Goal: Task Accomplishment & Management: Complete application form

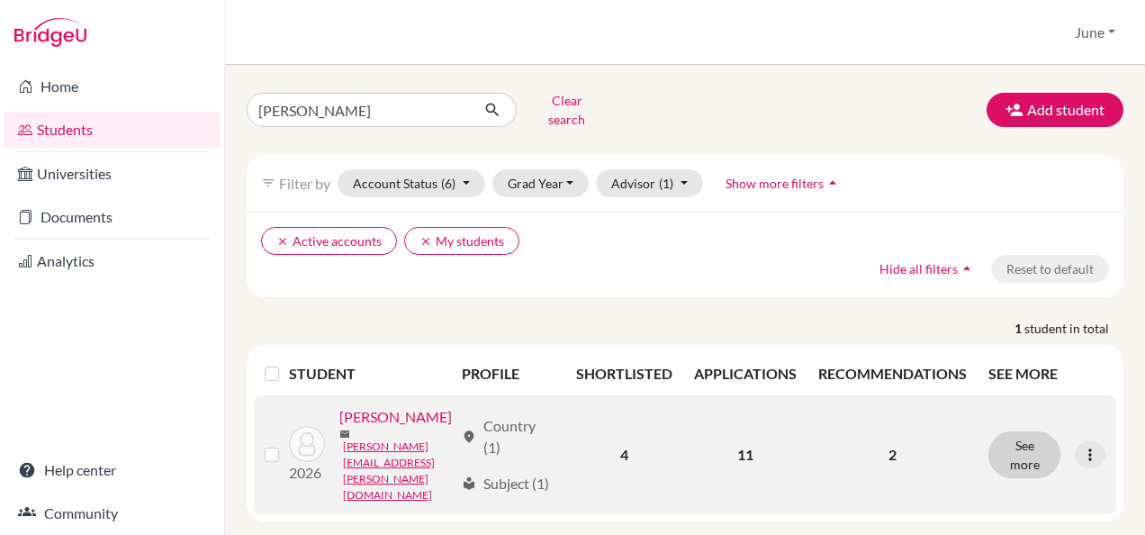
scroll to position [13, 0]
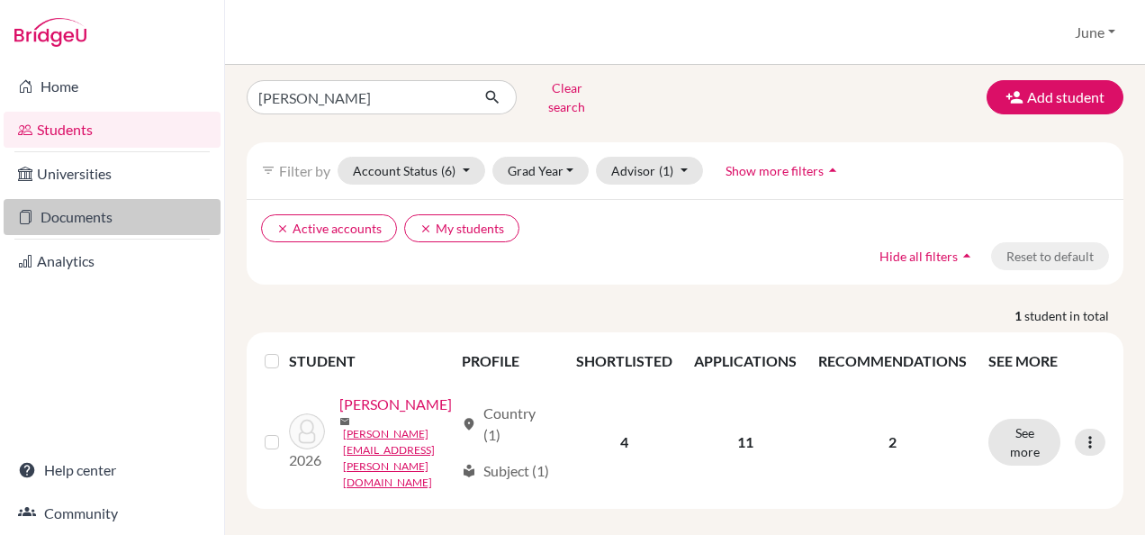
click at [85, 209] on link "Documents" at bounding box center [112, 217] width 217 height 36
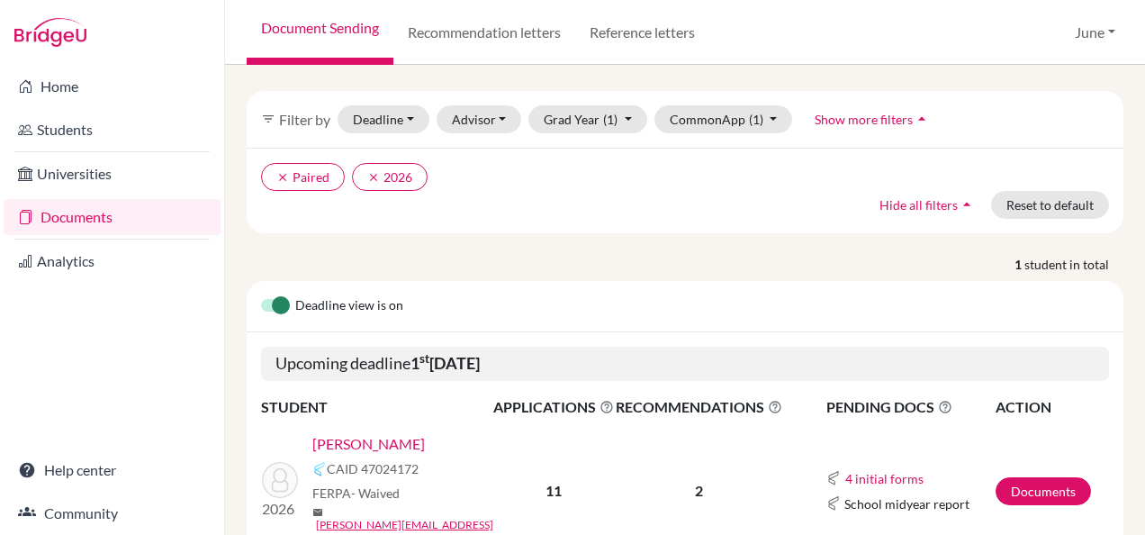
scroll to position [122, 0]
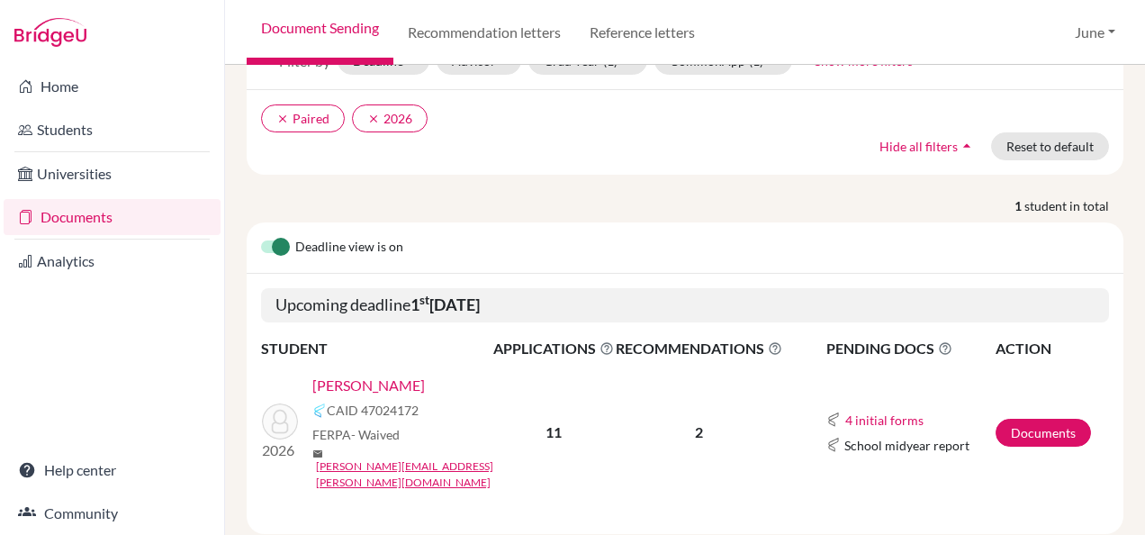
click at [375, 375] on link "Mustafa, Julia" at bounding box center [368, 386] width 113 height 22
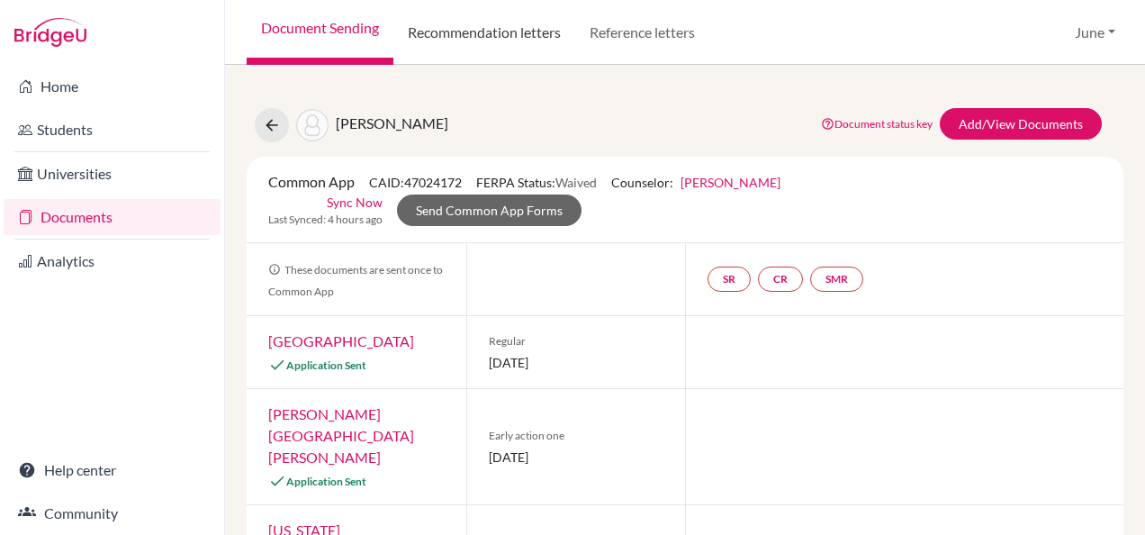
click at [505, 34] on link "Recommendation letters" at bounding box center [485, 32] width 182 height 65
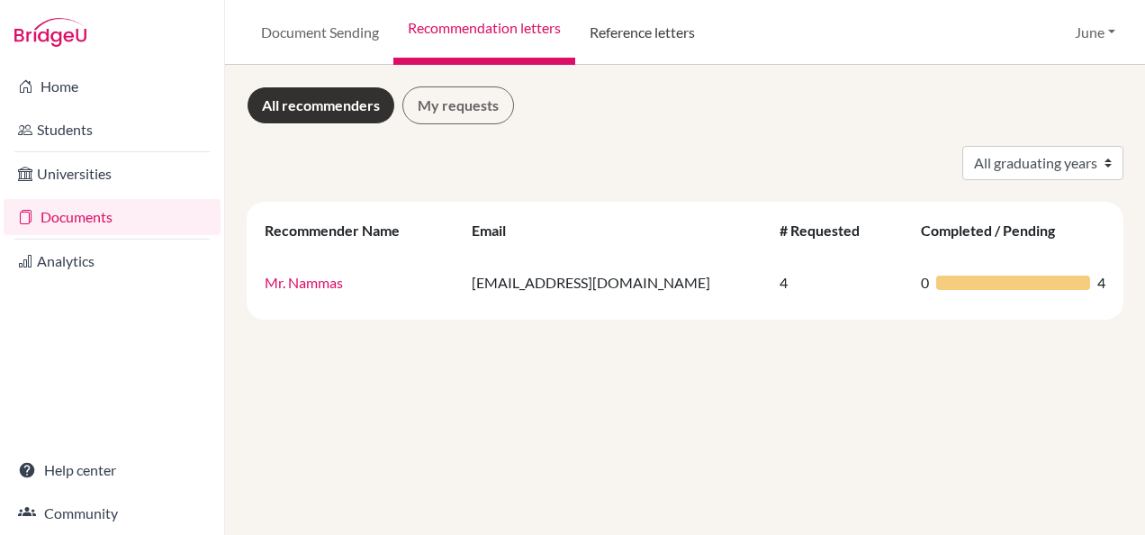
click at [622, 32] on link "Reference letters" at bounding box center [642, 32] width 134 height 65
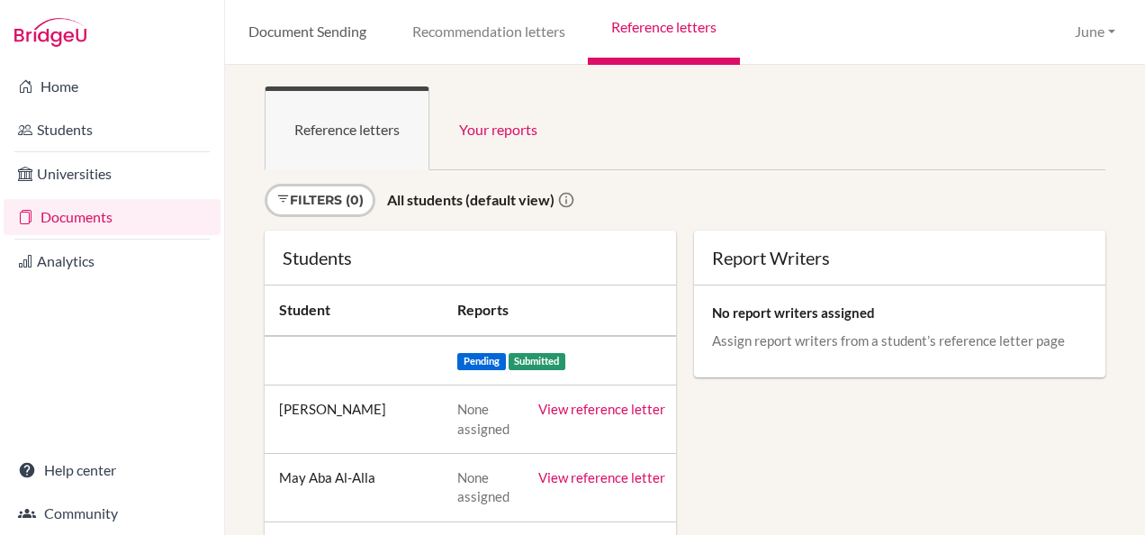
click at [322, 23] on link "Document Sending" at bounding box center [307, 32] width 164 height 65
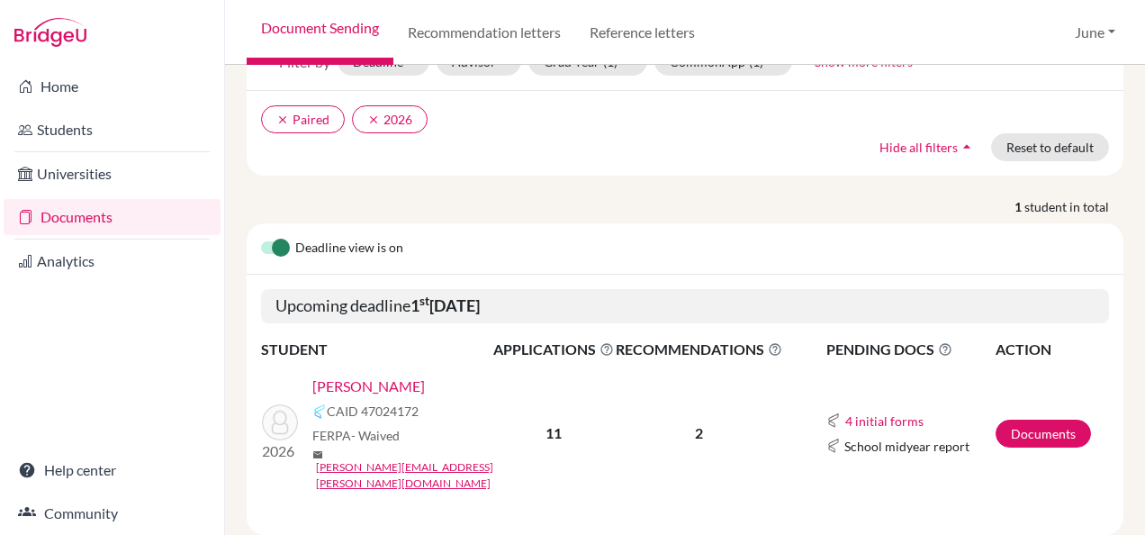
scroll to position [122, 0]
click at [346, 375] on link "Mustafa, Julia" at bounding box center [368, 386] width 113 height 22
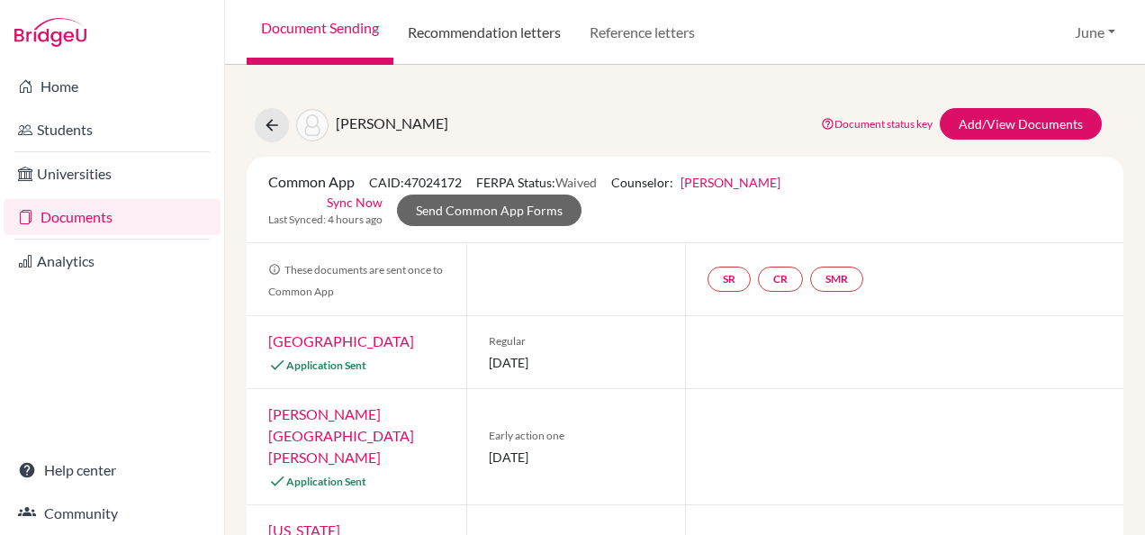
click at [511, 40] on link "Recommendation letters" at bounding box center [485, 32] width 182 height 65
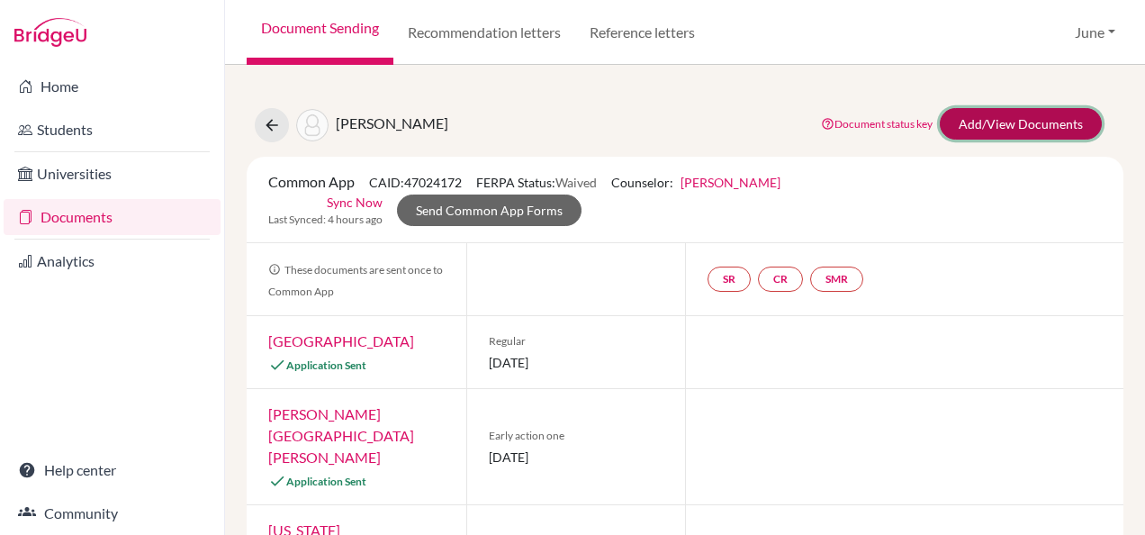
click at [1025, 124] on link "Add/View Documents" at bounding box center [1021, 124] width 162 height 32
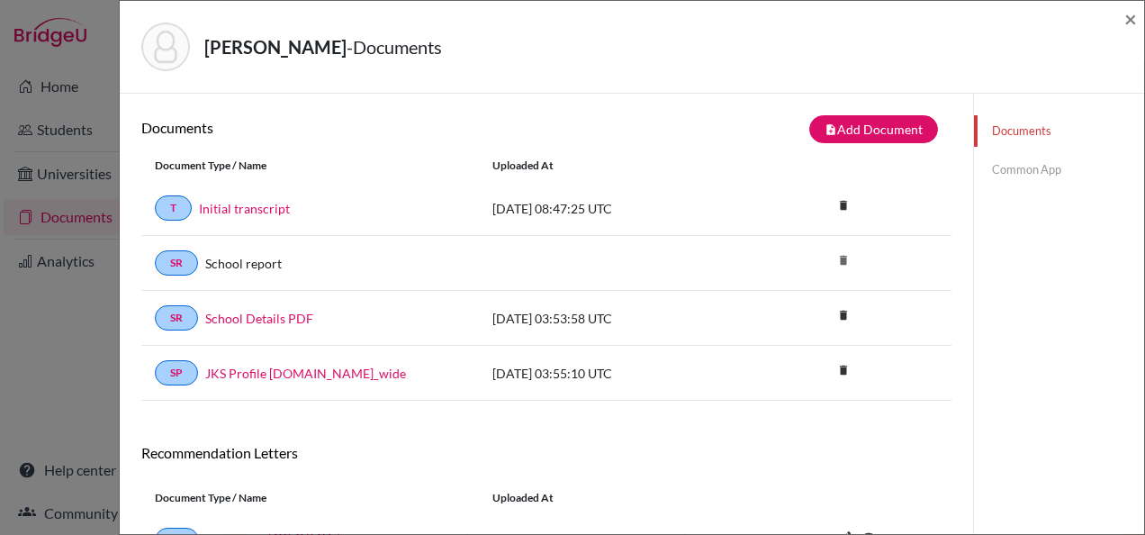
click at [1007, 169] on link "Common App" at bounding box center [1059, 170] width 170 height 32
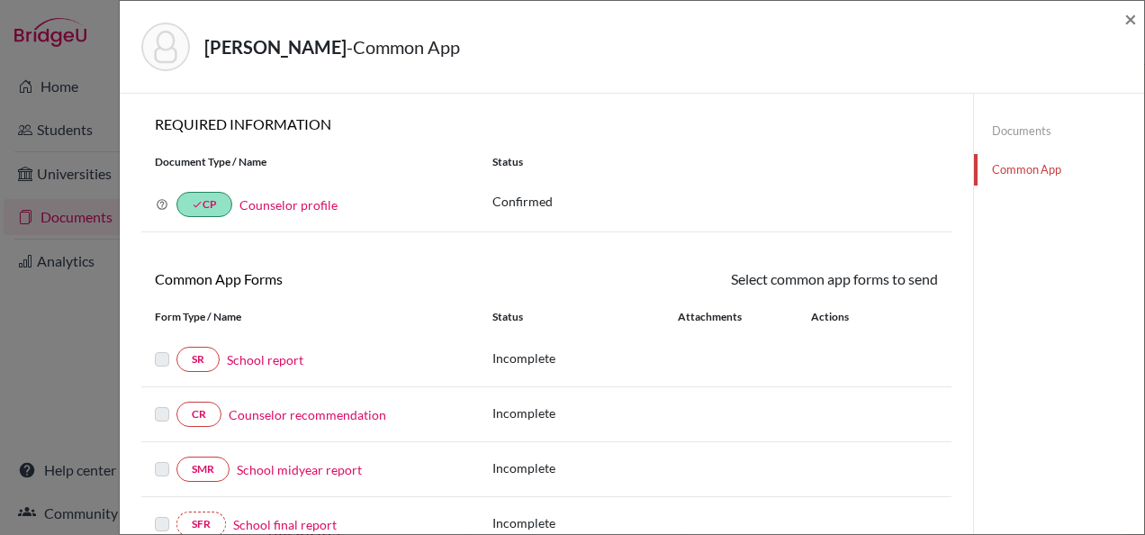
scroll to position [90, 0]
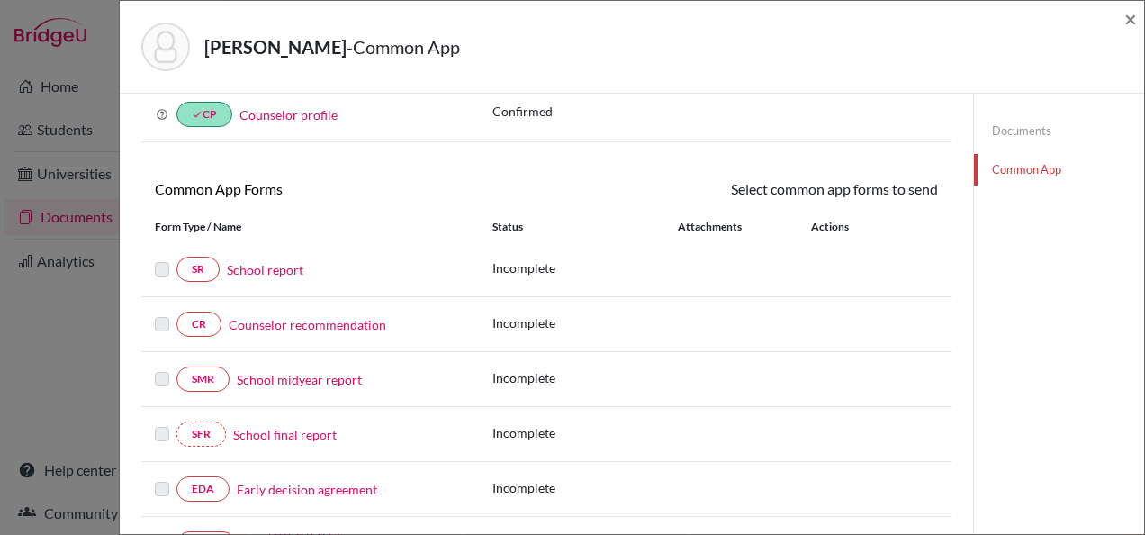
click at [263, 266] on link "School report" at bounding box center [265, 269] width 77 height 19
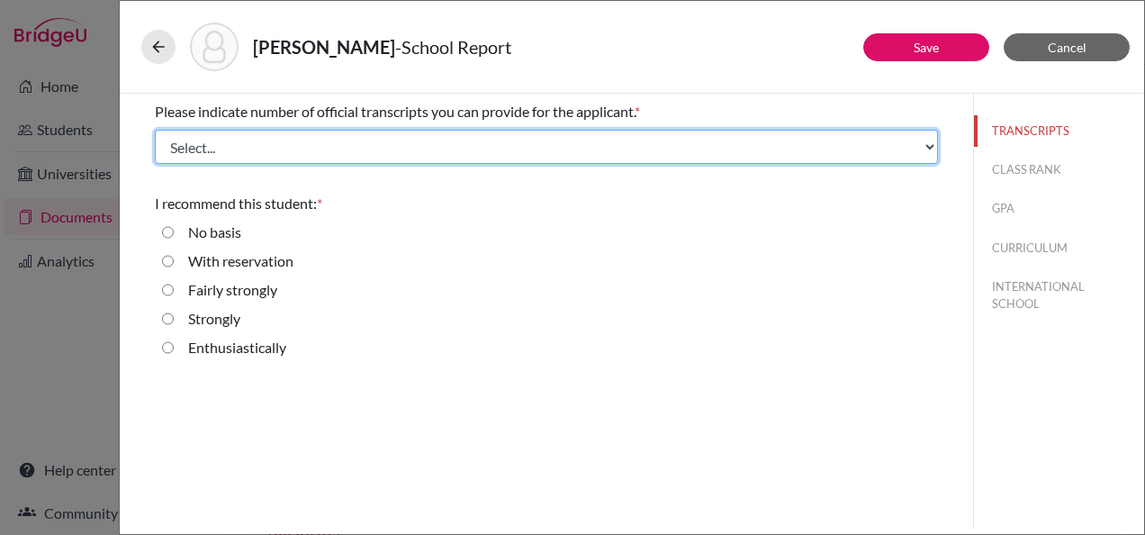
click at [292, 152] on select "Select... 1 2 3 4" at bounding box center [546, 147] width 783 height 34
select select "1"
click at [155, 130] on select "Select... 1 2 3 4" at bounding box center [546, 147] width 783 height 34
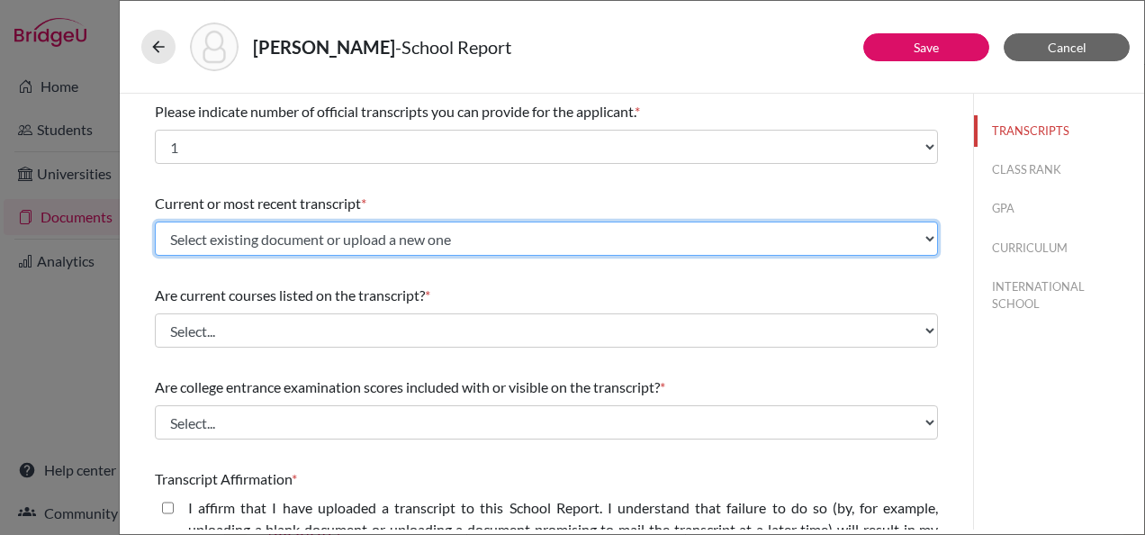
click at [369, 241] on select "Select existing document or upload a new one Initial transcript Upload New File" at bounding box center [546, 239] width 783 height 34
select select "674844"
click at [155, 222] on select "Select existing document or upload a new one Initial transcript Upload New File" at bounding box center [546, 239] width 783 height 34
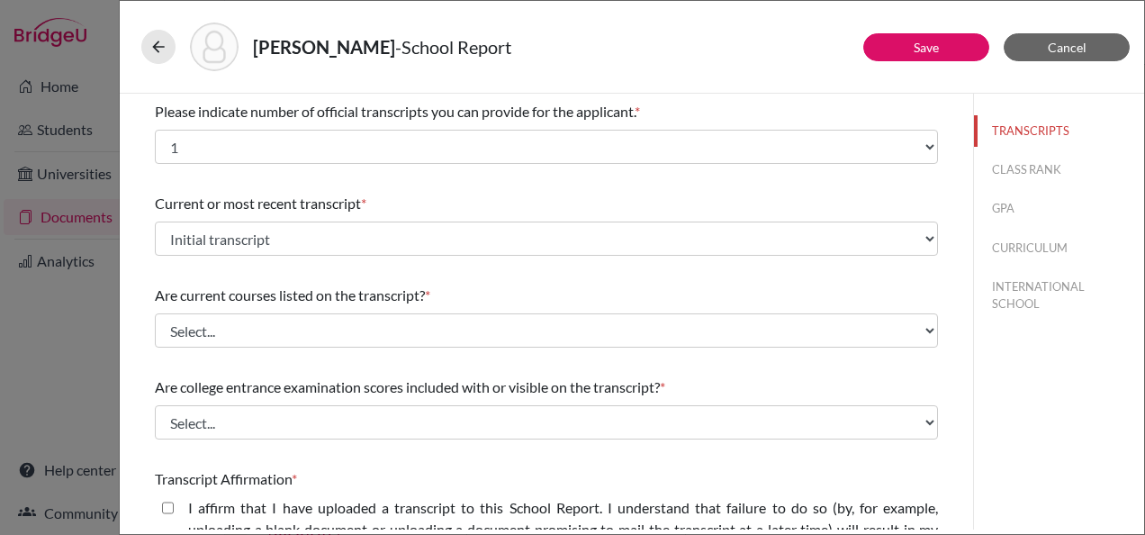
click at [344, 272] on div "Please indicate number of official transcripts you can provide for the applican…" at bounding box center [546, 482] width 783 height 776
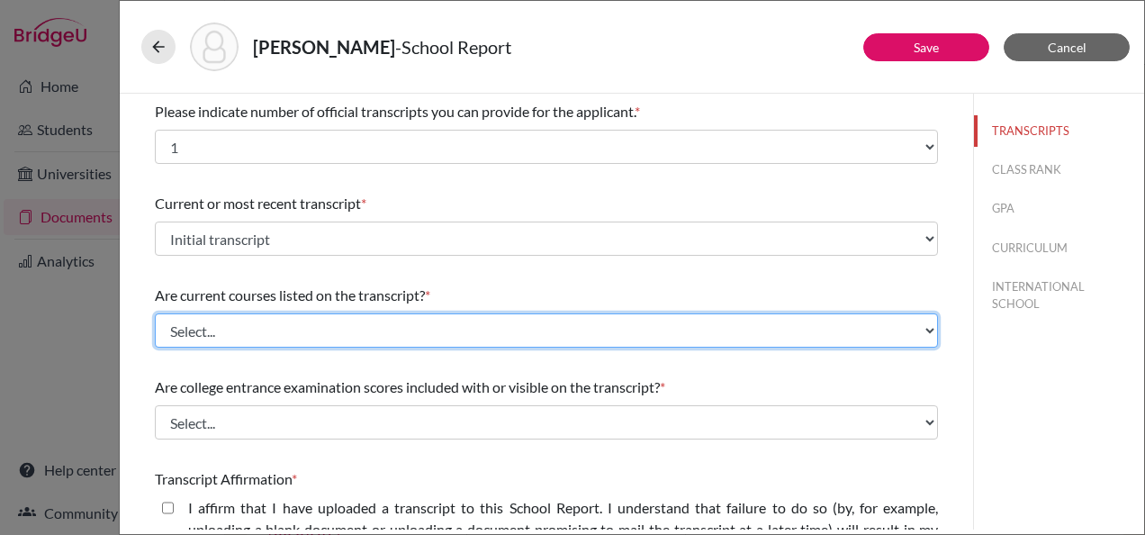
click at [334, 321] on select "Select... Yes No" at bounding box center [546, 330] width 783 height 34
click at [155, 313] on select "Select... Yes No" at bounding box center [546, 330] width 783 height 34
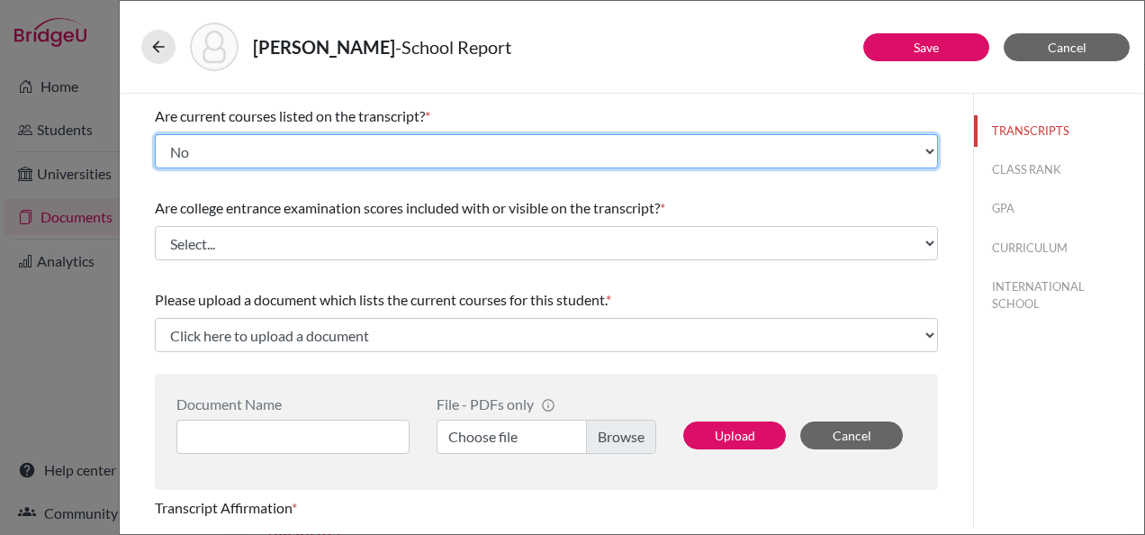
scroll to position [180, 0]
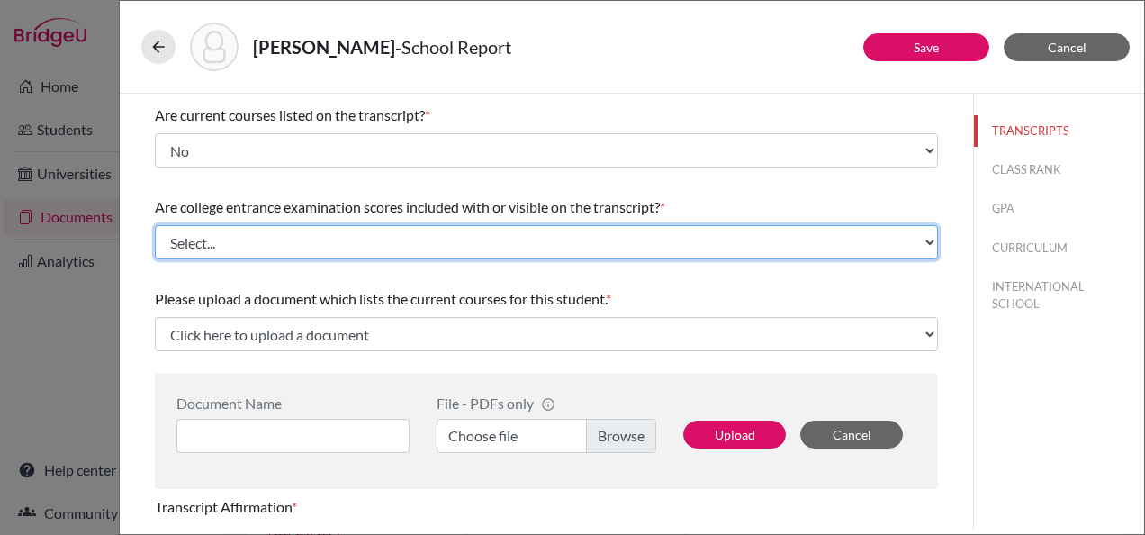
click at [272, 239] on select "Select... Yes No" at bounding box center [546, 242] width 783 height 34
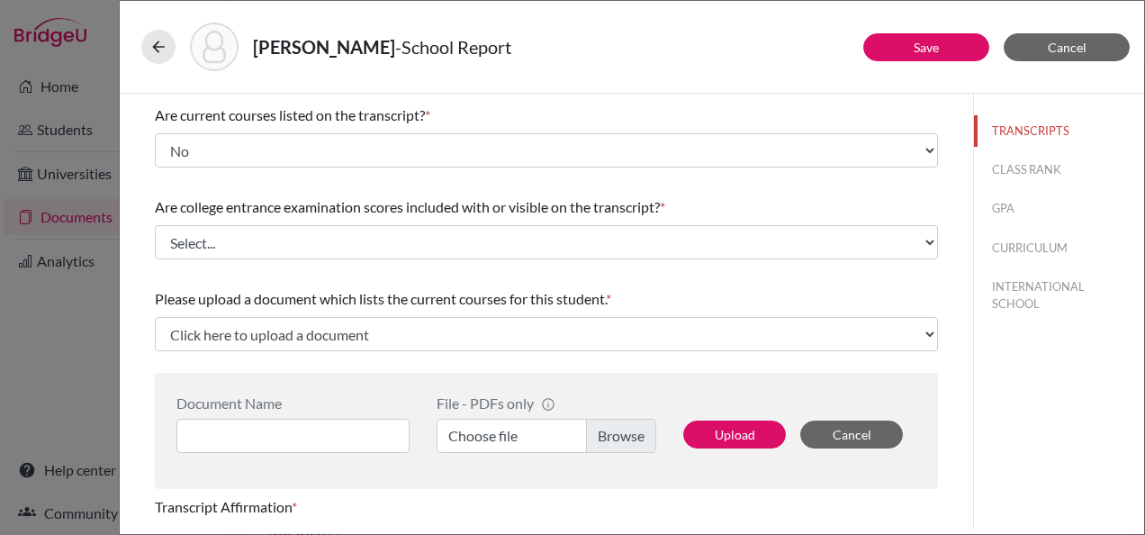
click at [256, 191] on div "Are college entrance examination scores included with or visible on the transcr…" at bounding box center [546, 227] width 783 height 77
click at [233, 126] on div "Are current courses listed on the transcript? * Select... Yes No" at bounding box center [546, 135] width 783 height 77
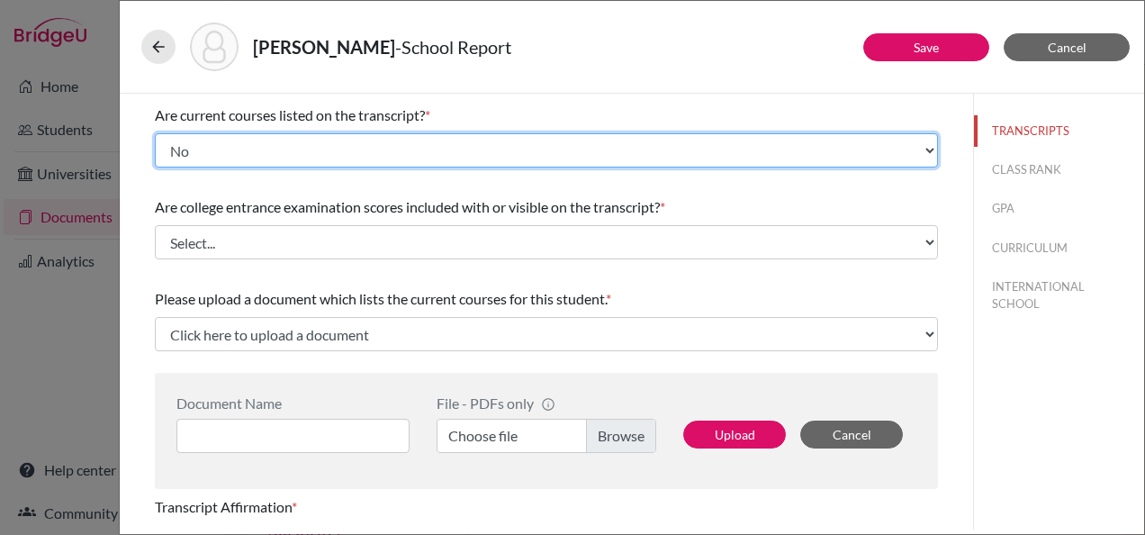
click at [235, 143] on select "Select... Yes No" at bounding box center [546, 150] width 783 height 34
click at [155, 133] on select "Select... Yes No" at bounding box center [546, 150] width 783 height 34
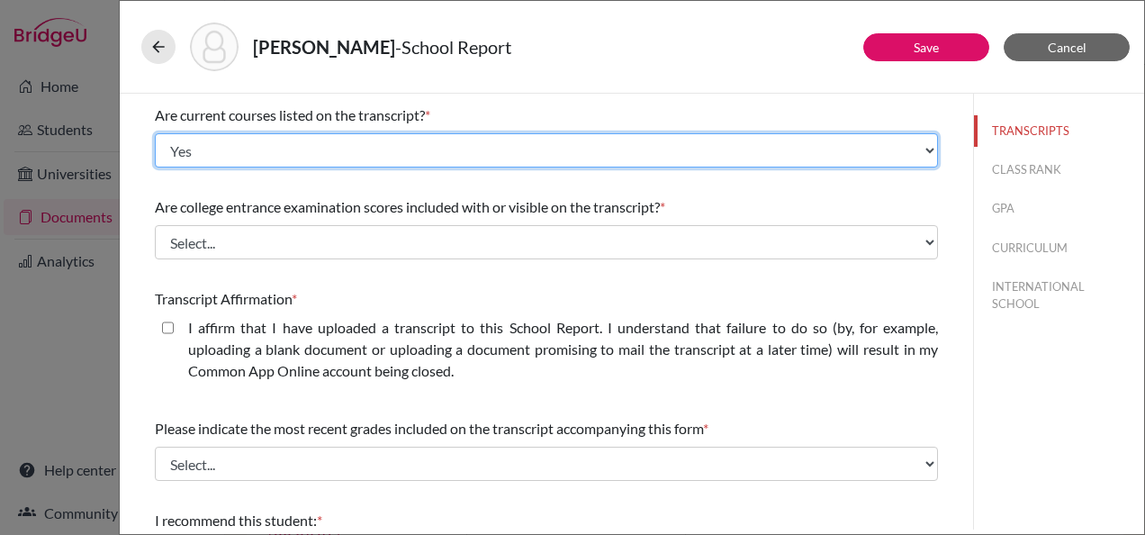
click at [226, 140] on select "Select... Yes No" at bounding box center [546, 150] width 783 height 34
click at [155, 133] on select "Select... Yes No" at bounding box center [546, 150] width 783 height 34
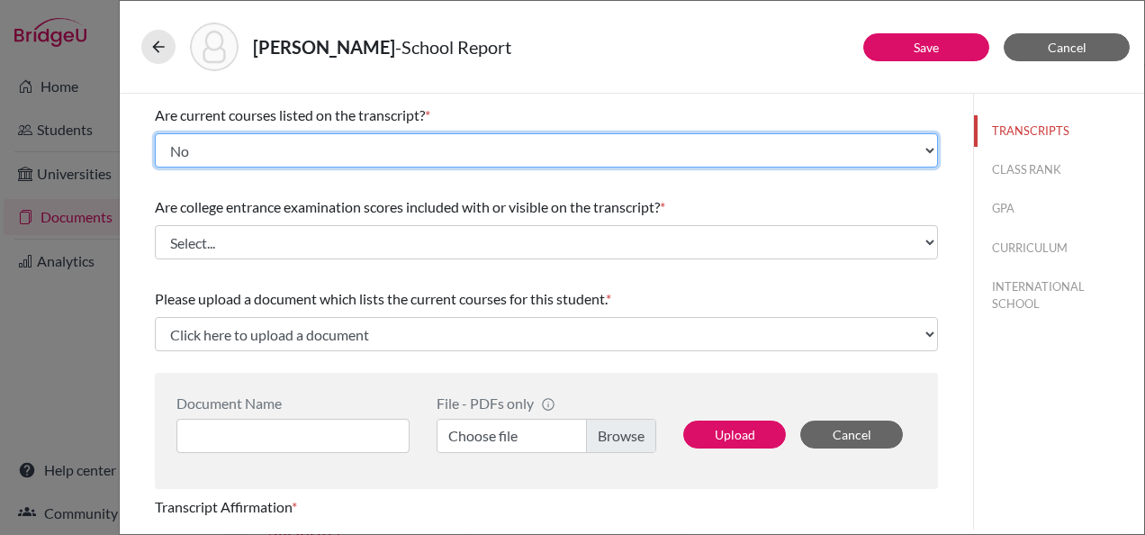
click at [203, 144] on select "Select... Yes No" at bounding box center [546, 150] width 783 height 34
select select "0"
click at [155, 133] on select "Select... Yes No" at bounding box center [546, 150] width 783 height 34
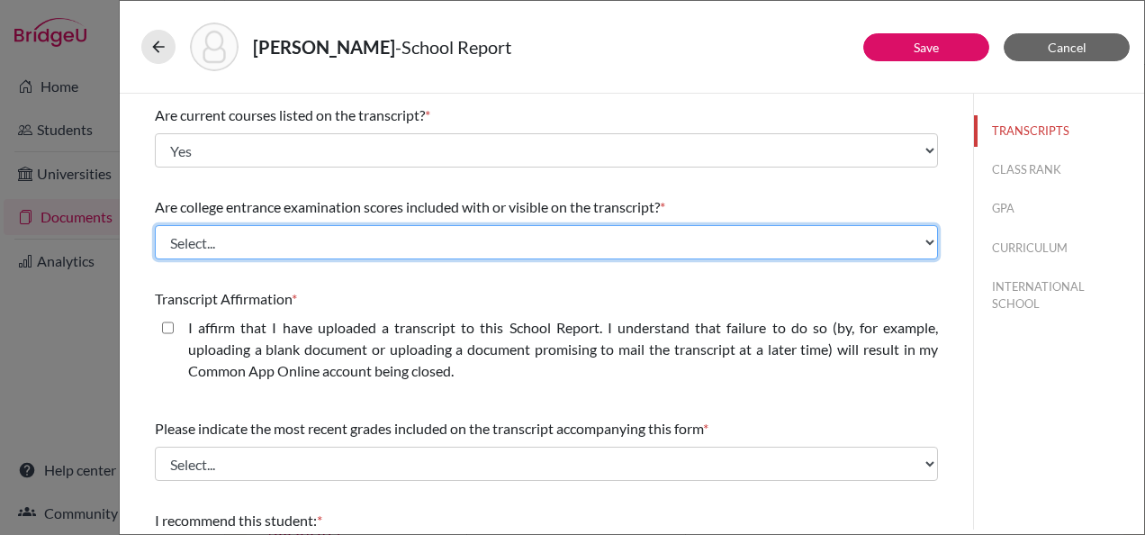
click at [255, 243] on select "Select... Yes No" at bounding box center [546, 242] width 783 height 34
select select "1"
click at [155, 225] on select "Select... Yes No" at bounding box center [546, 242] width 783 height 34
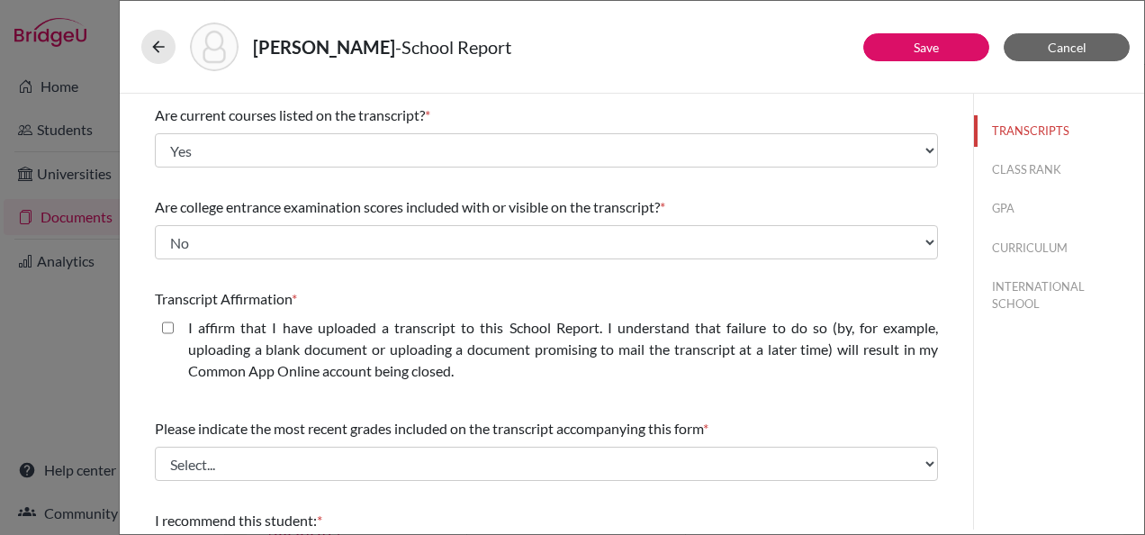
click at [404, 266] on div "Please indicate number of official transcripts you can provide for the applican…" at bounding box center [546, 302] width 783 height 776
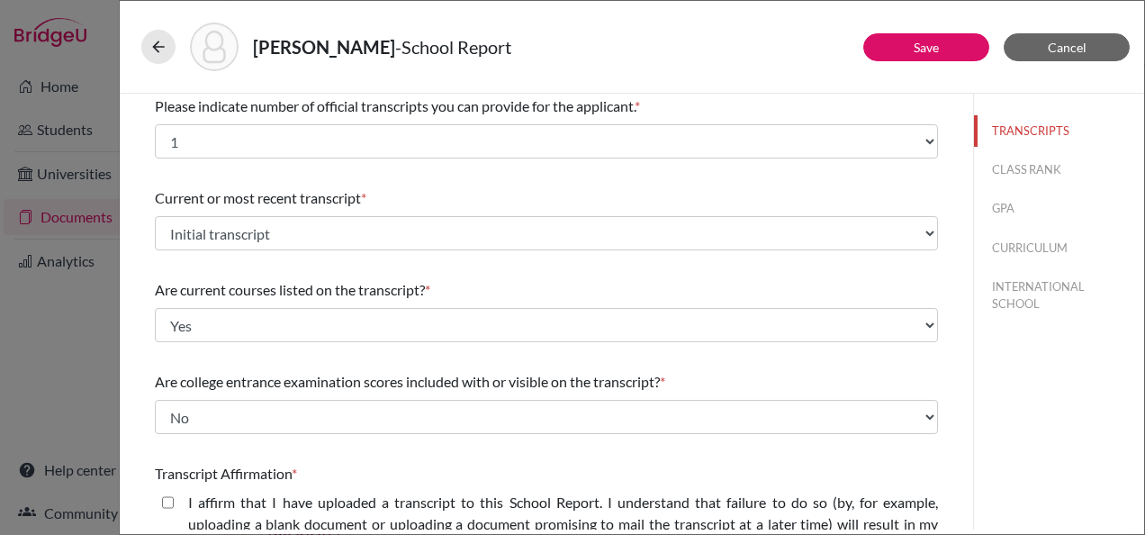
scroll to position [0, 0]
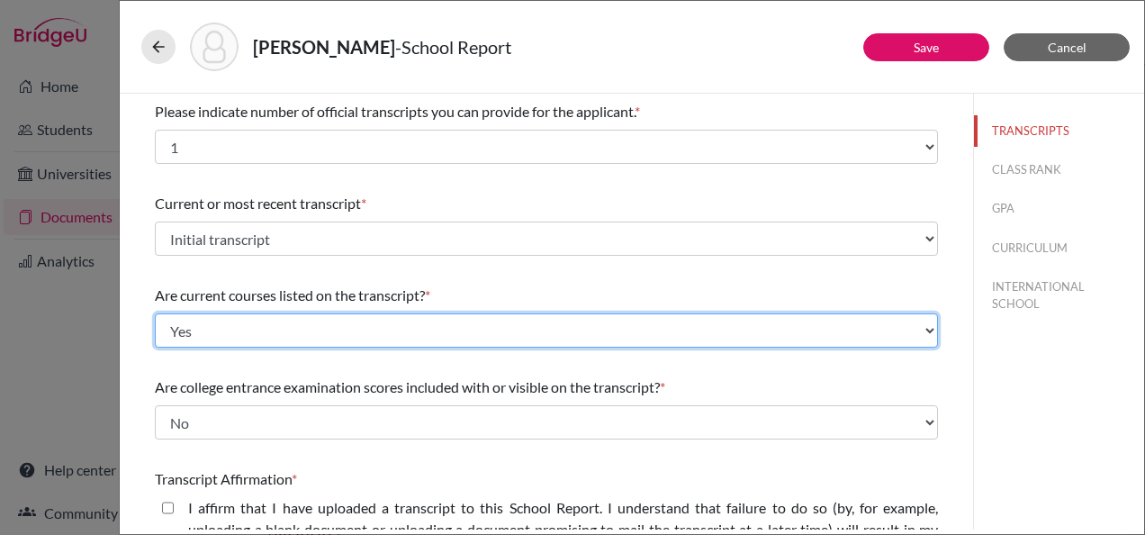
click at [247, 324] on select "Select... Yes No" at bounding box center [546, 330] width 783 height 34
select select "1"
click at [155, 313] on select "Select... Yes No" at bounding box center [546, 330] width 783 height 34
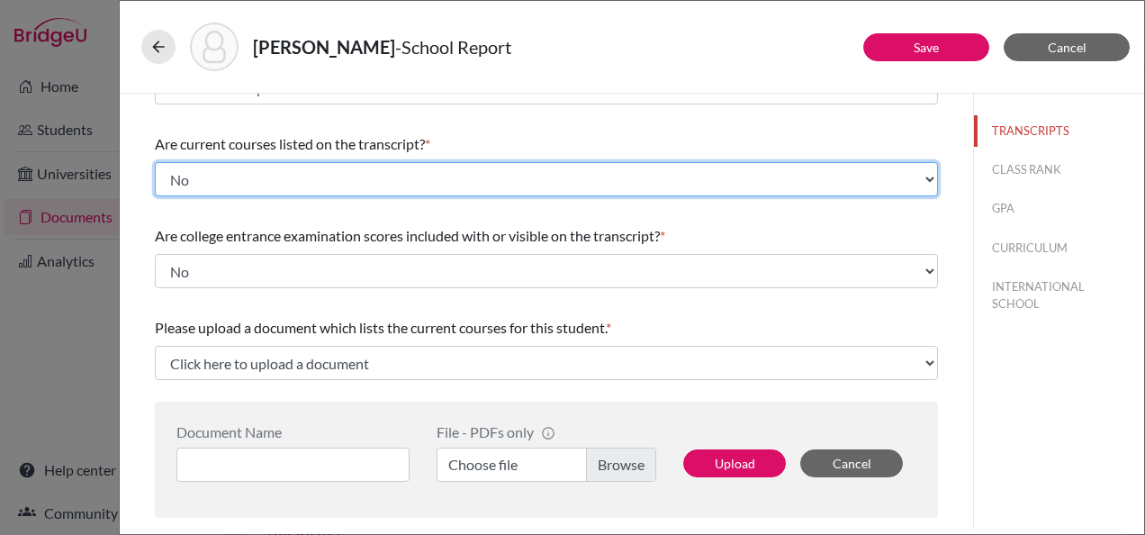
scroll to position [180, 0]
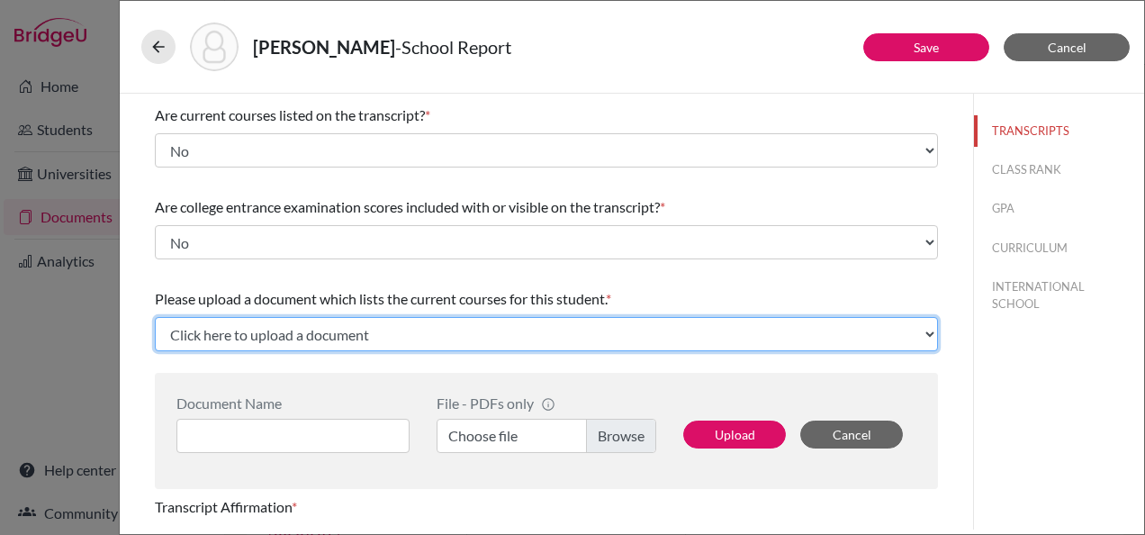
click at [329, 332] on select "Click here to upload a document Upload New File" at bounding box center [546, 334] width 783 height 34
click at [298, 325] on select "Click here to upload a document Upload New File" at bounding box center [546, 334] width 783 height 34
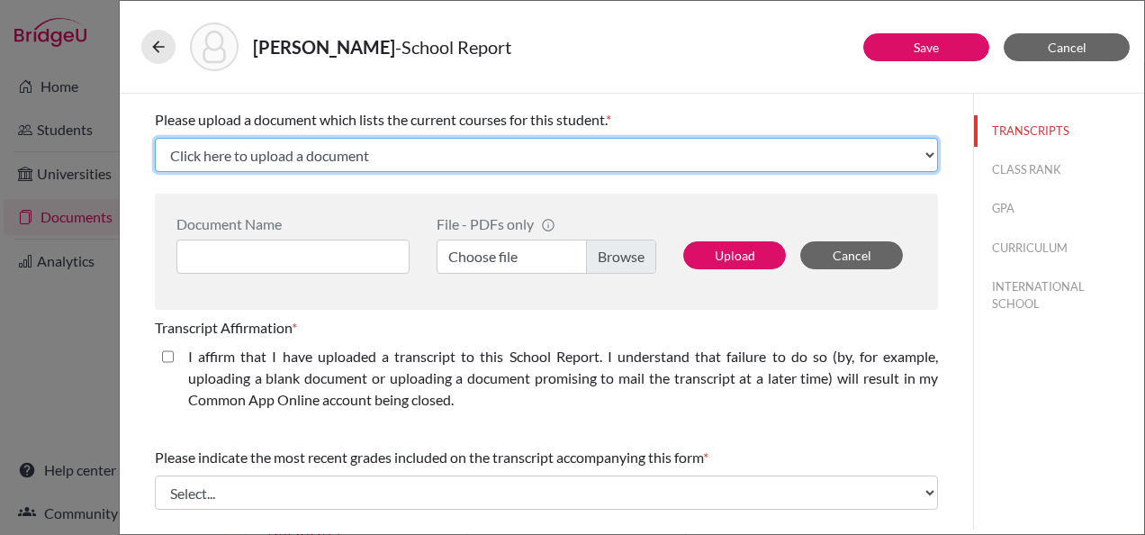
scroll to position [360, 0]
click at [270, 160] on select "Click here to upload a document Upload New File" at bounding box center [546, 154] width 783 height 34
select select "Upload New File"
click at [155, 137] on select "Click here to upload a document Upload New File" at bounding box center [546, 154] width 783 height 34
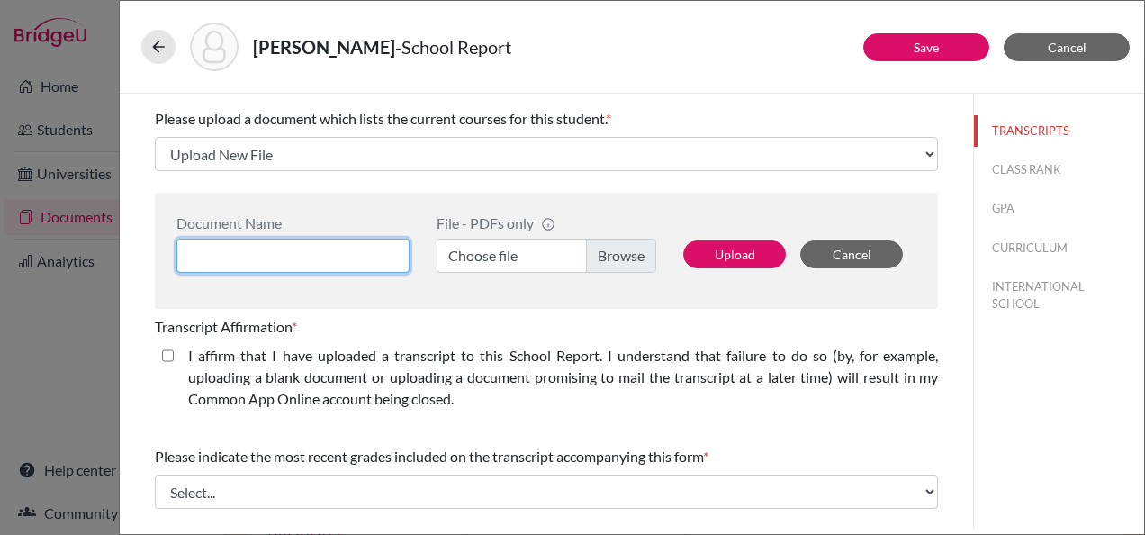
click at [278, 262] on input at bounding box center [292, 256] width 233 height 34
type input "Julia Mustafa schedule"
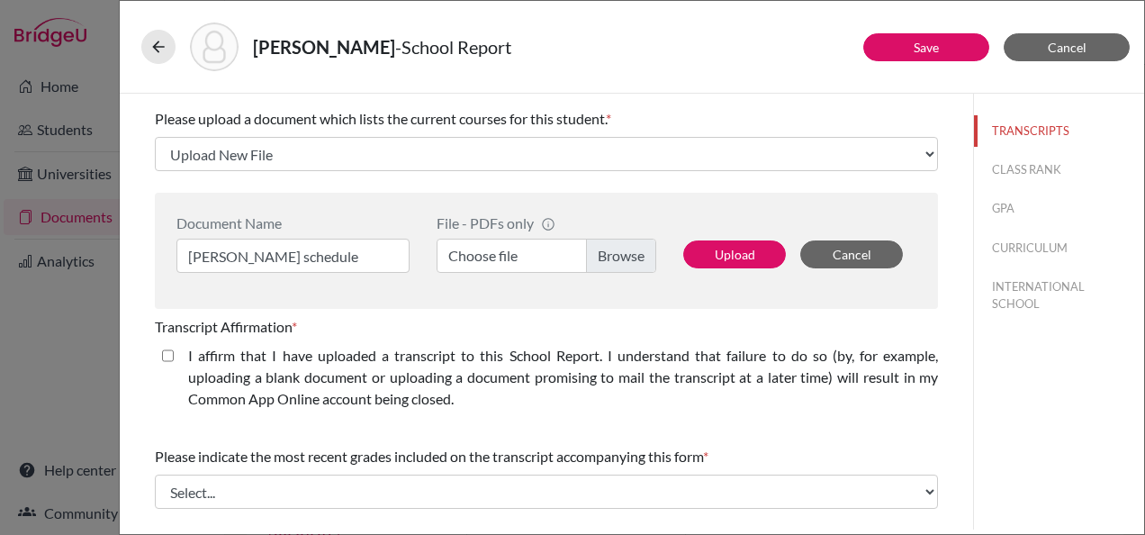
click at [549, 259] on label "Choose file" at bounding box center [547, 256] width 220 height 34
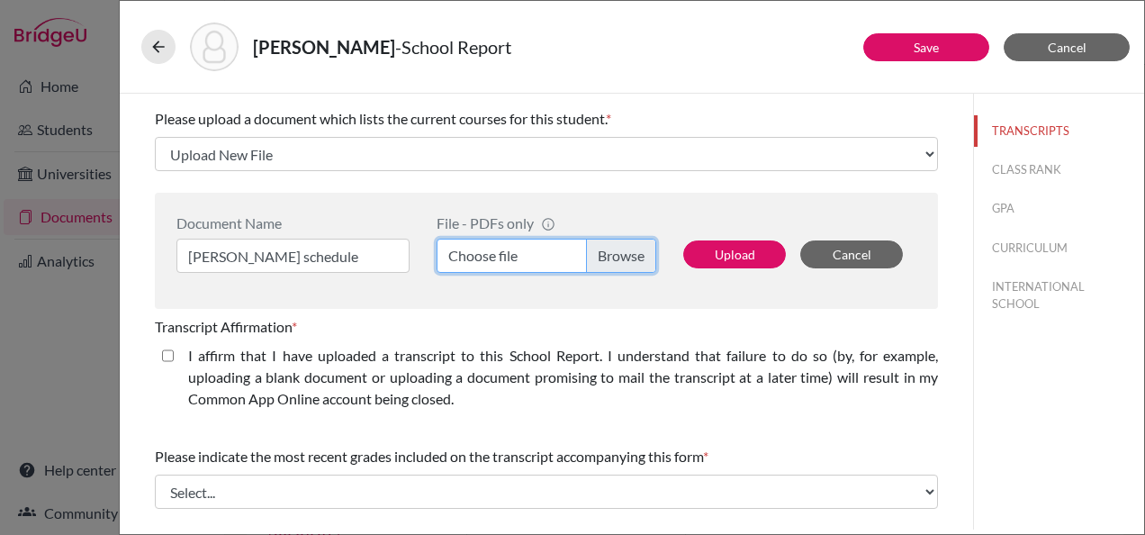
click at [549, 259] on input "Choose file" at bounding box center [547, 256] width 220 height 34
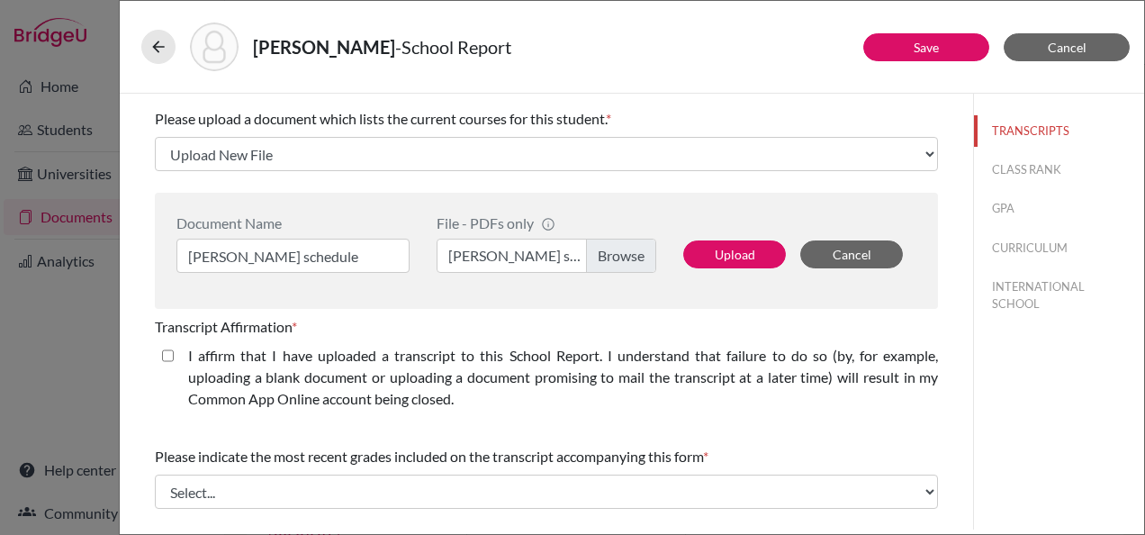
click at [536, 312] on div "Transcript Affirmation * I affirm that I have uploaded a transcript to this Sch…" at bounding box center [546, 366] width 783 height 115
click at [711, 249] on button "Upload" at bounding box center [734, 254] width 103 height 28
select select "676745"
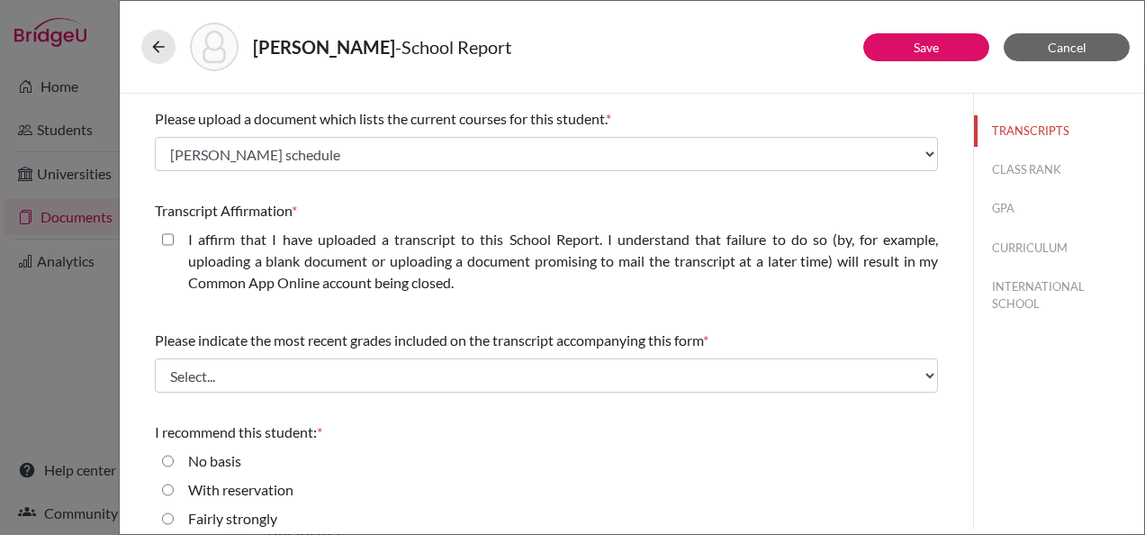
scroll to position [270, 0]
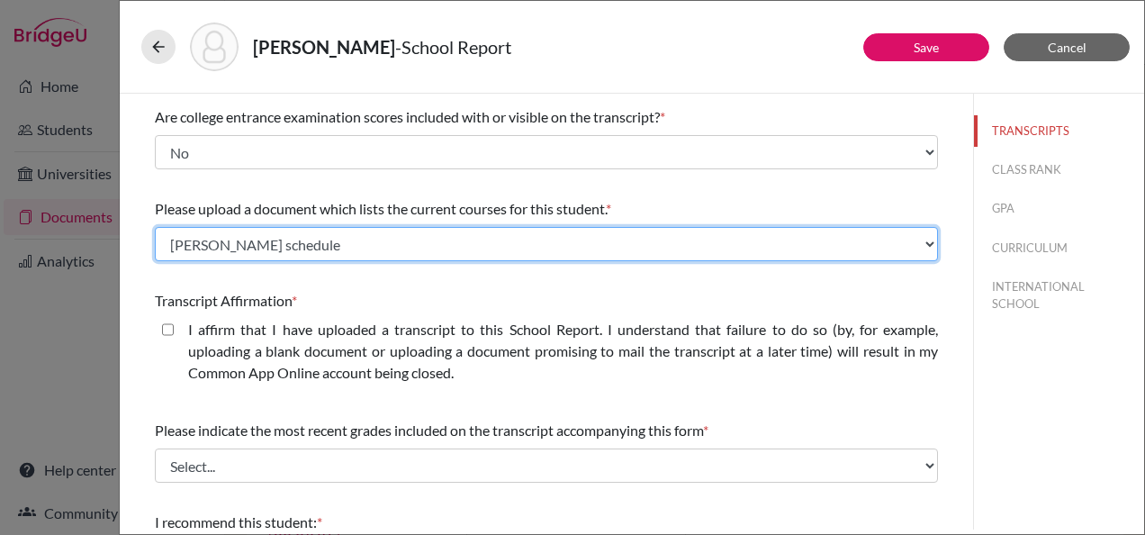
click at [299, 248] on select "Select existing document or upload a new one Julia Mustafa schedule Upload New …" at bounding box center [546, 244] width 783 height 34
click at [299, 246] on select "Select existing document or upload a new one Julia Mustafa schedule Upload New …" at bounding box center [546, 244] width 783 height 34
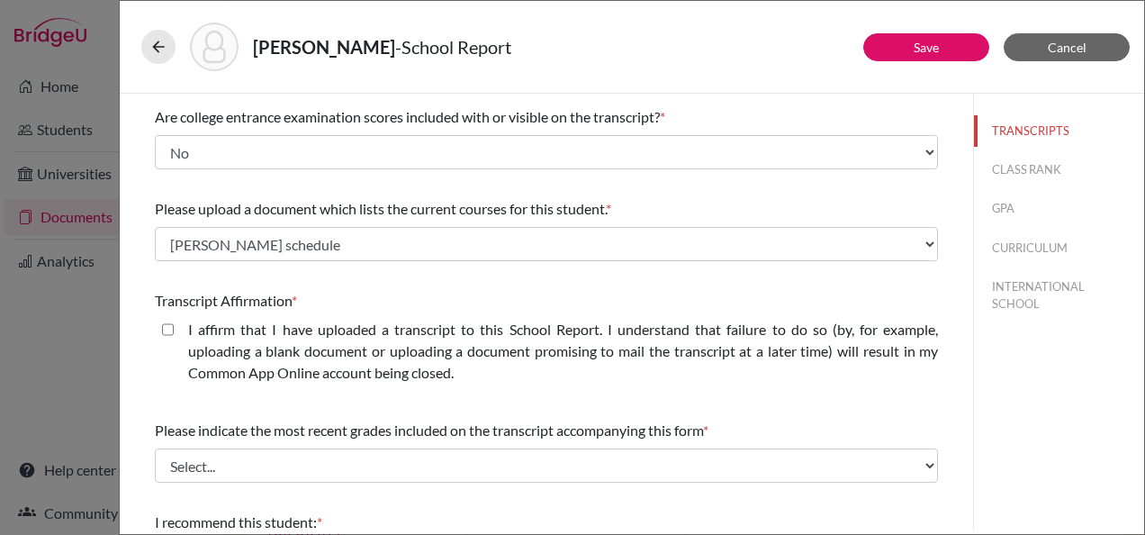
click at [164, 330] on closed\ "I affirm that I have uploaded a transcript to this School Report. I understand …" at bounding box center [168, 330] width 12 height 22
checkbox closed\ "true"
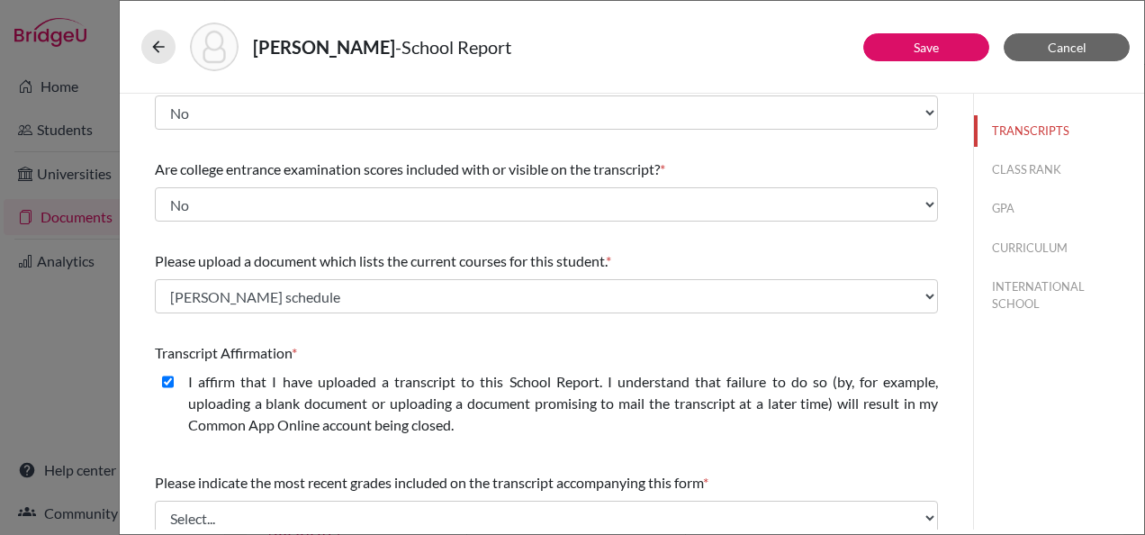
scroll to position [180, 0]
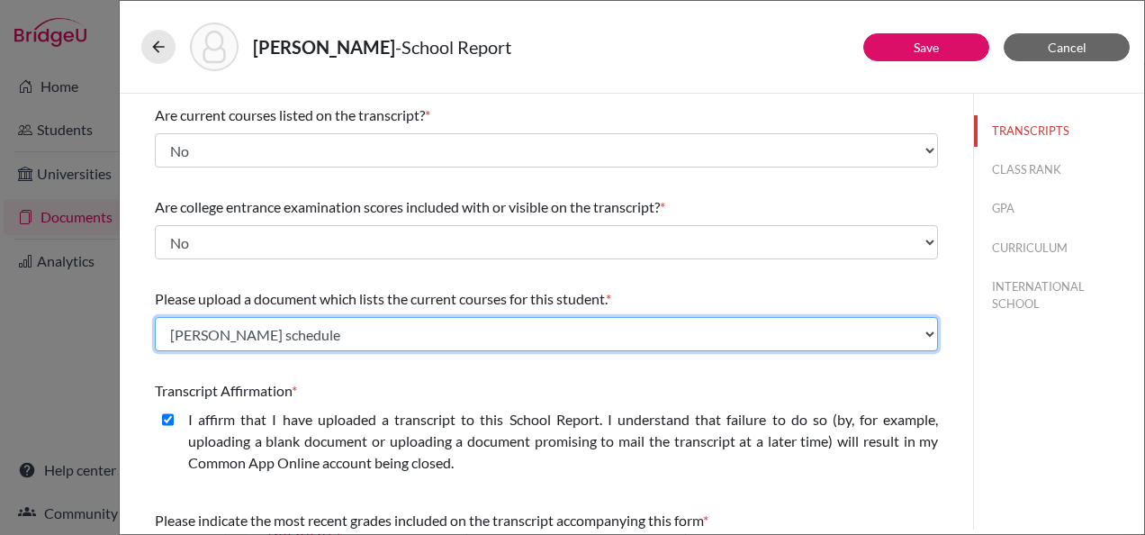
click at [286, 317] on select "Select existing document or upload a new one Julia Mustafa schedule Upload New …" at bounding box center [546, 334] width 783 height 34
click at [155, 317] on select "Select existing document or upload a new one Julia Mustafa schedule Upload New …" at bounding box center [546, 334] width 783 height 34
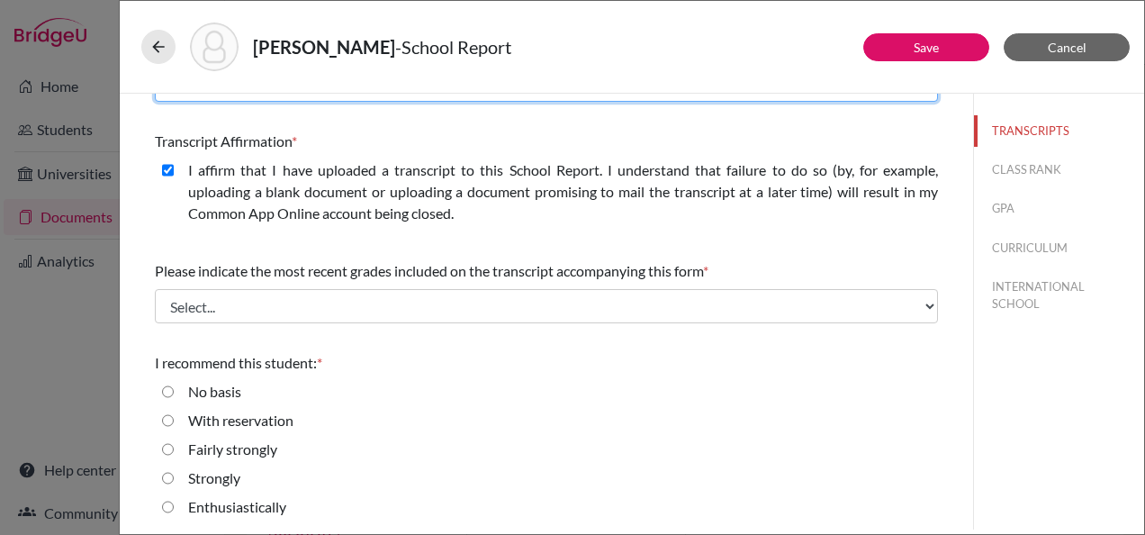
scroll to position [432, 0]
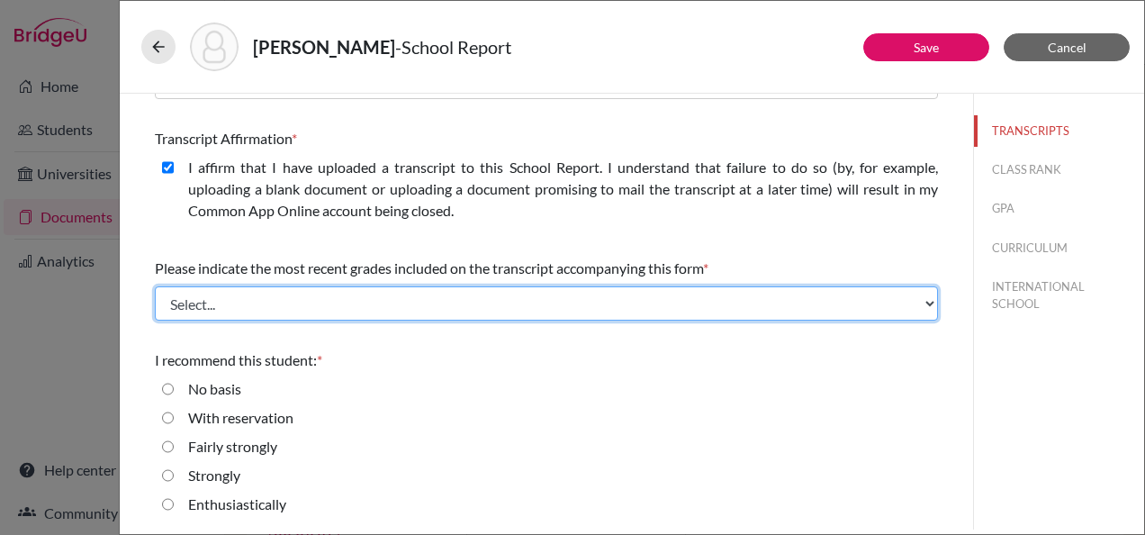
click at [288, 303] on select "Select... Final junior year grades 1st Quarter senior year grades 2nd Quarter/1…" at bounding box center [546, 303] width 783 height 34
select select "0"
click at [155, 286] on select "Select... Final junior year grades 1st Quarter senior year grades 2nd Quarter/1…" at bounding box center [546, 303] width 783 height 34
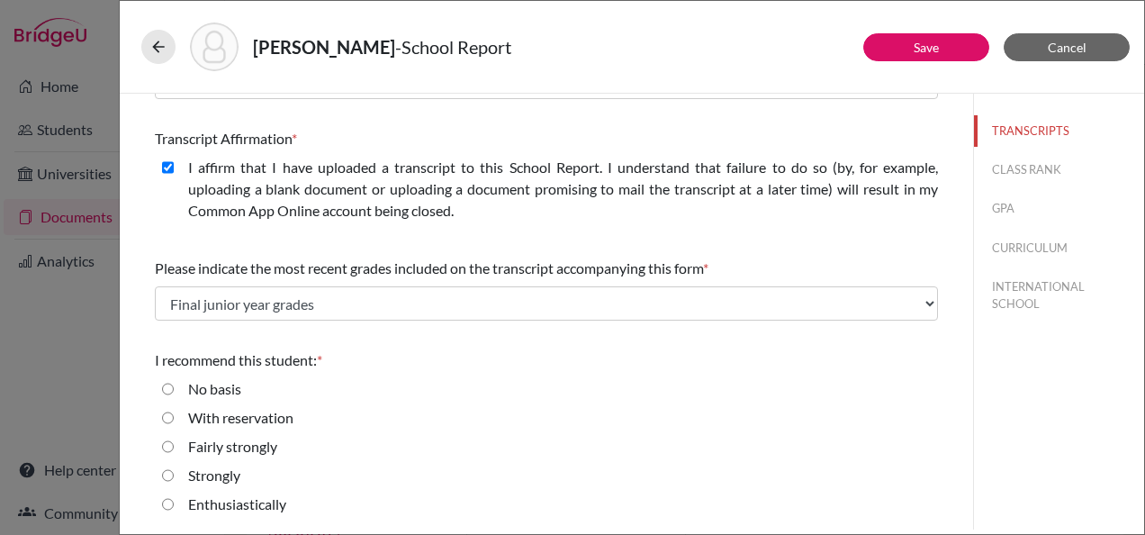
click at [204, 261] on span "Please indicate the most recent grades included on the transcript accompanying …" at bounding box center [429, 267] width 548 height 17
click at [212, 477] on label "Strongly" at bounding box center [214, 476] width 52 height 22
click at [174, 477] on input "Strongly" at bounding box center [168, 476] width 12 height 22
radio input "true"
click at [1016, 169] on button "CLASS RANK" at bounding box center [1059, 170] width 170 height 32
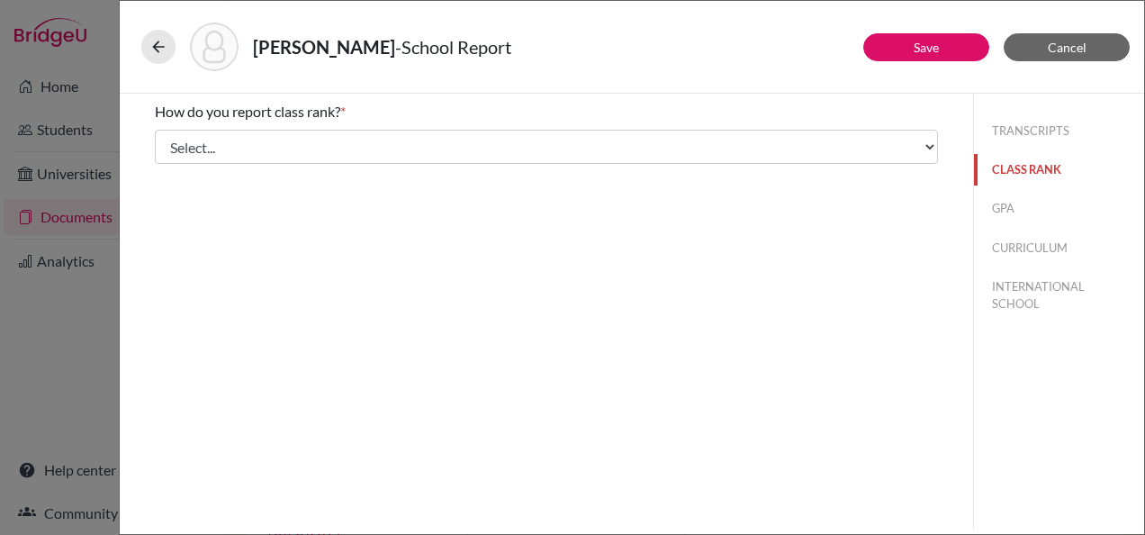
scroll to position [0, 0]
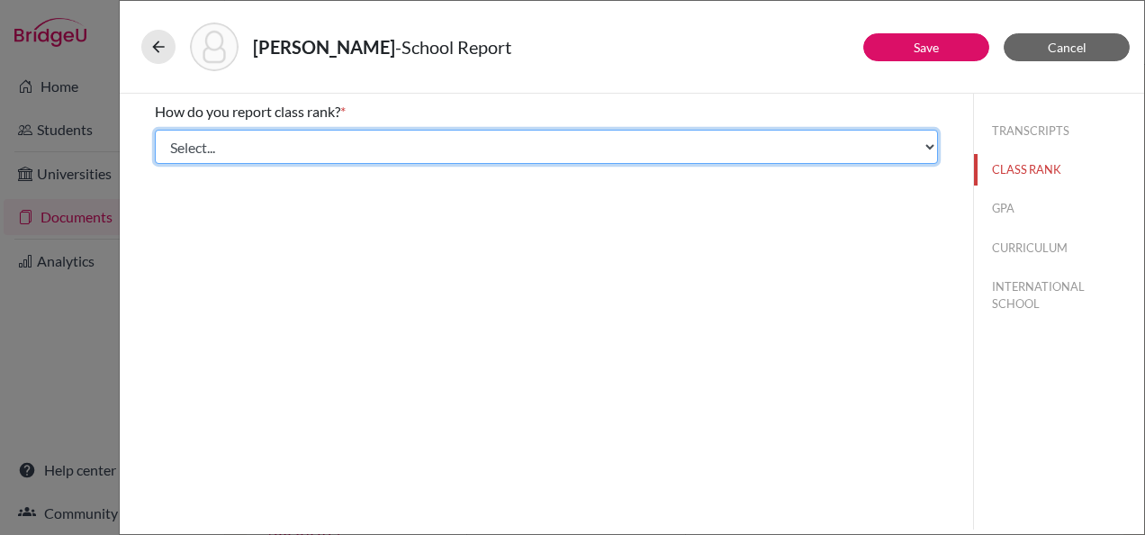
click at [288, 148] on select "Select... Exact Decile Quintile Quartile None" at bounding box center [546, 147] width 783 height 34
select select "5"
click at [155, 130] on select "Select... Exact Decile Quintile Quartile None" at bounding box center [546, 147] width 783 height 34
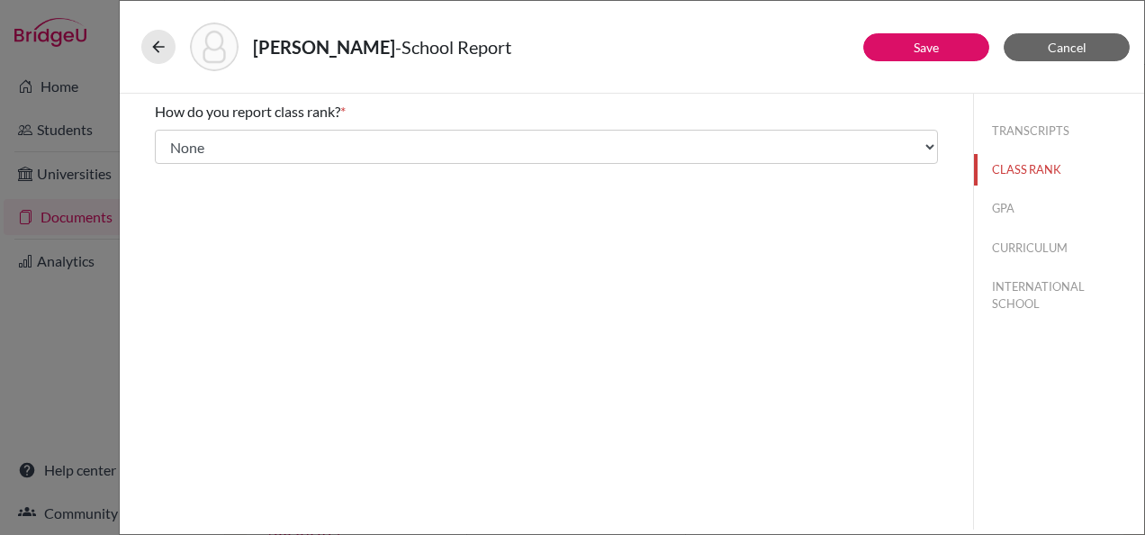
click at [423, 310] on div "How do you report class rank? * Select... Exact Decile Quintile Quartile None A…" at bounding box center [547, 312] width 854 height 436
click at [987, 216] on button "GPA" at bounding box center [1059, 209] width 170 height 32
click at [178, 148] on div "Yes" at bounding box center [192, 144] width 36 height 29
click at [169, 140] on input "Yes" at bounding box center [168, 141] width 12 height 22
radio input "true"
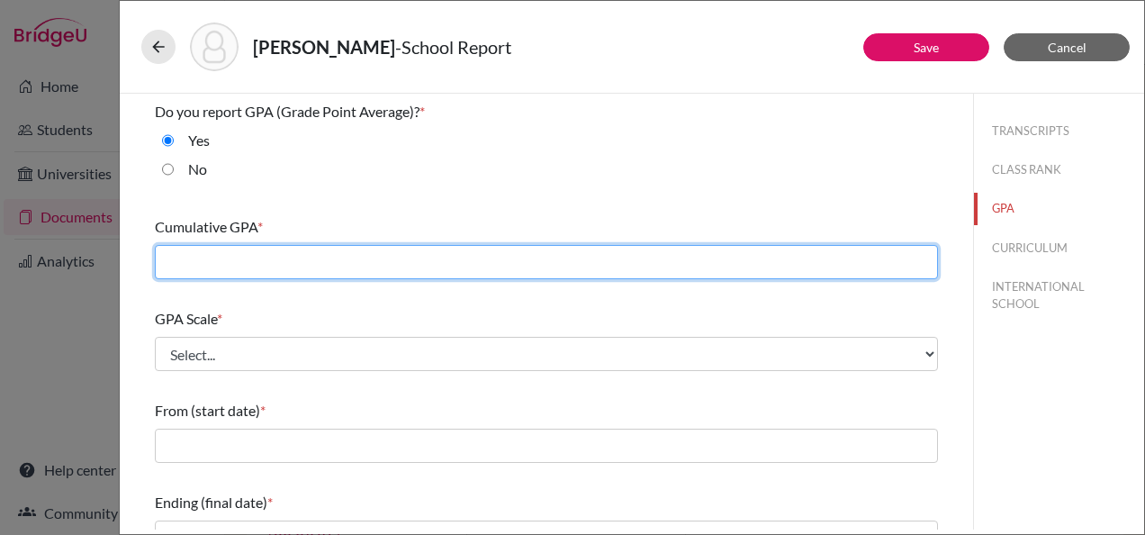
click at [305, 269] on input "text" at bounding box center [546, 262] width 783 height 34
click at [231, 249] on input "text" at bounding box center [546, 262] width 783 height 34
type input "4.0"
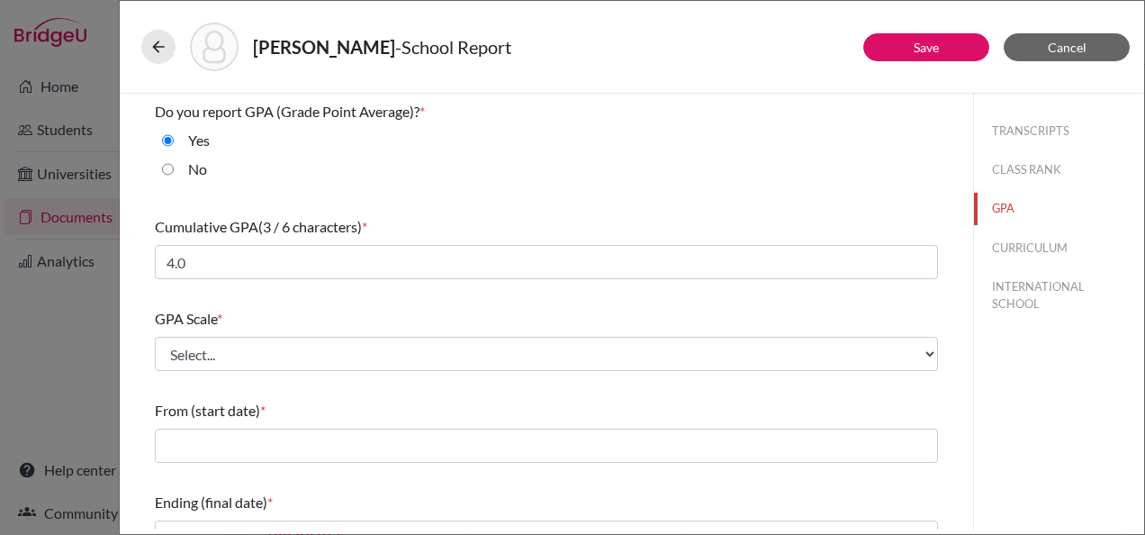
click at [262, 331] on div "GPA Scale * Select... 4 5 6 7 8 9 10 11 12 13 14 15 16 17 18 19 20 100" at bounding box center [546, 339] width 783 height 77
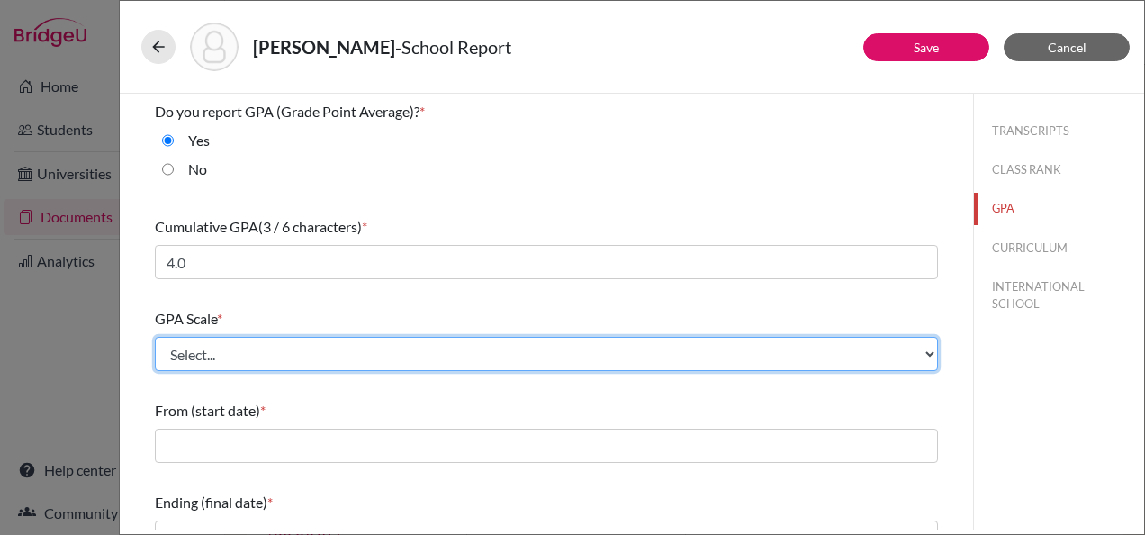
click at [265, 363] on select "Select... 4 5 6 7 8 9 10 11 12 13 14 15 16 17 18 19 20 100" at bounding box center [546, 354] width 783 height 34
select select "4"
click at [155, 337] on select "Select... 4 5 6 7 8 9 10 11 12 13 14 15 16 17 18 19 20 100" at bounding box center [546, 354] width 783 height 34
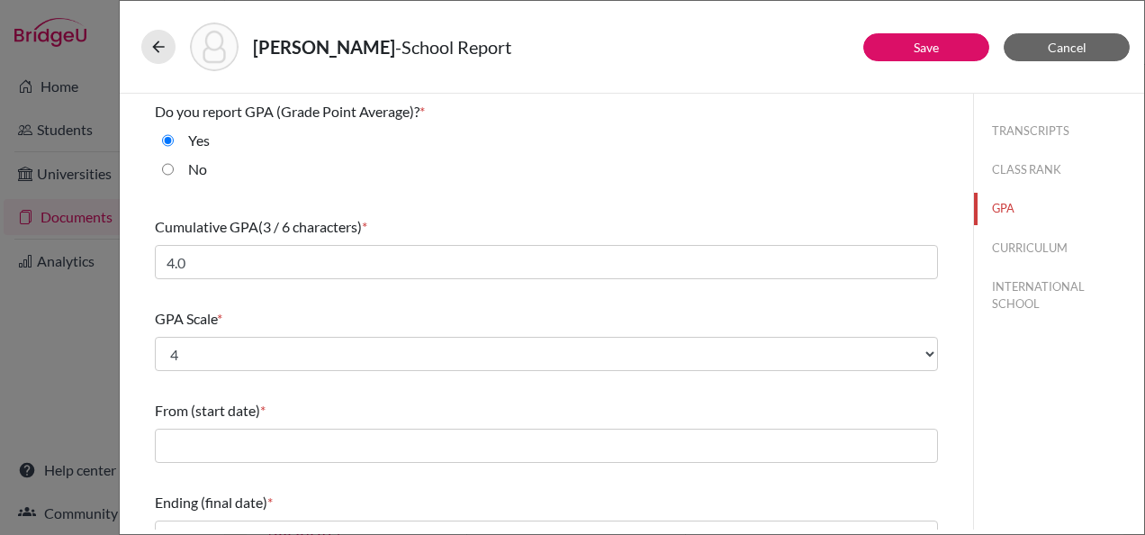
click at [296, 290] on div "Do you report GPA (Grade Point Average)? * Yes No Cumulative GPA (3 / 6 charact…" at bounding box center [546, 477] width 783 height 767
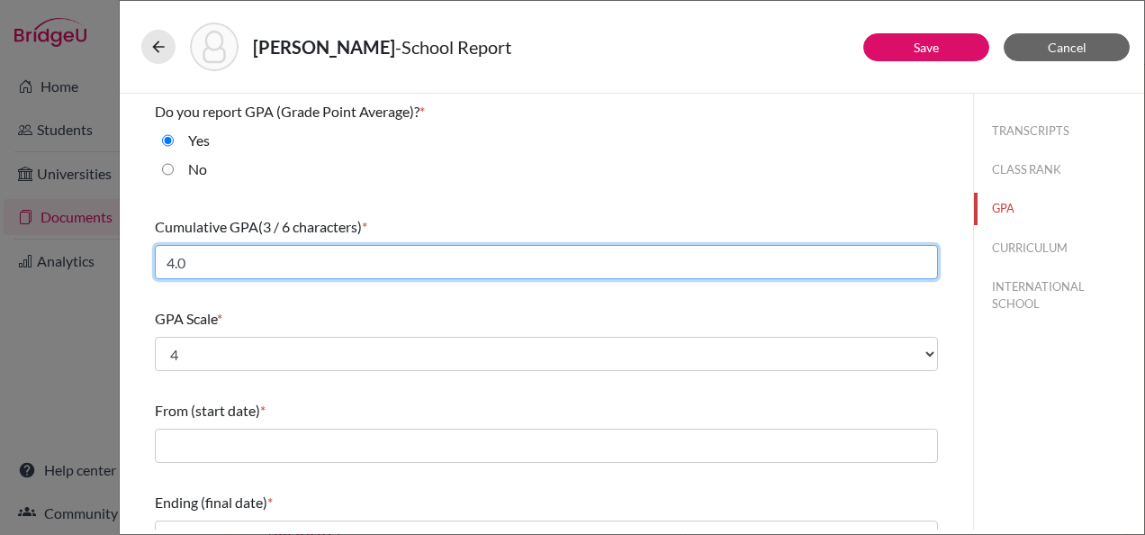
click at [280, 255] on input "4.0" at bounding box center [546, 262] width 783 height 34
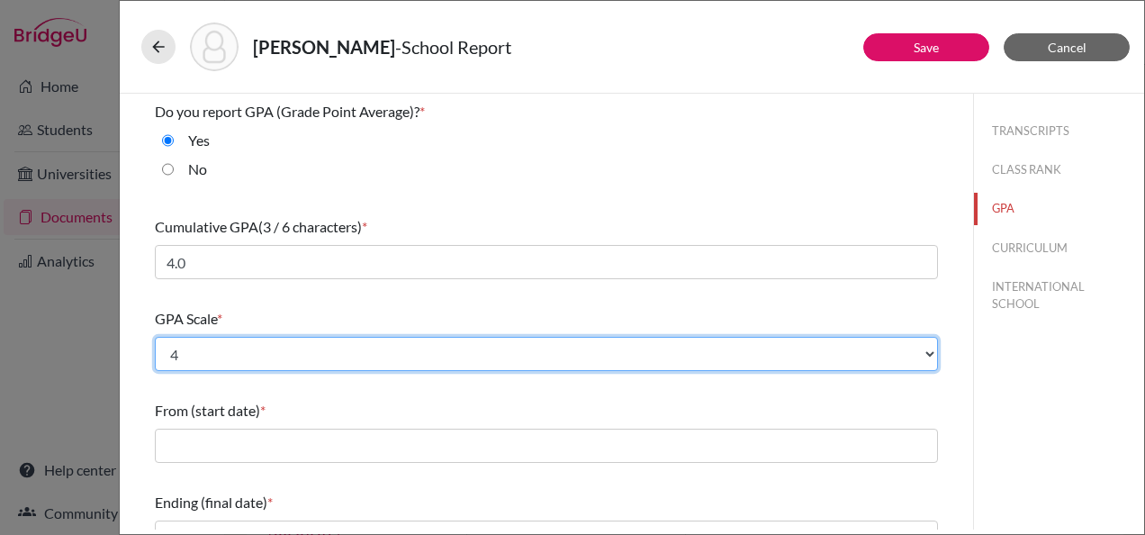
click at [258, 349] on select "Select... 4 5 6 7 8 9 10 11 12 13 14 15 16 17 18 19 20 100" at bounding box center [546, 354] width 783 height 34
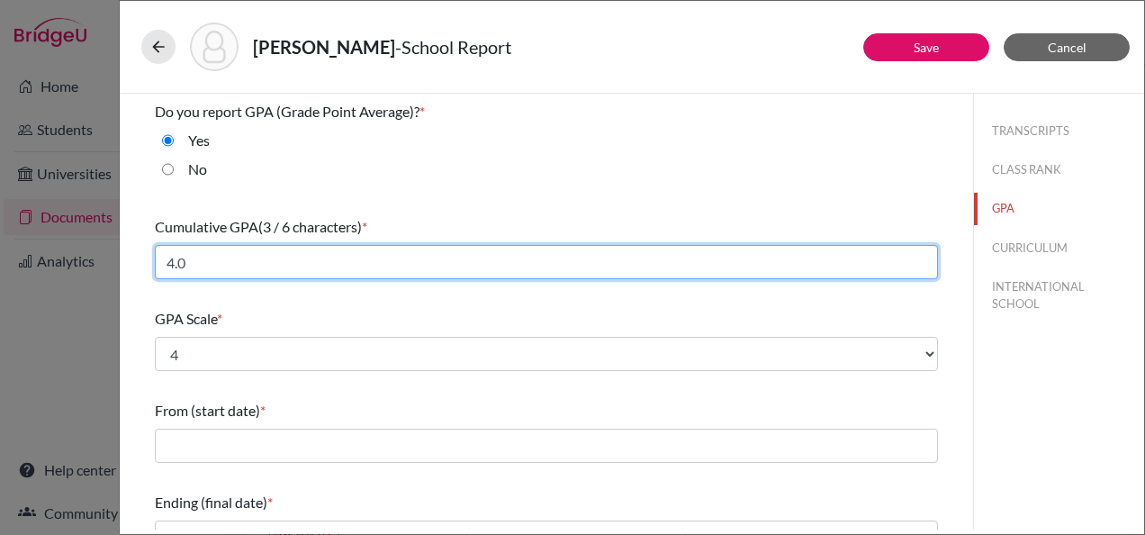
click at [206, 259] on input "4.0" at bounding box center [546, 262] width 783 height 34
type input "4"
type input "3.6"
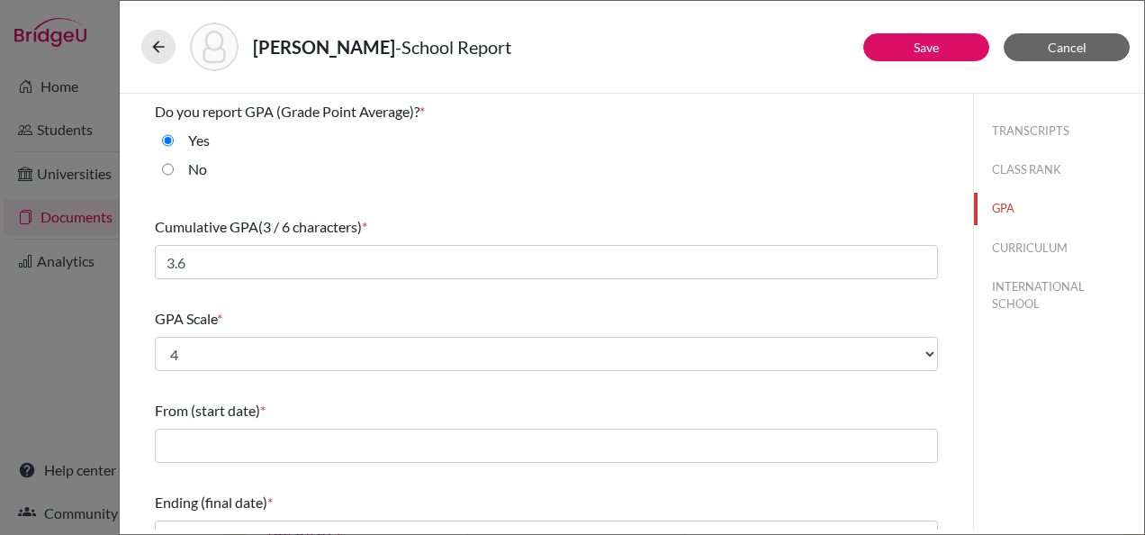
click at [281, 326] on div "GPA Scale *" at bounding box center [546, 319] width 783 height 22
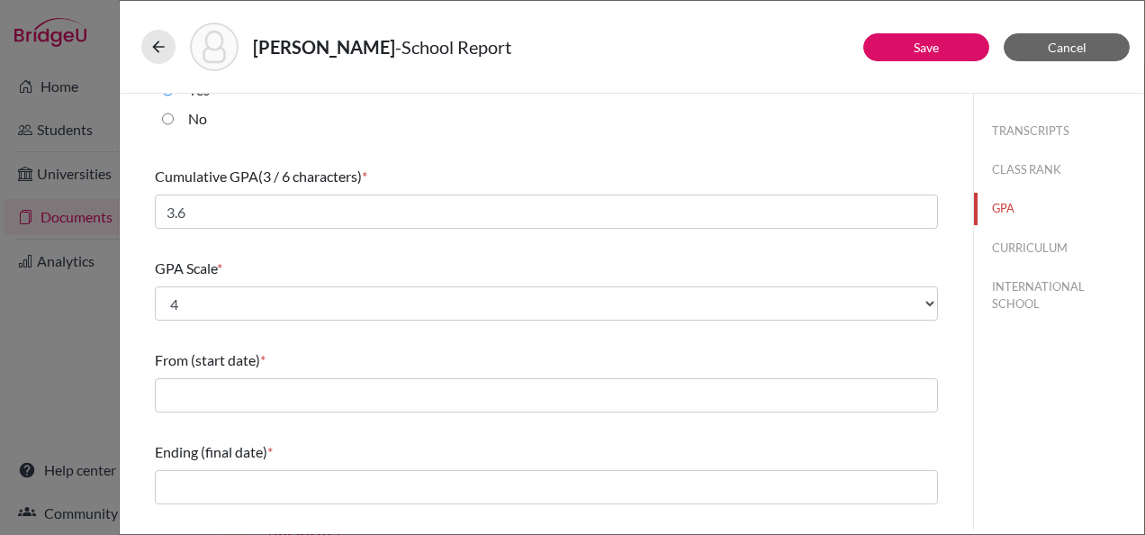
scroll to position [180, 0]
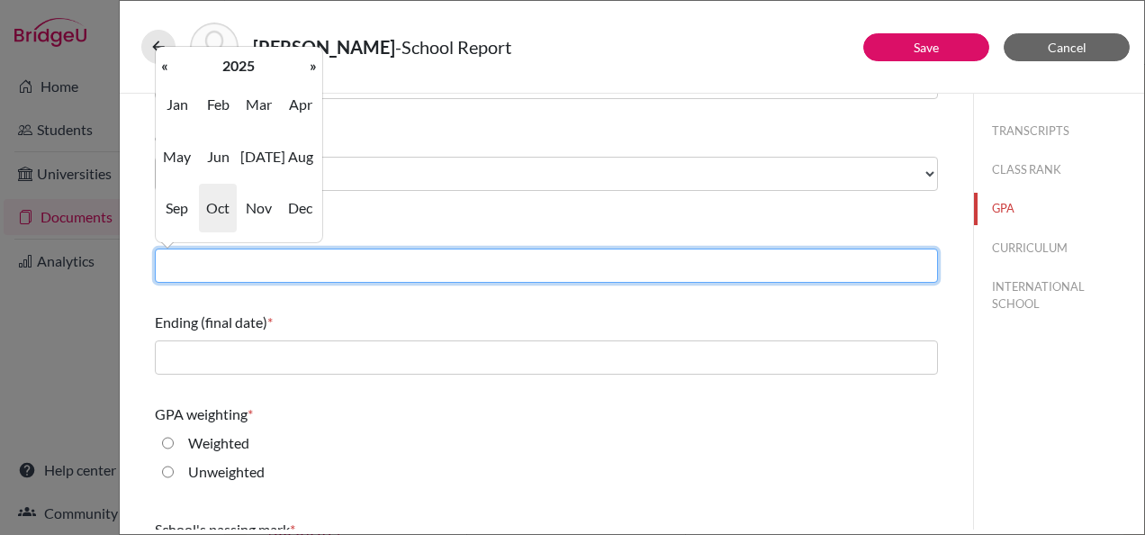
click at [241, 264] on input "text" at bounding box center [546, 266] width 783 height 34
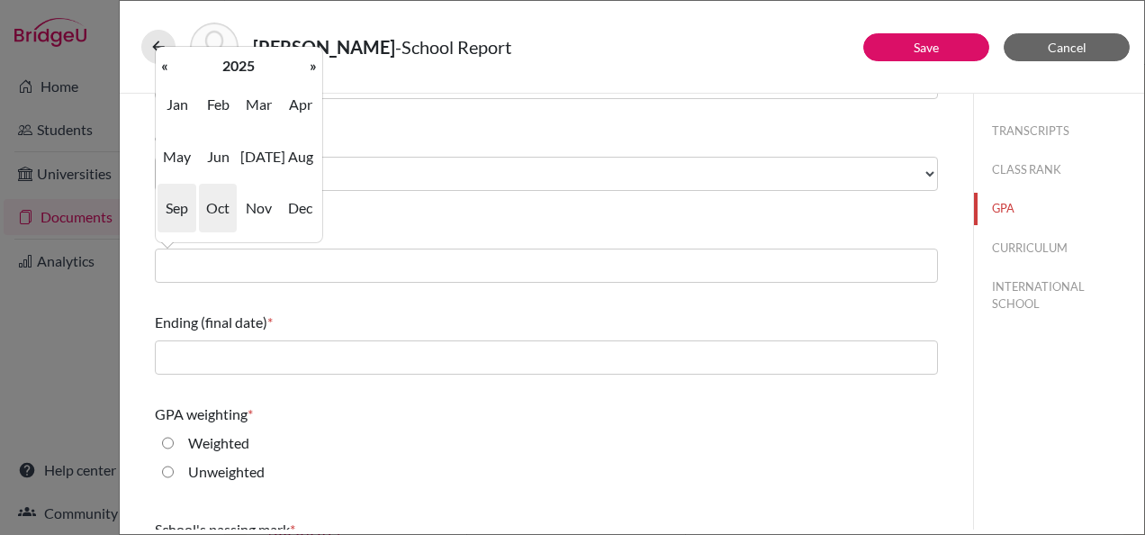
click at [182, 213] on span "Sep" at bounding box center [177, 208] width 38 height 49
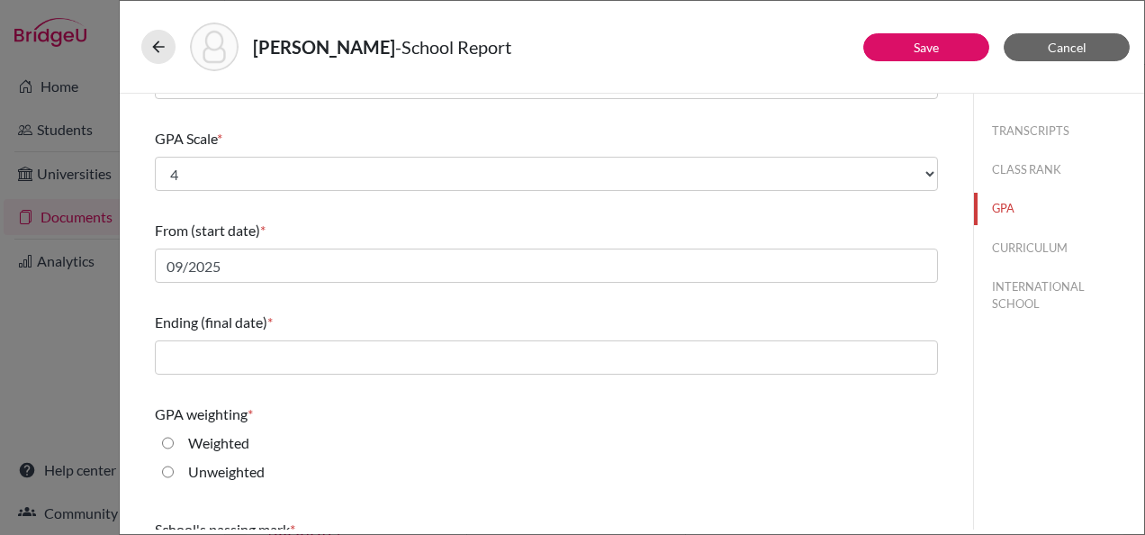
click at [334, 312] on div "Ending (final date) *" at bounding box center [546, 323] width 783 height 22
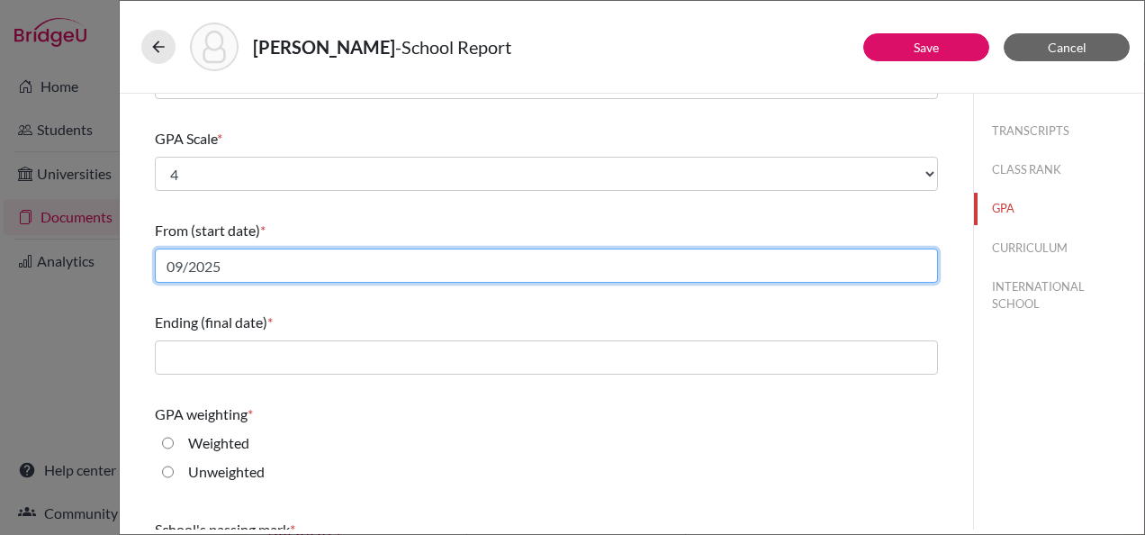
click at [236, 269] on input "09/2025" at bounding box center [546, 266] width 783 height 34
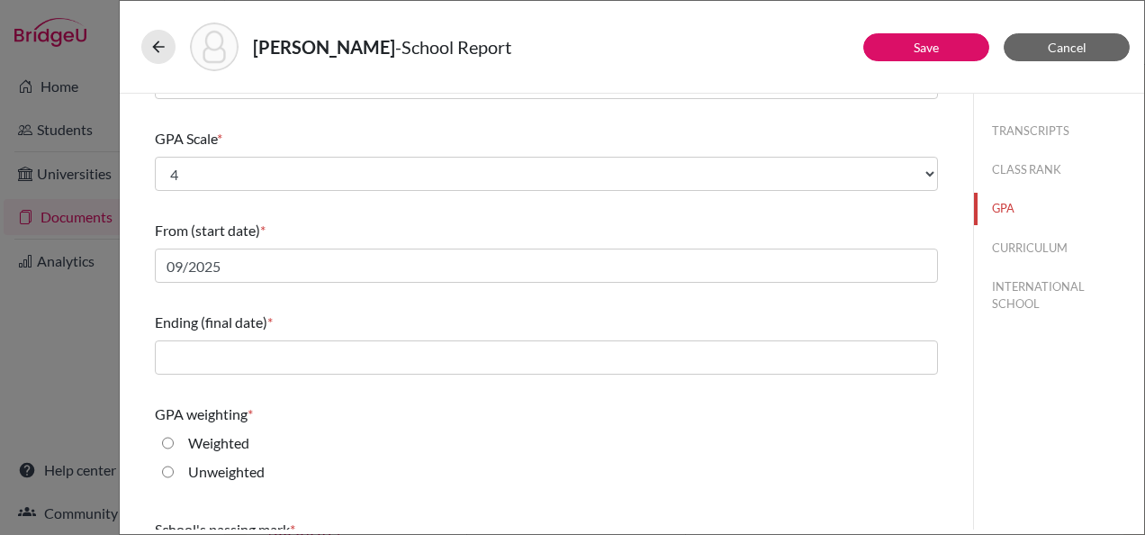
click at [319, 312] on div "Ending (final date) *" at bounding box center [546, 323] width 783 height 22
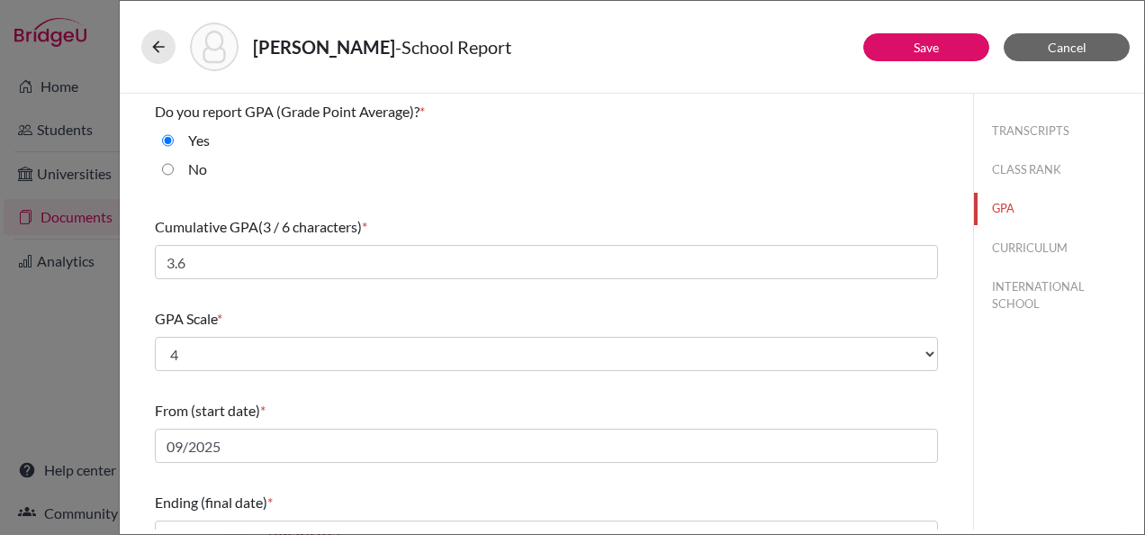
scroll to position [90, 0]
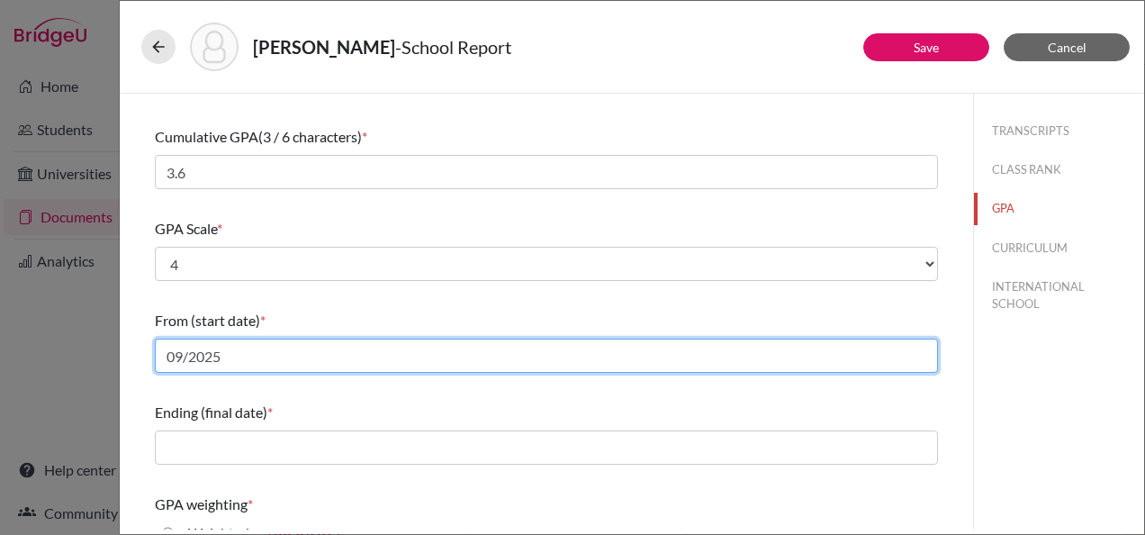
click at [282, 346] on input "09/2025" at bounding box center [546, 356] width 783 height 34
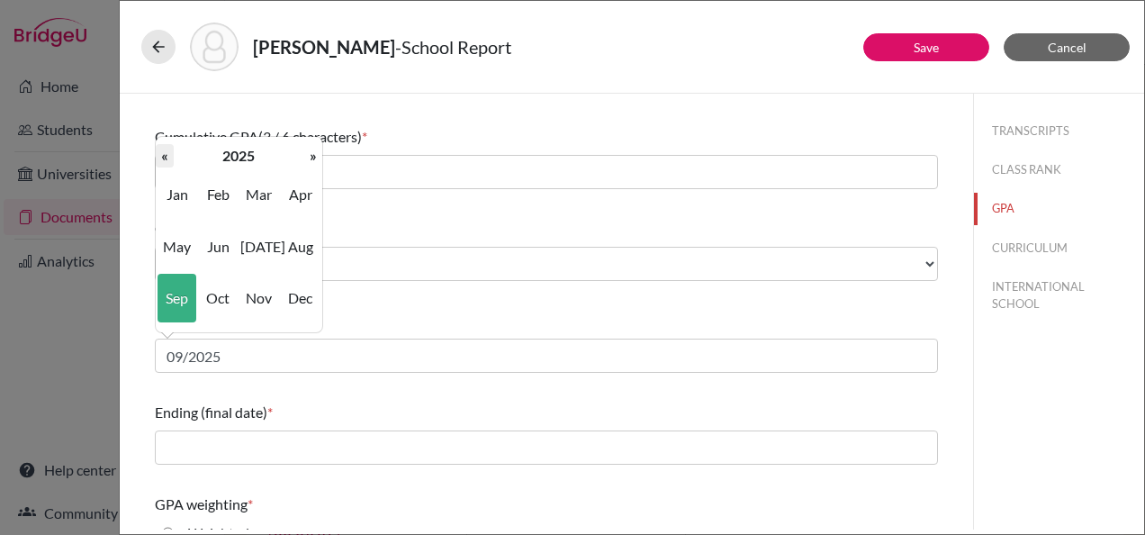
click at [164, 156] on th "«" at bounding box center [165, 155] width 18 height 23
click at [176, 295] on span "Sep" at bounding box center [177, 298] width 38 height 49
type input "09/2022"
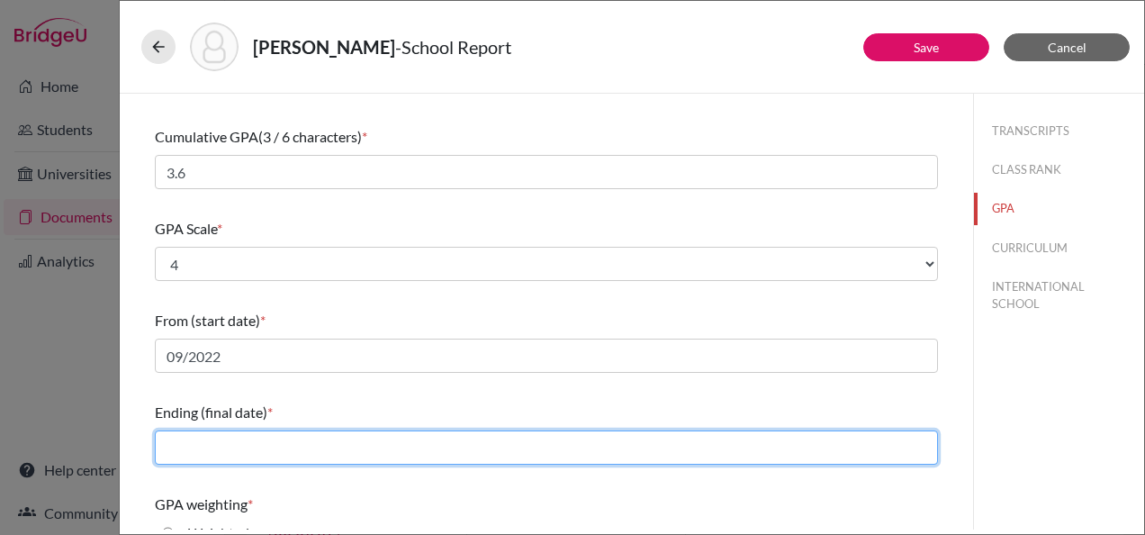
click at [268, 443] on input "text" at bounding box center [546, 447] width 783 height 34
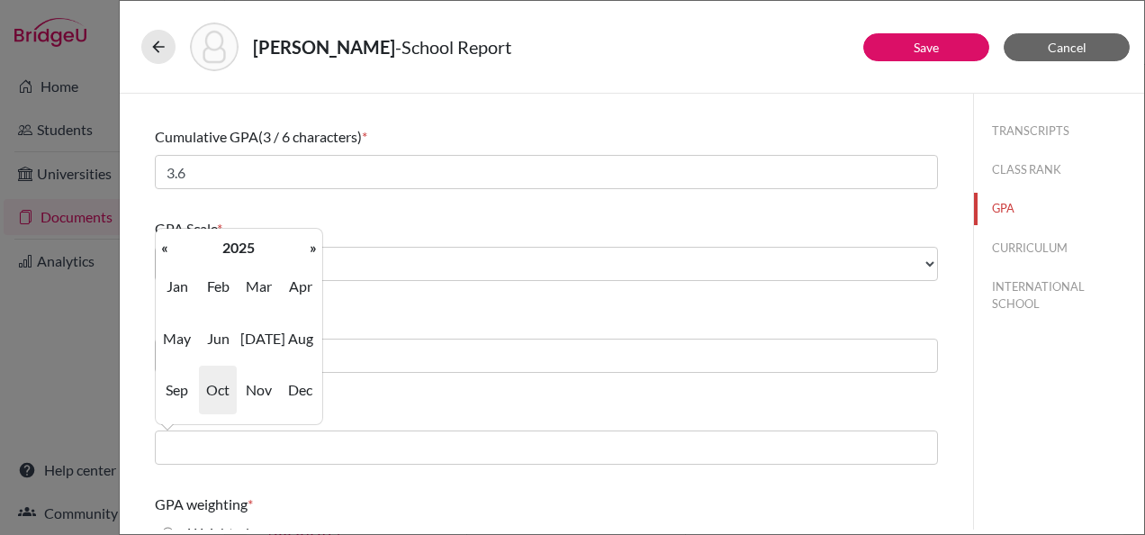
click at [178, 349] on span "May" at bounding box center [177, 338] width 38 height 49
type input "05/2025"
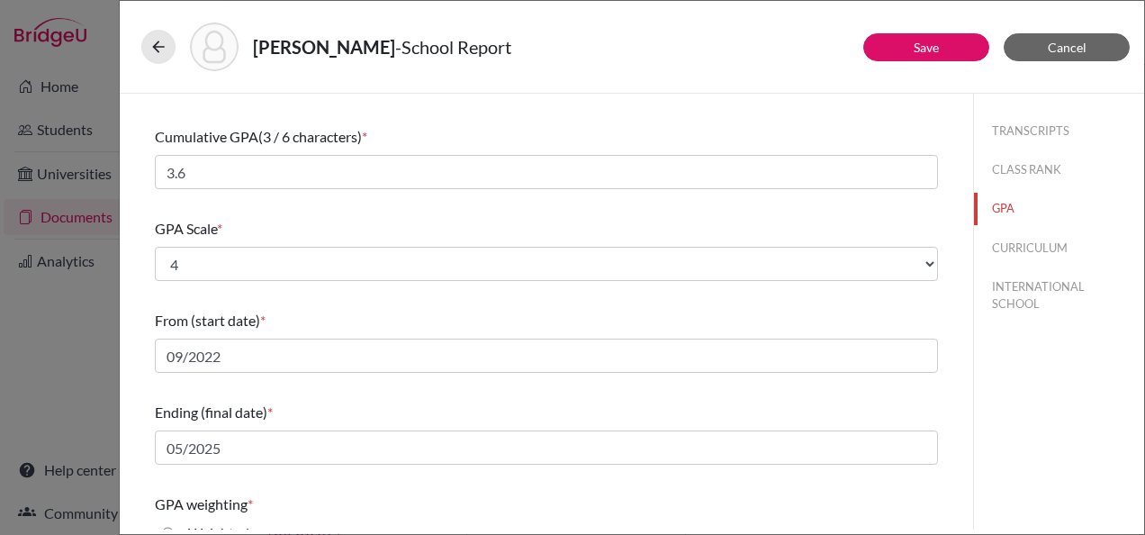
scroll to position [331, 0]
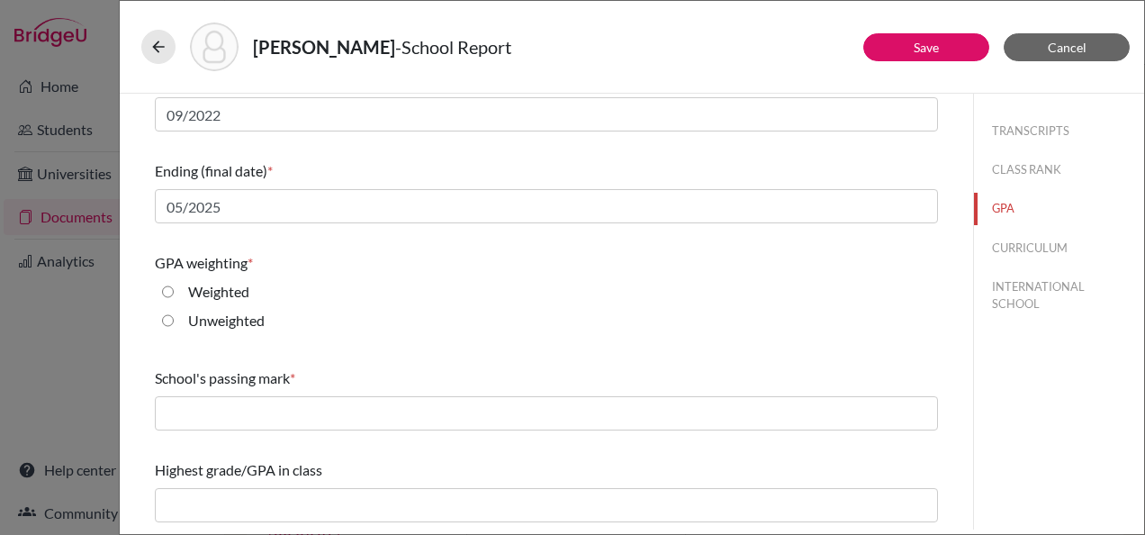
click at [210, 294] on label "Weighted" at bounding box center [218, 292] width 61 height 22
click at [174, 294] on input "Weighted" at bounding box center [168, 292] width 12 height 22
radio input "true"
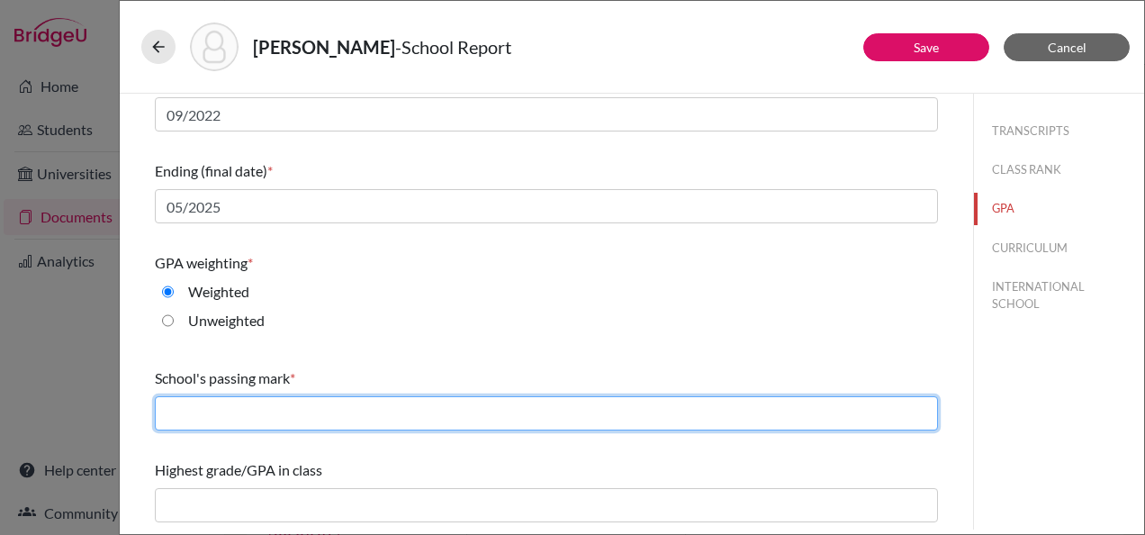
click at [301, 405] on input "text" at bounding box center [546, 413] width 783 height 34
type input "60"
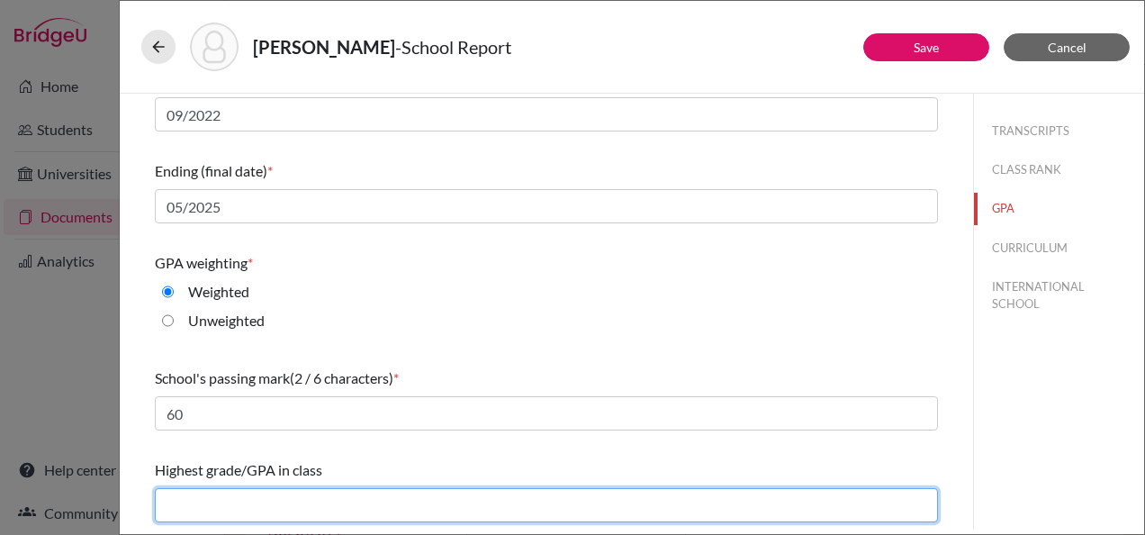
click at [249, 504] on input "text" at bounding box center [546, 505] width 783 height 34
type input "4.3"
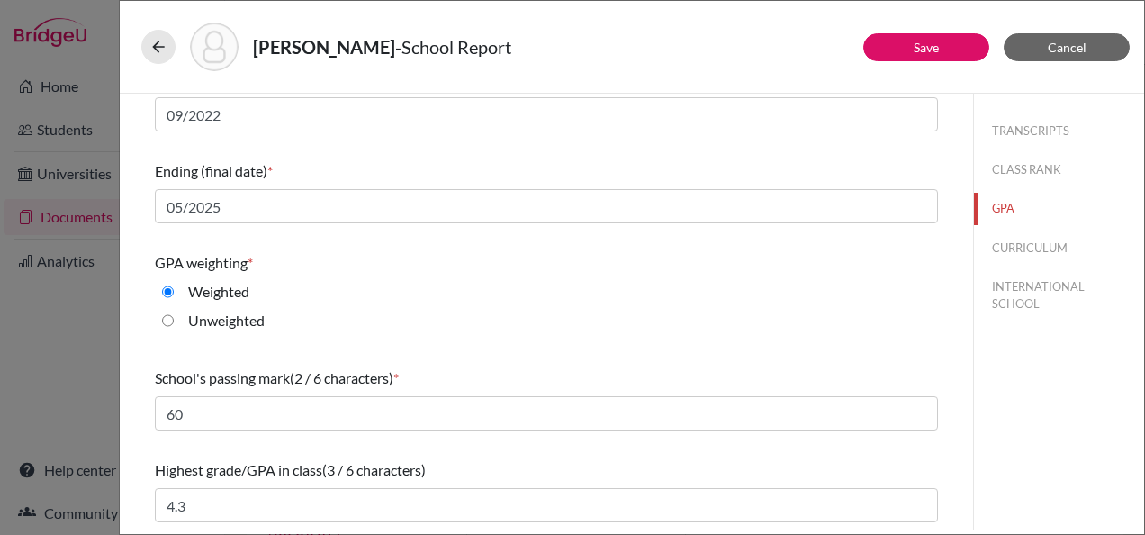
click at [470, 450] on div "Do you report GPA (Grade Point Average)? * Yes No Cumulative GPA (3 / 6 charact…" at bounding box center [546, 145] width 783 height 767
click at [1040, 242] on button "CURRICULUM" at bounding box center [1059, 248] width 170 height 32
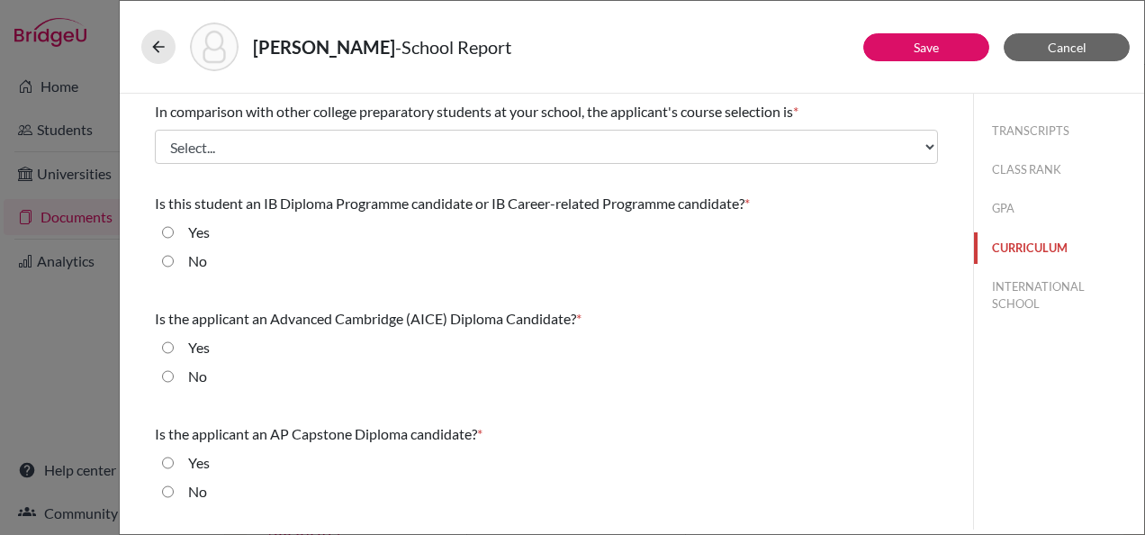
scroll to position [0, 0]
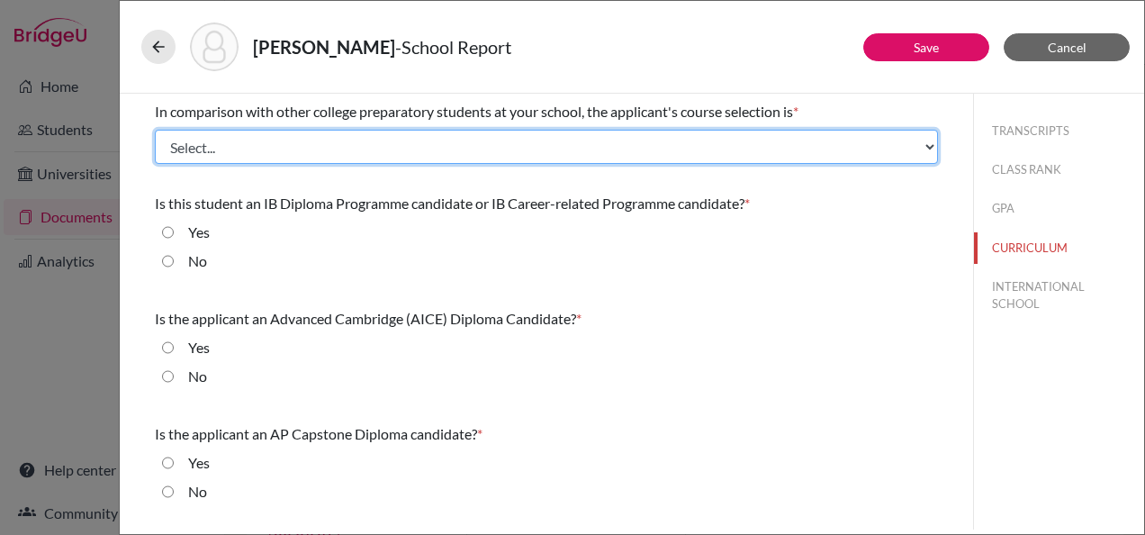
click at [298, 146] on select "Select... Less than demanding Average Demanding Very demanding Most demanding P…" at bounding box center [546, 147] width 783 height 34
select select "2"
click at [155, 130] on select "Select... Less than demanding Average Demanding Very demanding Most demanding P…" at bounding box center [546, 147] width 783 height 34
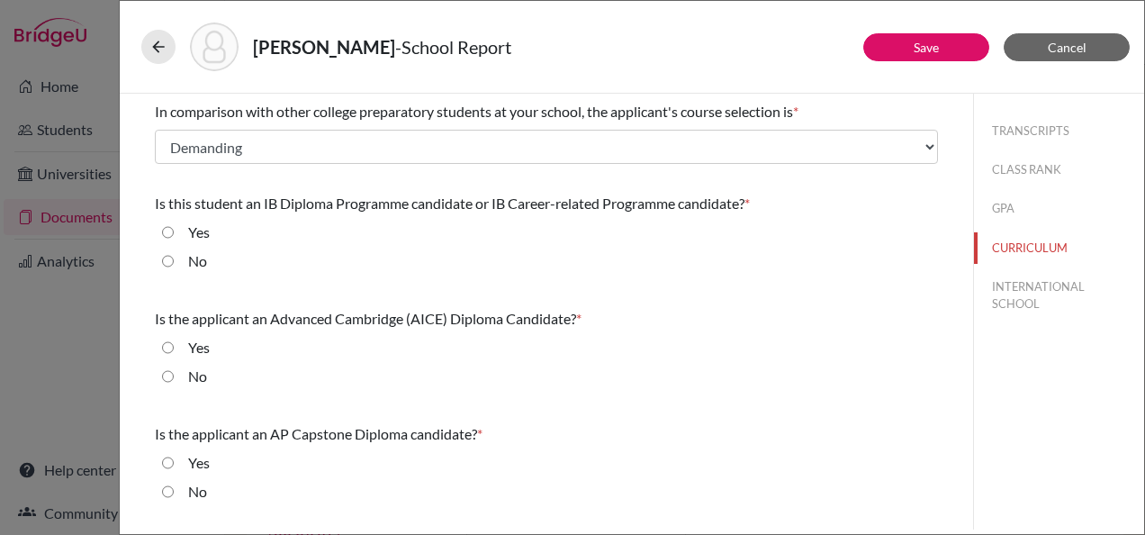
click at [345, 260] on div "No" at bounding box center [546, 264] width 783 height 29
click at [198, 257] on label "No" at bounding box center [197, 261] width 19 height 22
click at [174, 257] on input "No" at bounding box center [168, 261] width 12 height 22
radio input "true"
click at [176, 377] on div "No" at bounding box center [190, 380] width 33 height 29
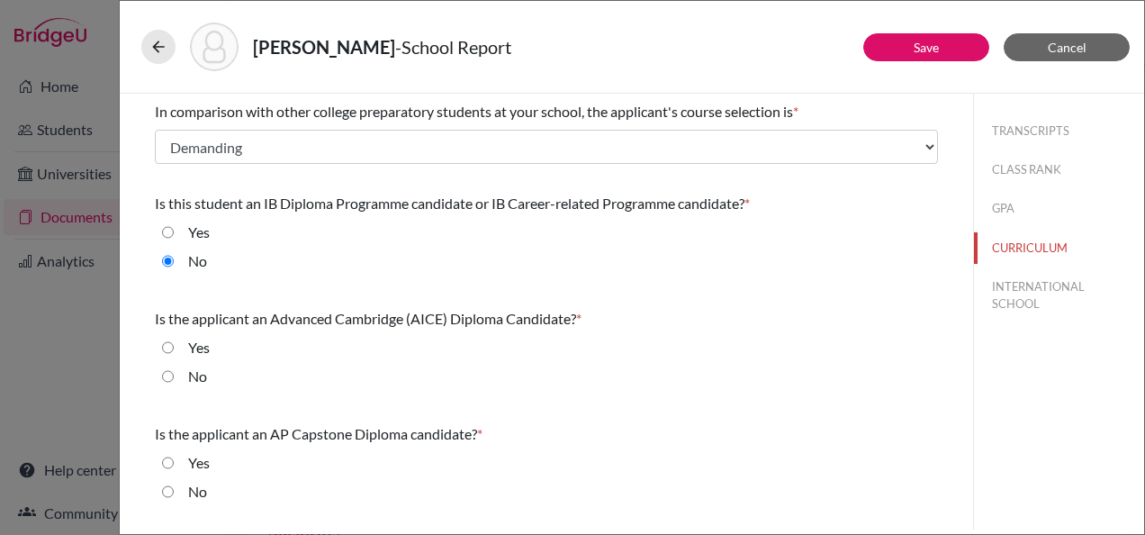
click at [185, 371] on div "No" at bounding box center [190, 380] width 33 height 29
click at [175, 372] on div "No" at bounding box center [190, 380] width 33 height 29
click at [167, 376] on input "No" at bounding box center [168, 377] width 12 height 22
radio input "true"
click at [167, 488] on input "No" at bounding box center [168, 492] width 12 height 22
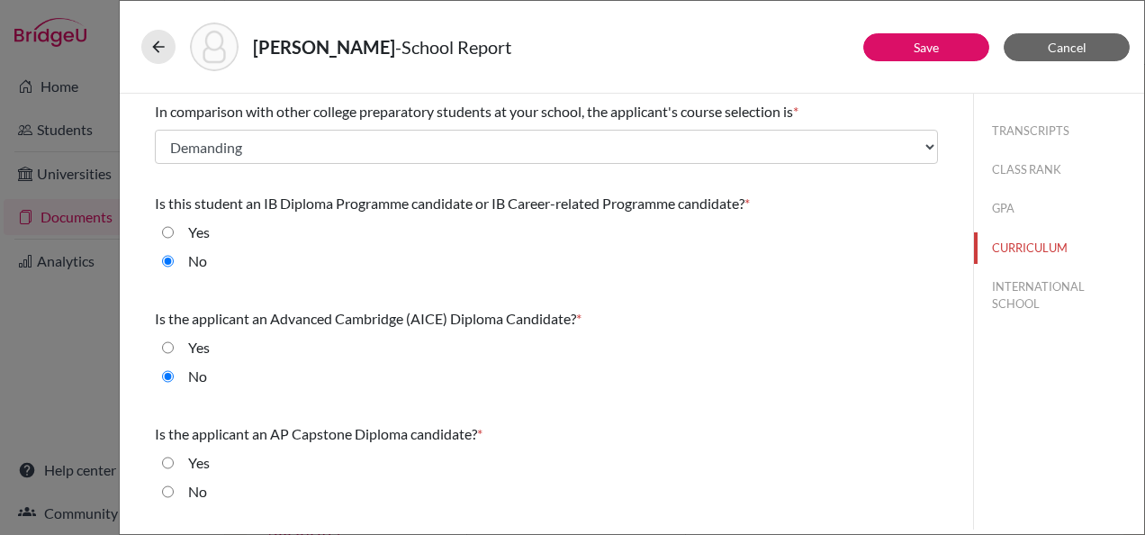
radio input "true"
click at [1033, 278] on button "INTERNATIONAL SCHOOL" at bounding box center [1059, 295] width 170 height 49
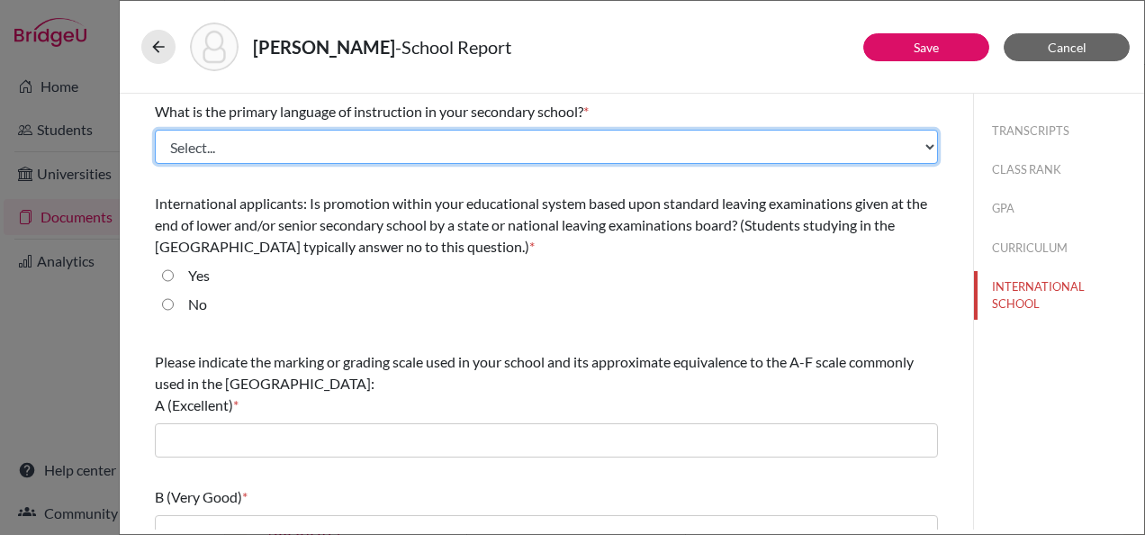
click at [317, 138] on select "Select... Albanian Arabic Armenian Assamese Azerbaijani Belarusian Bengali Bulg…" at bounding box center [546, 147] width 783 height 34
select select "14"
click at [155, 130] on select "Select... Albanian Arabic Armenian Assamese Azerbaijani Belarusian Bengali Bulg…" at bounding box center [546, 147] width 783 height 34
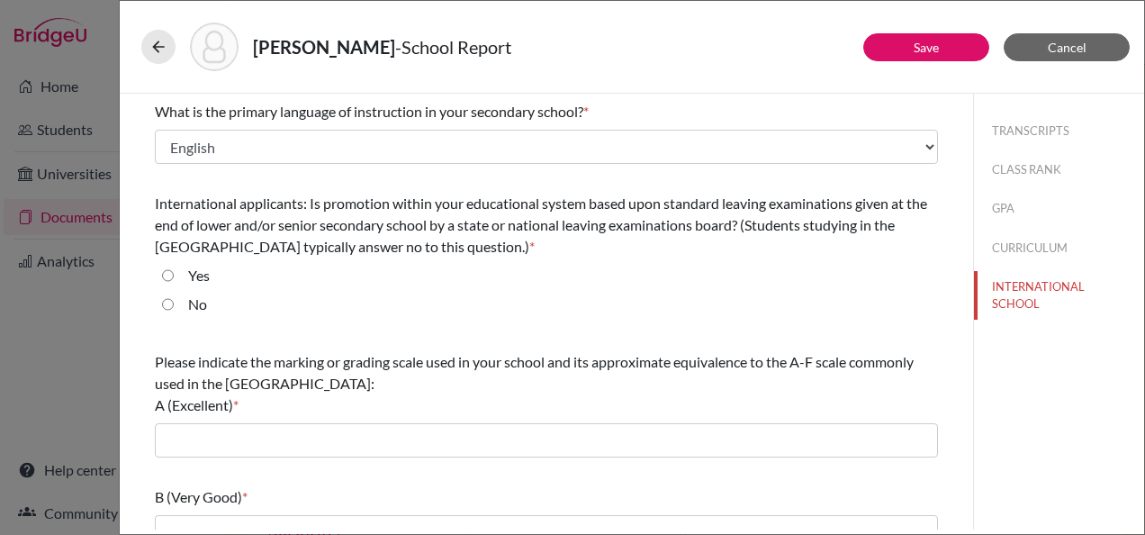
click at [439, 263] on div "International applicants: Is promotion within your educational system based upo…" at bounding box center [546, 257] width 783 height 144
click at [201, 306] on label "No" at bounding box center [197, 305] width 19 height 22
click at [174, 306] on input "No" at bounding box center [168, 305] width 12 height 22
radio input "true"
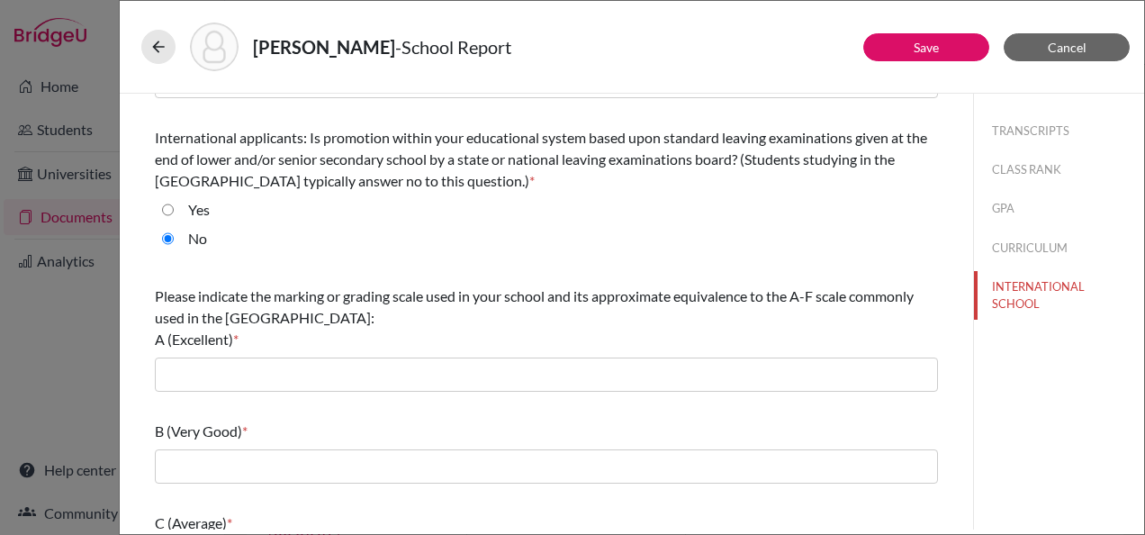
scroll to position [180, 0]
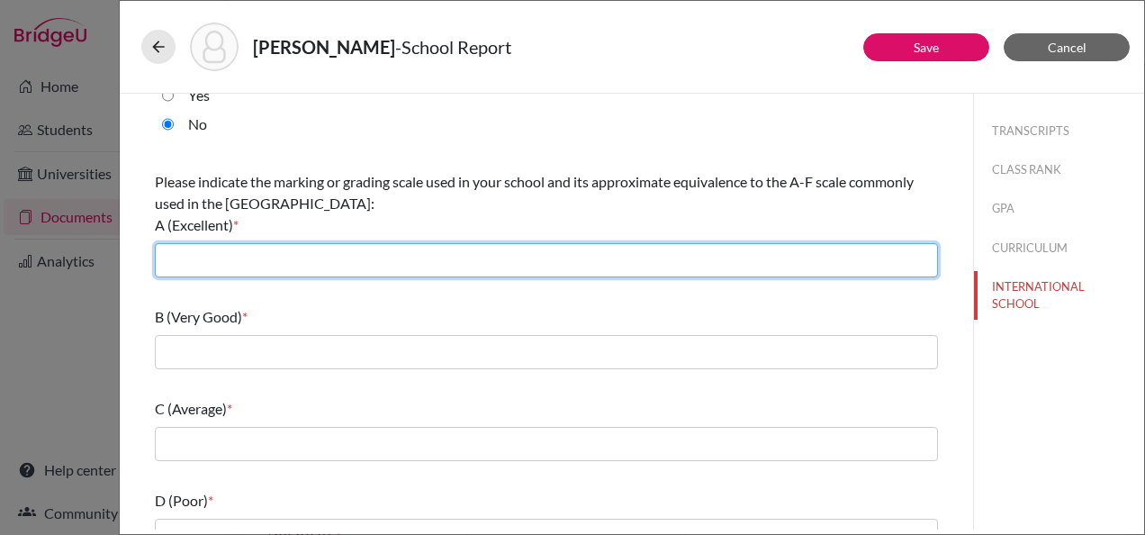
click at [285, 261] on input "text" at bounding box center [546, 260] width 783 height 34
type input "90/100"
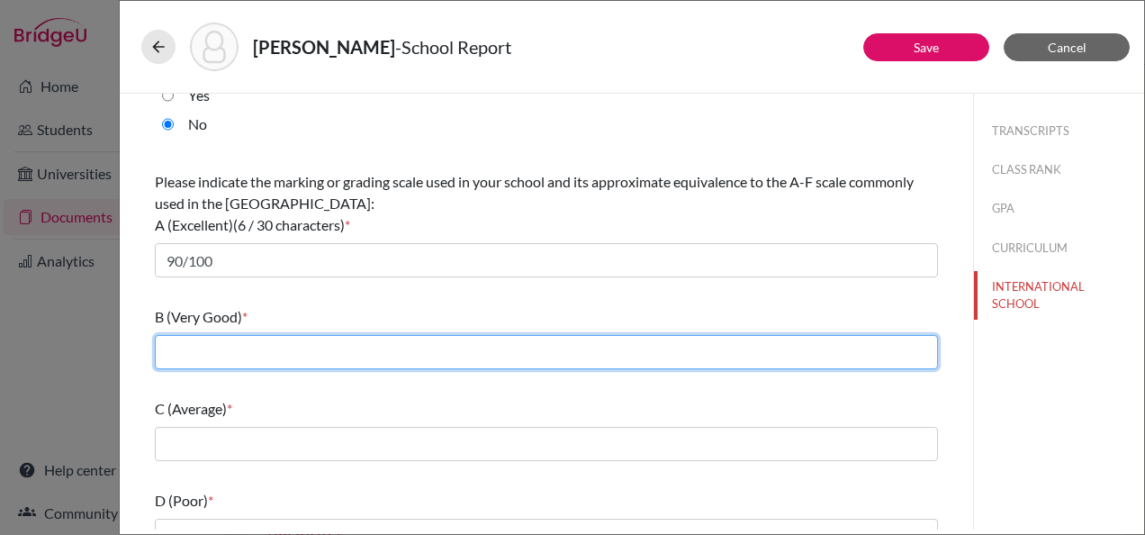
click at [272, 344] on input "text" at bounding box center [546, 352] width 783 height 34
type input "80/89"
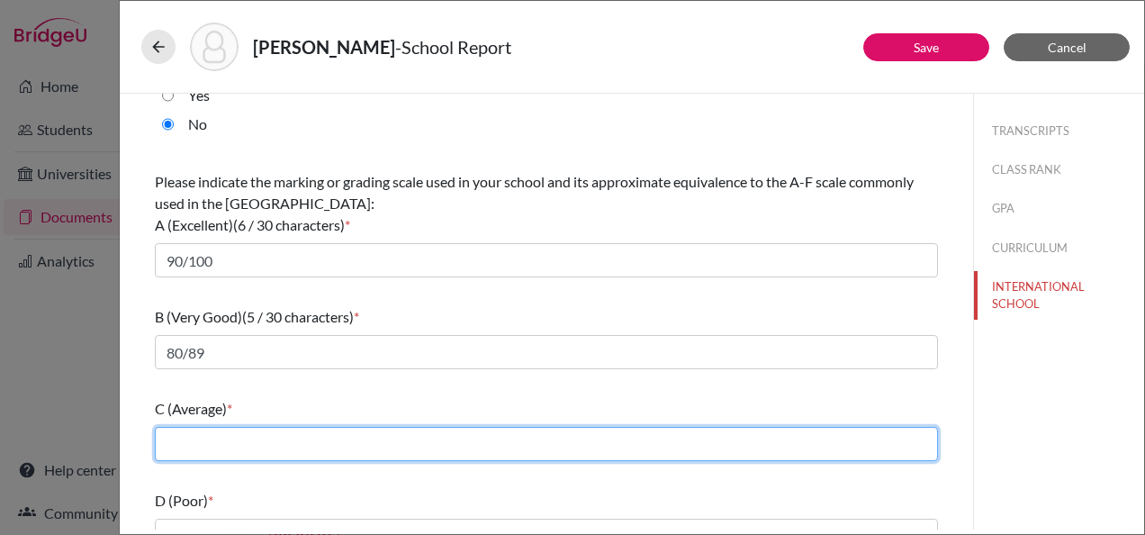
click at [250, 452] on input "text" at bounding box center [546, 444] width 783 height 34
type input "70/79"
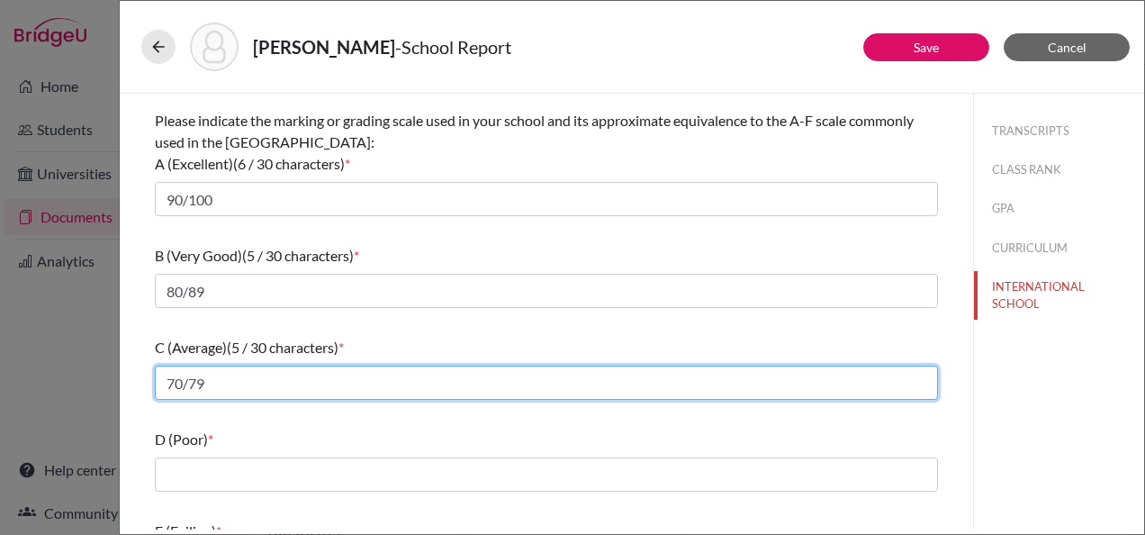
scroll to position [303, 0]
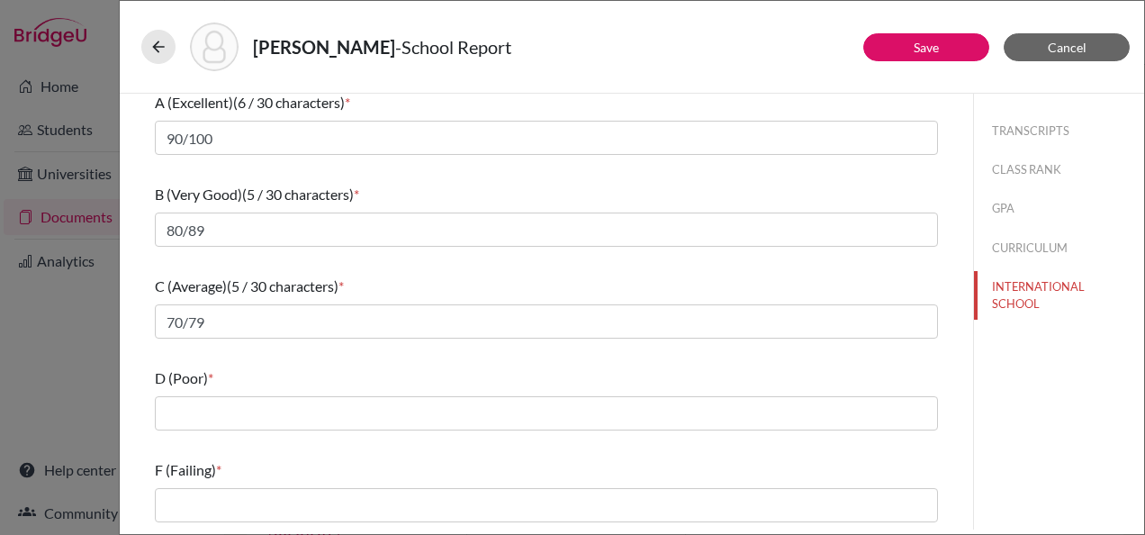
click at [243, 441] on div "What is the primary language of instruction in your secondary school? * Select.…" at bounding box center [546, 160] width 783 height 738
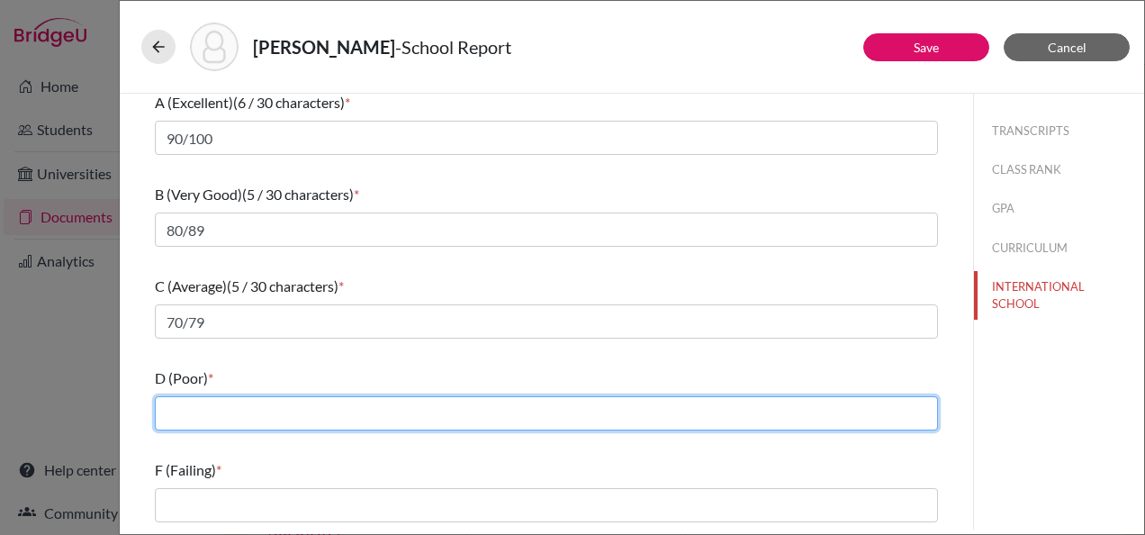
click at [232, 414] on input "text" at bounding box center [546, 413] width 783 height 34
type input "60/69"
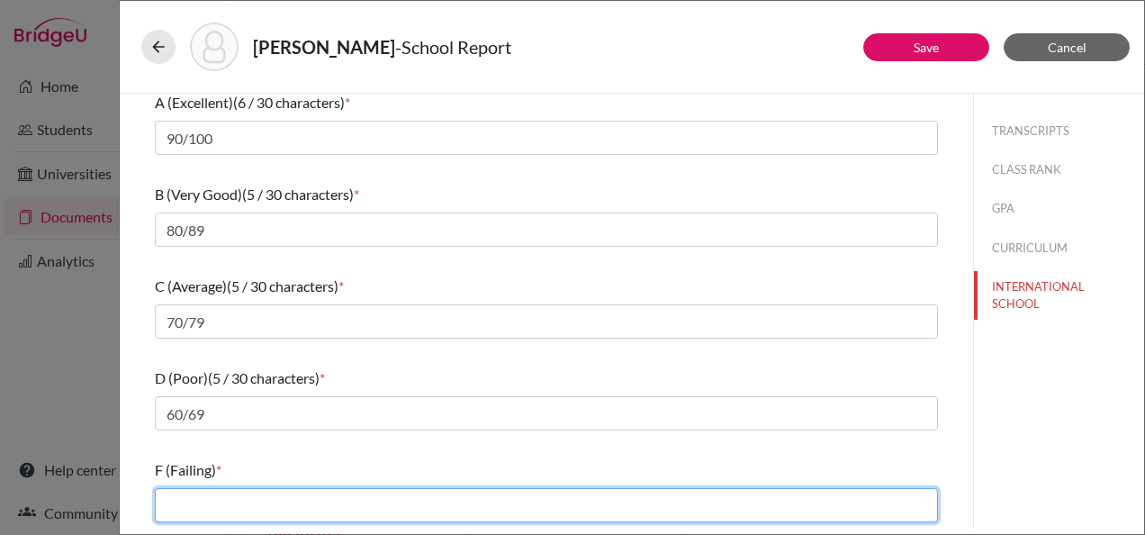
click at [232, 491] on input "text" at bounding box center [546, 505] width 783 height 34
type input "59 and below"
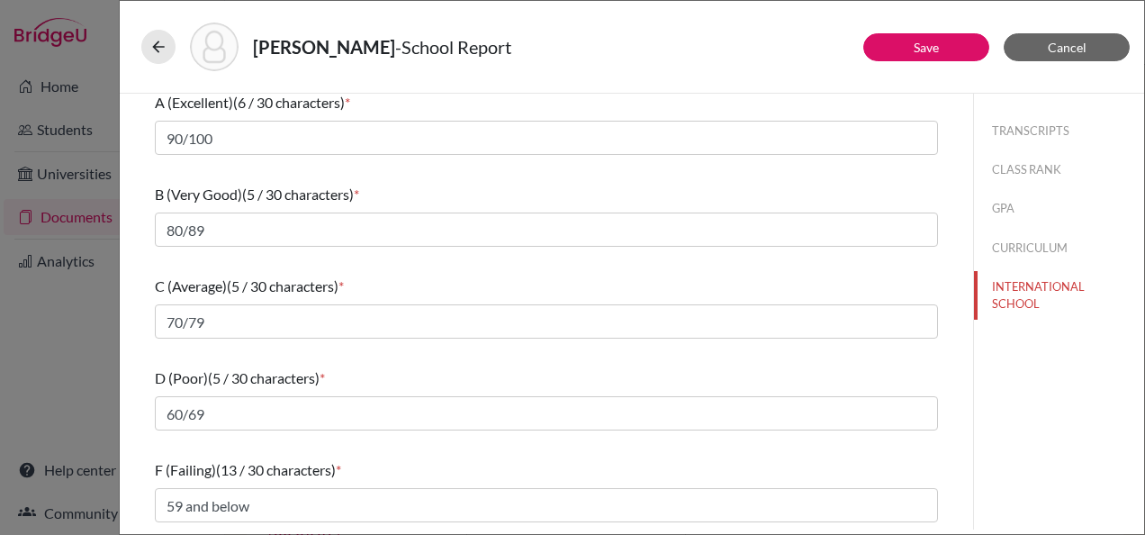
click at [481, 459] on div "F (Failing) (13 / 30 characters) *" at bounding box center [546, 470] width 783 height 22
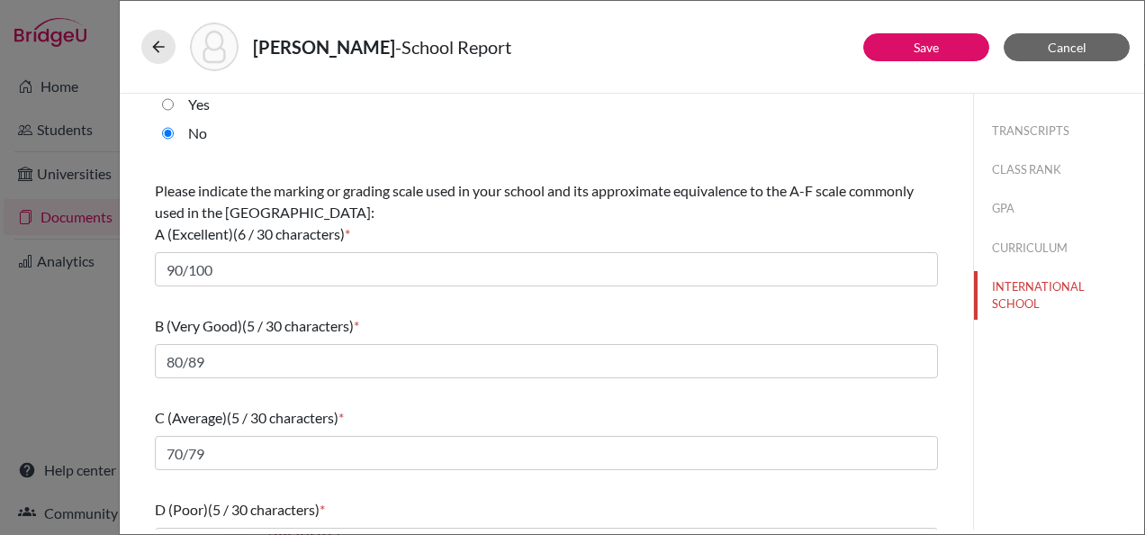
scroll to position [0, 0]
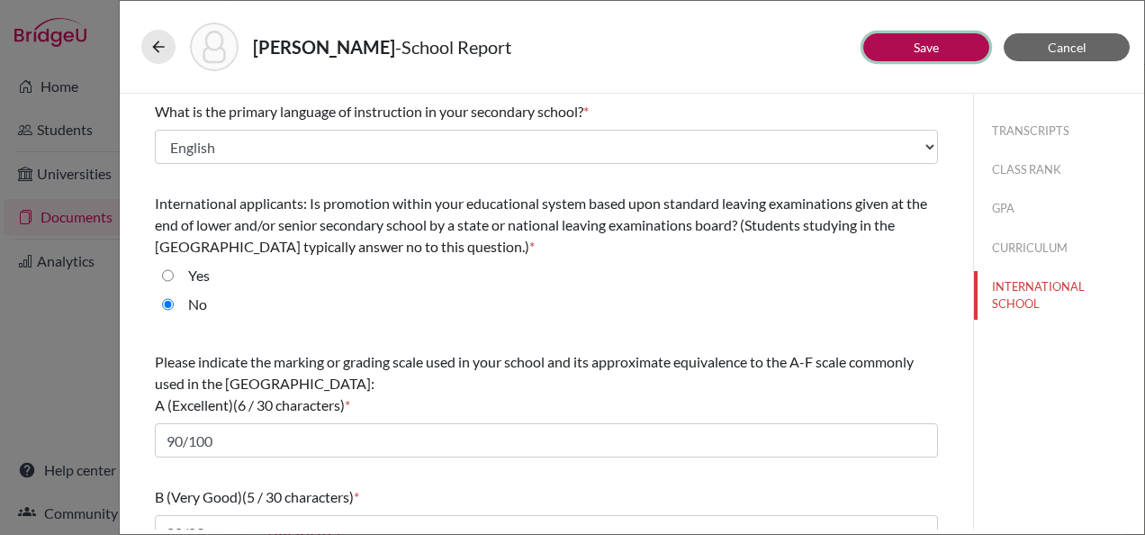
click at [936, 37] on button "Save" at bounding box center [927, 47] width 126 height 28
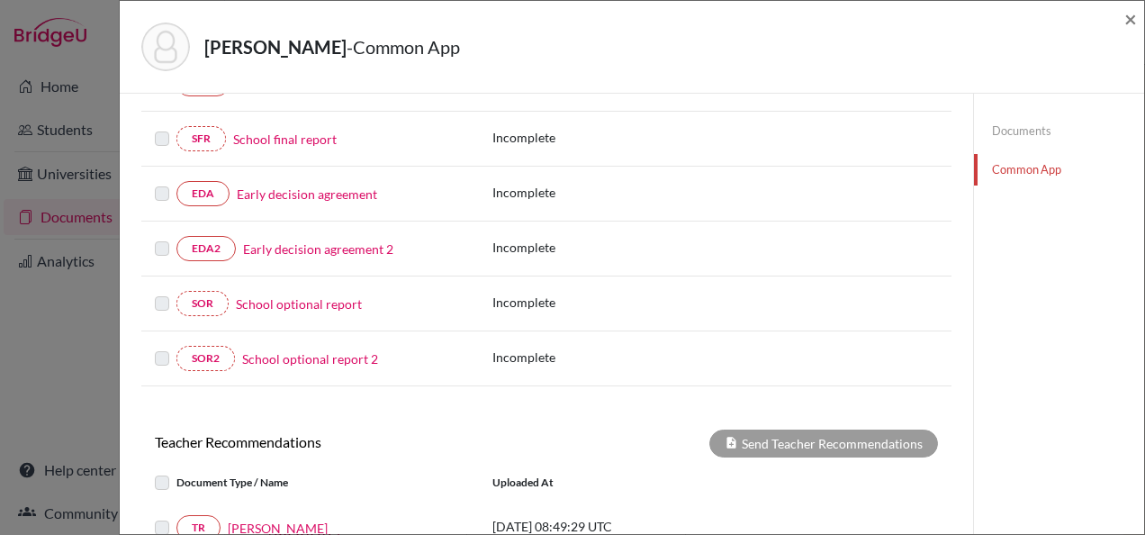
scroll to position [684, 0]
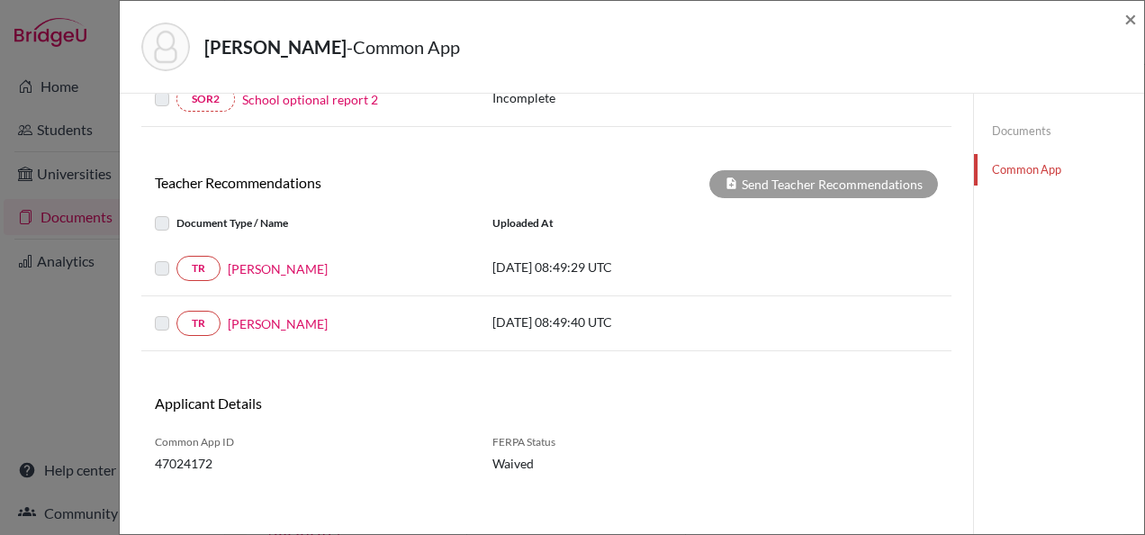
click at [176, 213] on label at bounding box center [176, 213] width 0 height 0
click at [176, 258] on label at bounding box center [176, 258] width 0 height 0
click at [176, 312] on label at bounding box center [176, 312] width 0 height 0
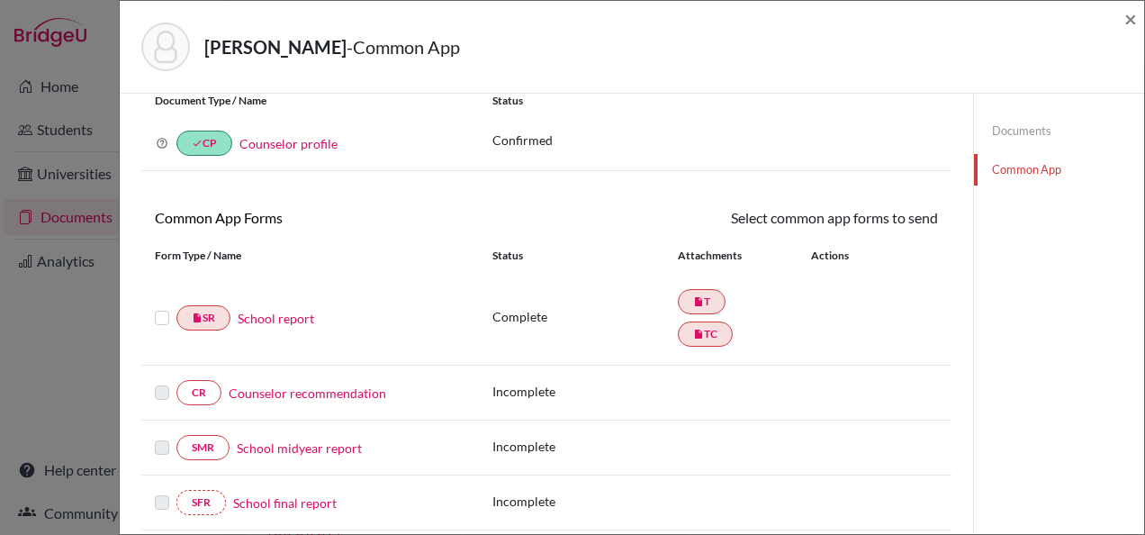
scroll to position [90, 0]
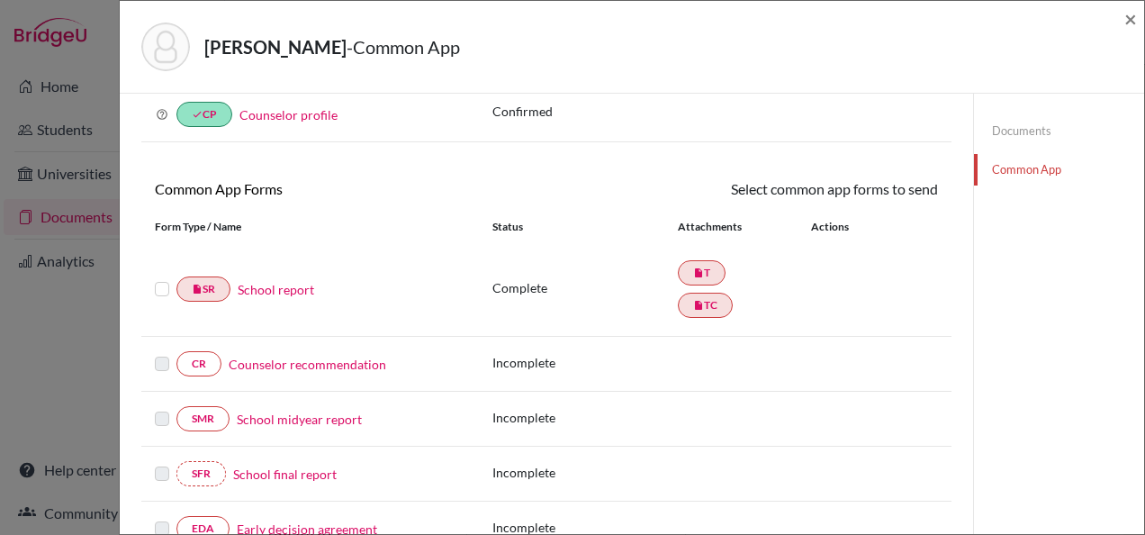
click at [166, 278] on label at bounding box center [162, 278] width 14 height 0
click at [0, 0] on input "checkbox" at bounding box center [0, 0] width 0 height 0
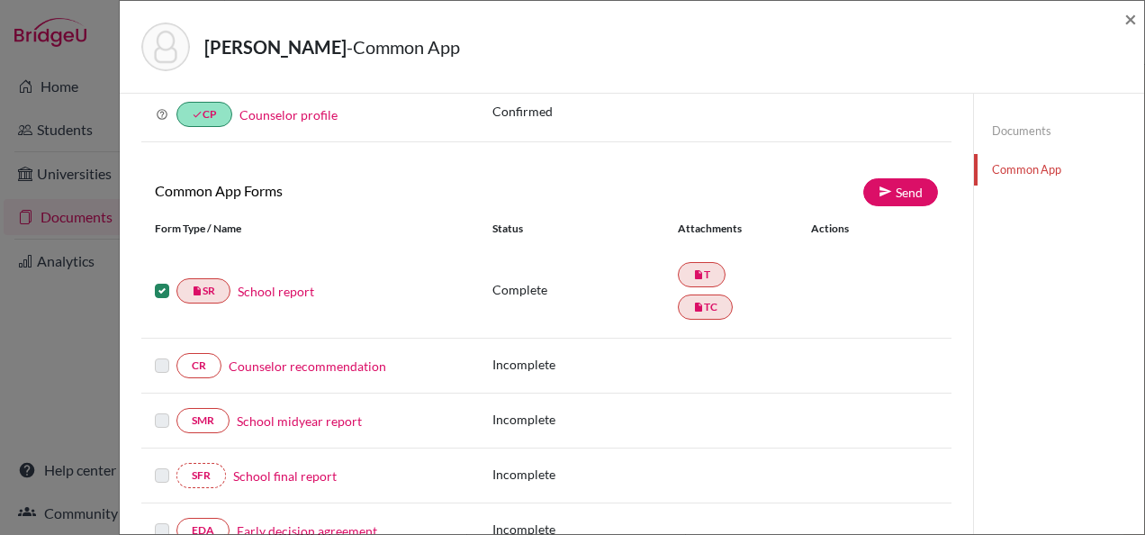
click at [161, 280] on label at bounding box center [162, 280] width 14 height 0
click at [0, 0] on input "checkbox" at bounding box center [0, 0] width 0 height 0
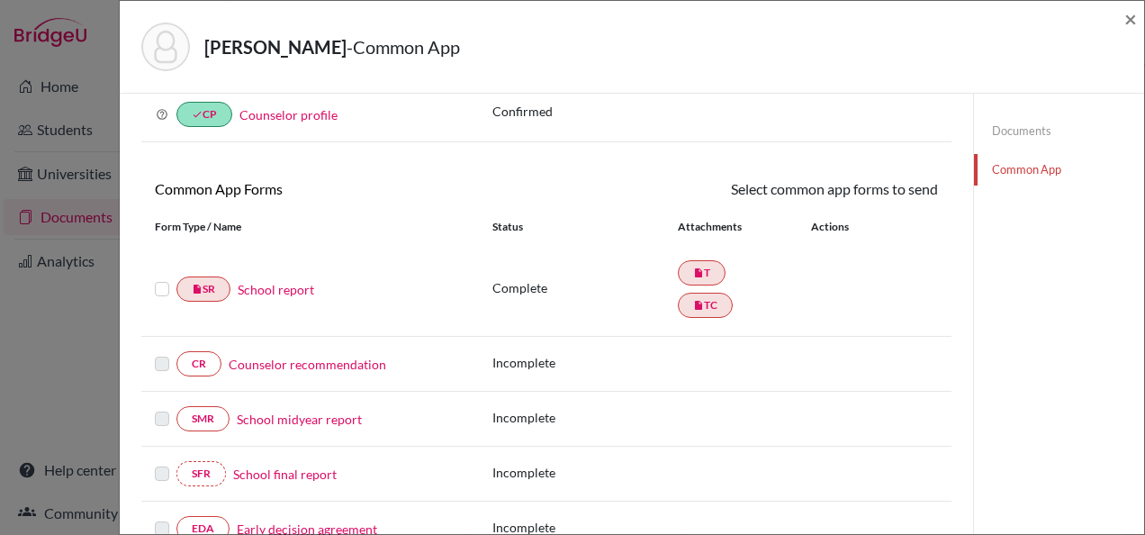
click at [292, 365] on link "Counselor recommendation" at bounding box center [308, 364] width 158 height 19
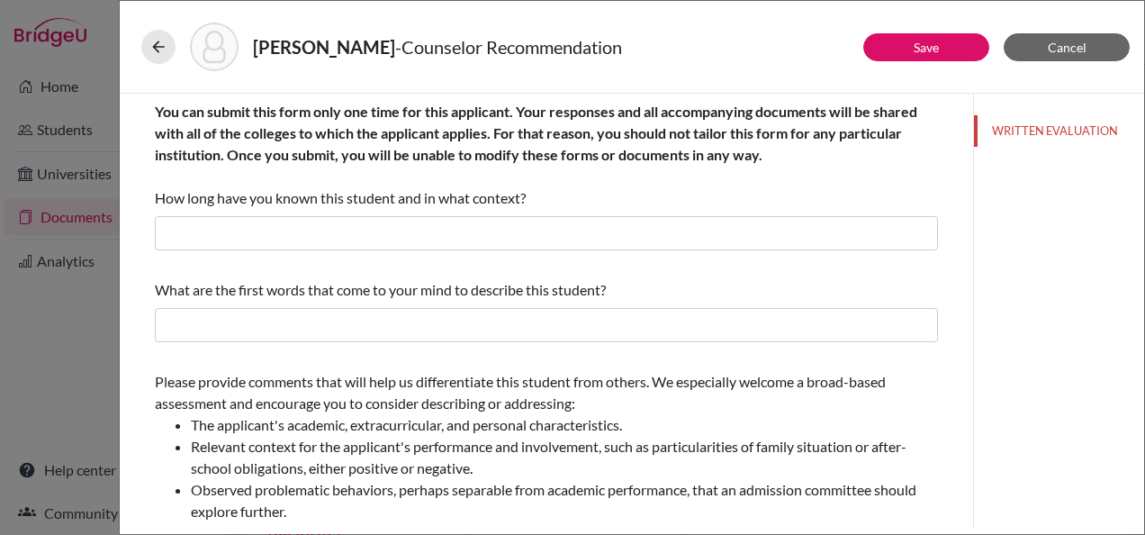
click at [314, 249] on div "You can submit this form only one time for this applicant. Your responses and a…" at bounding box center [546, 176] width 783 height 164
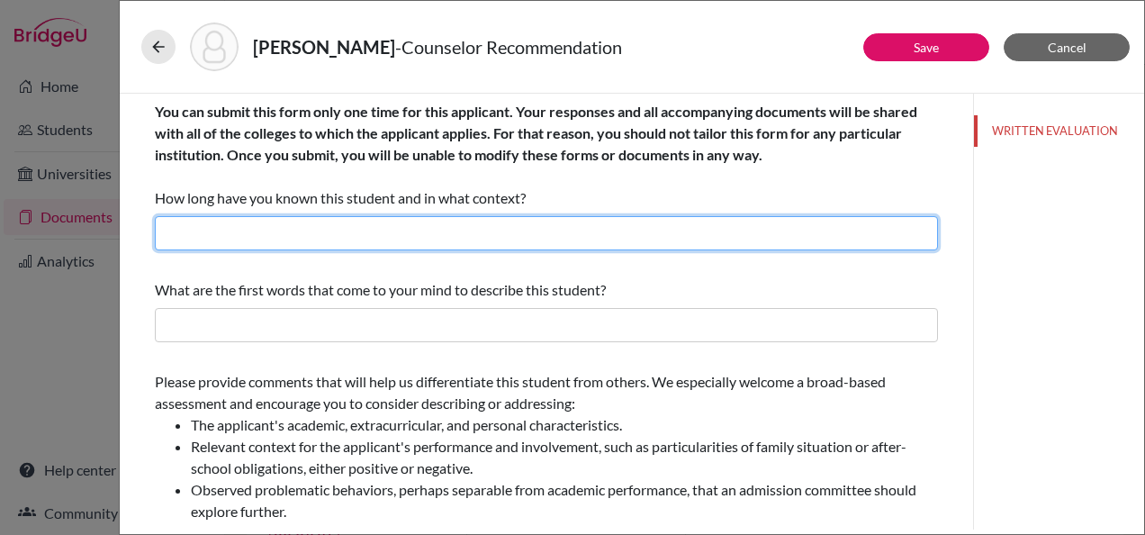
click at [276, 230] on input "text" at bounding box center [546, 233] width 783 height 34
type input "2 years, as a teacher and academic college counselor"
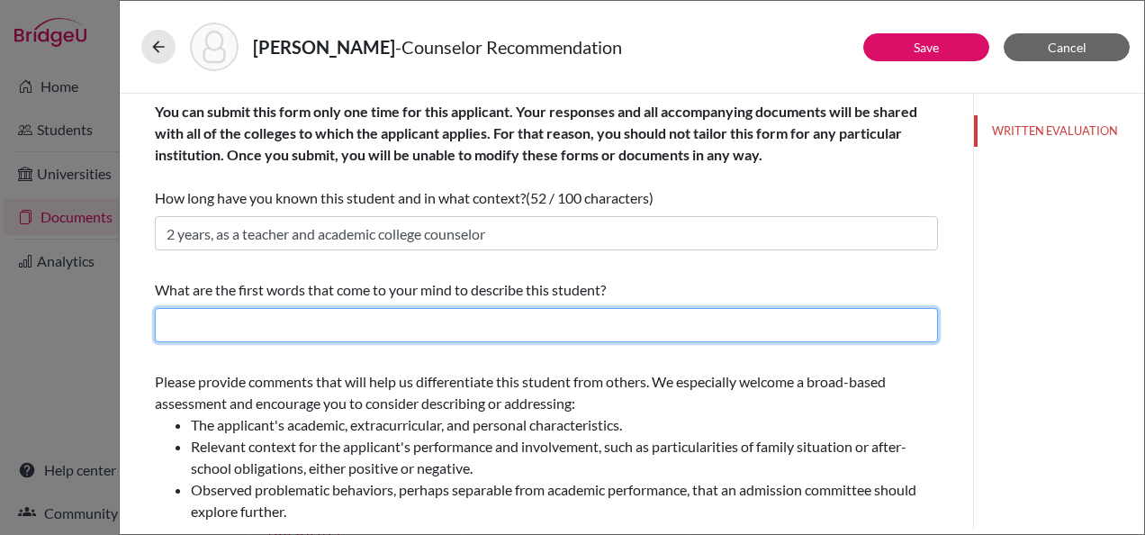
click at [279, 320] on input "text" at bounding box center [546, 325] width 783 height 34
click at [303, 315] on input "text" at bounding box center [546, 325] width 783 height 34
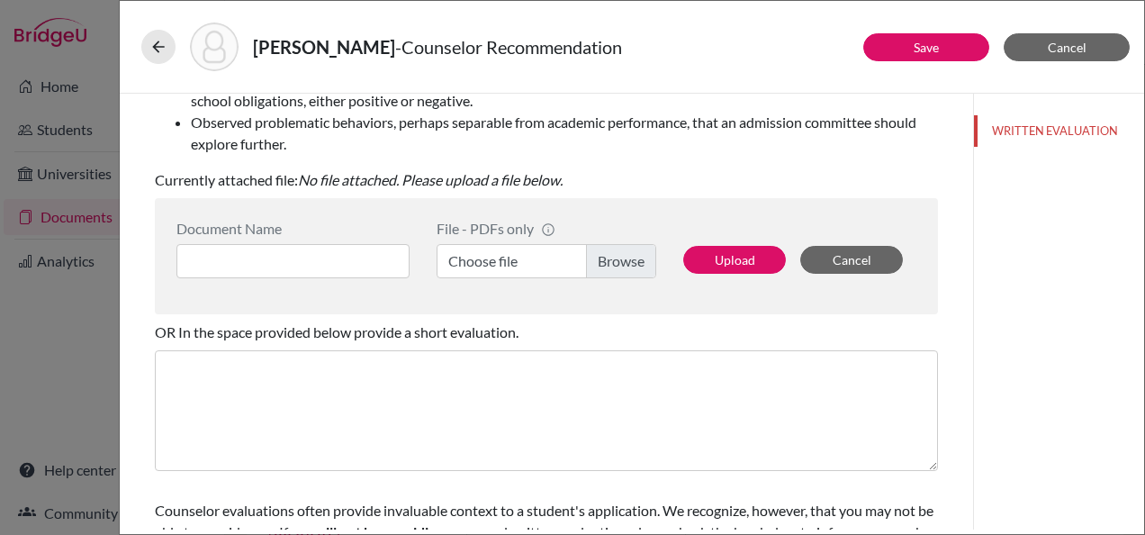
scroll to position [286, 0]
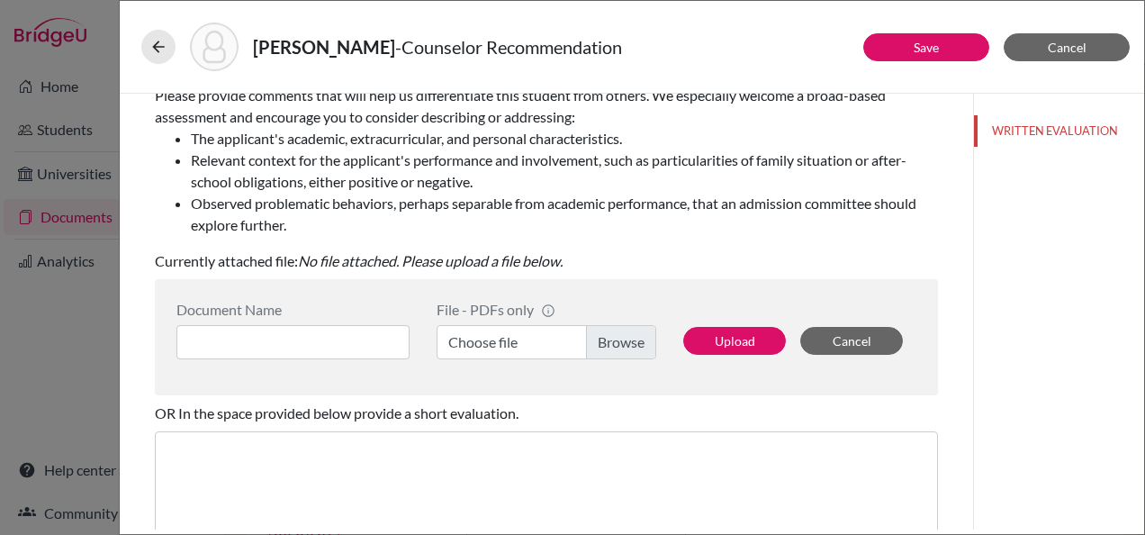
type input "Polite, determined, enthusiastic"
click at [263, 339] on input at bounding box center [292, 342] width 233 height 34
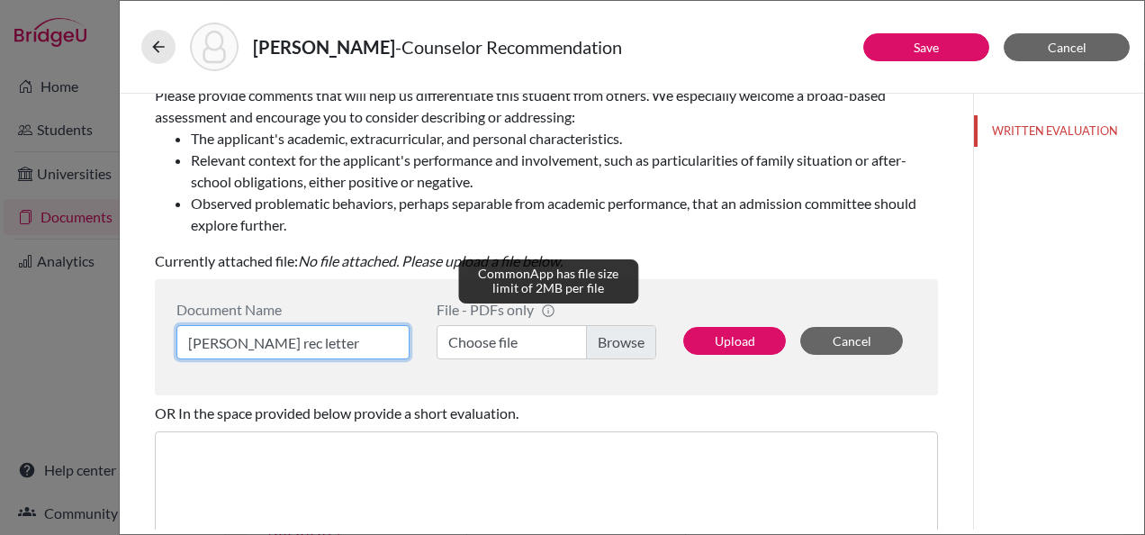
type input "Julia Mustafa rec letter"
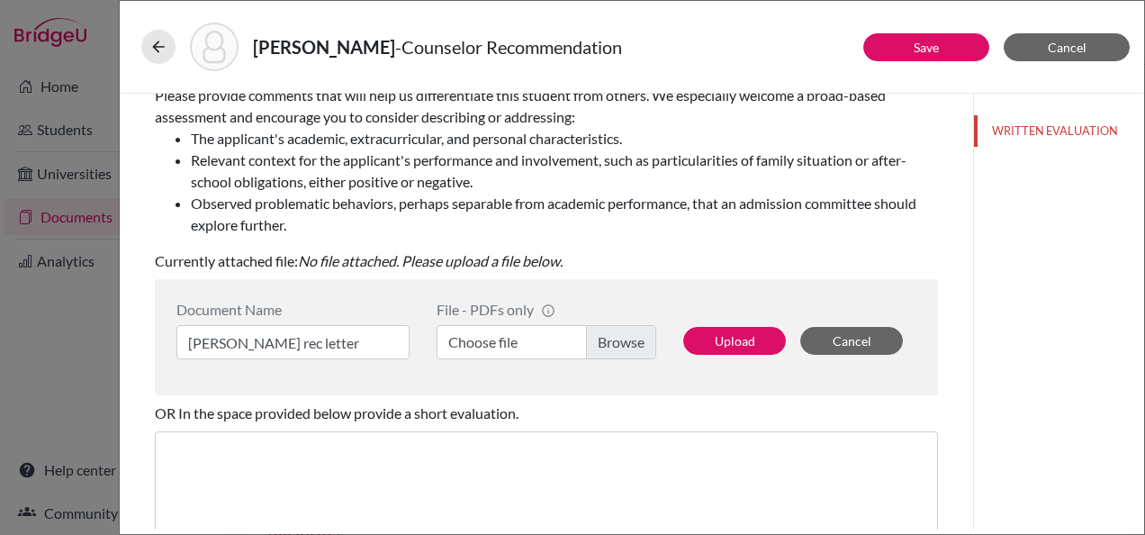
click at [526, 352] on label "Choose file" at bounding box center [547, 342] width 220 height 34
click at [526, 352] on input "Choose file" at bounding box center [547, 342] width 220 height 34
click at [708, 342] on button "Upload" at bounding box center [734, 341] width 103 height 28
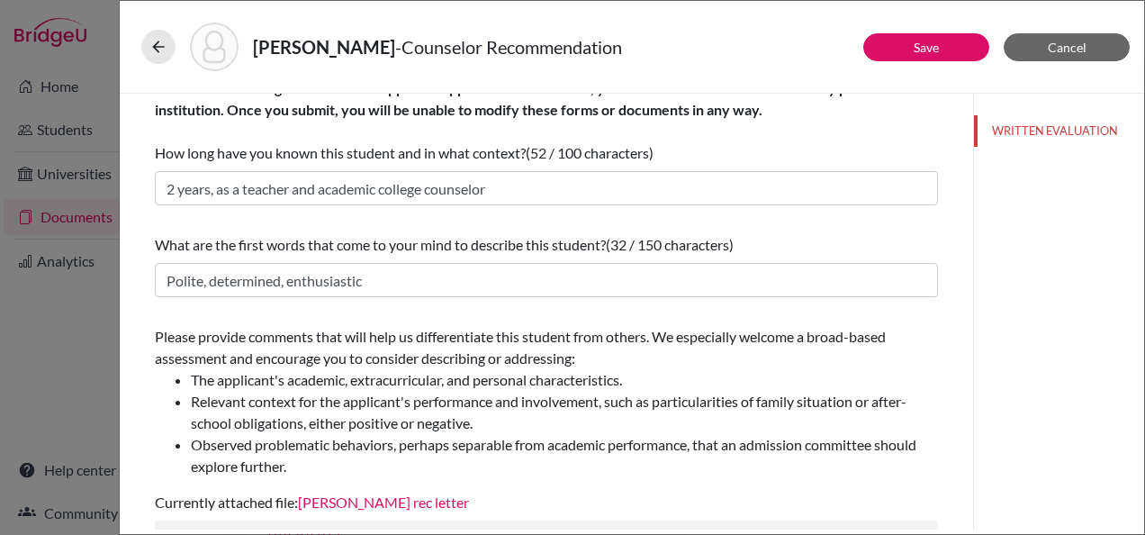
scroll to position [0, 0]
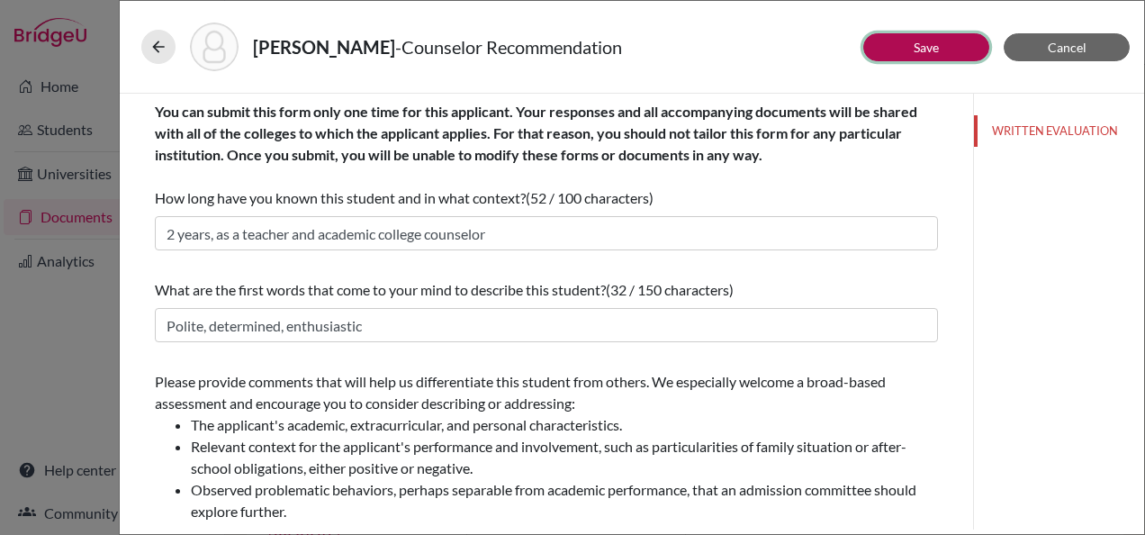
click at [917, 40] on link "Save" at bounding box center [926, 47] width 25 height 15
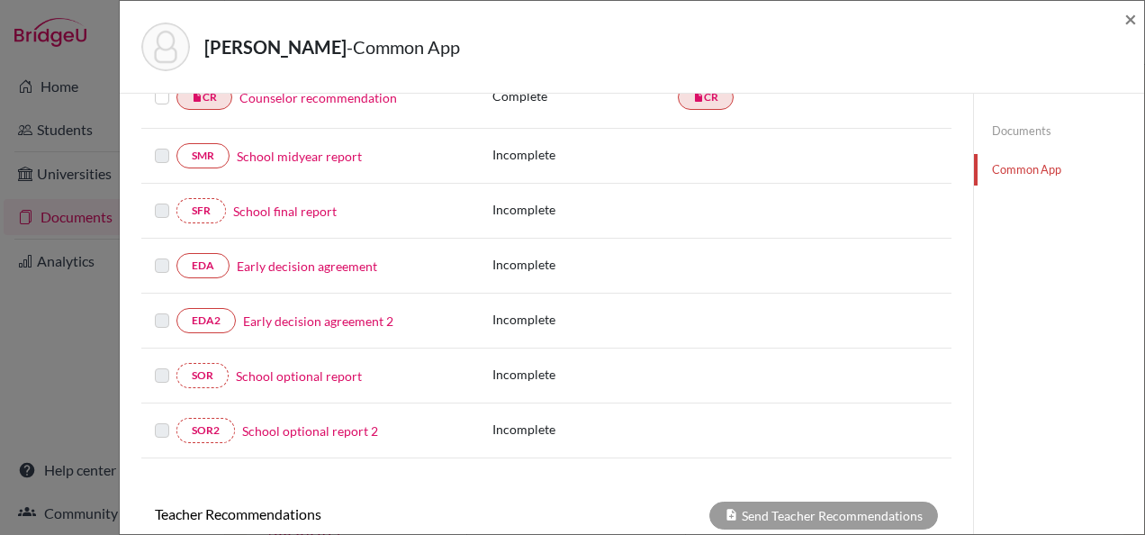
scroll to position [692, 0]
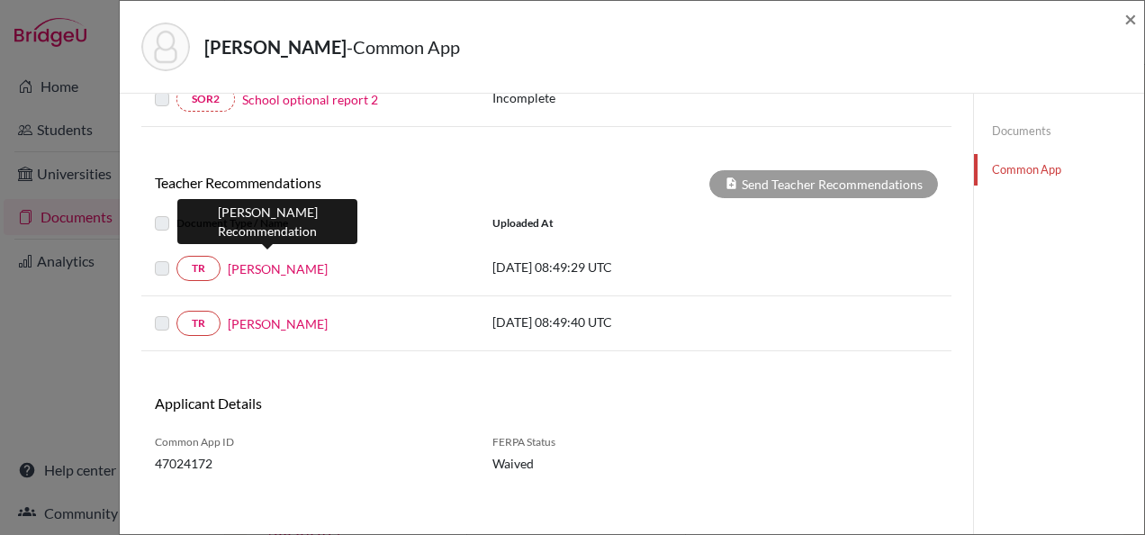
click at [279, 261] on link "Menna Hamed" at bounding box center [278, 268] width 100 height 19
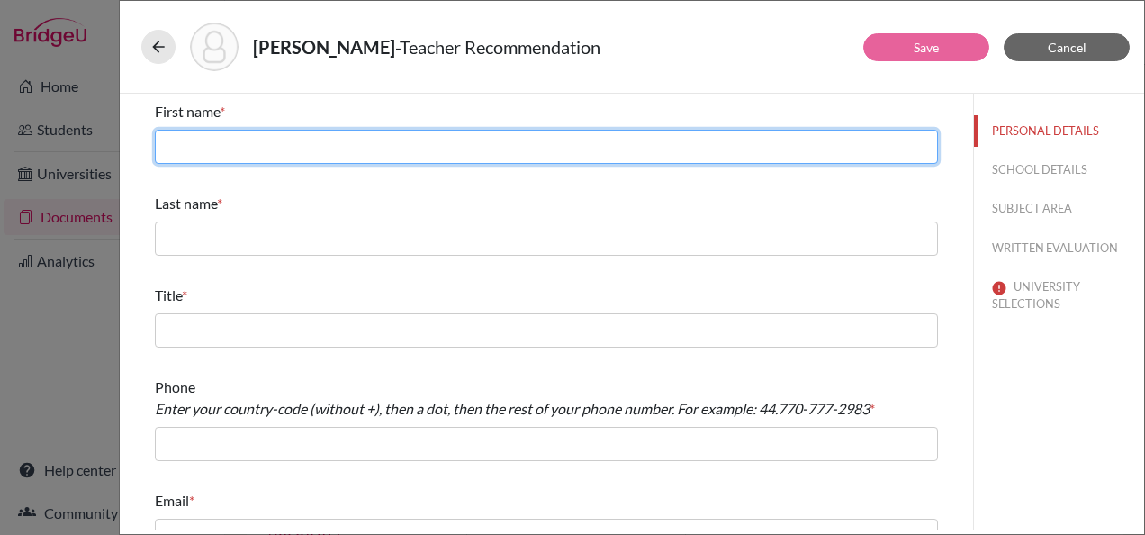
click at [216, 140] on input "text" at bounding box center [546, 147] width 783 height 34
type input "Menna"
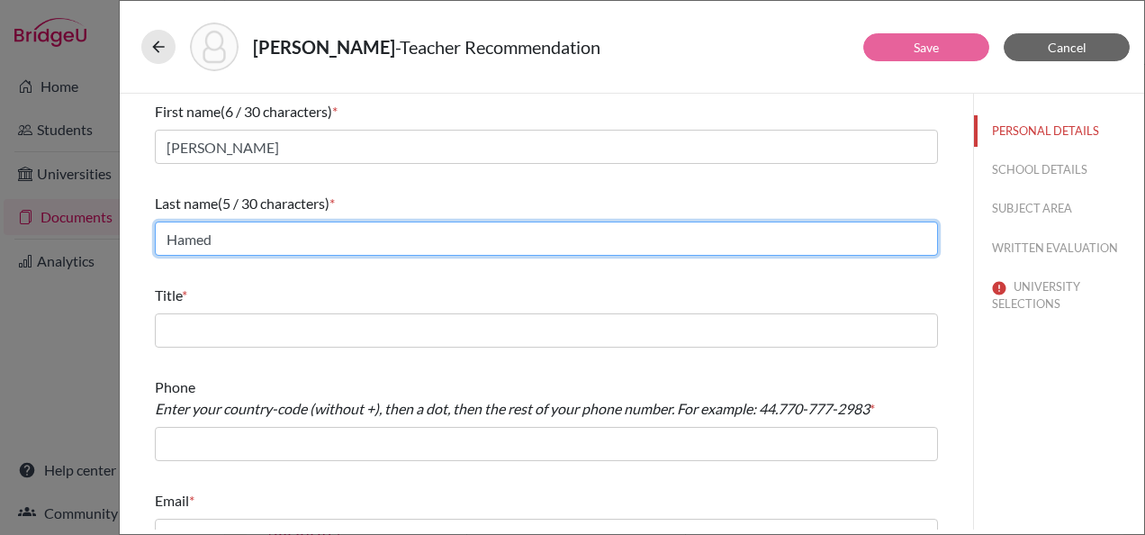
type input "Hamed"
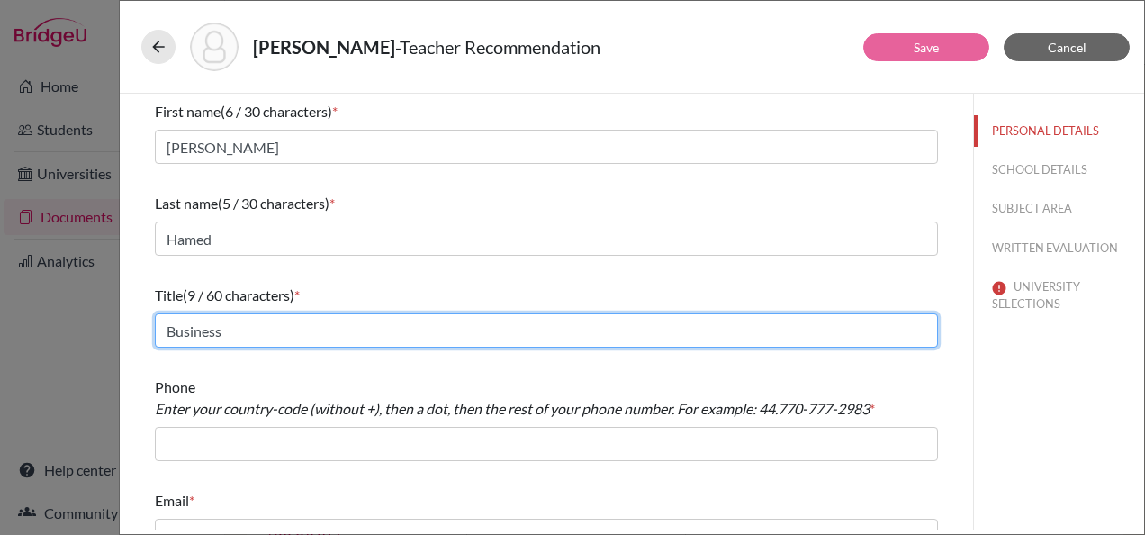
click at [294, 334] on input "Business" at bounding box center [546, 330] width 783 height 34
type input "Business teacher"
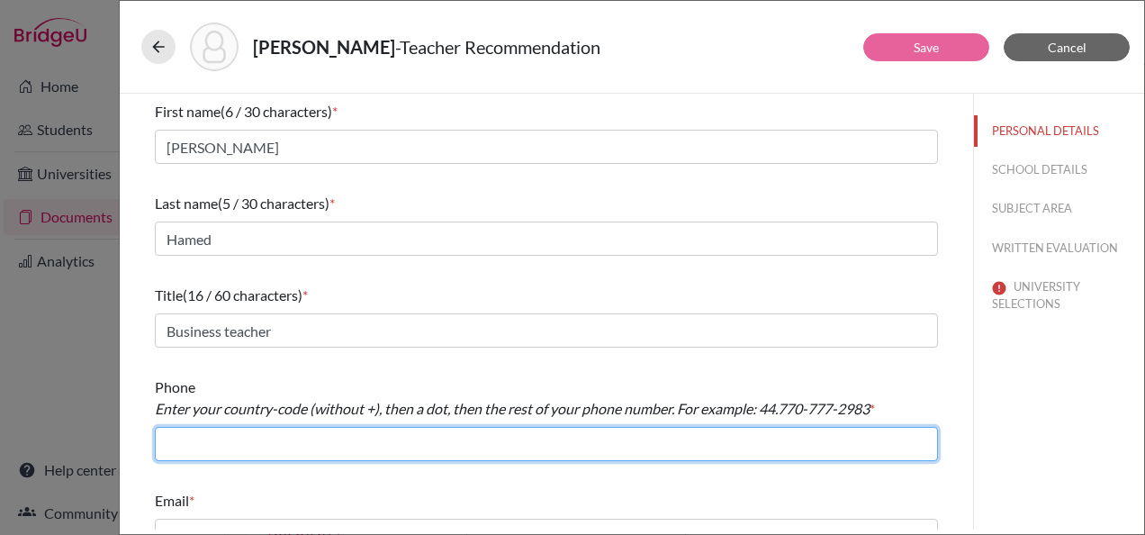
scroll to position [31, 0]
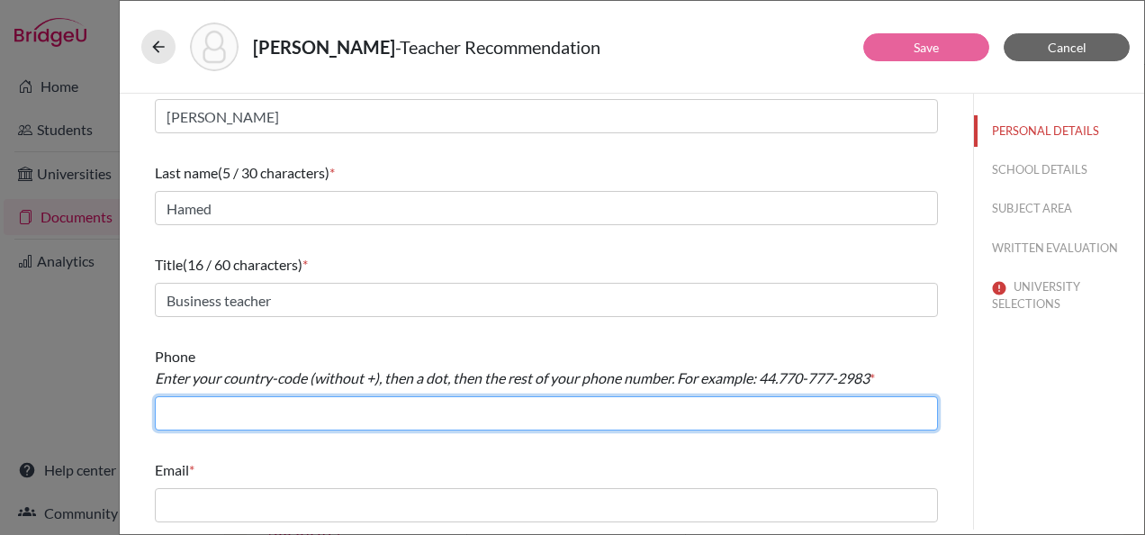
click at [357, 416] on input "text" at bounding box center [546, 413] width 783 height 34
type input "+966126917367"
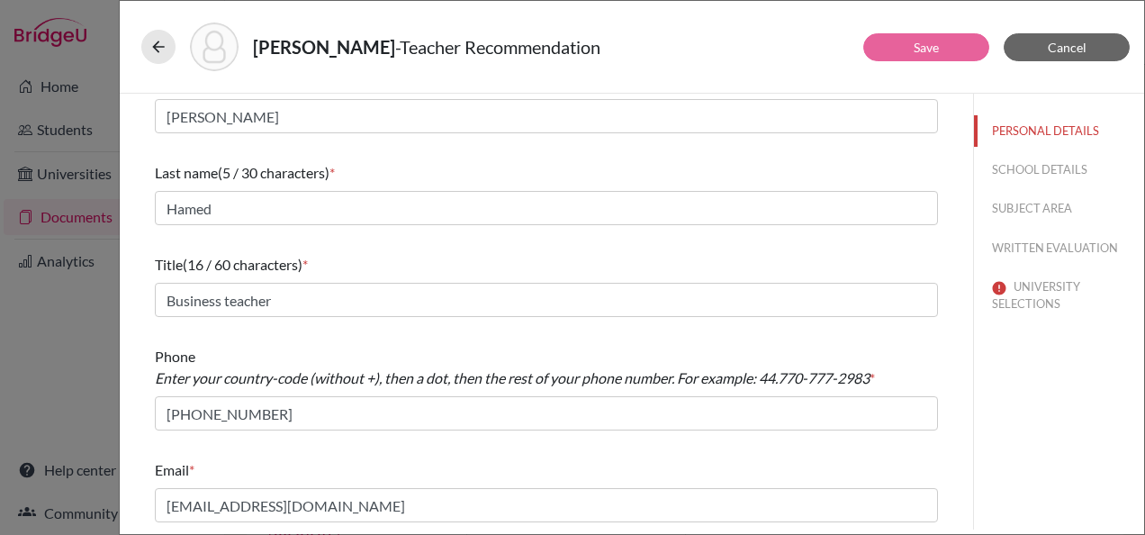
click at [315, 443] on div "First name (6 / 30 characters) * Menna Last name (5 / 30 characters) * Hamed Ti…" at bounding box center [546, 296] width 783 height 466
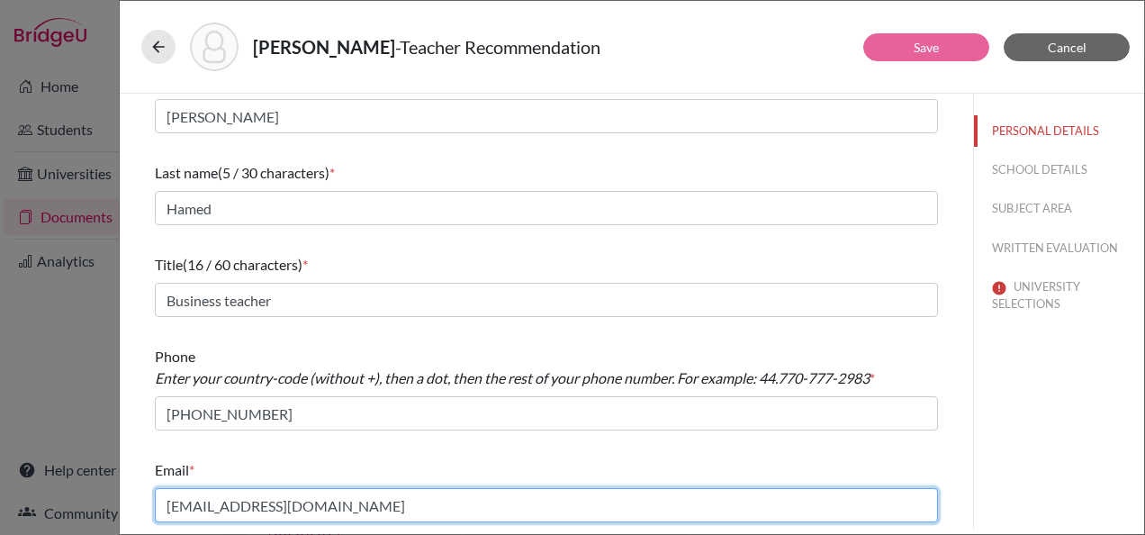
drag, startPoint x: 311, startPoint y: 504, endPoint x: 92, endPoint y: 470, distance: 221.5
click at [92, 470] on div "Mustafa, Julia - Teacher Recommendation Save Cancel First name (6 / 30 characte…" at bounding box center [572, 267] width 1145 height 535
type input "m.hamed@jks.edu.sa"
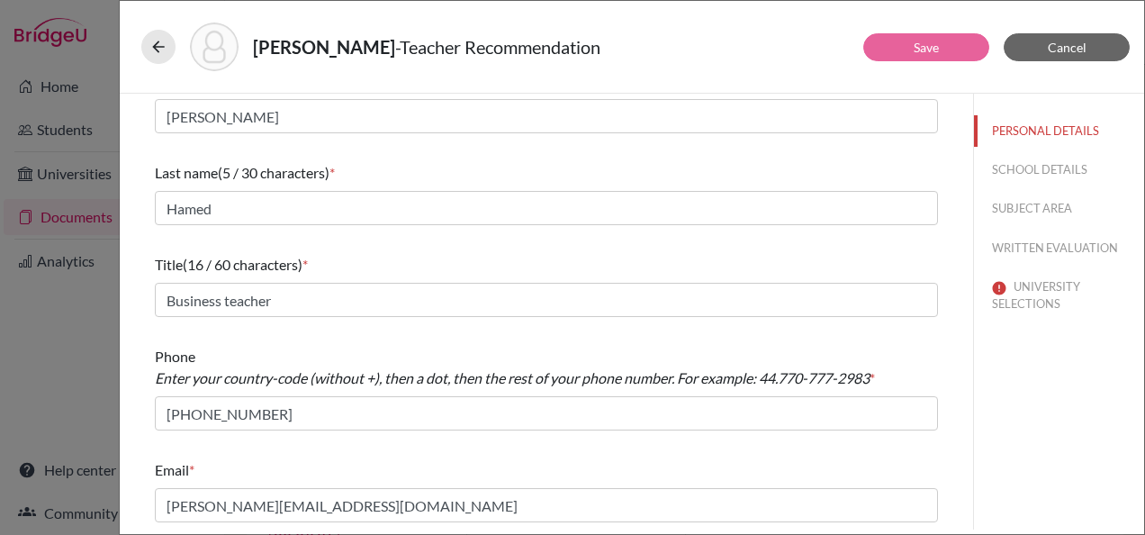
drag, startPoint x: 349, startPoint y: 486, endPoint x: 348, endPoint y: 475, distance: 10.8
click at [349, 485] on div "Email * m.hamed@jks.edu.sa" at bounding box center [546, 490] width 783 height 77
click at [1043, 160] on button "SCHOOL DETAILS" at bounding box center [1059, 170] width 170 height 32
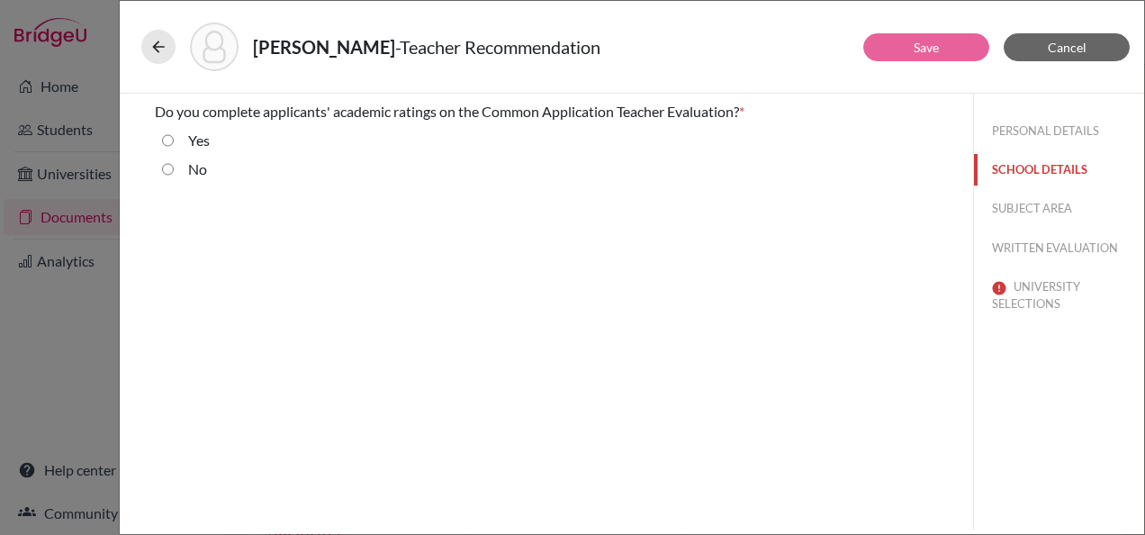
scroll to position [0, 0]
click at [195, 170] on label "No" at bounding box center [197, 169] width 19 height 22
click at [174, 170] on input "No" at bounding box center [168, 169] width 12 height 22
radio input "true"
click at [1033, 213] on button "SUBJECT AREA" at bounding box center [1059, 209] width 170 height 32
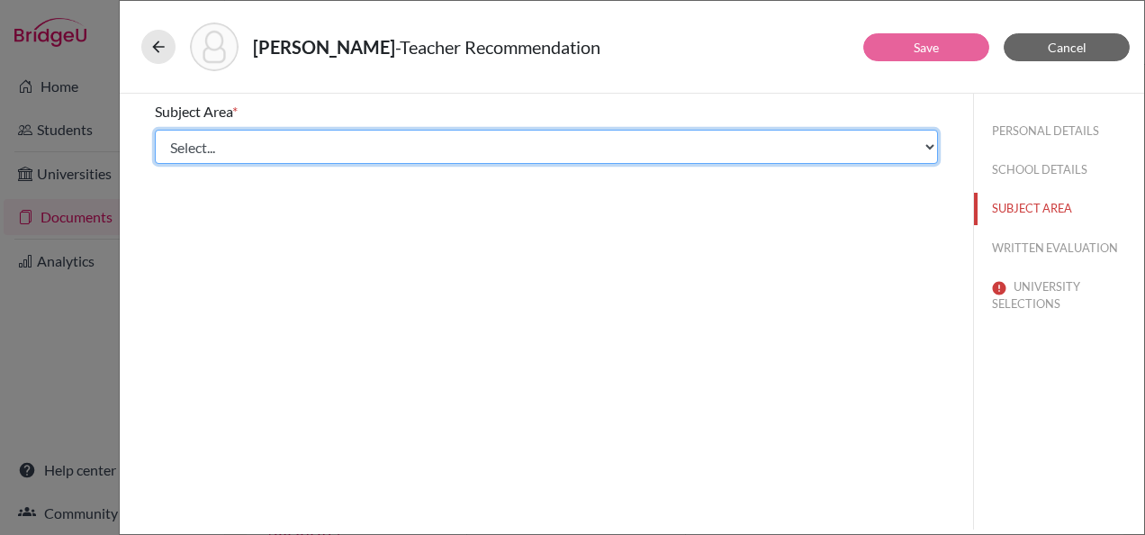
click at [290, 146] on select "Select... Math English Science World Language Social Studies Other Computer Sci…" at bounding box center [546, 147] width 783 height 34
select select "5"
click at [155, 130] on select "Select... Math English Science World Language Social Studies Other Computer Sci…" at bounding box center [546, 147] width 783 height 34
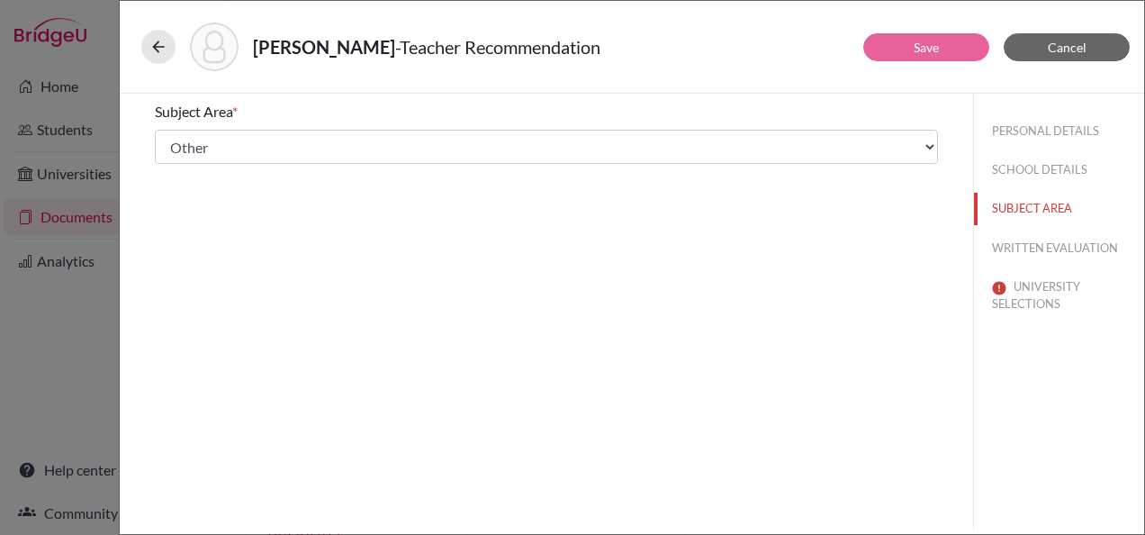
click at [394, 339] on div "Subject Area * Select... Math English Science World Language Social Studies Oth…" at bounding box center [547, 312] width 854 height 436
click at [1023, 229] on div "PERSONAL DETAILS SCHOOL DETAILS SUBJECT AREA WRITTEN EVALUATION UNIVERSITY SELE…" at bounding box center [1059, 214] width 170 height 240
click at [1030, 240] on button "WRITTEN EVALUATION" at bounding box center [1059, 248] width 170 height 32
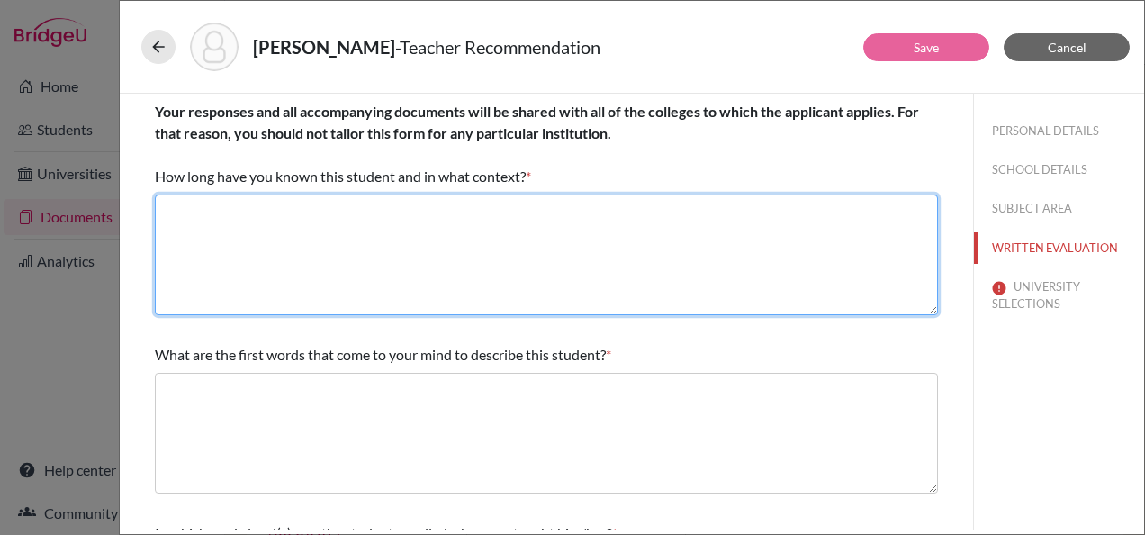
click at [372, 249] on textarea at bounding box center [546, 255] width 783 height 121
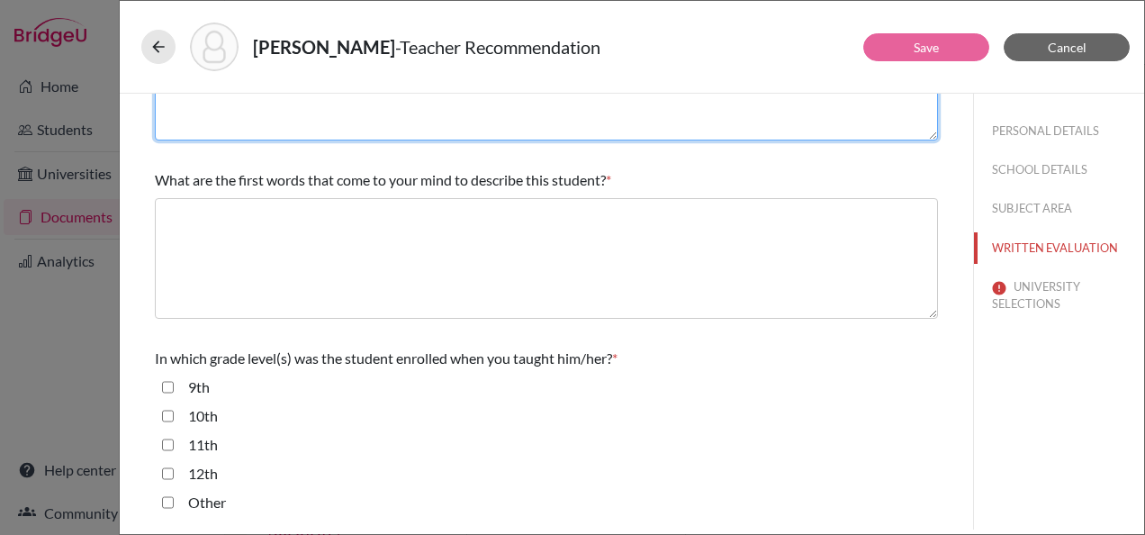
scroll to position [180, 0]
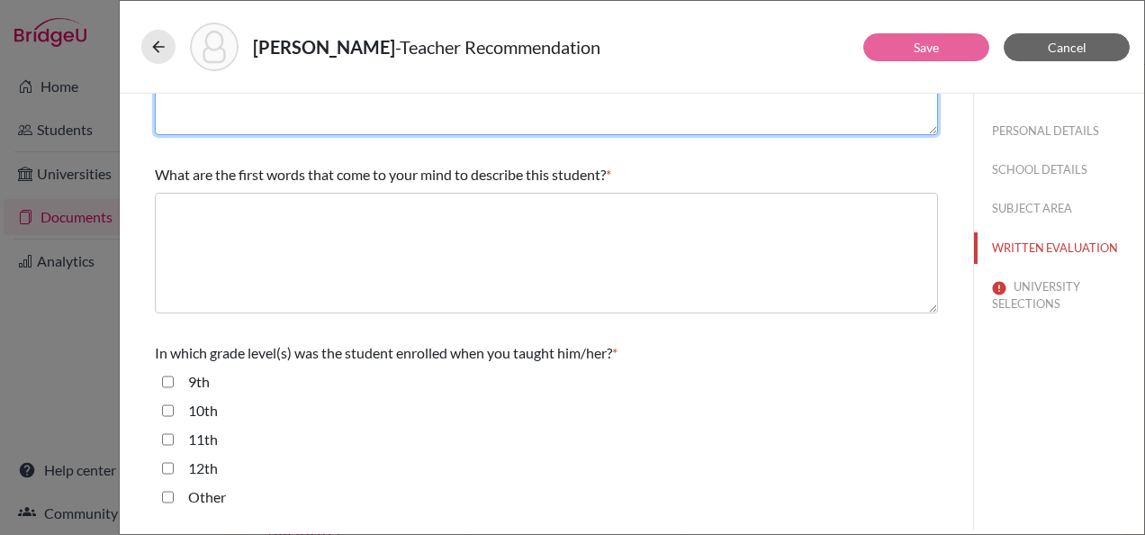
type textarea "I have known Julia for two years as her Business teacher."
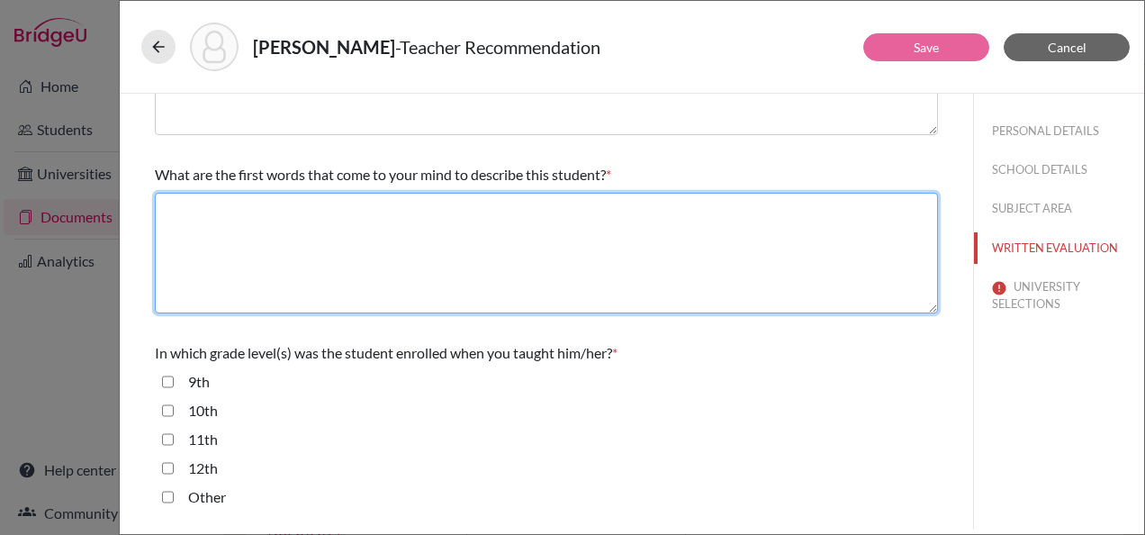
click at [362, 231] on textarea at bounding box center [546, 253] width 783 height 121
click at [364, 231] on textarea at bounding box center [546, 253] width 783 height 121
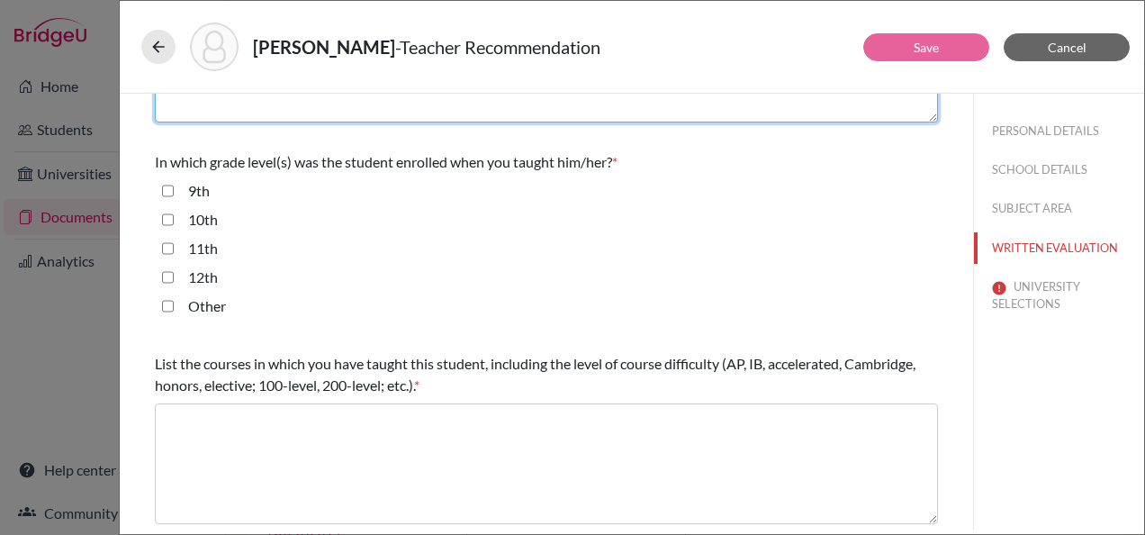
scroll to position [270, 0]
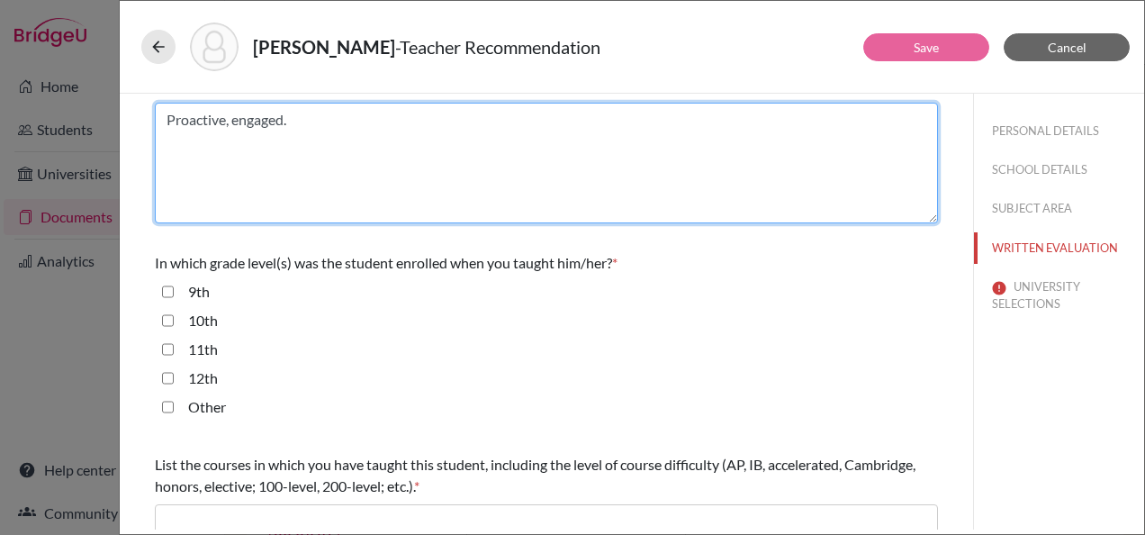
type textarea "Proactive, engaged."
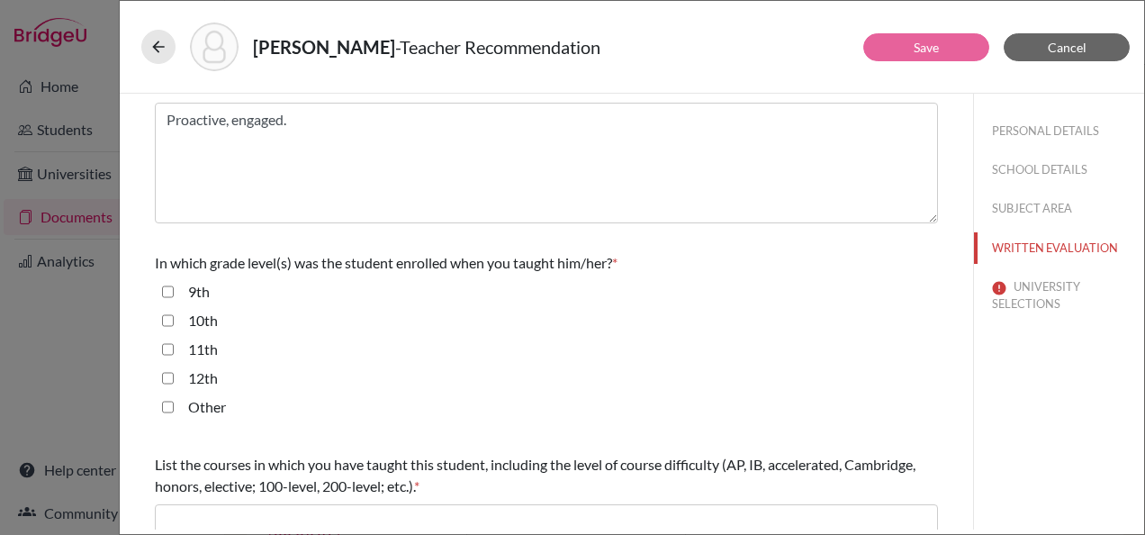
click at [197, 348] on label "11th" at bounding box center [203, 350] width 30 height 22
click at [174, 348] on input "11th" at bounding box center [168, 350] width 12 height 22
checkbox input "true"
click at [202, 367] on label "12th" at bounding box center [203, 378] width 30 height 22
click at [174, 367] on input "12th" at bounding box center [168, 378] width 12 height 22
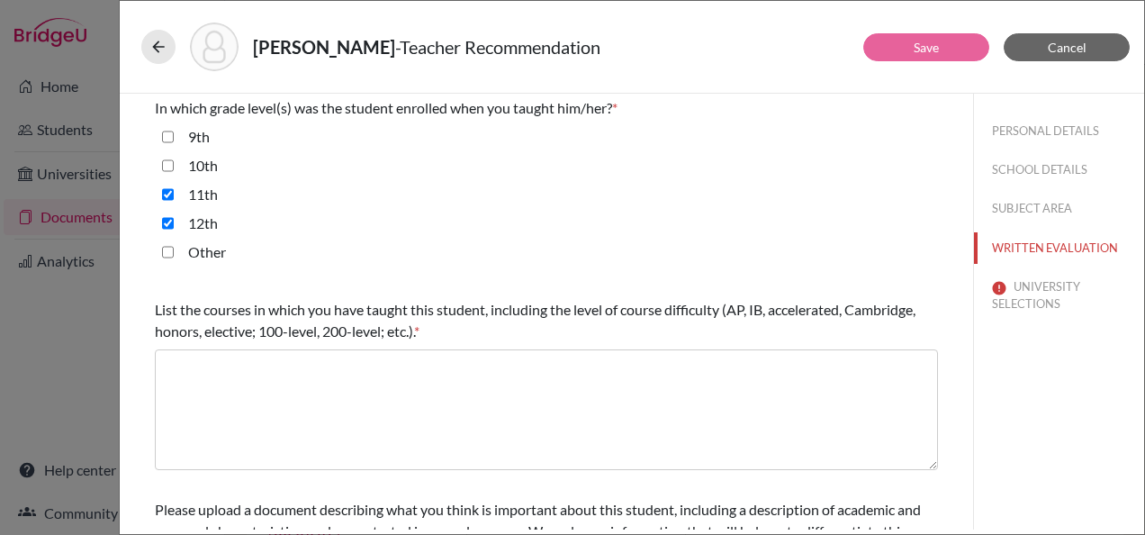
scroll to position [450, 0]
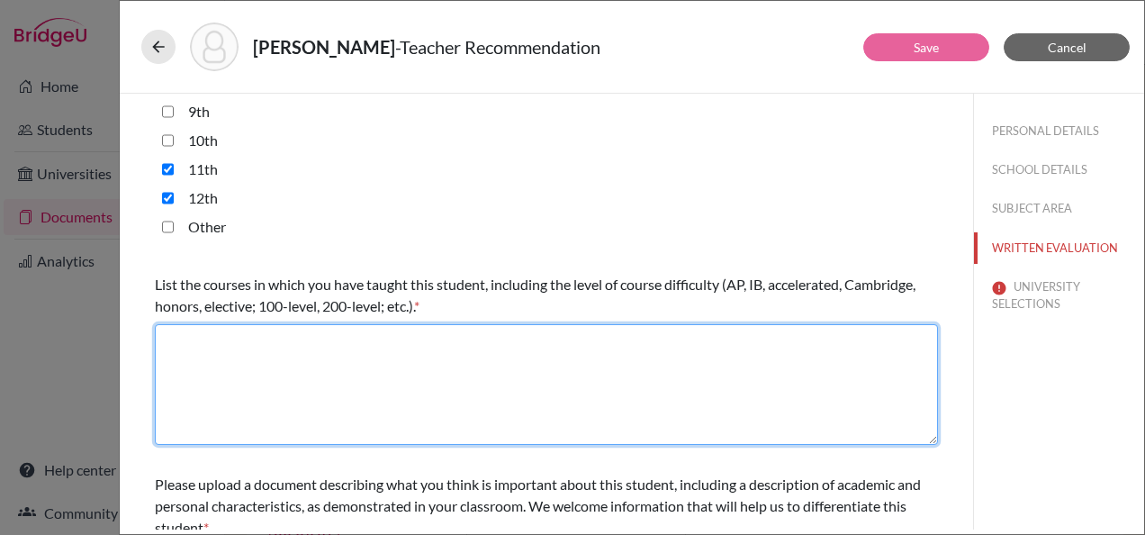
click at [393, 376] on textarea at bounding box center [546, 384] width 783 height 121
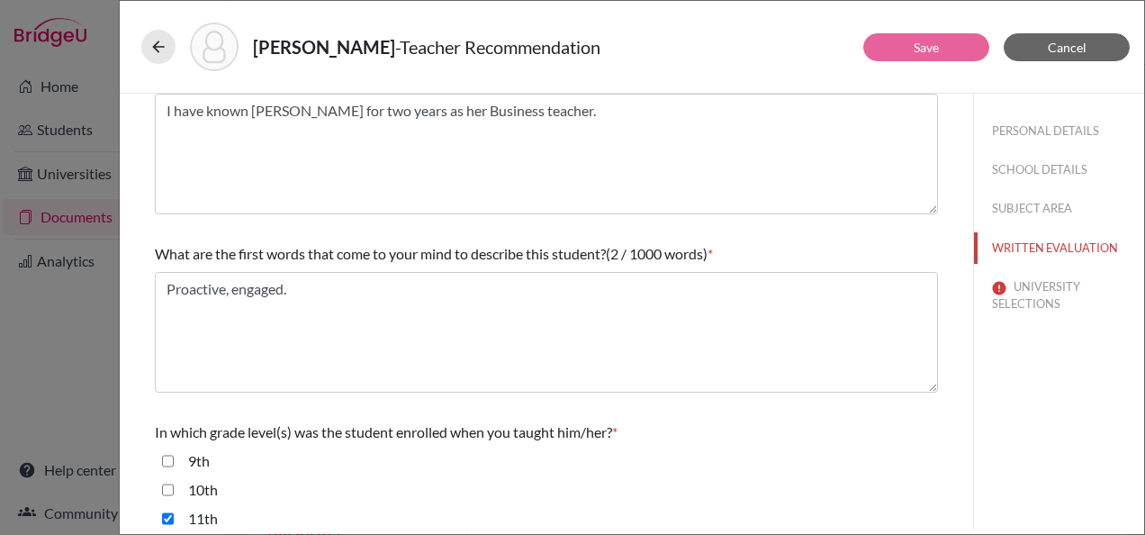
scroll to position [0, 0]
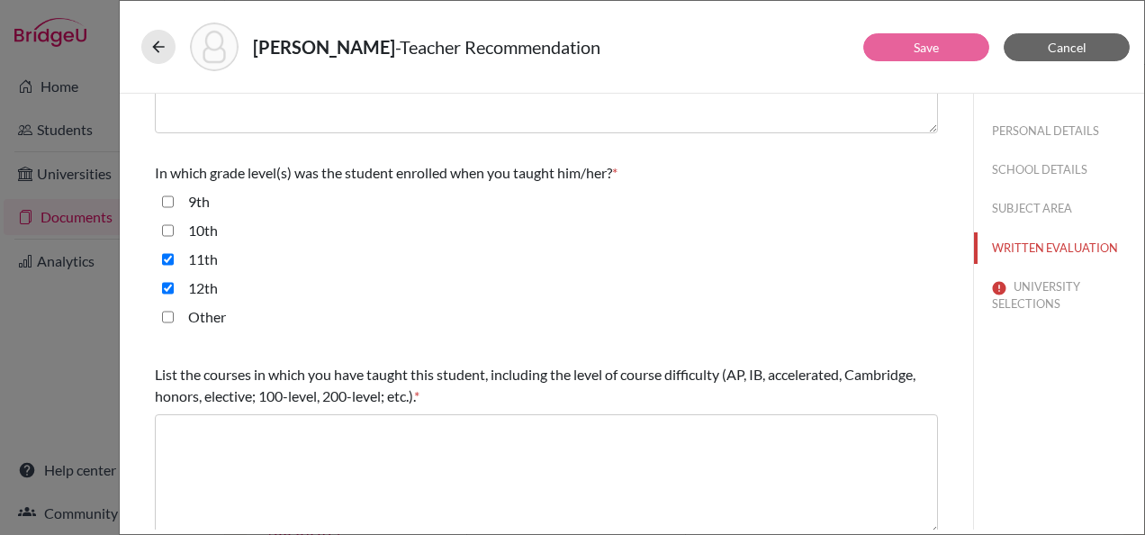
click at [198, 283] on label "12th" at bounding box center [203, 288] width 30 height 22
click at [174, 283] on input "12th" at bounding box center [168, 288] width 12 height 22
checkbox input "false"
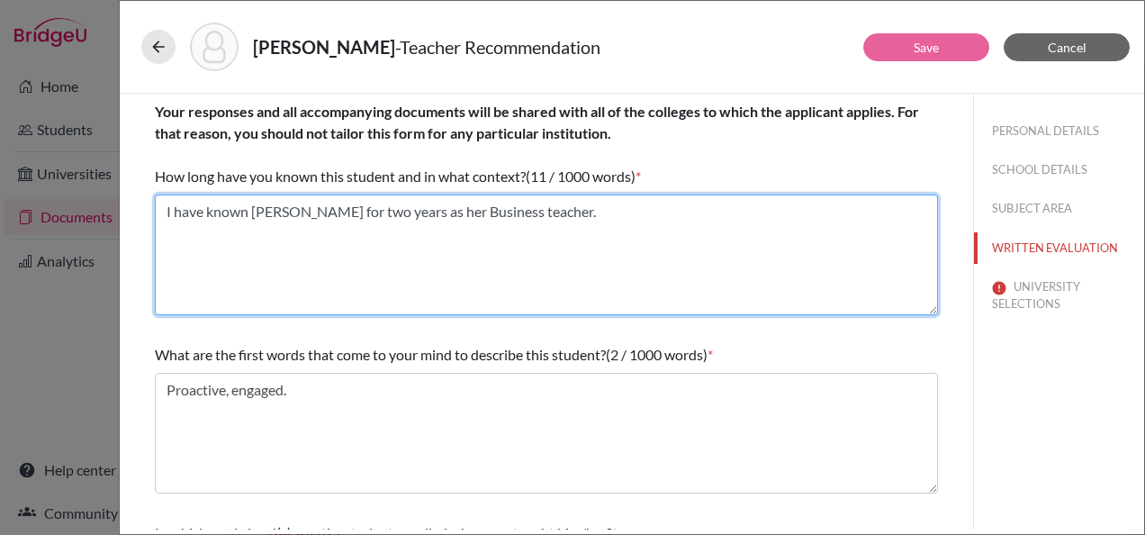
click at [319, 209] on textarea "I have known Julia for two years as her Business teacher." at bounding box center [546, 255] width 783 height 121
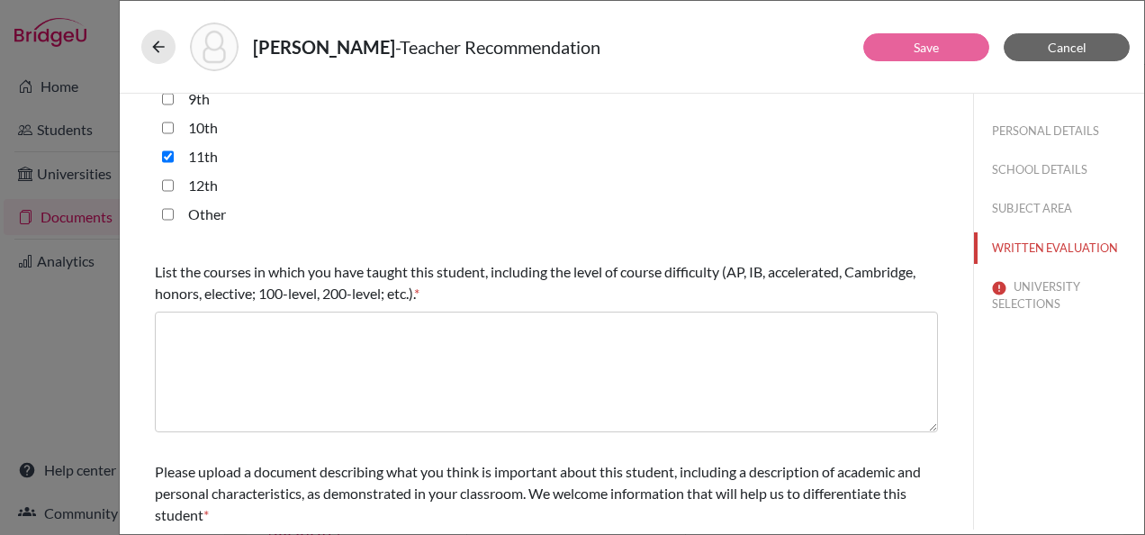
scroll to position [540, 0]
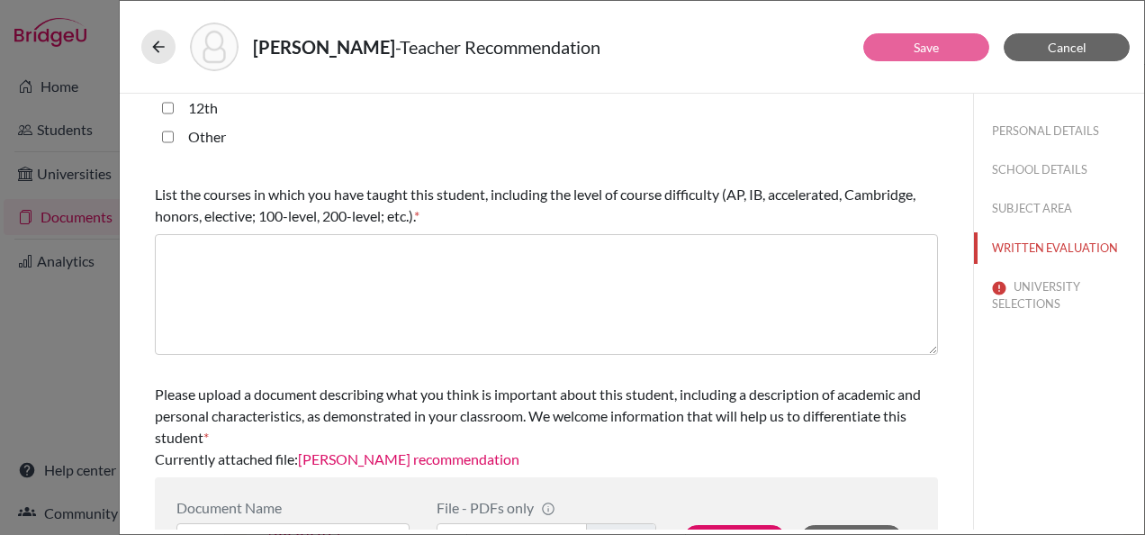
type textarea "I have known Julia for one year as her Business teacher."
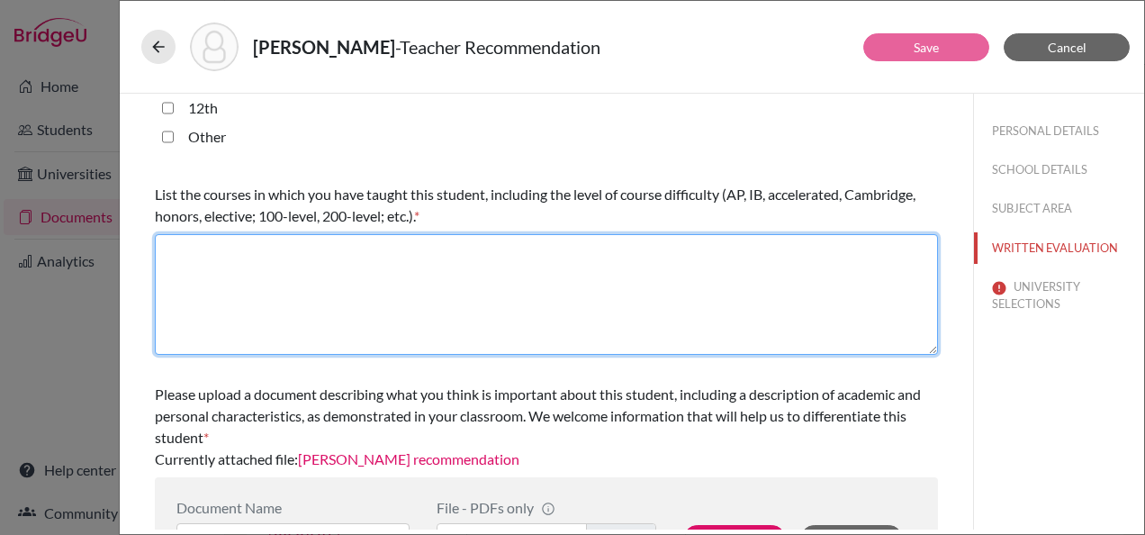
click at [310, 252] on textarea at bounding box center [546, 294] width 783 height 121
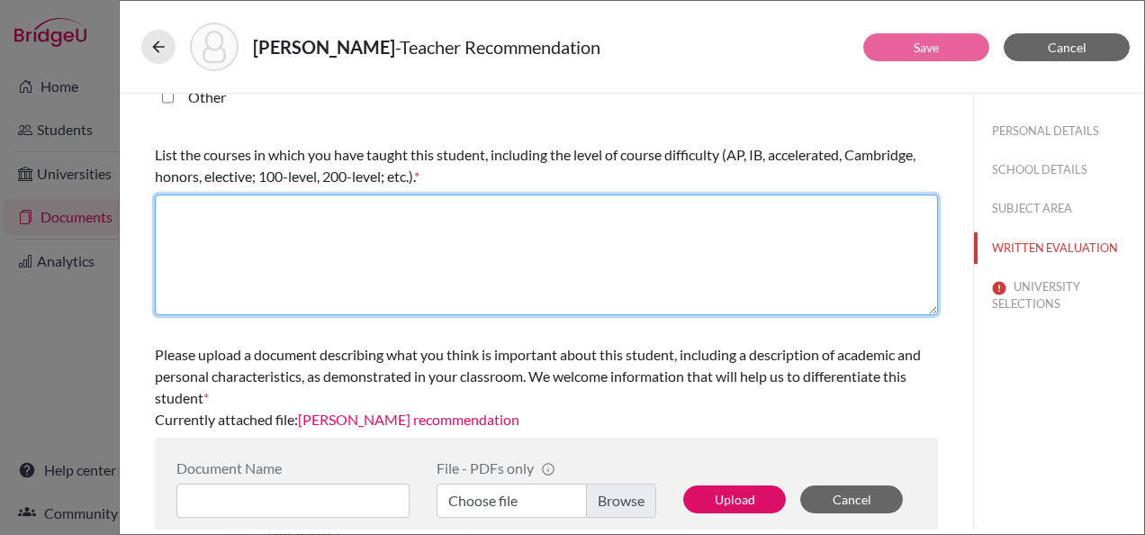
scroll to position [602, 0]
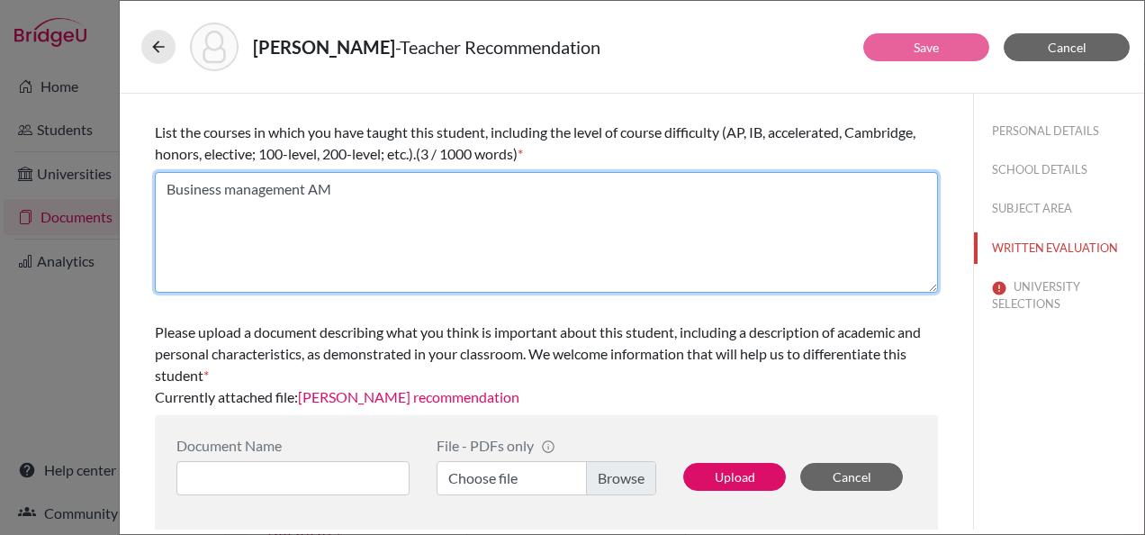
type textarea "Business management AM"
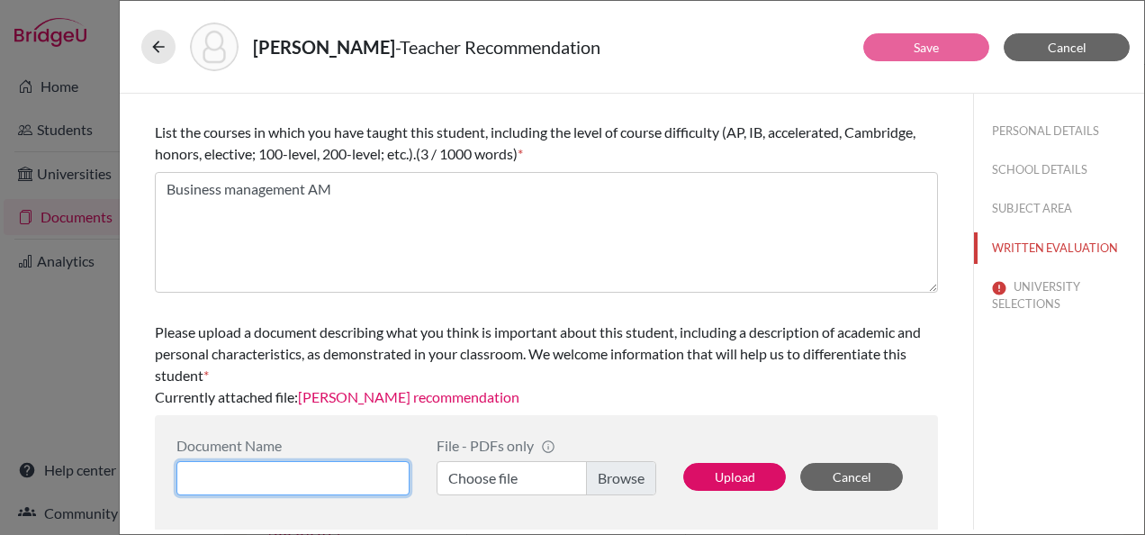
click at [326, 480] on input at bounding box center [292, 478] width 233 height 34
drag, startPoint x: 357, startPoint y: 471, endPoint x: 165, endPoint y: 473, distance: 191.8
click at [165, 473] on div "Document Name Julia Mustafa rec letter File - PDFs only info CommonApp has file…" at bounding box center [546, 473] width 783 height 116
type input "Julia Mustafa rec letter"
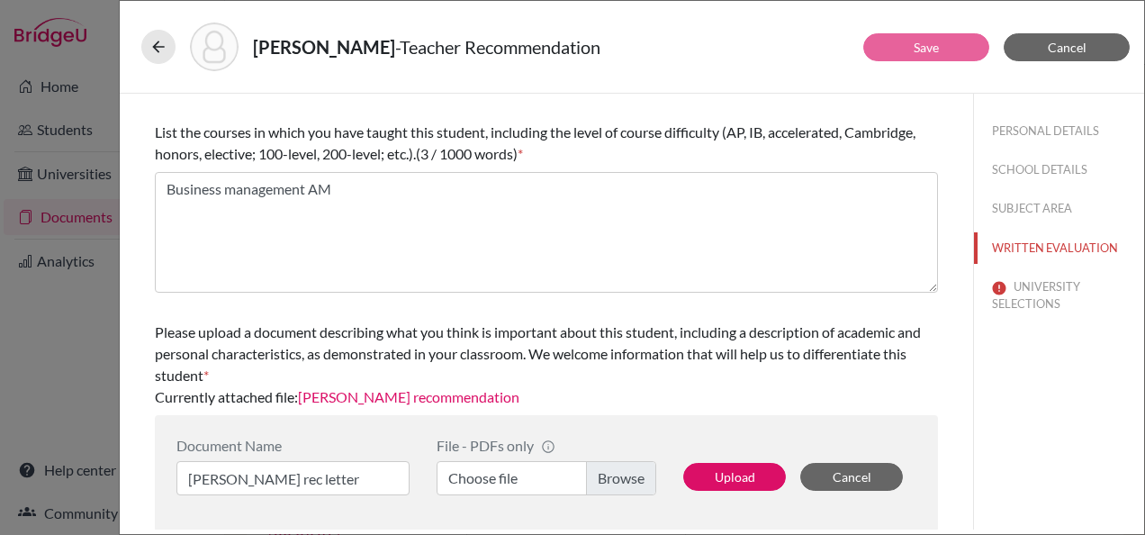
click at [480, 482] on label "Choose file" at bounding box center [547, 478] width 220 height 34
click at [480, 482] on input "Choose file" at bounding box center [547, 478] width 220 height 34
click at [738, 472] on button "Upload" at bounding box center [734, 477] width 103 height 28
click at [1029, 302] on button "UNIVERSITY SELECTIONS" at bounding box center [1059, 295] width 170 height 49
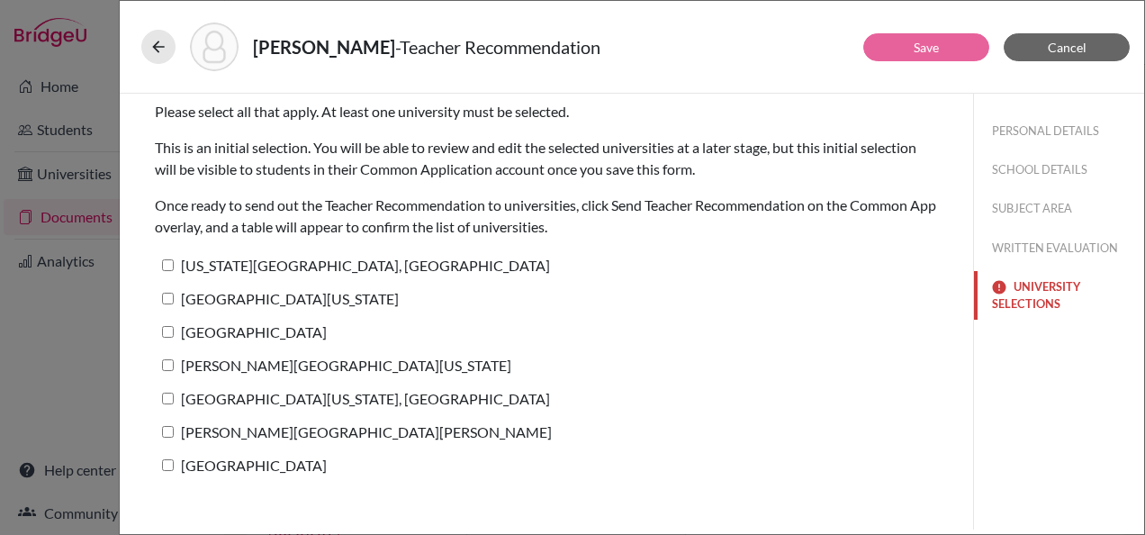
scroll to position [0, 0]
click at [236, 274] on label "Pennsylvania State University, University Park" at bounding box center [352, 265] width 395 height 26
click at [174, 271] on input "Pennsylvania State University, University Park" at bounding box center [168, 265] width 12 height 12
checkbox input "true"
click at [222, 297] on label "University of Pennsylvania" at bounding box center [277, 298] width 244 height 26
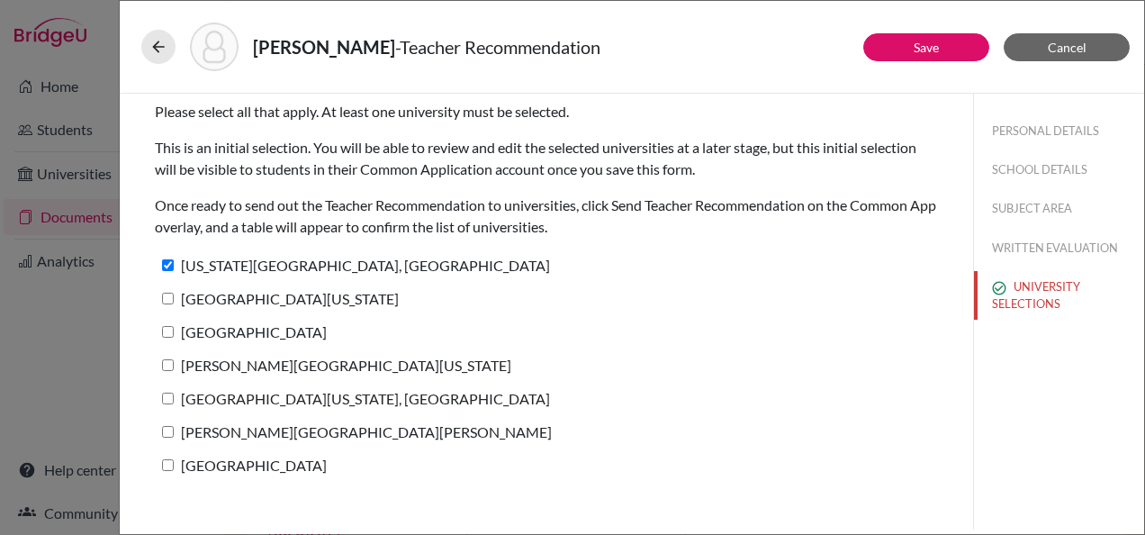
click at [174, 297] on input "University of Pennsylvania" at bounding box center [168, 299] width 12 height 12
checkbox input "true"
click at [223, 321] on label "Bucknell University" at bounding box center [241, 332] width 172 height 26
click at [174, 326] on input "Bucknell University" at bounding box center [168, 332] width 12 height 12
checkbox input "true"
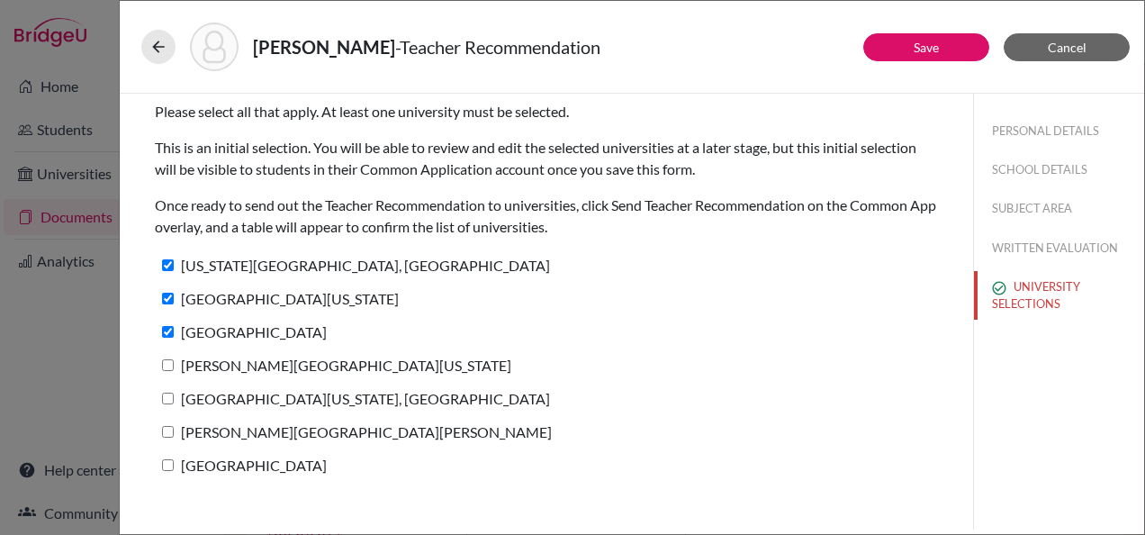
click at [238, 370] on label "[PERSON_NAME][GEOGRAPHIC_DATA][US_STATE]" at bounding box center [333, 365] width 357 height 26
click at [174, 370] on input "[PERSON_NAME][GEOGRAPHIC_DATA][US_STATE]" at bounding box center [168, 365] width 12 height 12
checkbox input "true"
click at [213, 387] on label "University of Minnesota, Twin Cities" at bounding box center [352, 398] width 395 height 26
drag, startPoint x: 213, startPoint y: 387, endPoint x: 201, endPoint y: 389, distance: 12.7
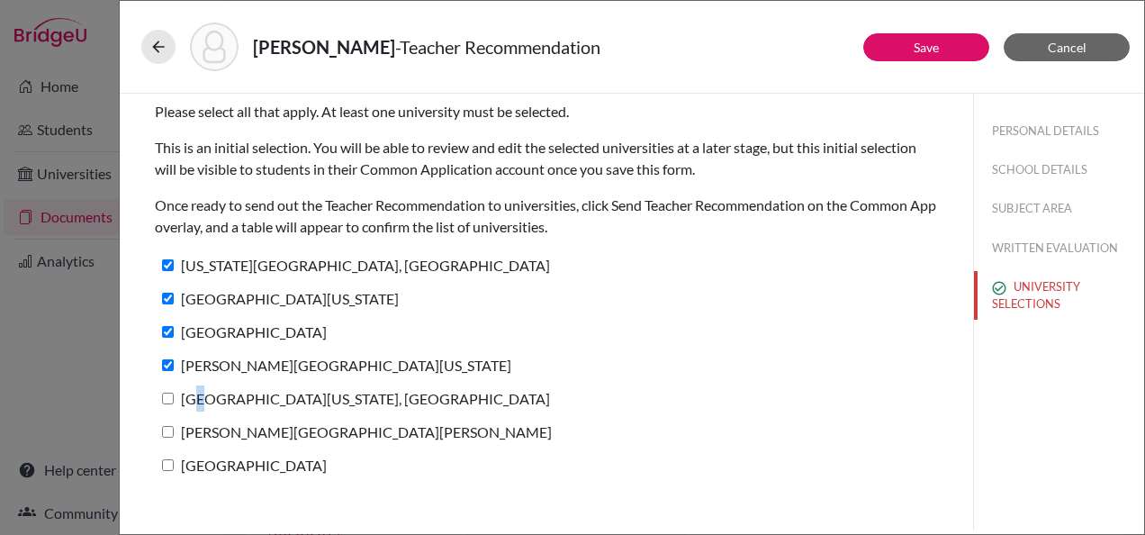
click at [201, 389] on label "University of Minnesota, Twin Cities" at bounding box center [352, 398] width 395 height 26
drag, startPoint x: 201, startPoint y: 389, endPoint x: 203, endPoint y: 403, distance: 13.6
click at [203, 403] on label "University of Minnesota, Twin Cities" at bounding box center [352, 398] width 395 height 26
click at [174, 403] on input "University of Minnesota, Twin Cities" at bounding box center [168, 399] width 12 height 12
checkbox input "true"
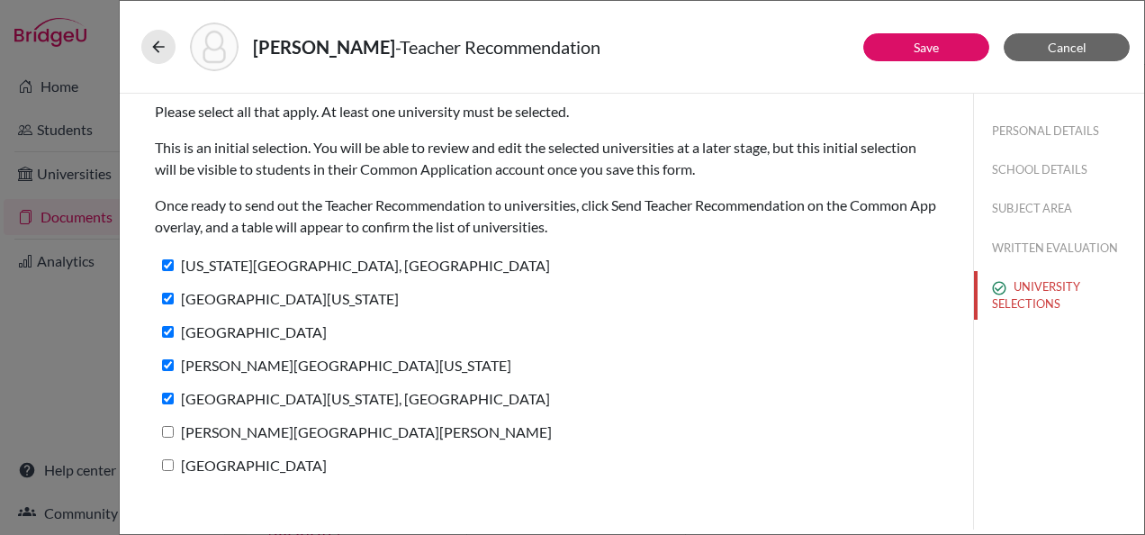
click at [218, 435] on label "George Mason University" at bounding box center [353, 432] width 397 height 26
click at [174, 435] on input "George Mason University" at bounding box center [168, 432] width 12 height 12
checkbox input "true"
click at [224, 465] on label "Loyola University Chicago" at bounding box center [241, 465] width 172 height 26
click at [174, 465] on input "Loyola University Chicago" at bounding box center [168, 465] width 12 height 12
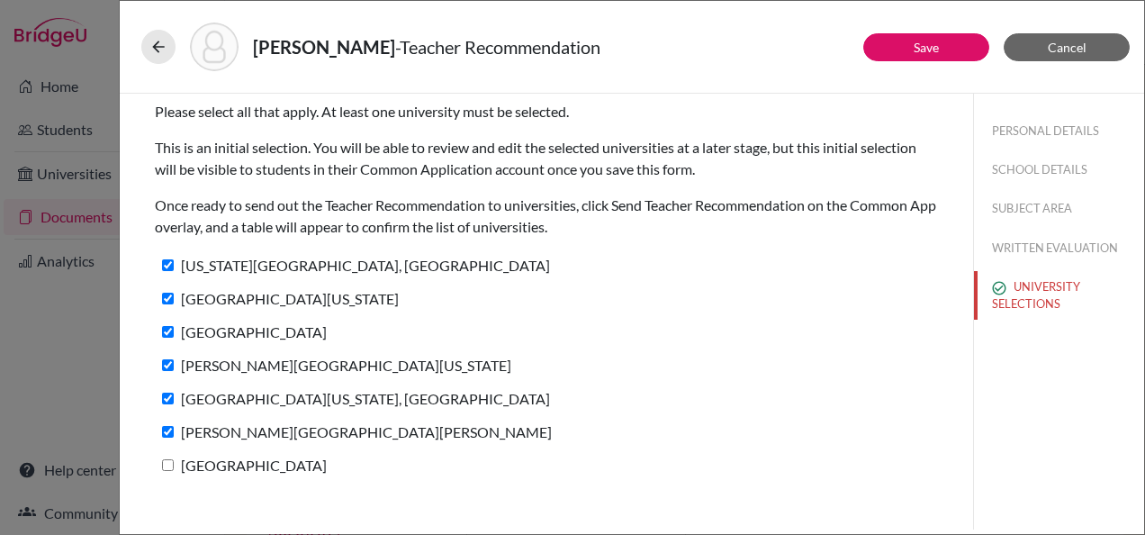
checkbox input "true"
click at [897, 52] on button "Save" at bounding box center [927, 47] width 126 height 28
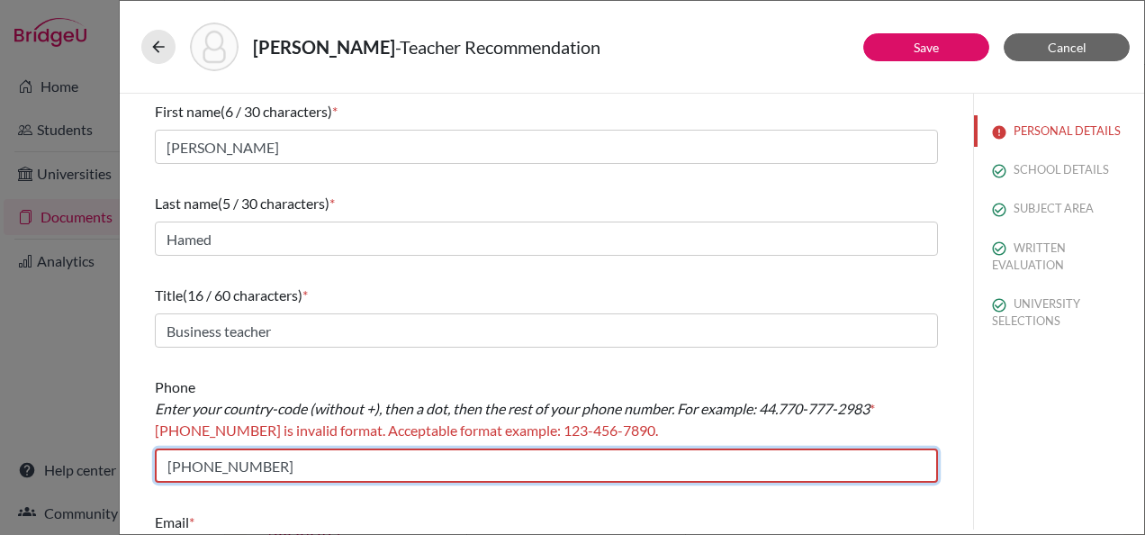
click at [177, 466] on input "+966126917367" at bounding box center [546, 465] width 783 height 34
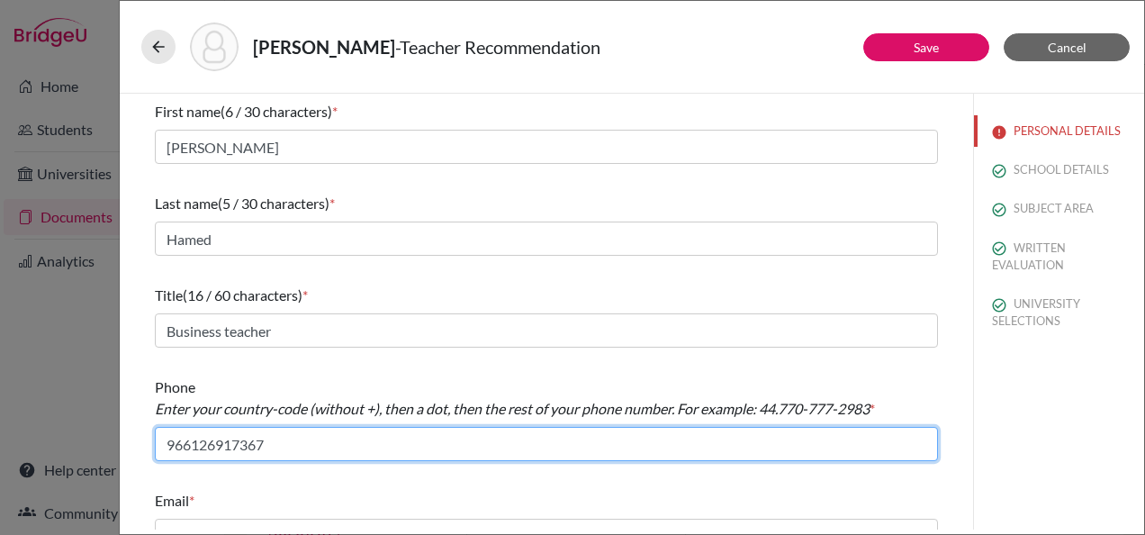
click at [192, 445] on input "966126917367" at bounding box center [546, 444] width 783 height 34
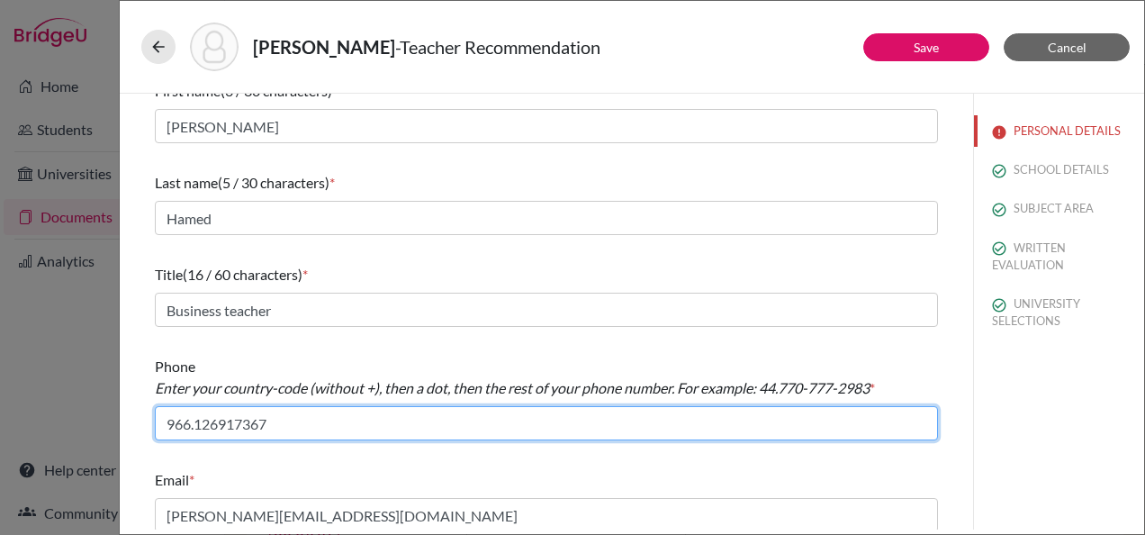
scroll to position [31, 0]
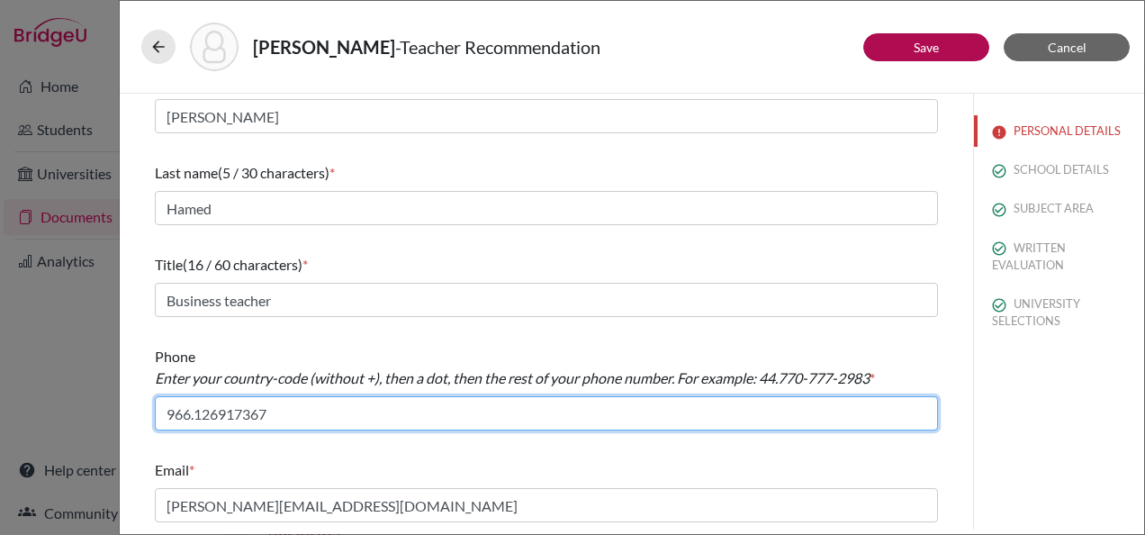
type input "966.126917367"
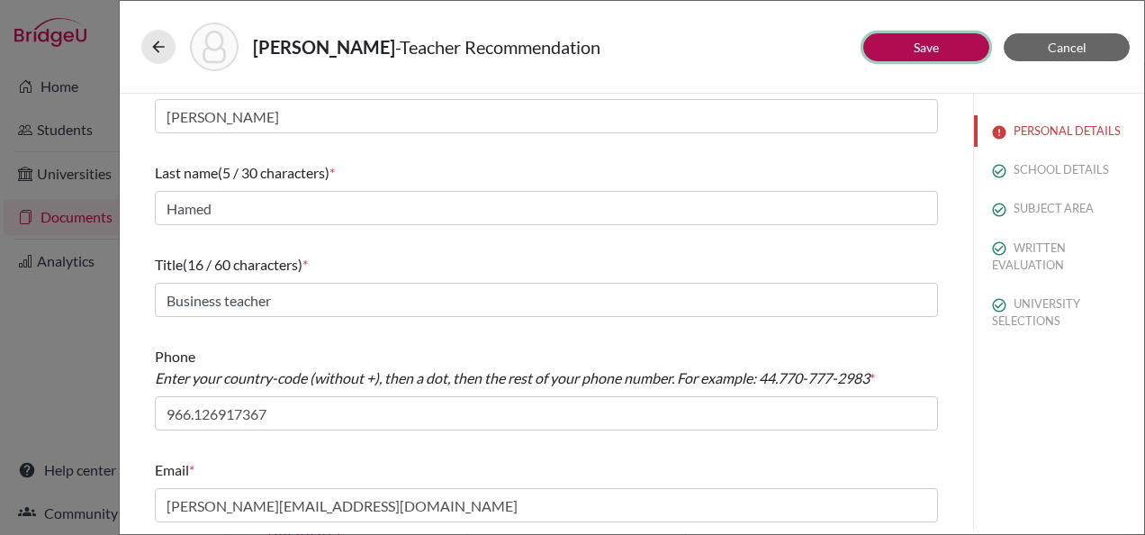
click at [917, 51] on link "Save" at bounding box center [926, 47] width 25 height 15
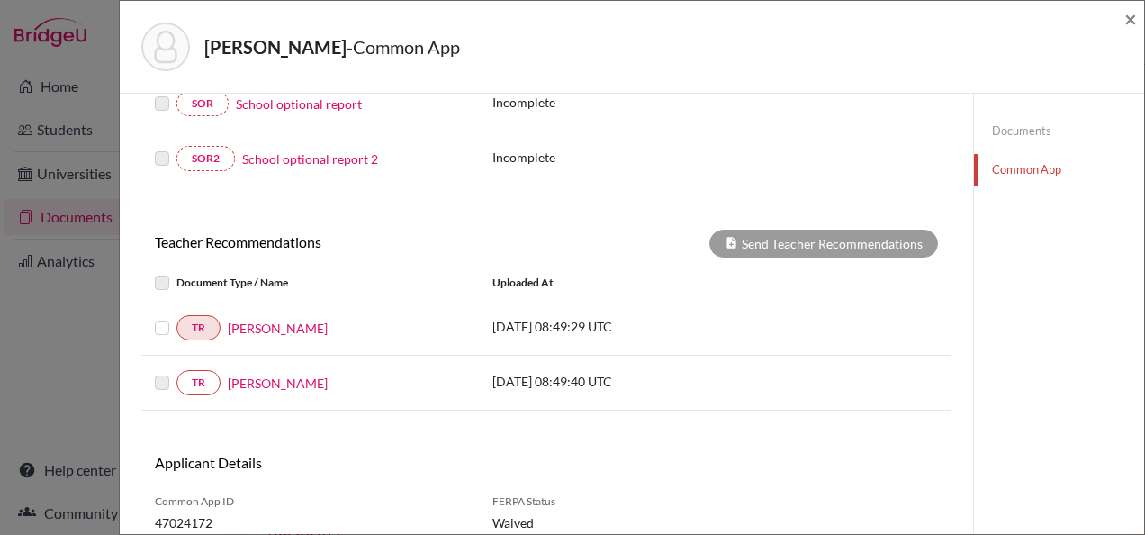
scroll to position [692, 0]
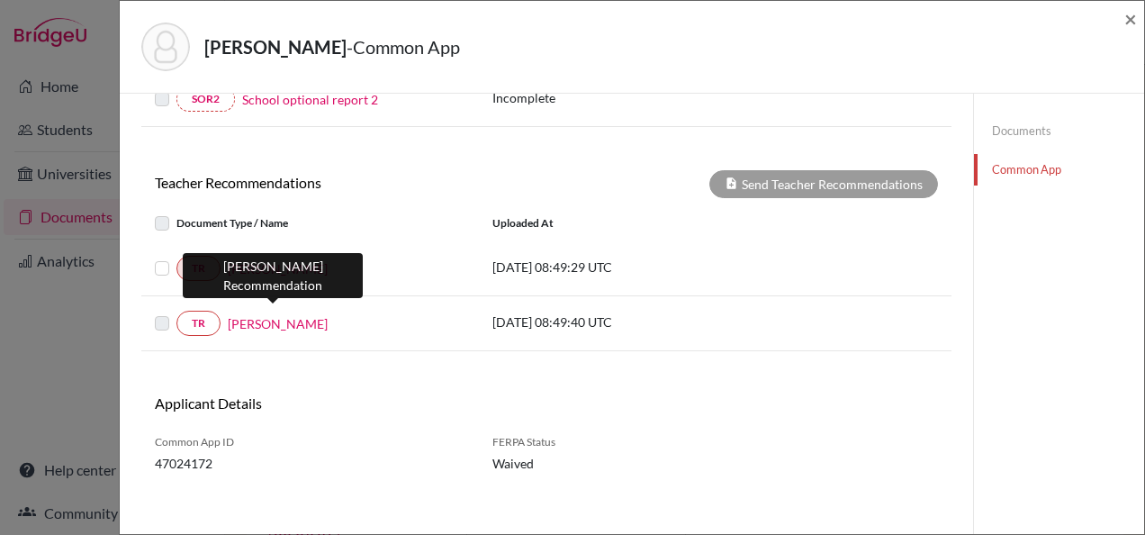
click at [307, 314] on link "Raghad Alsheikh" at bounding box center [278, 323] width 100 height 19
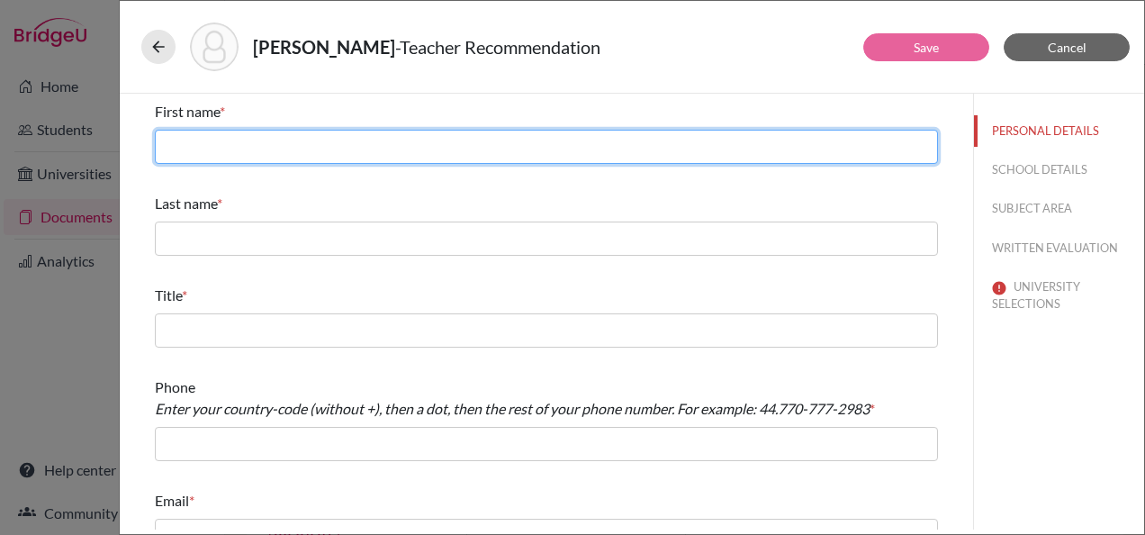
click at [252, 147] on input "text" at bounding box center [546, 147] width 783 height 34
type input "Raghad"
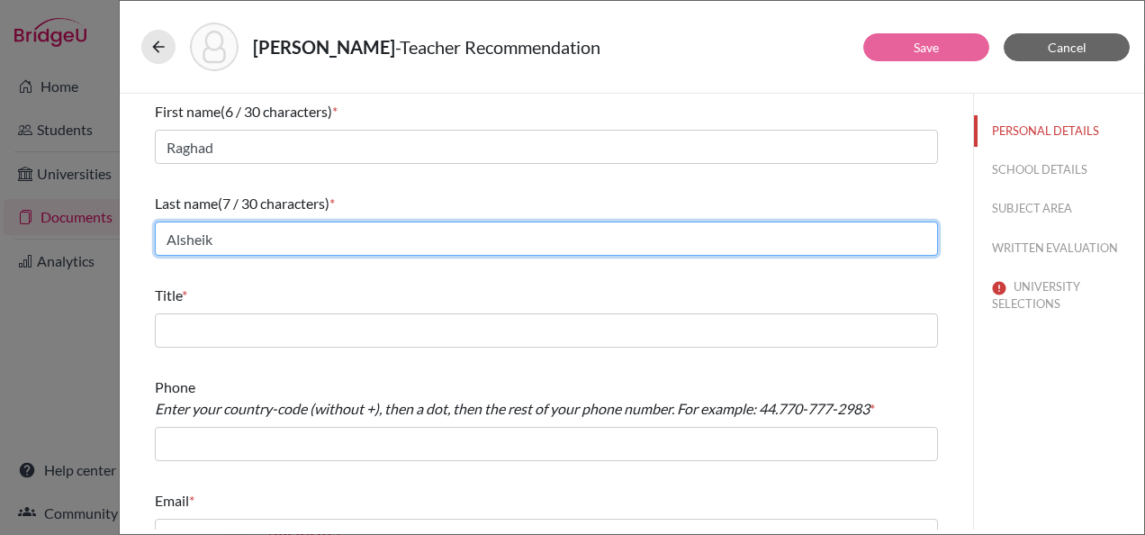
click at [247, 245] on input "Alsheik" at bounding box center [546, 239] width 783 height 34
type input "Alsheikh"
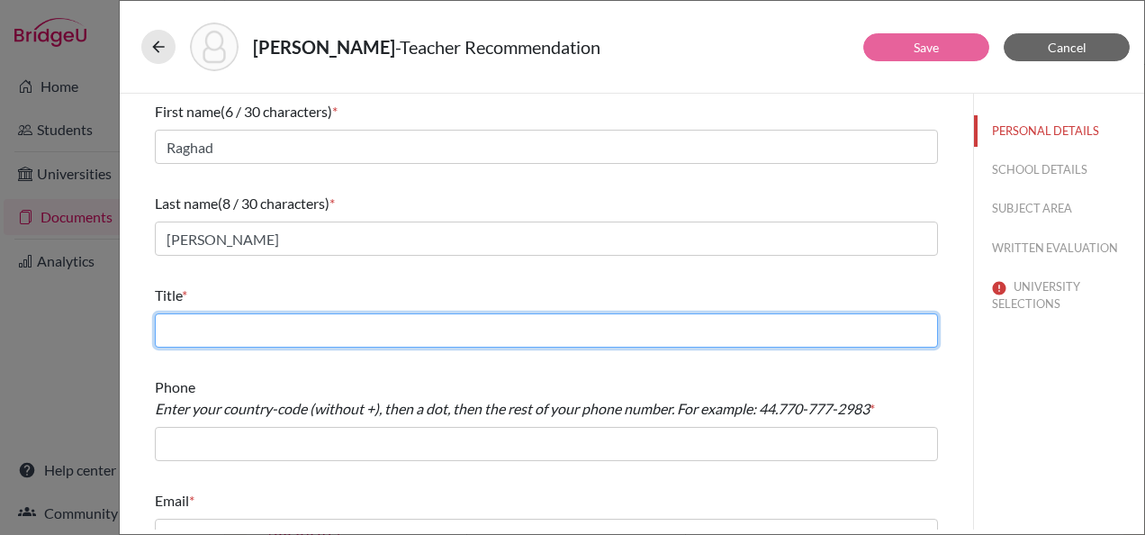
click at [252, 328] on input "text" at bounding box center [546, 330] width 783 height 34
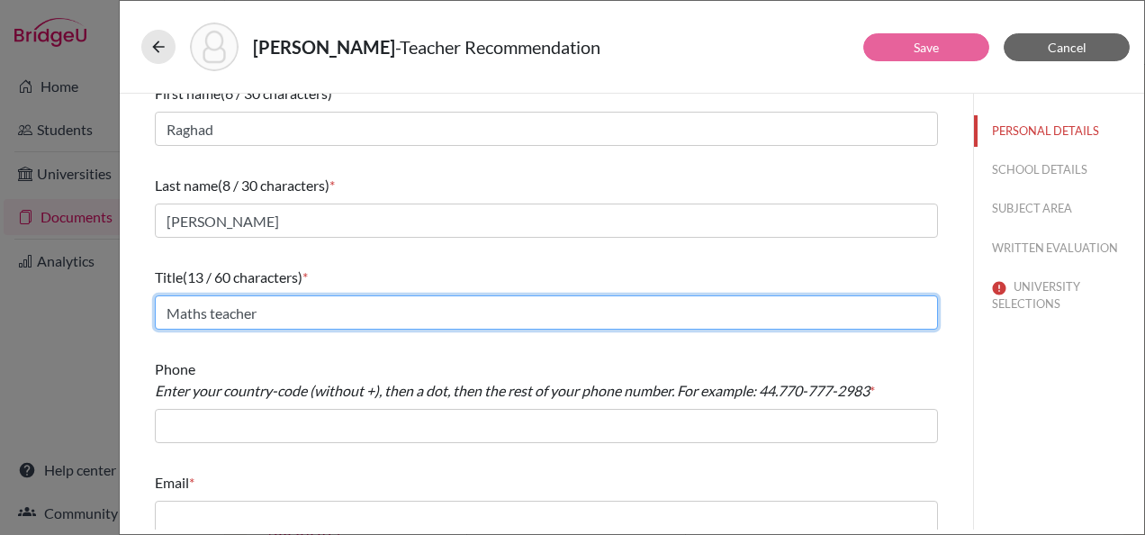
scroll to position [31, 0]
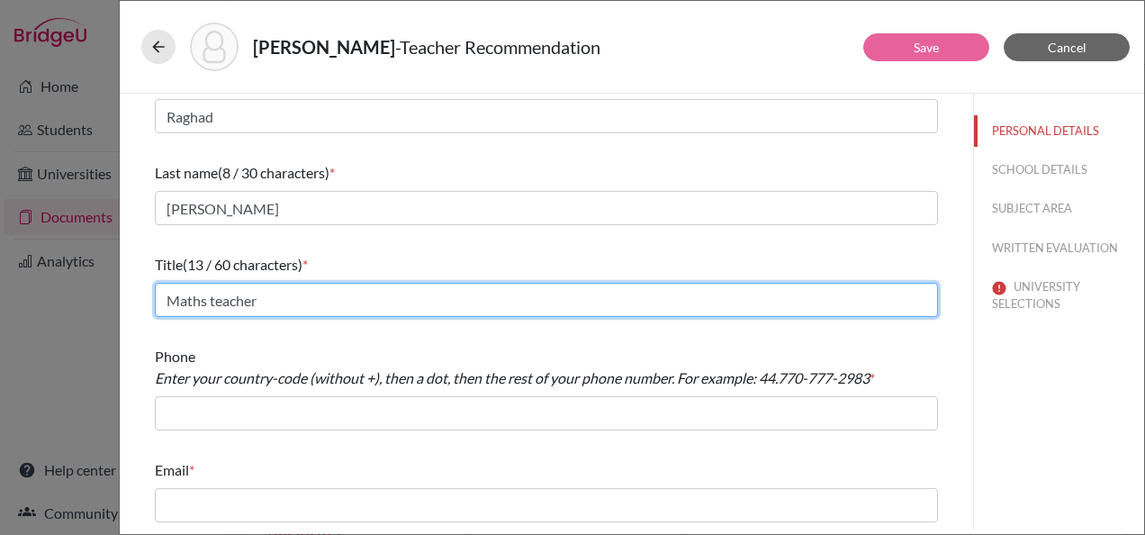
type input "Maths teacher"
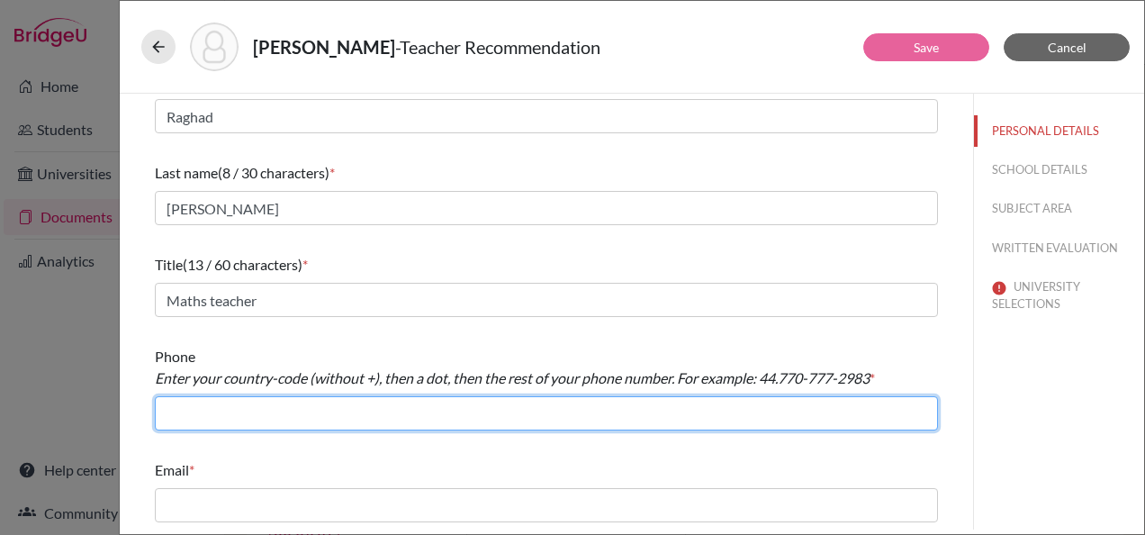
click at [333, 411] on input "text" at bounding box center [546, 413] width 783 height 34
type input "966.126917367"
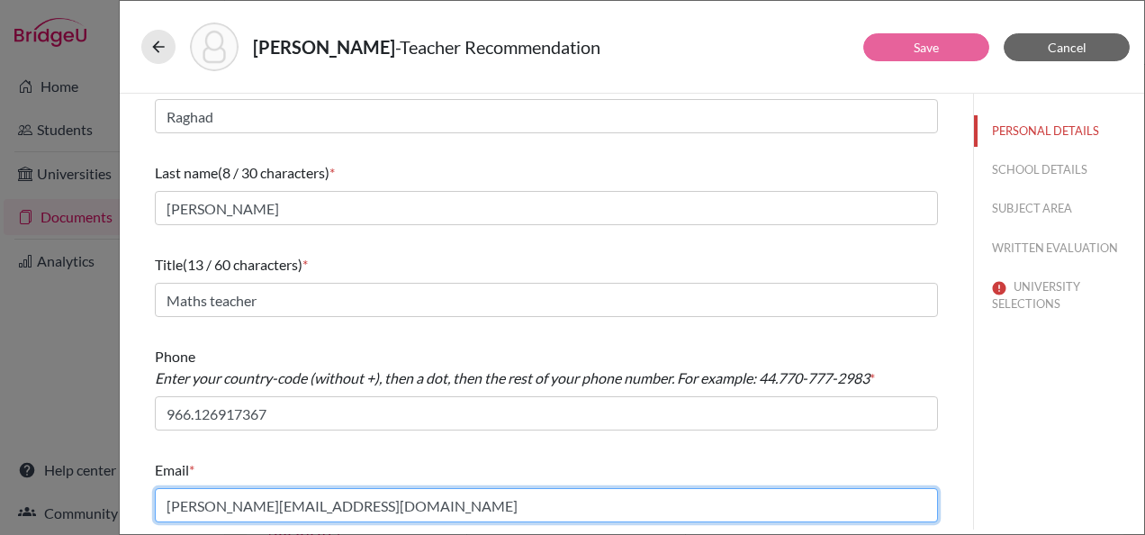
type input "r.alsheikh@jks.edu.sa"
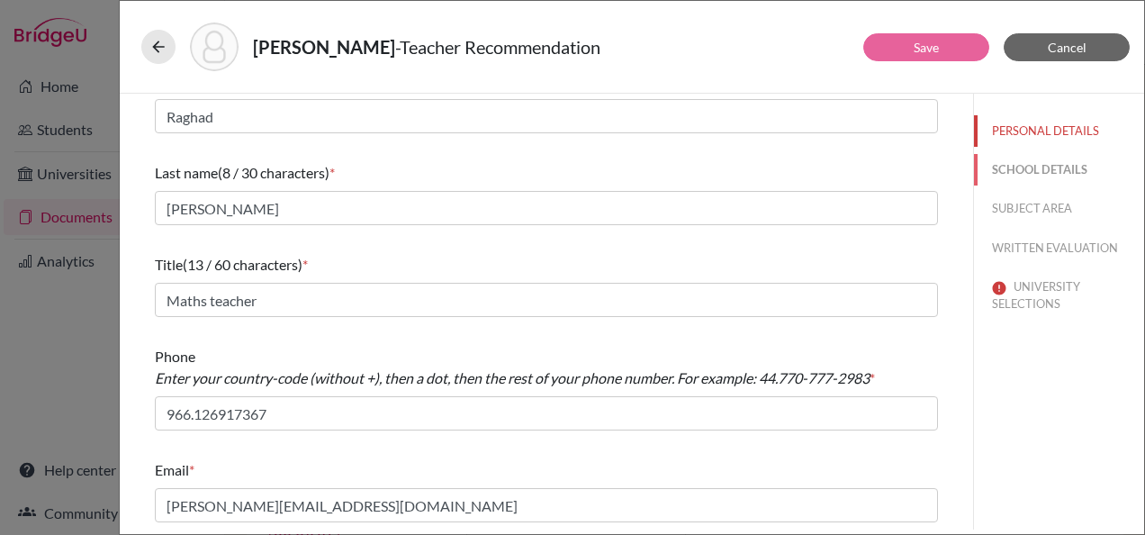
click at [1006, 167] on button "SCHOOL DETAILS" at bounding box center [1059, 170] width 170 height 32
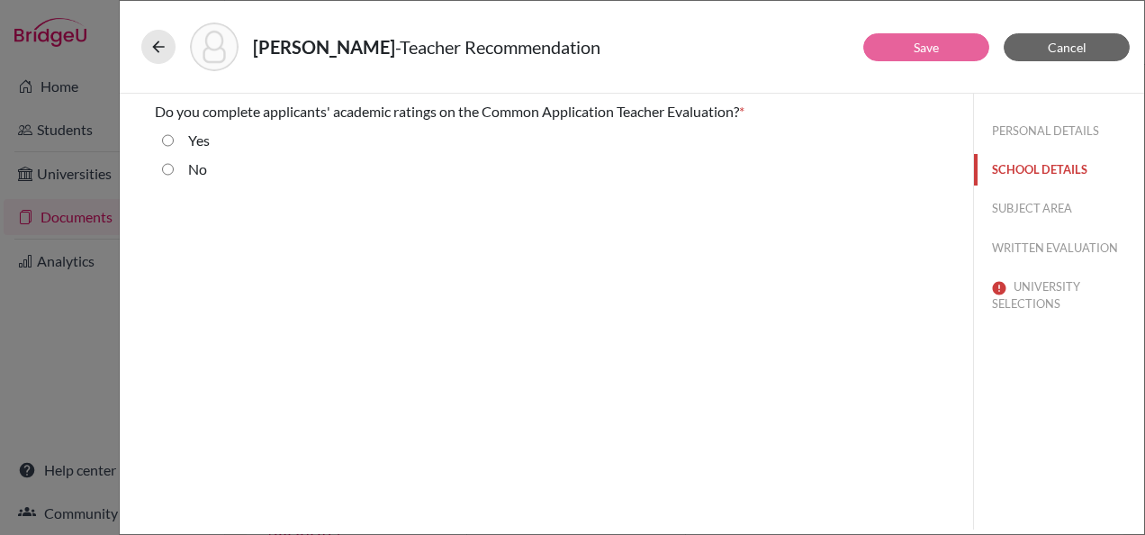
scroll to position [0, 0]
click at [195, 166] on label "No" at bounding box center [197, 169] width 19 height 22
click at [174, 166] on input "No" at bounding box center [168, 169] width 12 height 22
radio input "true"
click at [1032, 196] on button "SUBJECT AREA" at bounding box center [1059, 209] width 170 height 32
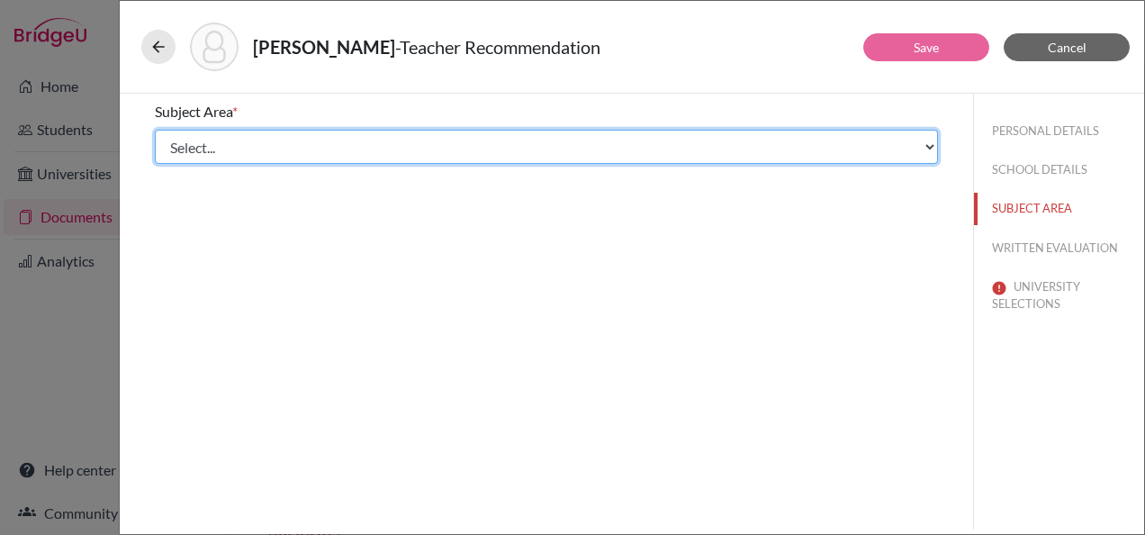
click at [277, 146] on select "Select... Math English Science World Language Social Studies Other Computer Sci…" at bounding box center [546, 147] width 783 height 34
select select "0"
click at [155, 130] on select "Select... Math English Science World Language Social Studies Other Computer Sci…" at bounding box center [546, 147] width 783 height 34
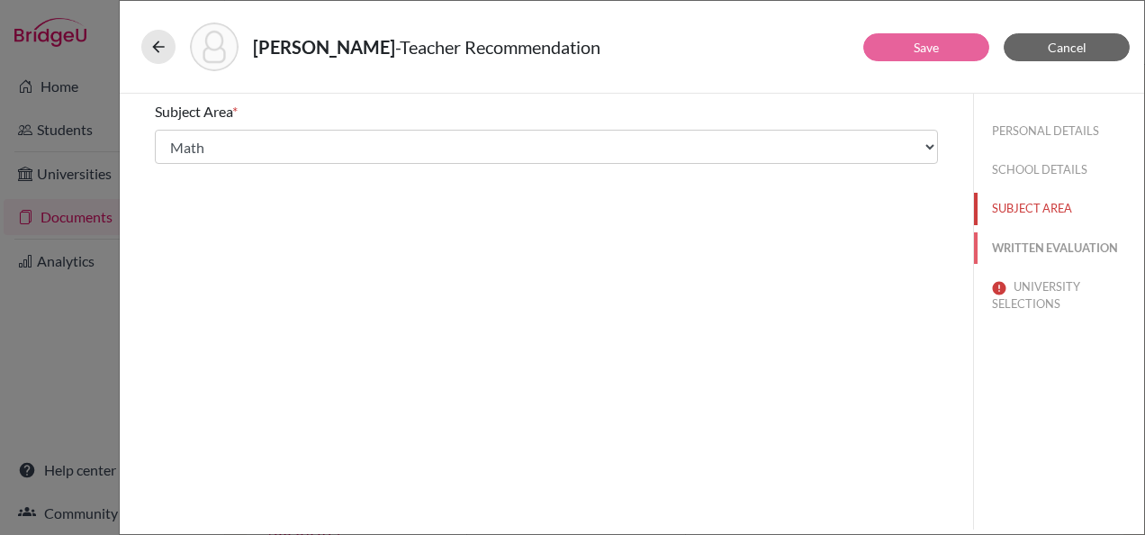
click at [1011, 241] on button "WRITTEN EVALUATION" at bounding box center [1059, 248] width 170 height 32
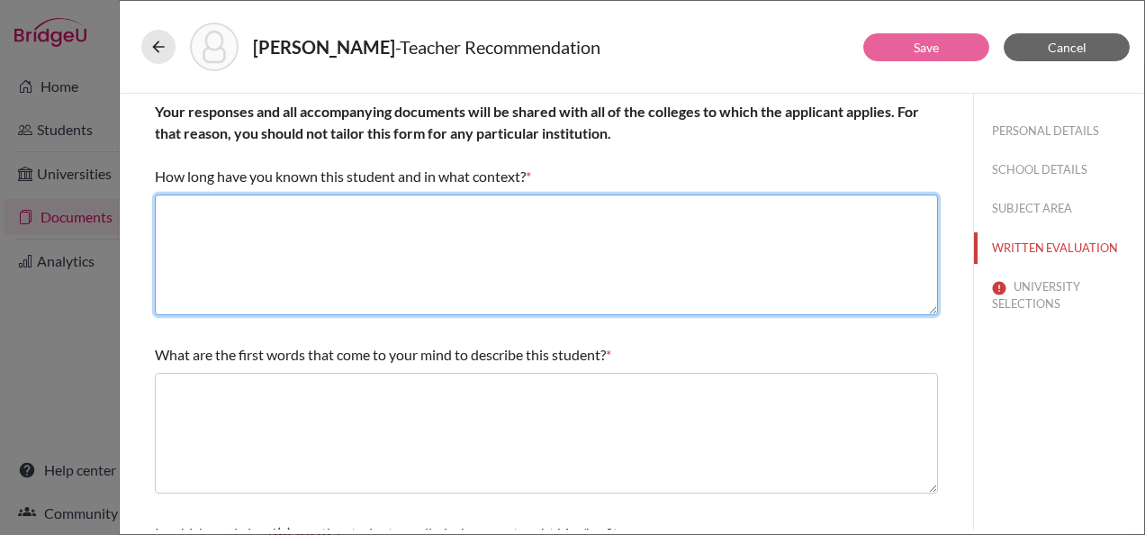
click at [290, 258] on textarea at bounding box center [546, 255] width 783 height 121
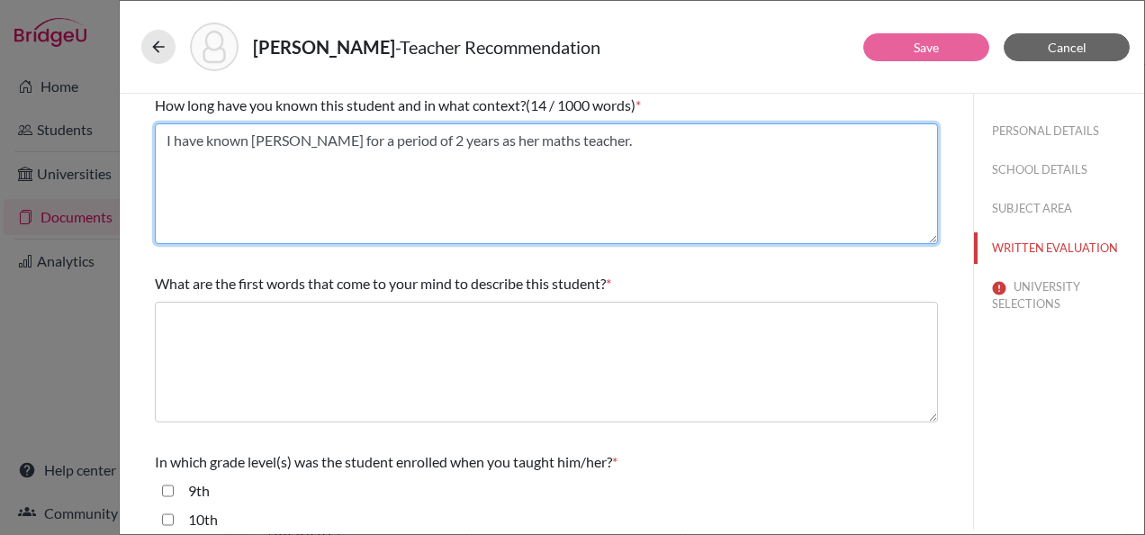
scroll to position [90, 0]
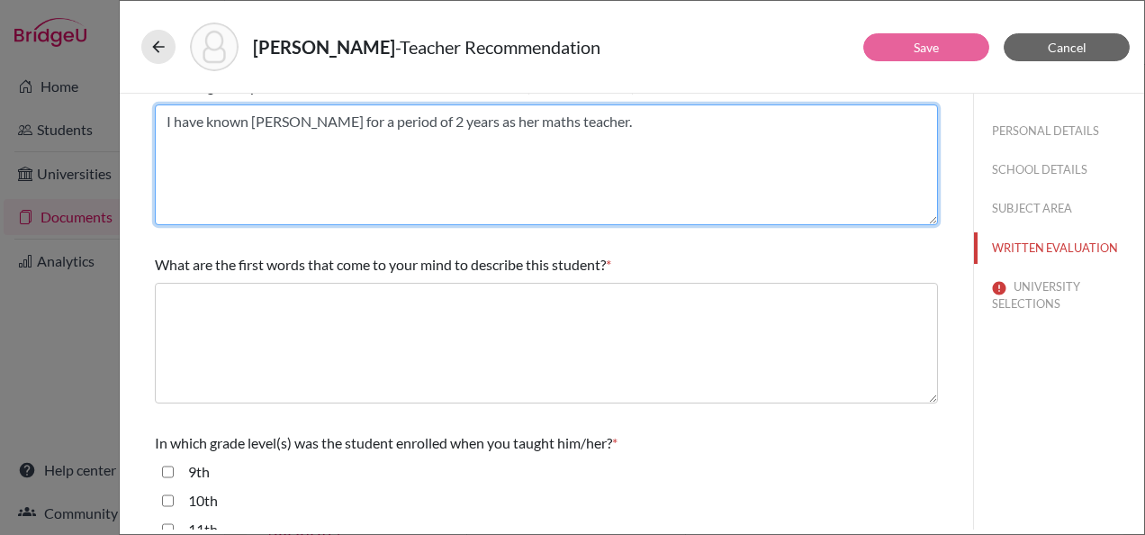
type textarea "I have known Julia for a period of 2 years as her maths teacher."
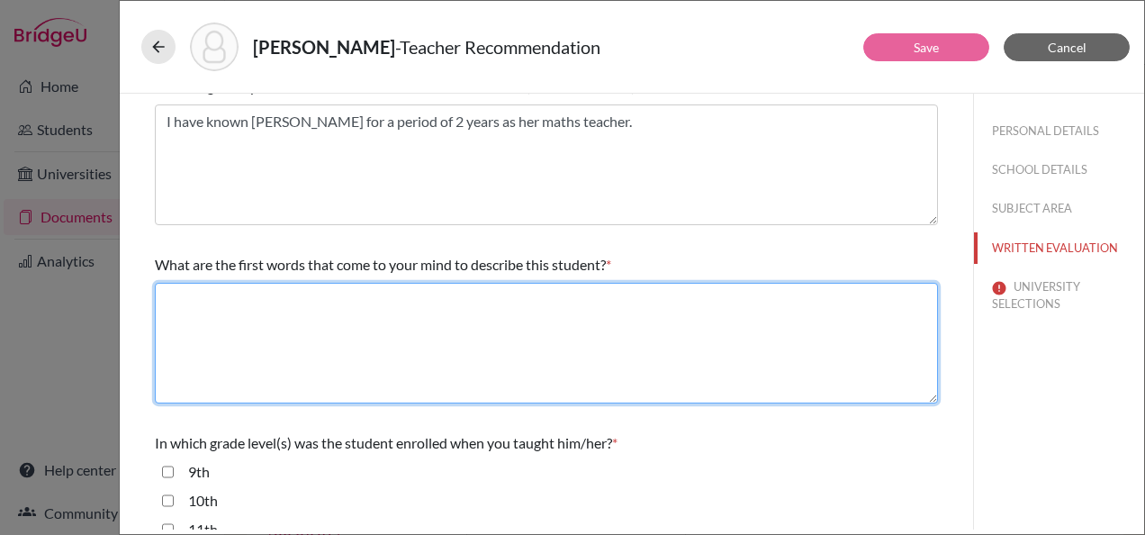
click at [383, 319] on textarea at bounding box center [546, 343] width 783 height 121
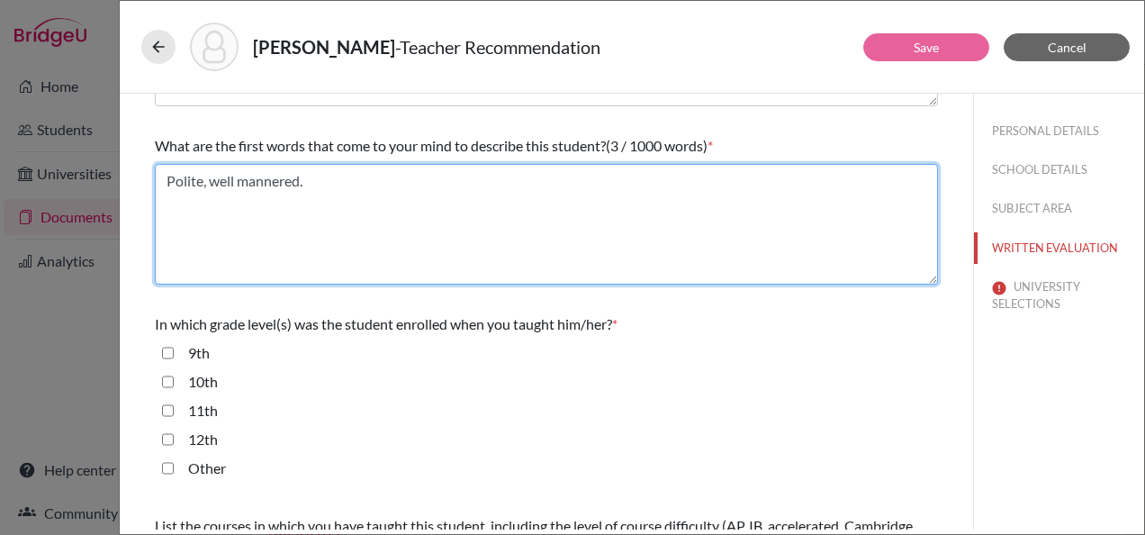
scroll to position [360, 0]
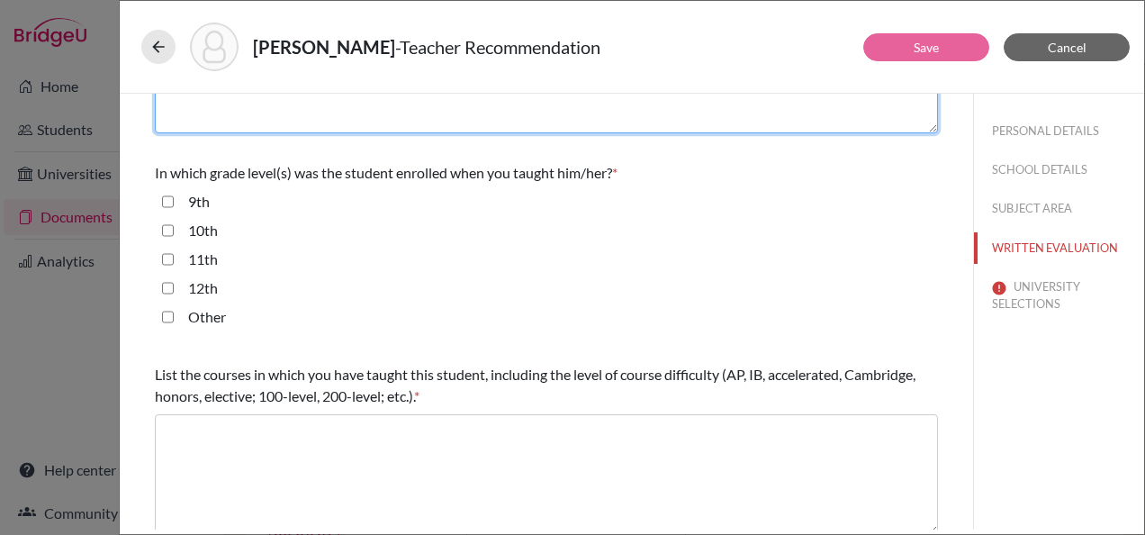
type textarea "Polite, well mannered."
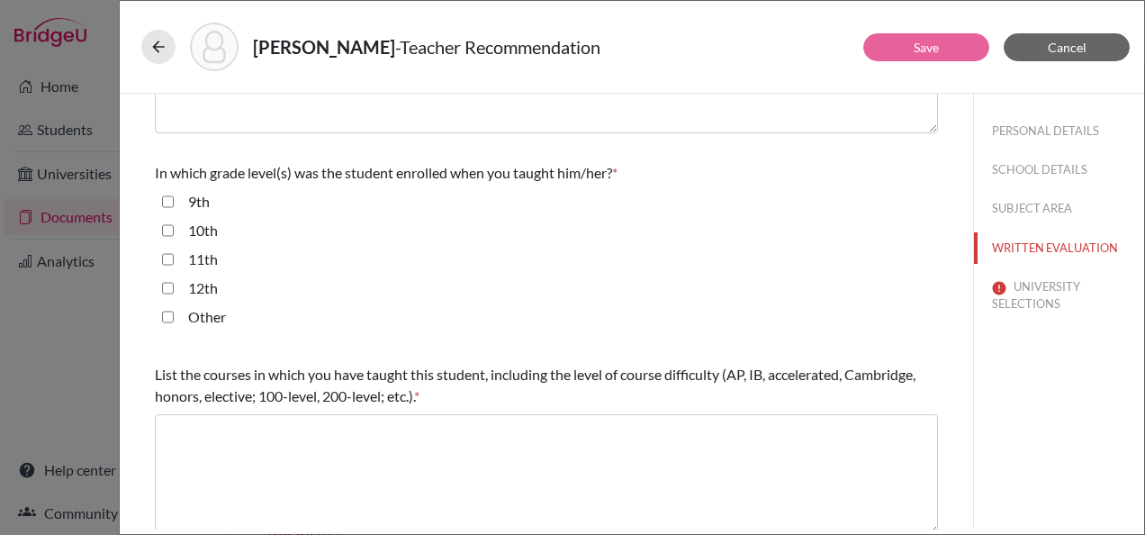
click at [204, 269] on div "11th" at bounding box center [196, 263] width 44 height 29
click at [203, 281] on label "12th" at bounding box center [203, 288] width 30 height 22
click at [174, 281] on input "12th" at bounding box center [168, 288] width 12 height 22
checkbox input "true"
click at [196, 255] on label "11th" at bounding box center [203, 260] width 30 height 22
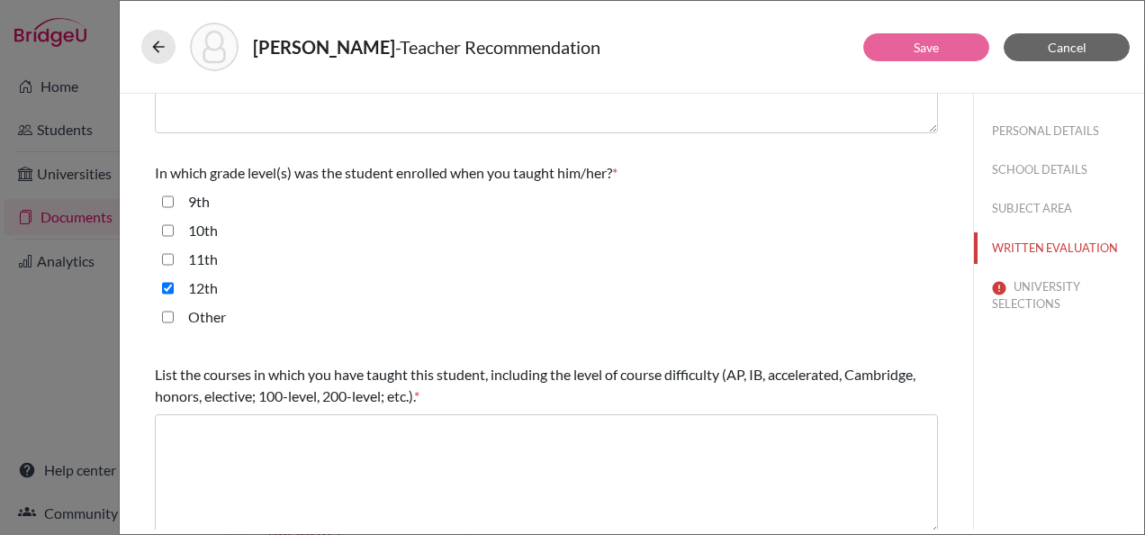
click at [174, 255] on input "11th" at bounding box center [168, 260] width 12 height 22
checkbox input "true"
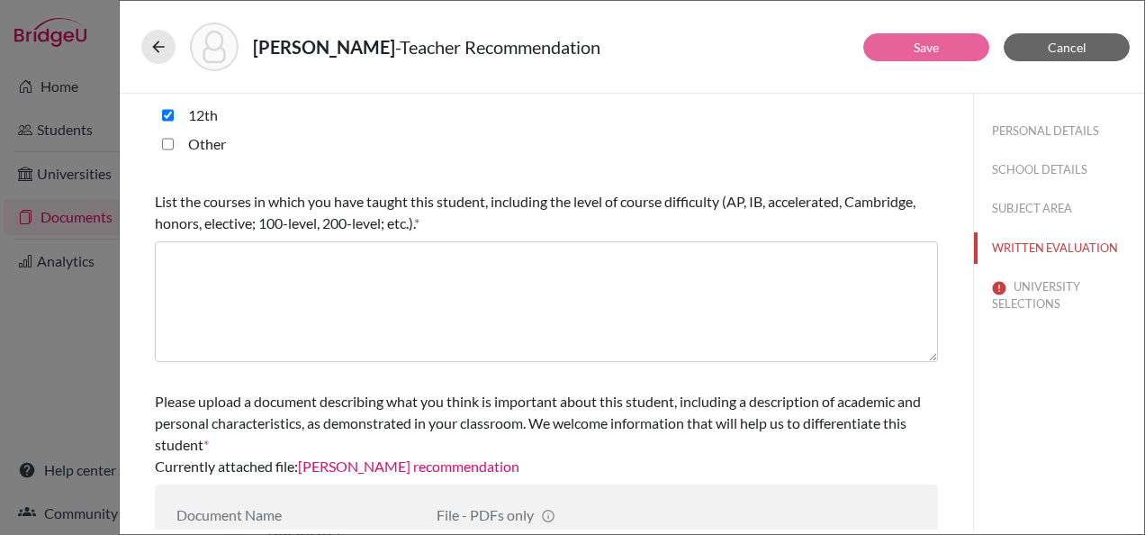
scroll to position [540, 0]
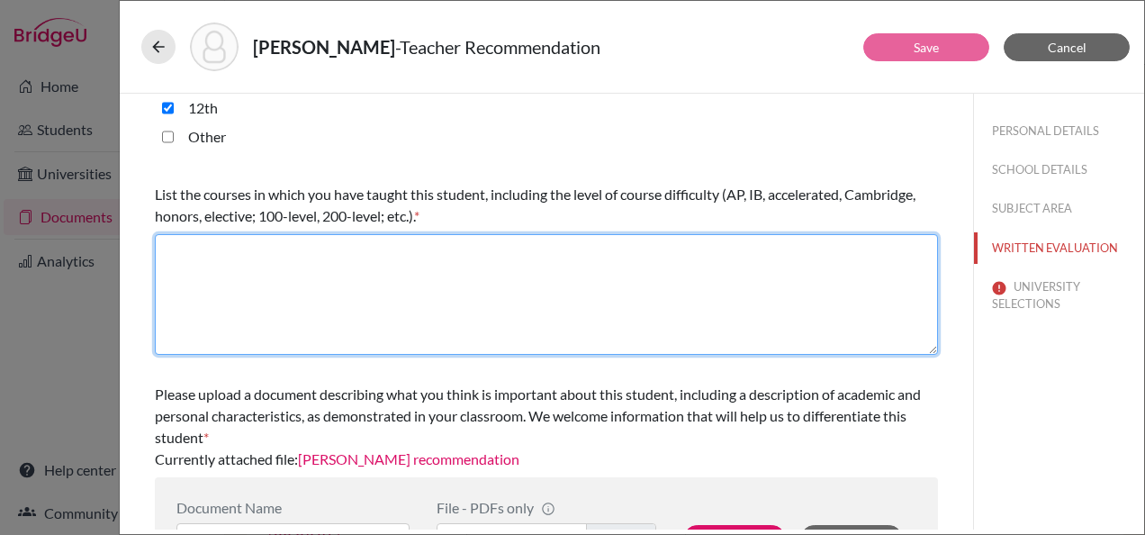
click at [316, 334] on textarea at bounding box center [546, 294] width 783 height 121
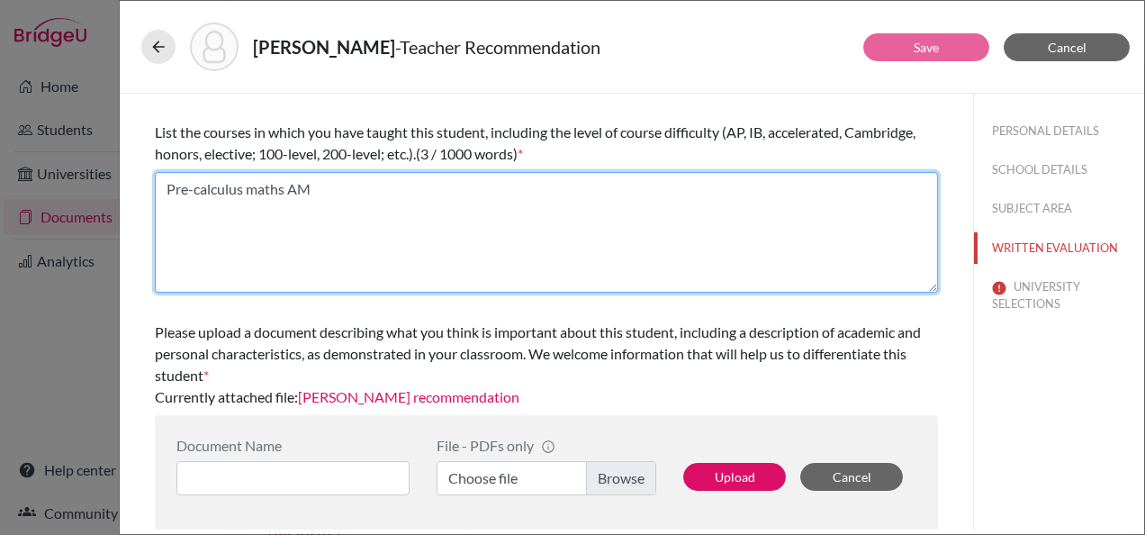
type textarea "Pre-calculus maths AM"
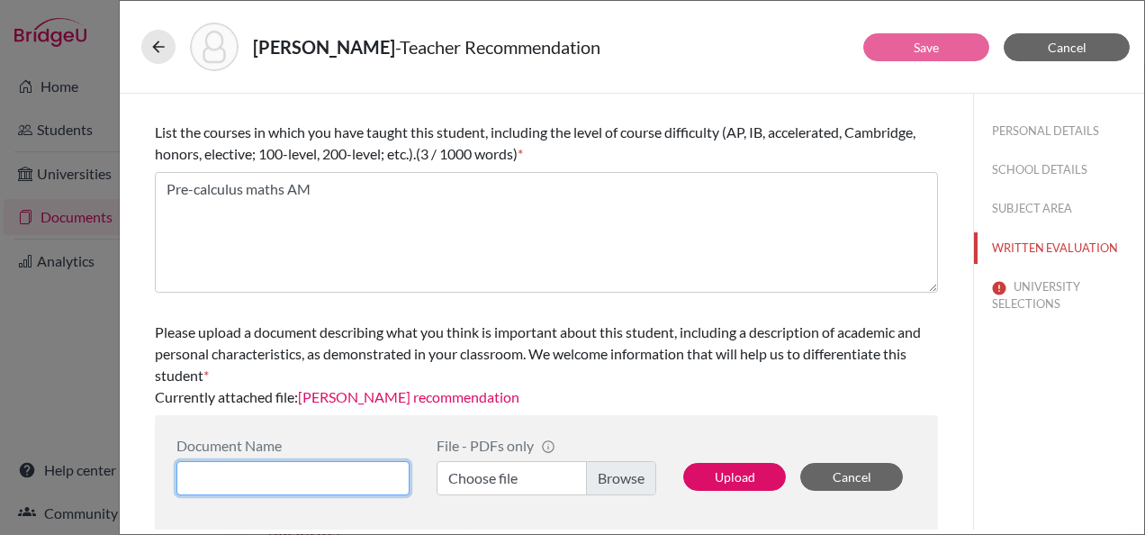
click at [331, 463] on input at bounding box center [292, 478] width 233 height 34
paste input "Julia Mustafa rec letter"
type input "Julia Mustafa rec letter"
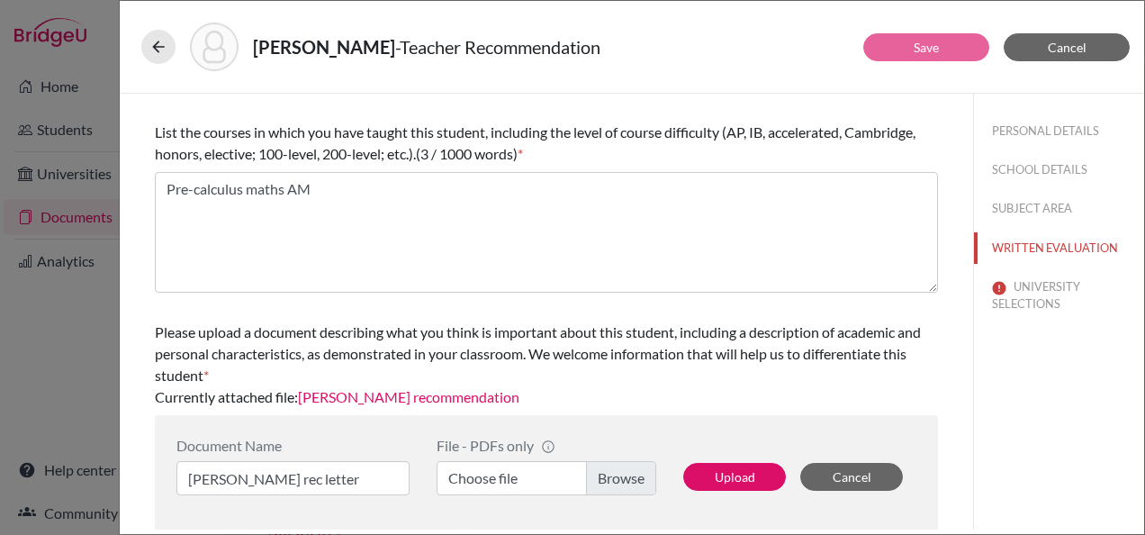
click at [472, 483] on label "Choose file" at bounding box center [547, 478] width 220 height 34
click at [472, 483] on input "Choose file" at bounding box center [547, 478] width 220 height 34
click at [733, 470] on button "Upload" at bounding box center [734, 477] width 103 height 28
click at [1040, 296] on button "UNIVERSITY SELECTIONS" at bounding box center [1059, 295] width 170 height 49
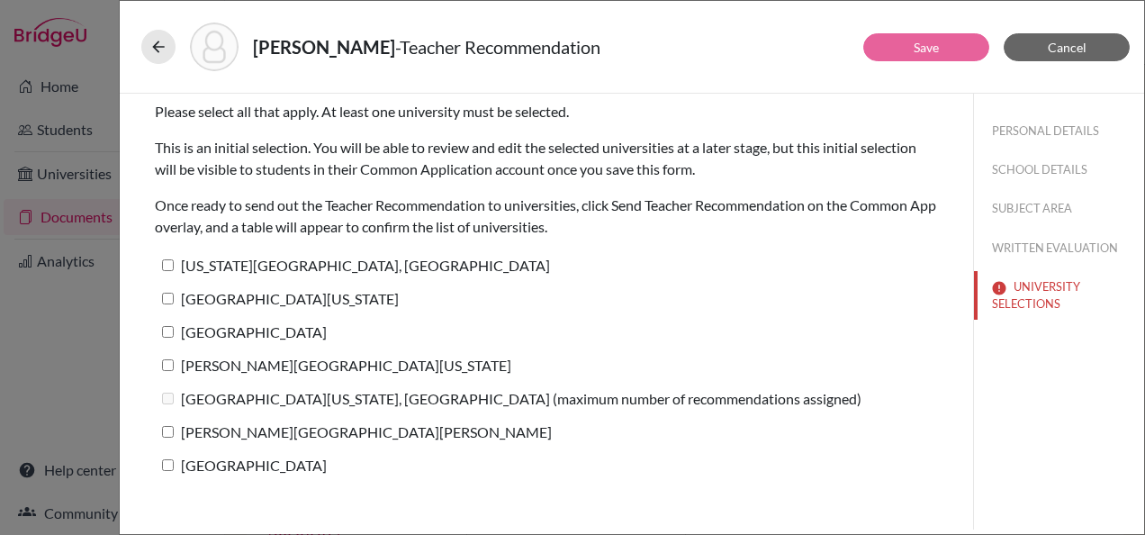
click at [220, 266] on label "Pennsylvania State University, University Park" at bounding box center [352, 265] width 395 height 26
click at [174, 266] on input "Pennsylvania State University, University Park" at bounding box center [168, 265] width 12 height 12
checkbox input "true"
click at [231, 300] on label "University of Pennsylvania" at bounding box center [277, 298] width 244 height 26
click at [174, 300] on input "University of Pennsylvania" at bounding box center [168, 299] width 12 height 12
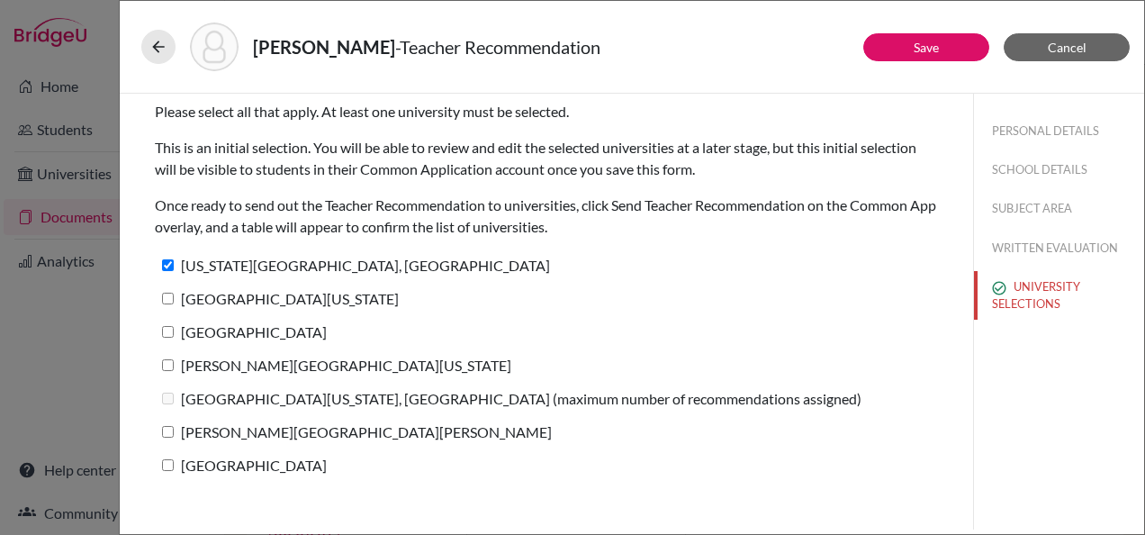
checkbox input "true"
click at [240, 333] on label "Bucknell University" at bounding box center [241, 332] width 172 height 26
click at [174, 333] on input "Bucknell University" at bounding box center [168, 332] width 12 height 12
checkbox input "true"
click at [237, 363] on label "[PERSON_NAME][GEOGRAPHIC_DATA][US_STATE]" at bounding box center [333, 365] width 357 height 26
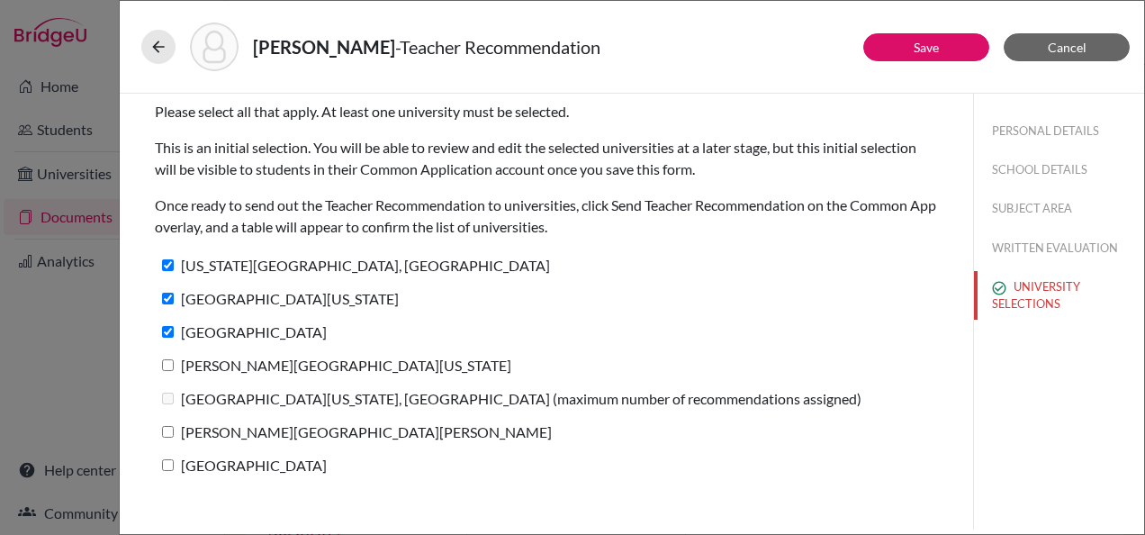
click at [174, 363] on input "[PERSON_NAME][GEOGRAPHIC_DATA][US_STATE]" at bounding box center [168, 365] width 12 height 12
checkbox input "true"
click at [241, 403] on label "University of Minnesota, Twin Cities (maximum number of recommendations assigne…" at bounding box center [508, 398] width 707 height 26
click at [214, 398] on label "University of Minnesota, Twin Cities (maximum number of recommendations assigne…" at bounding box center [508, 398] width 707 height 26
click at [168, 430] on input "George Mason University" at bounding box center [168, 432] width 12 height 12
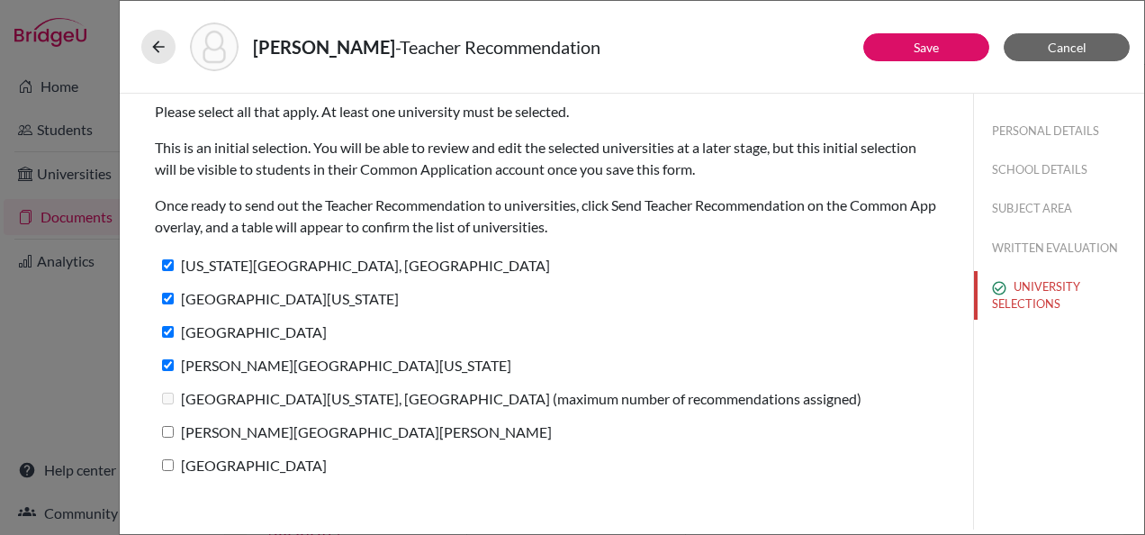
checkbox input "true"
click at [172, 467] on input "Loyola University Chicago" at bounding box center [168, 465] width 12 height 12
checkbox input "true"
click at [909, 44] on button "Save" at bounding box center [927, 47] width 126 height 28
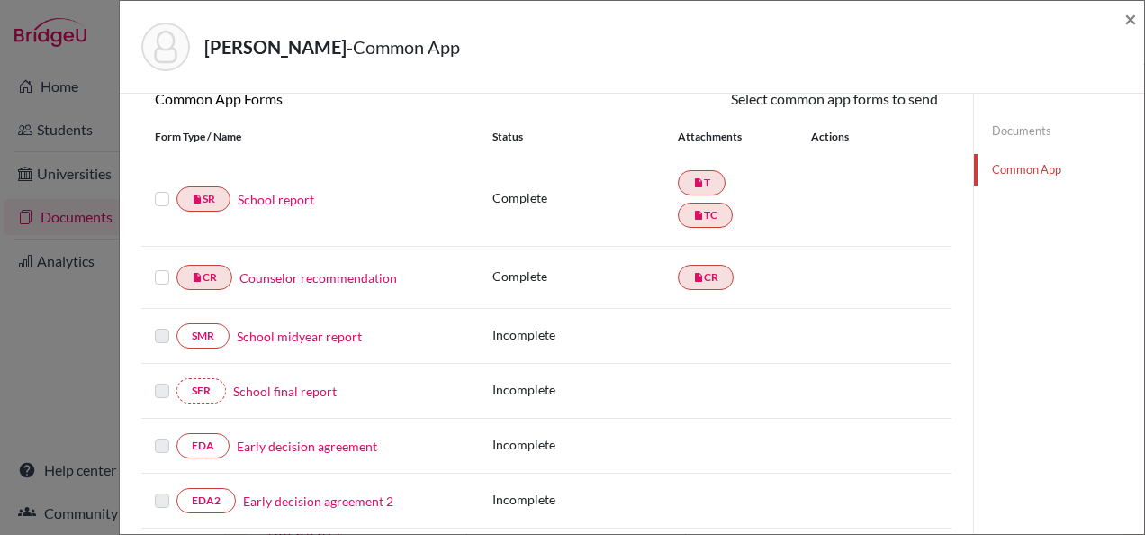
click at [158, 188] on label at bounding box center [162, 188] width 14 height 0
click at [0, 0] on input "checkbox" at bounding box center [0, 0] width 0 height 0
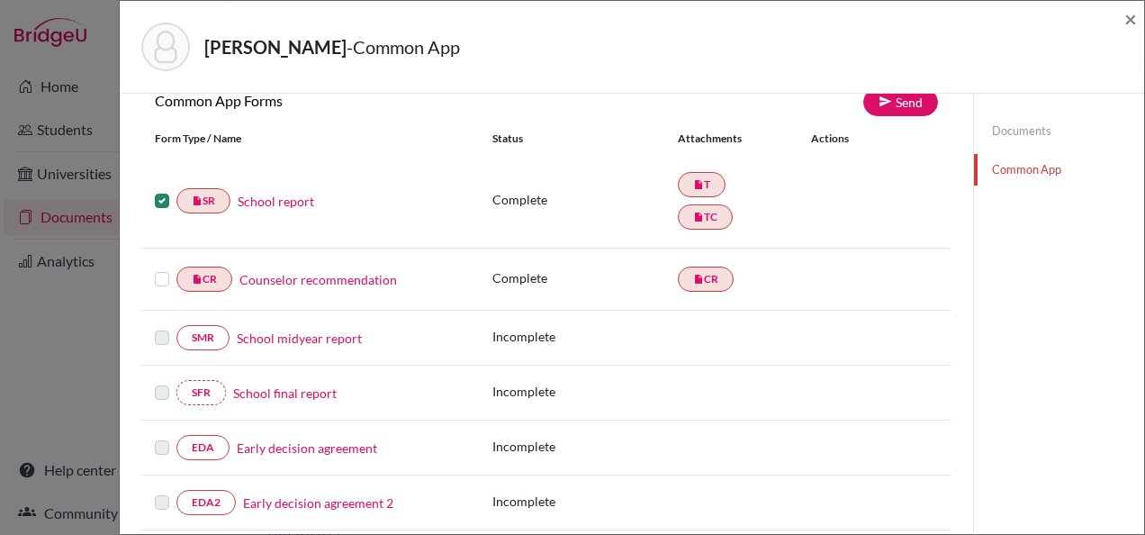
scroll to position [181, 0]
click at [158, 267] on label at bounding box center [162, 267] width 14 height 0
click at [0, 0] on input "checkbox" at bounding box center [0, 0] width 0 height 0
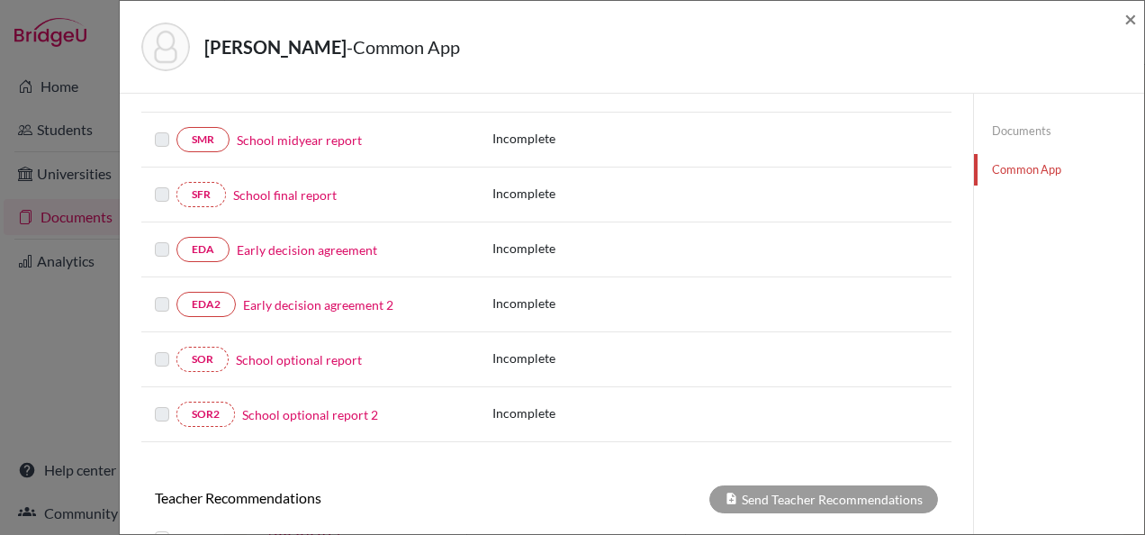
scroll to position [631, 0]
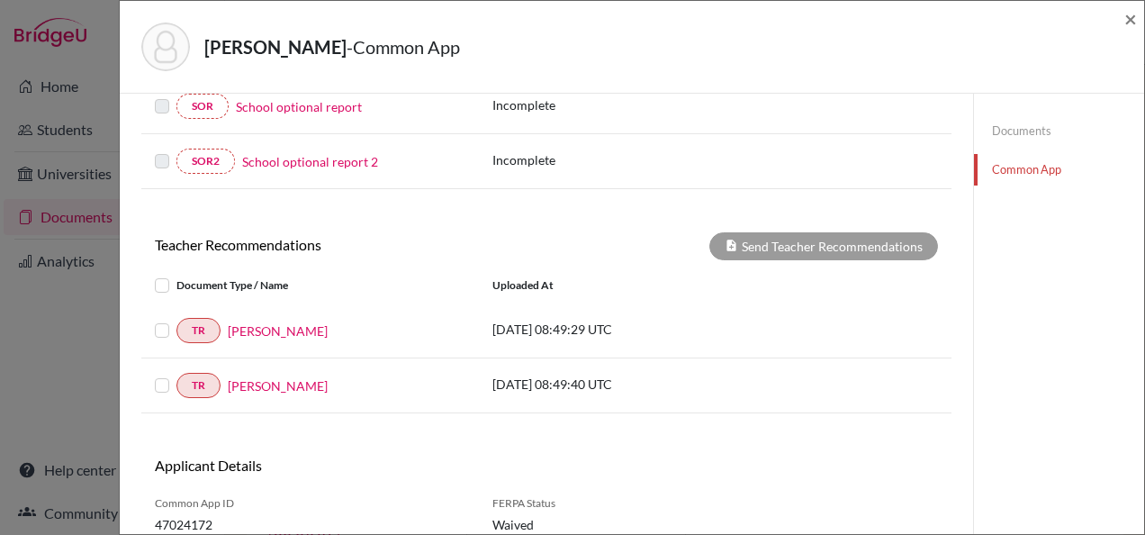
click at [176, 275] on label at bounding box center [176, 275] width 0 height 0
click at [0, 0] on input "checkbox" at bounding box center [0, 0] width 0 height 0
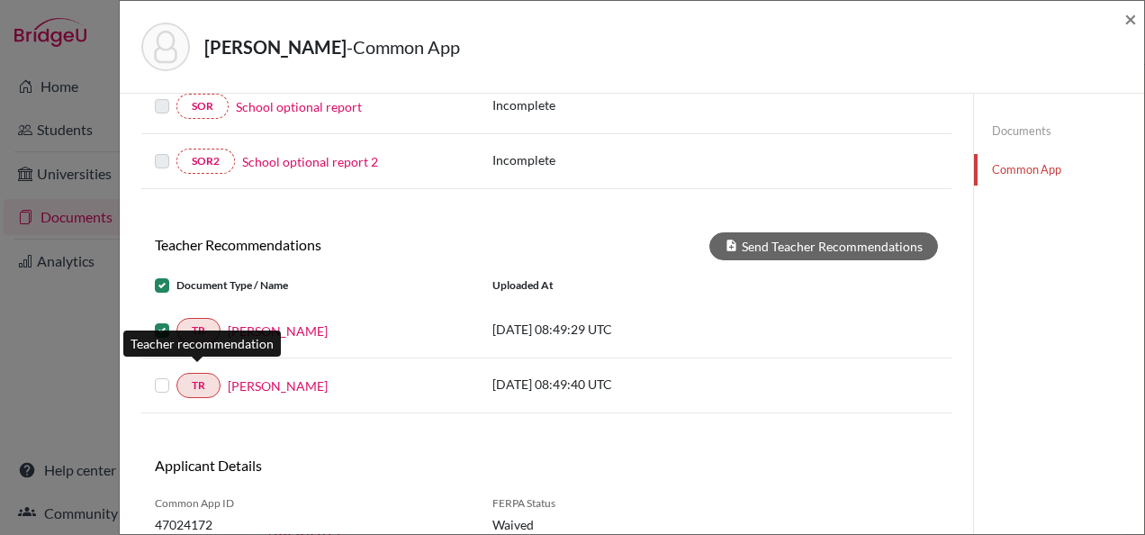
click at [176, 375] on label at bounding box center [176, 375] width 0 height 0
click at [0, 0] on input "checkbox" at bounding box center [0, 0] width 0 height 0
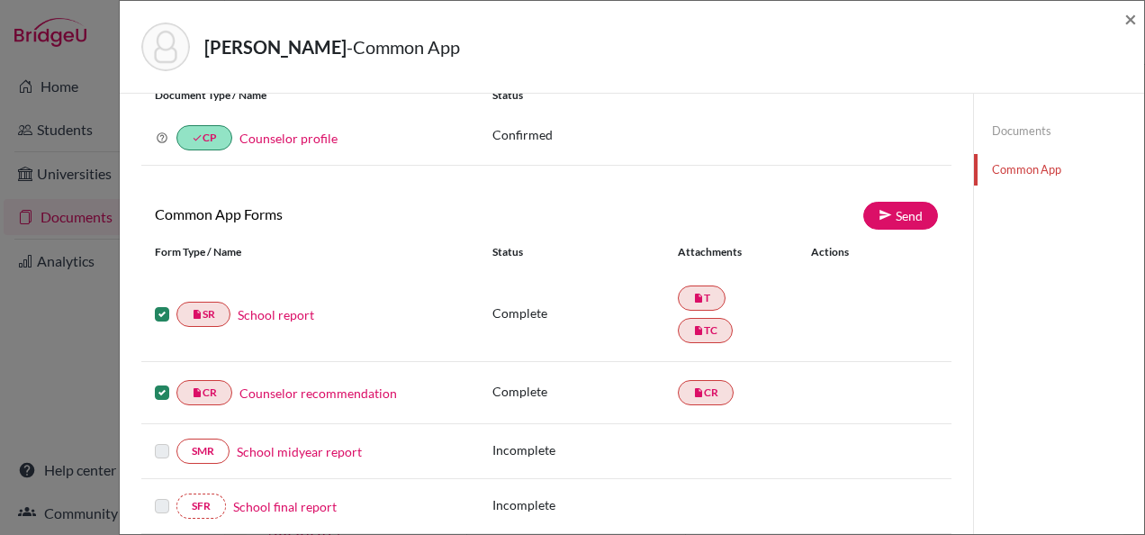
scroll to position [0, 0]
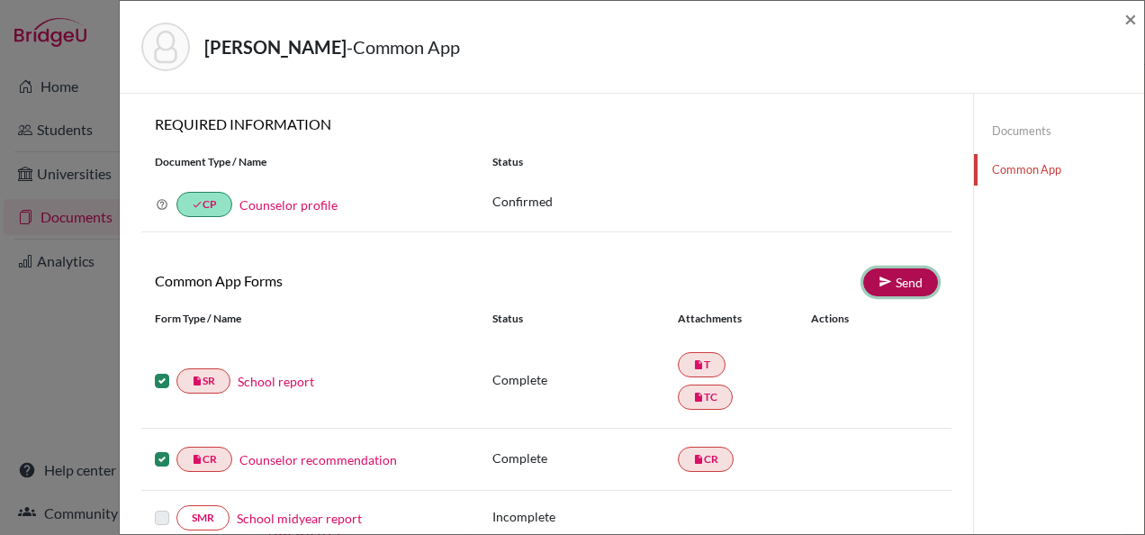
click at [864, 283] on link "Send" at bounding box center [901, 282] width 75 height 28
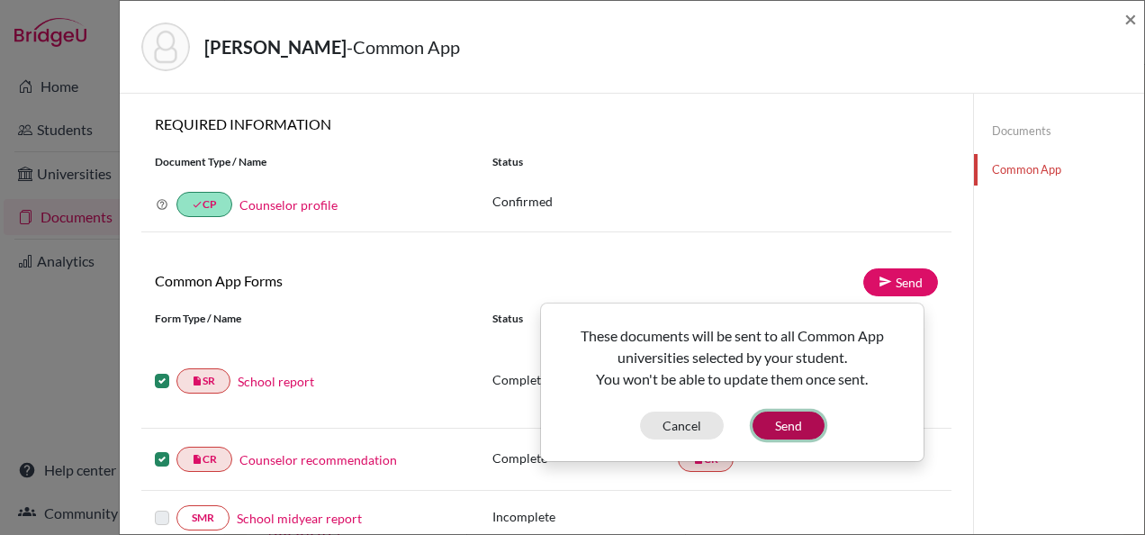
click at [796, 428] on button "Send" at bounding box center [789, 426] width 72 height 28
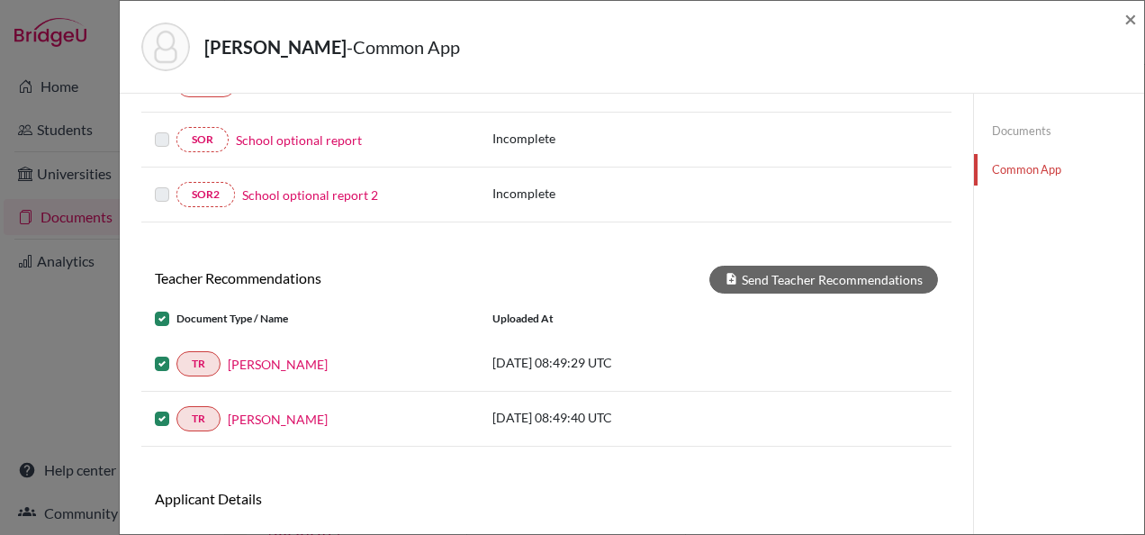
scroll to position [692, 0]
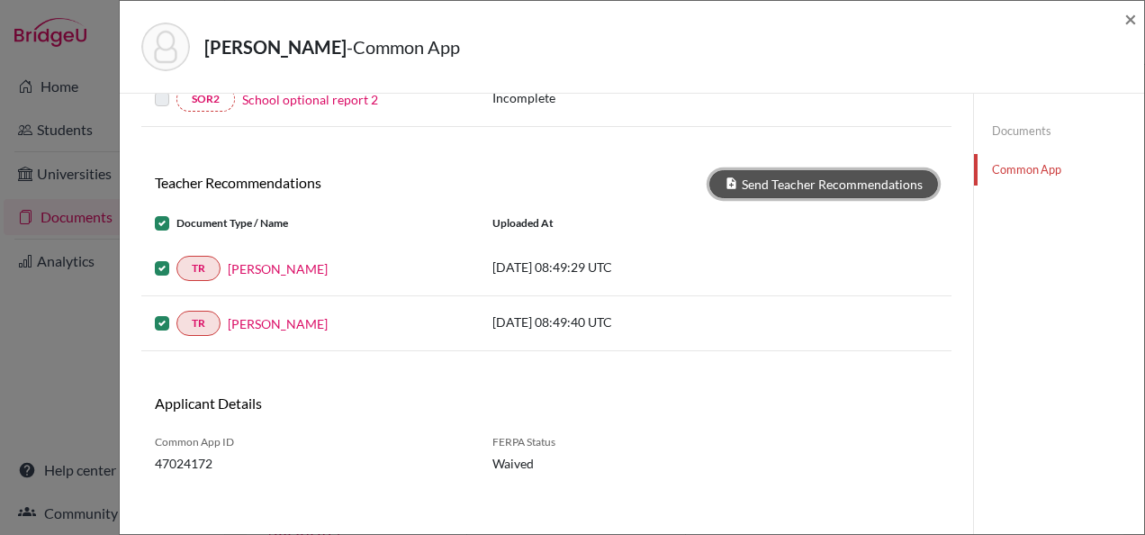
click at [801, 176] on button "Send Teacher Recommendations" at bounding box center [824, 184] width 229 height 28
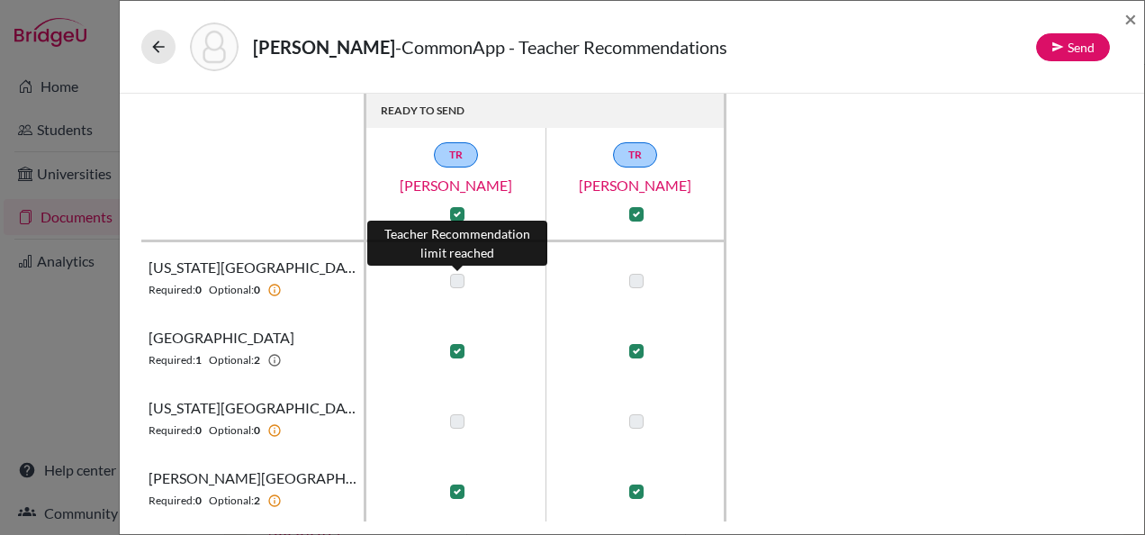
click at [462, 280] on label at bounding box center [457, 281] width 14 height 14
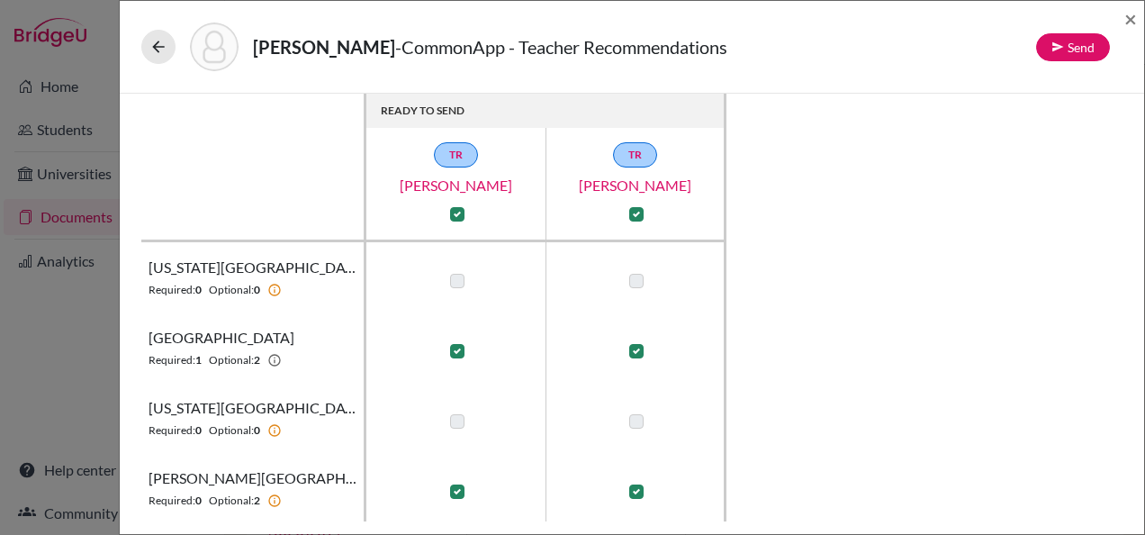
click at [642, 276] on label at bounding box center [636, 281] width 14 height 14
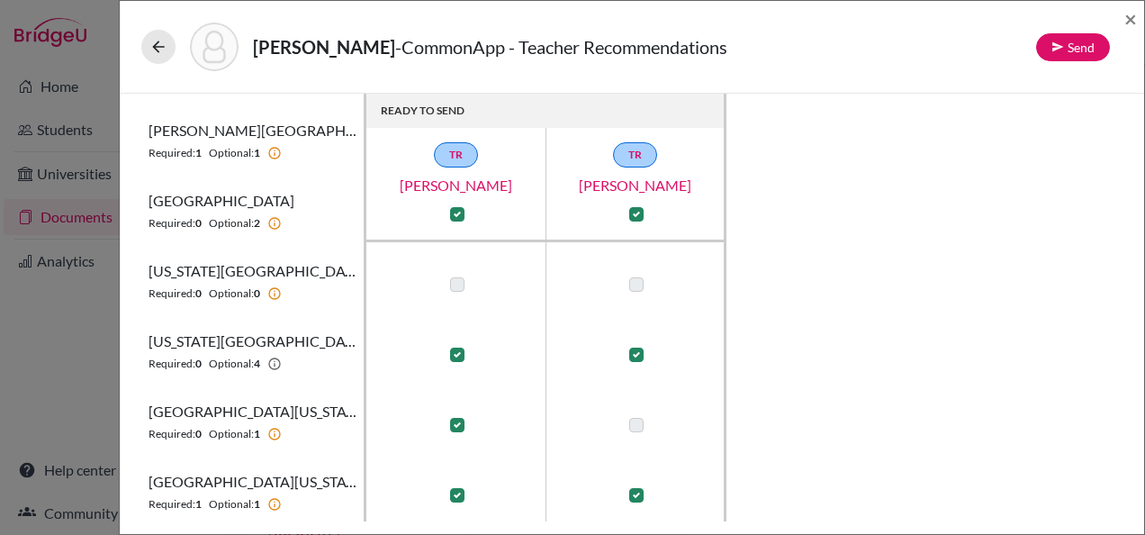
scroll to position [492, 0]
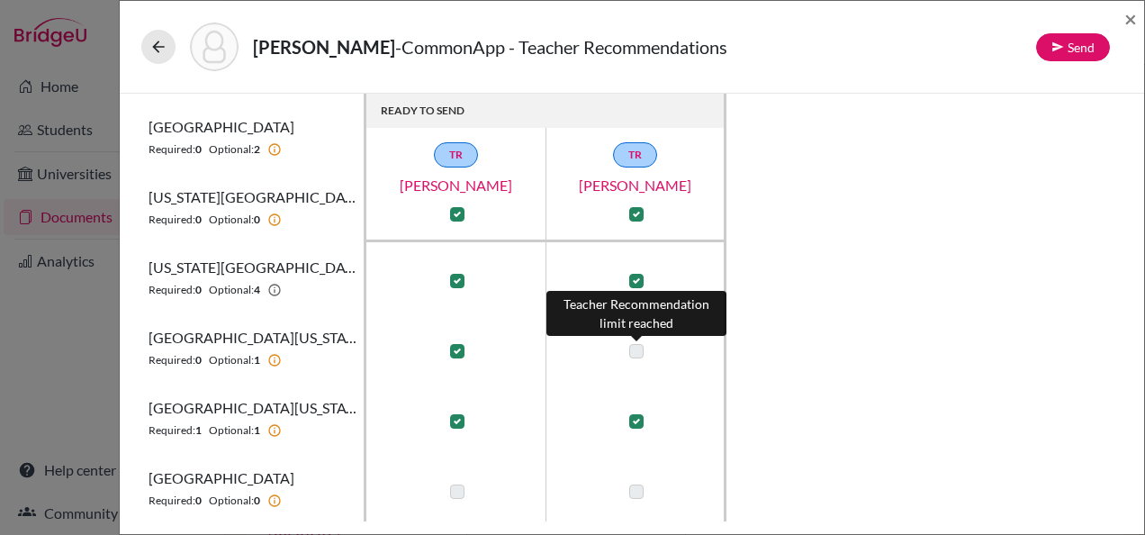
click at [632, 351] on label at bounding box center [636, 351] width 14 height 14
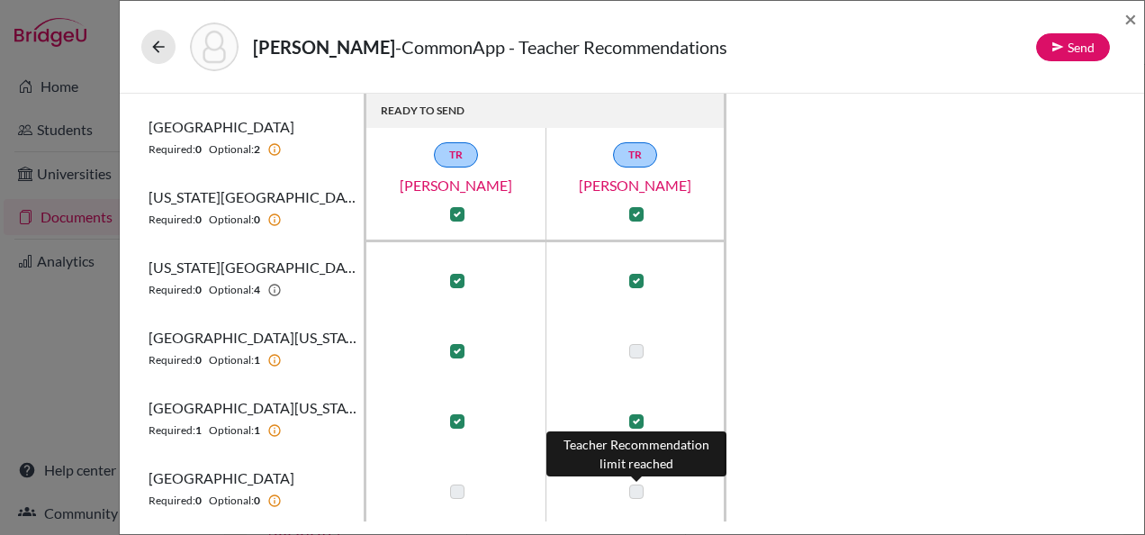
click at [634, 493] on label at bounding box center [636, 491] width 14 height 14
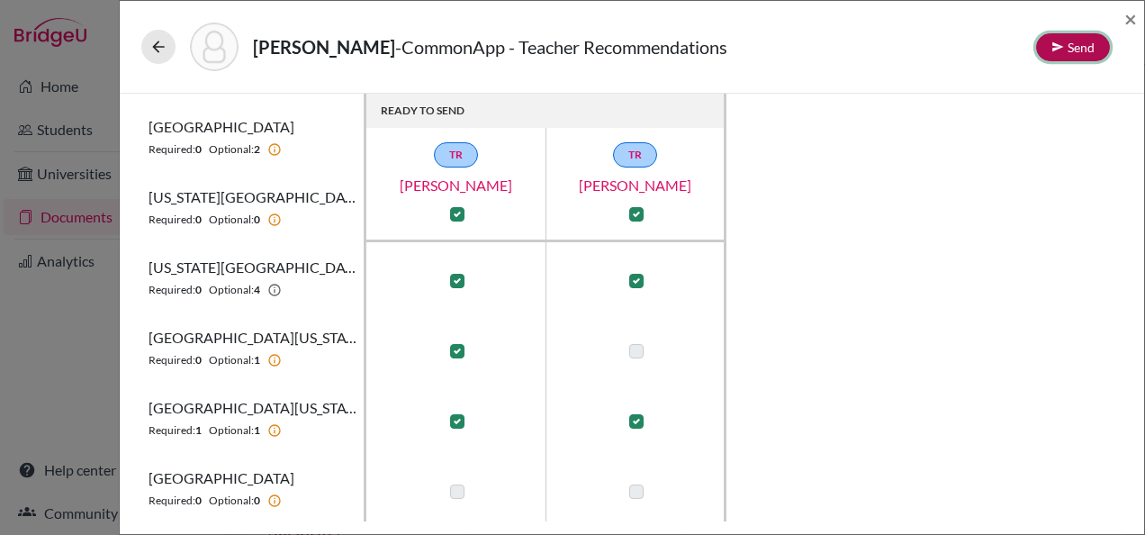
click at [1071, 41] on button "Send" at bounding box center [1073, 47] width 74 height 28
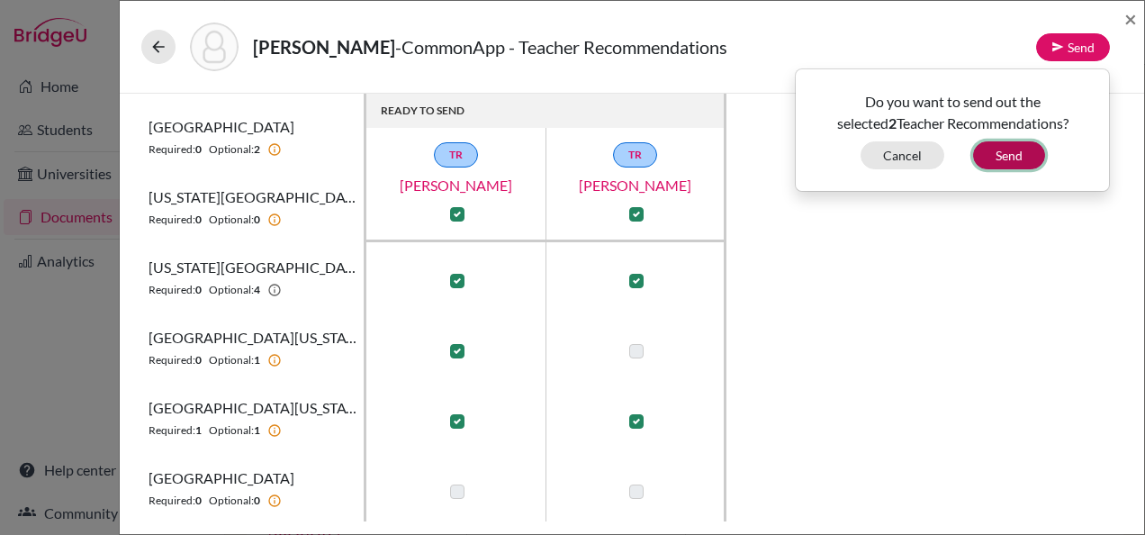
click at [1002, 157] on button "Send" at bounding box center [1009, 155] width 72 height 28
checkbox input "false"
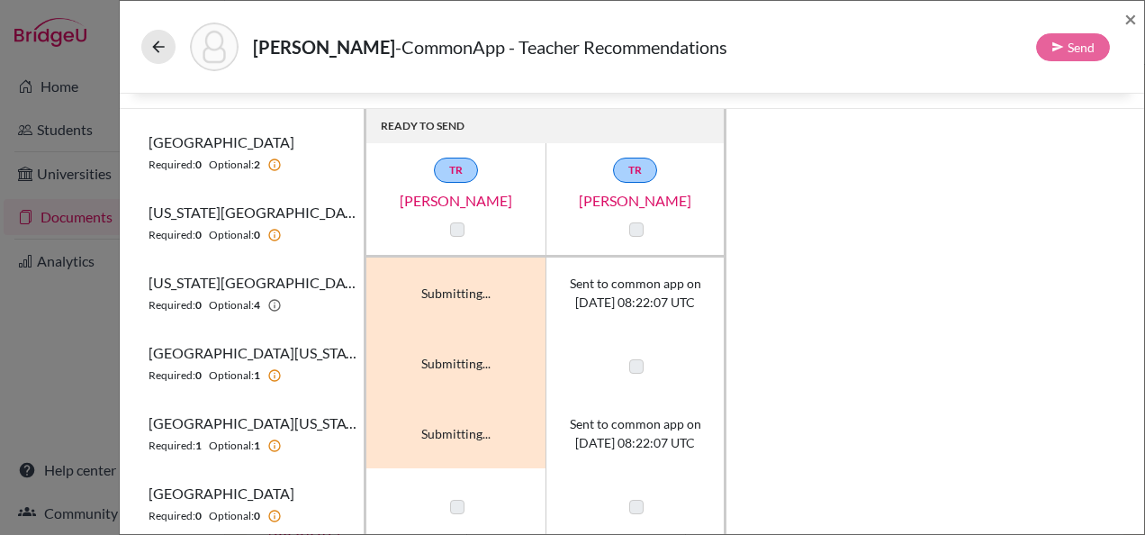
scroll to position [43, 0]
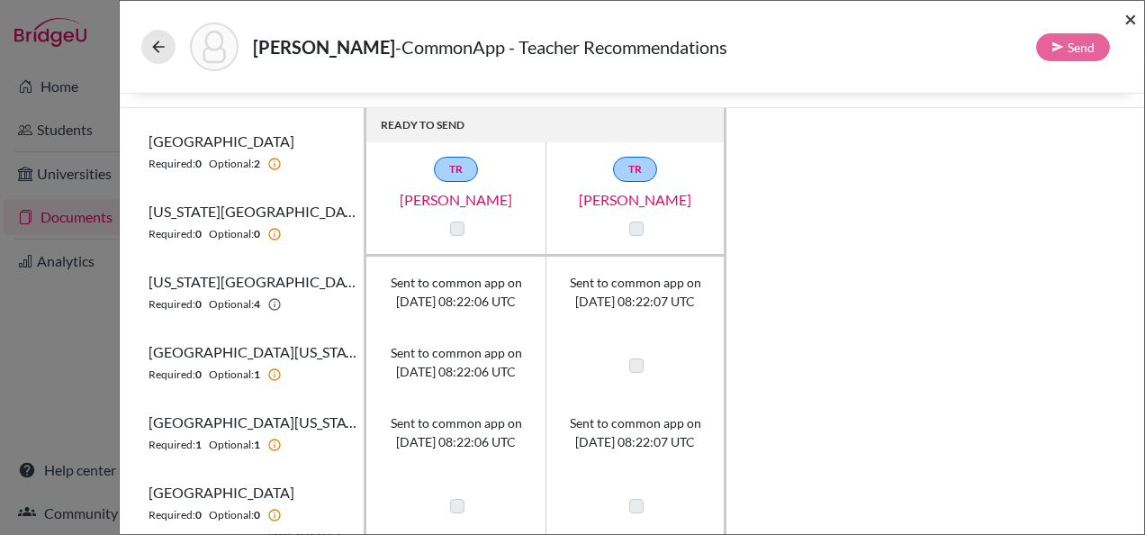
click at [1134, 20] on span "×" at bounding box center [1131, 18] width 13 height 26
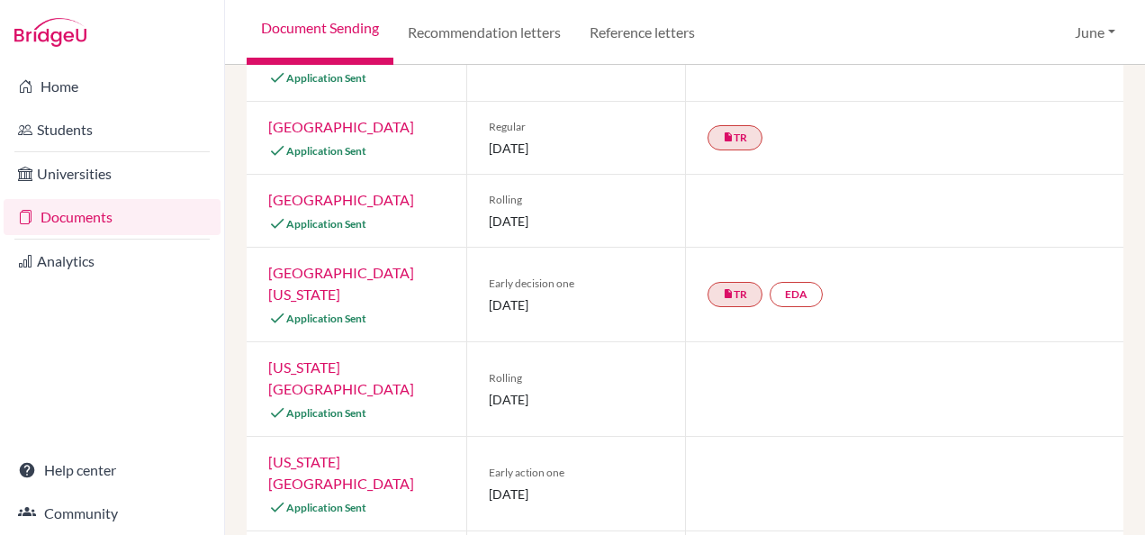
scroll to position [574, 0]
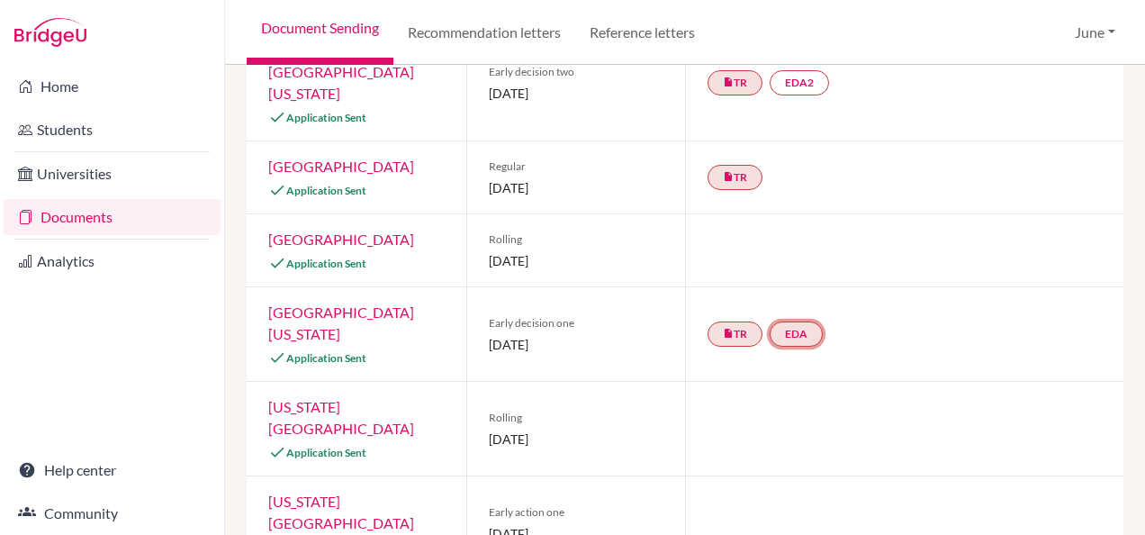
click at [791, 321] on link "EDA" at bounding box center [796, 333] width 53 height 25
click at [792, 321] on link "EDA Early decision agreement Early decision agreement Incomplete" at bounding box center [796, 333] width 53 height 25
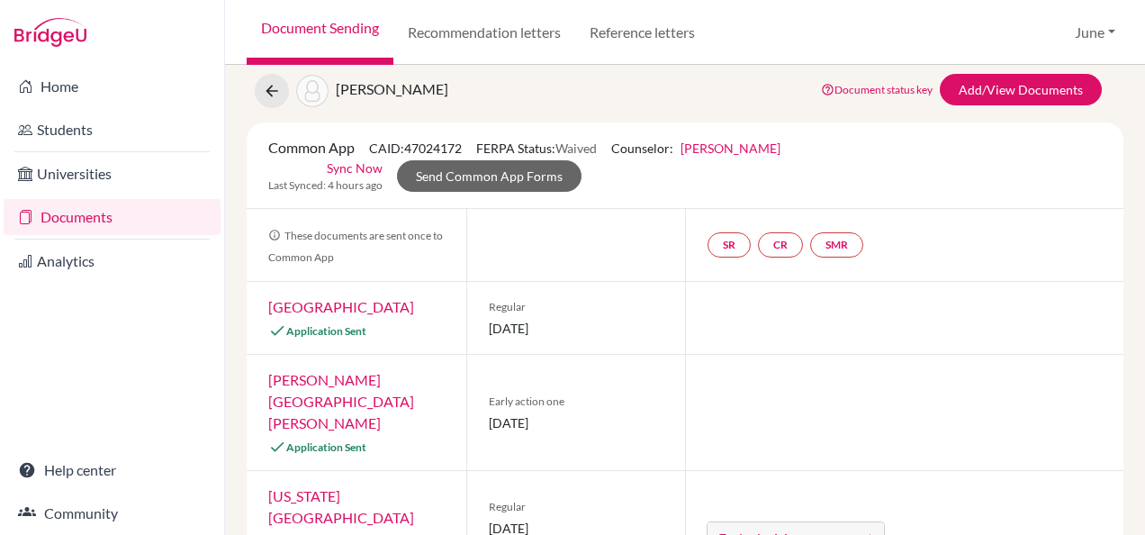
scroll to position [0, 0]
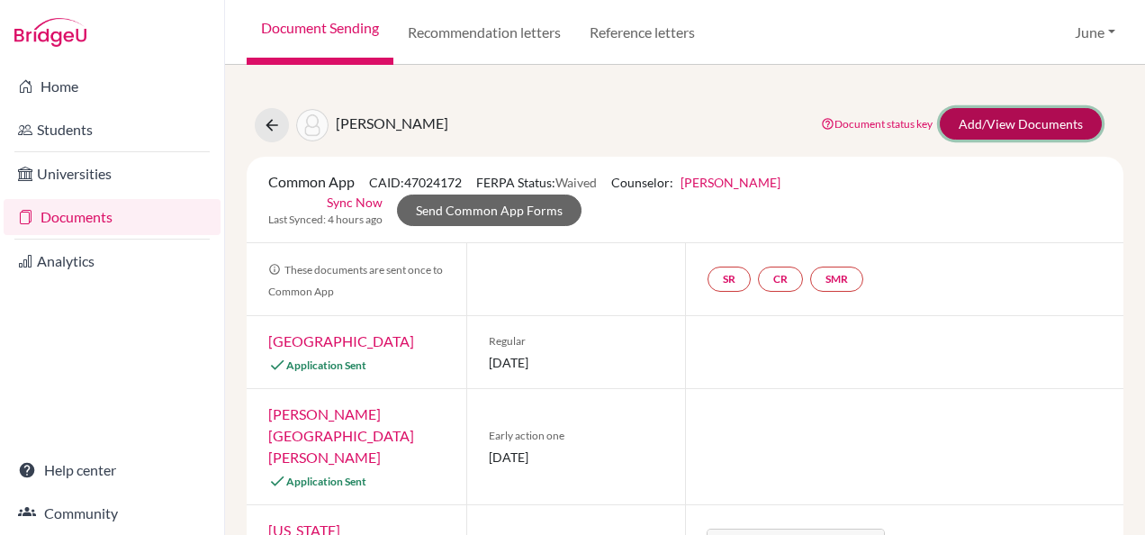
click at [973, 128] on link "Add/View Documents" at bounding box center [1021, 124] width 162 height 32
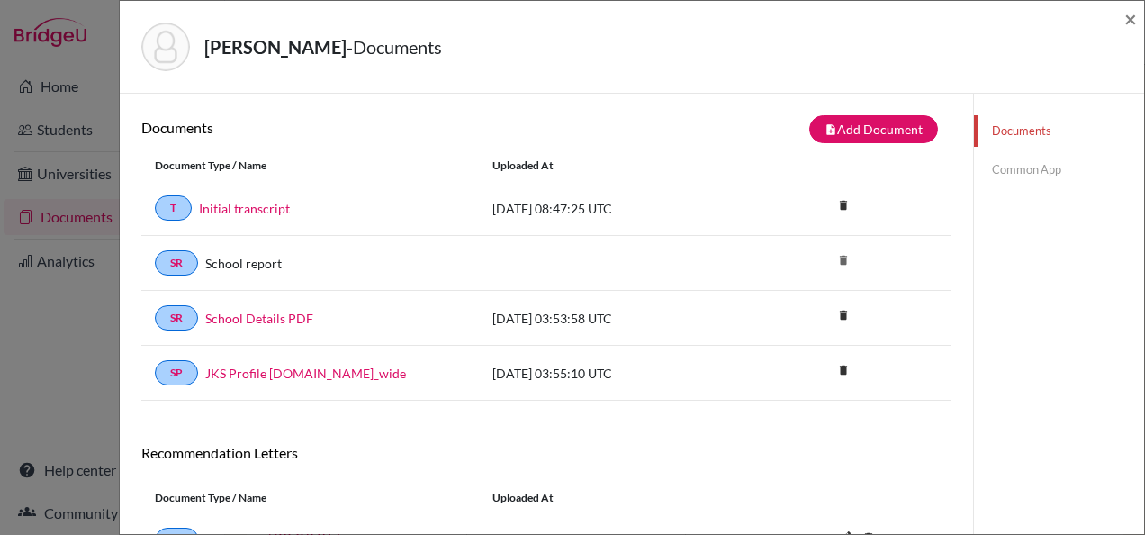
click at [999, 164] on link "Common App" at bounding box center [1059, 170] width 170 height 32
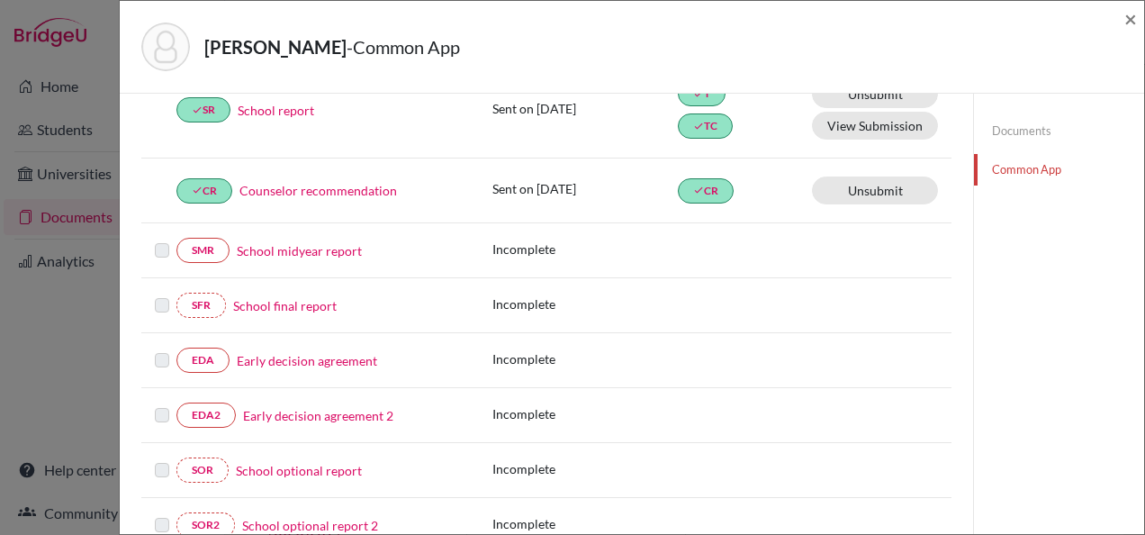
scroll to position [360, 0]
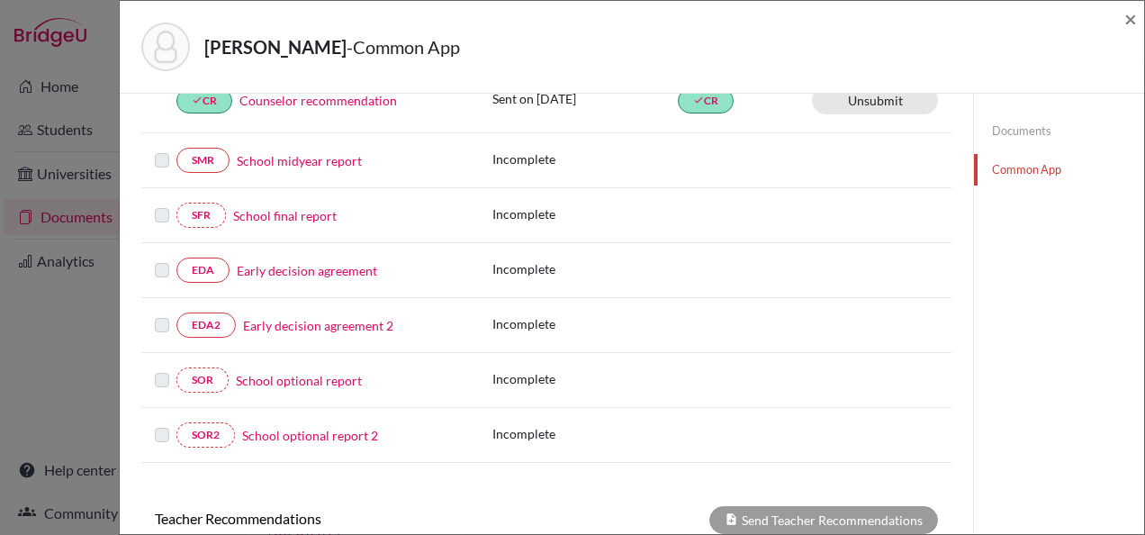
click at [270, 266] on link "Early decision agreement" at bounding box center [307, 270] width 140 height 19
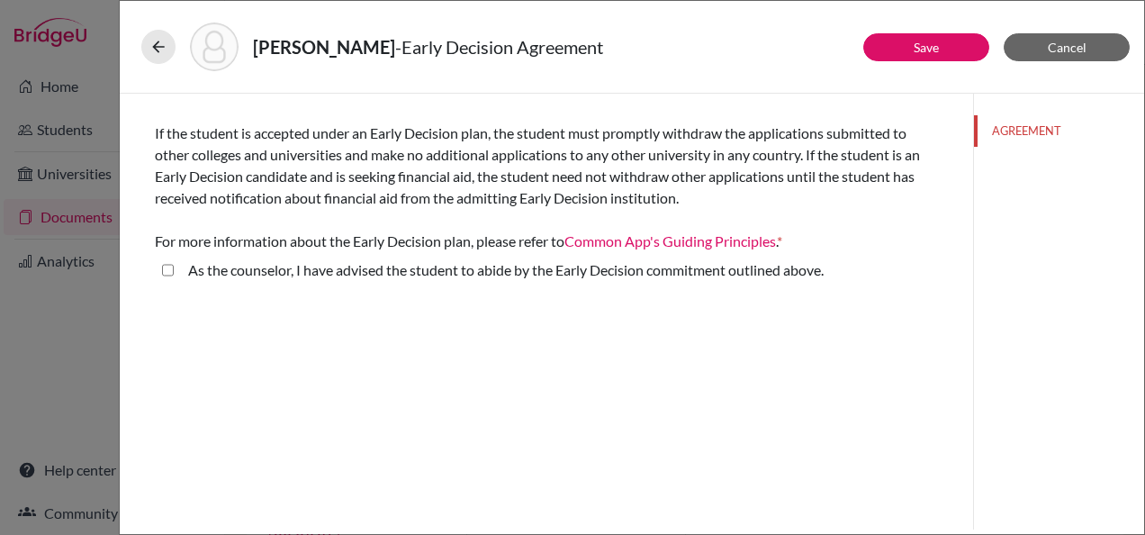
click at [245, 266] on label "As the counselor, I have advised the student to abide by the Early Decision com…" at bounding box center [506, 270] width 636 height 22
click at [174, 266] on above\ "As the counselor, I have advised the student to abide by the Early Decision com…" at bounding box center [168, 270] width 12 height 22
checkbox above\ "true"
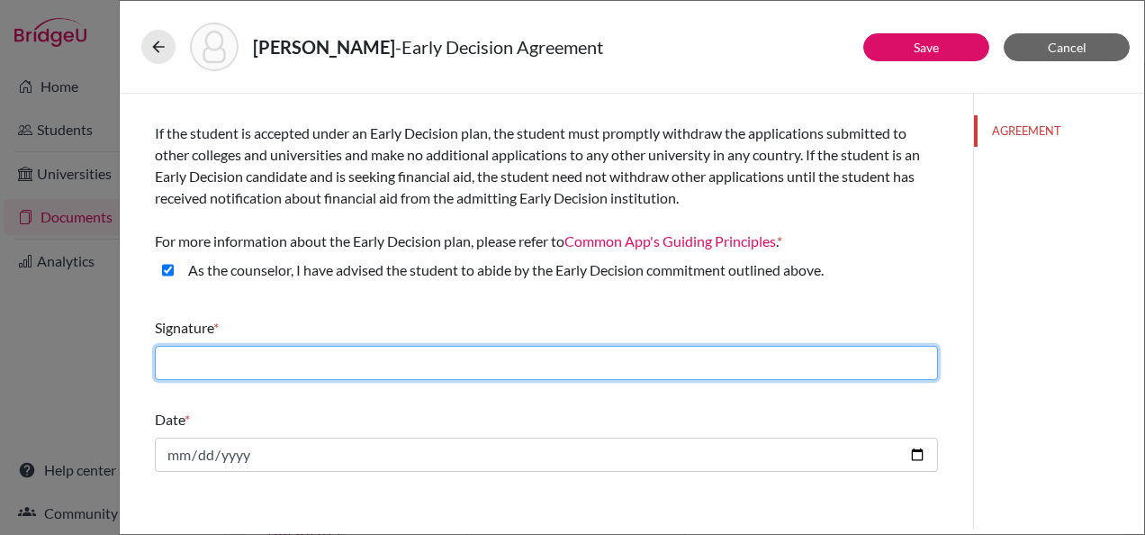
click at [270, 356] on input "text" at bounding box center [546, 363] width 783 height 34
type input "Maria Nouelaty"
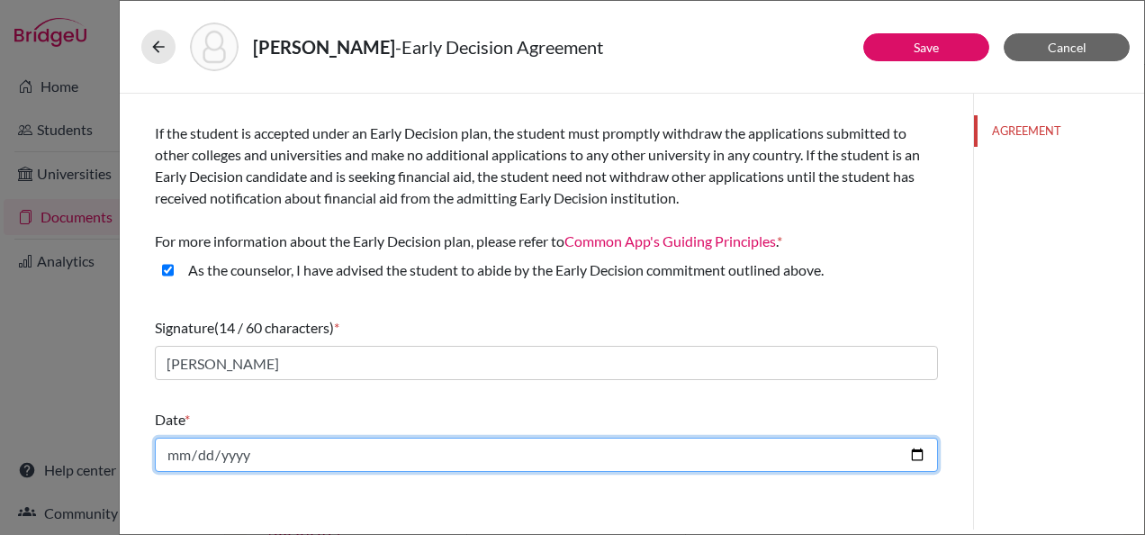
click at [282, 456] on input "date" at bounding box center [546, 455] width 783 height 34
type input "2025-10-06"
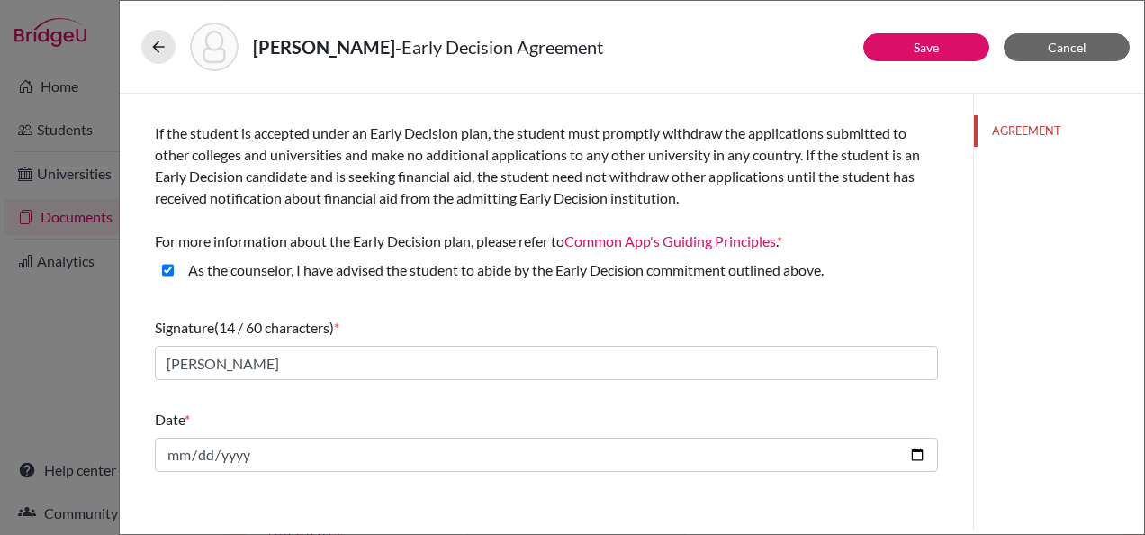
click at [466, 415] on div "Date *" at bounding box center [546, 420] width 783 height 22
click at [887, 54] on button "Save" at bounding box center [927, 47] width 126 height 28
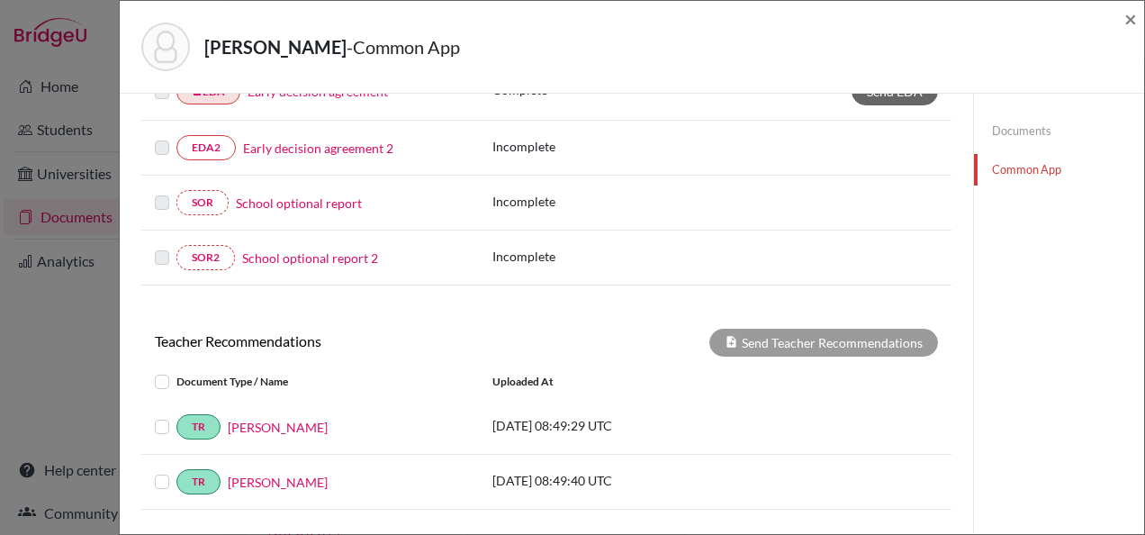
scroll to position [360, 0]
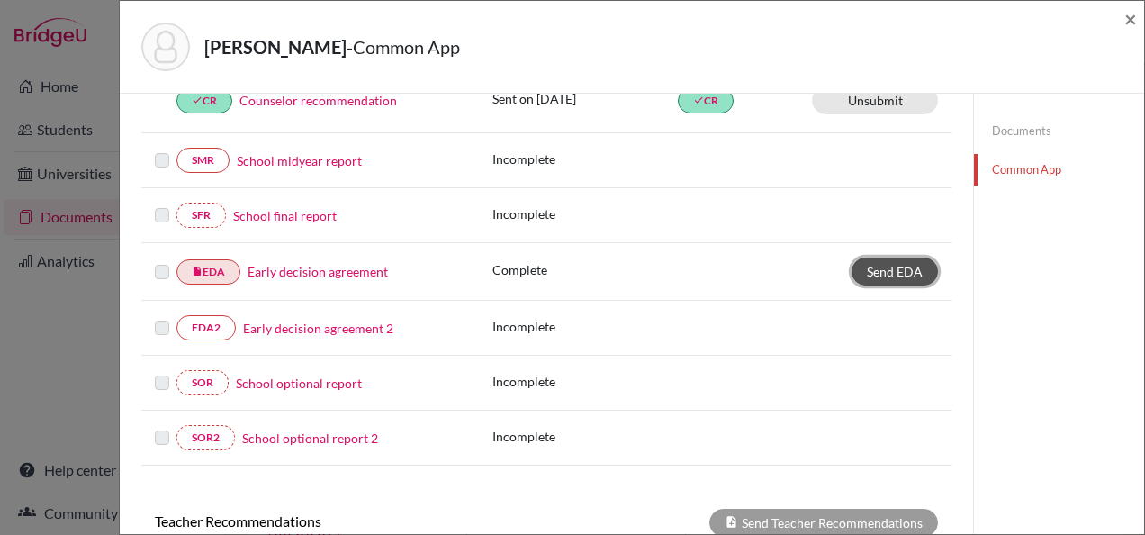
click at [894, 264] on span "Send EDA" at bounding box center [895, 271] width 56 height 15
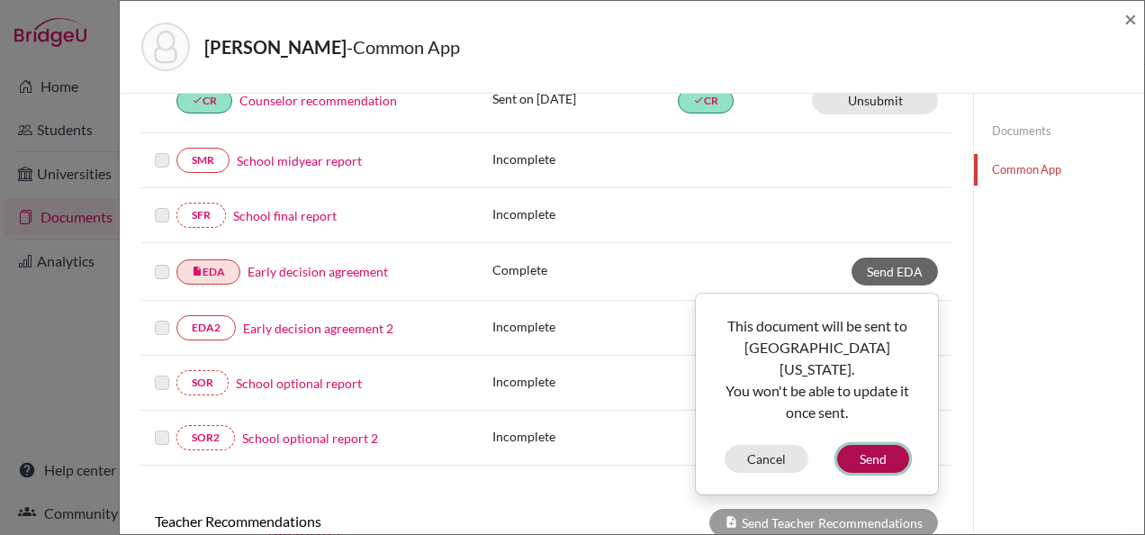
click at [867, 445] on button "Send" at bounding box center [873, 459] width 72 height 28
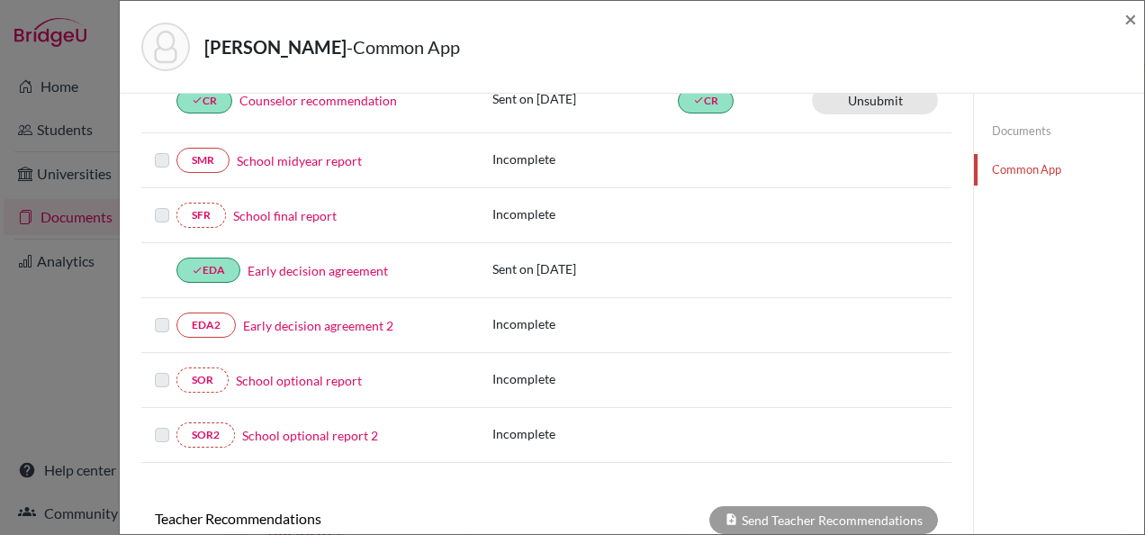
click at [311, 317] on link "Early decision agreement 2" at bounding box center [318, 325] width 150 height 19
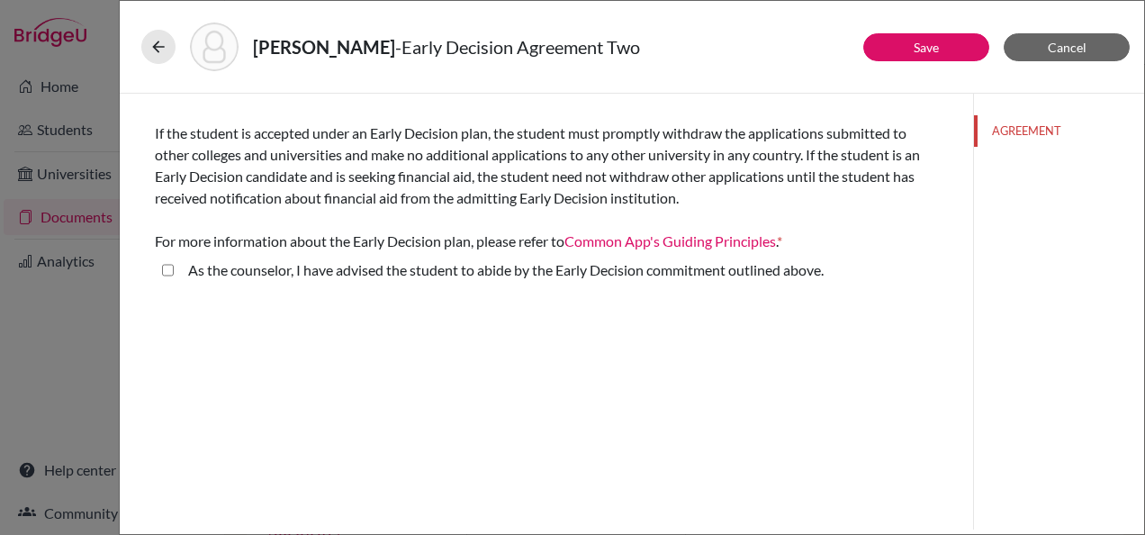
click at [313, 278] on label "As the counselor, I have advised the student to abide by the Early Decision com…" at bounding box center [506, 270] width 636 height 22
click at [174, 278] on above\ "As the counselor, I have advised the student to abide by the Early Decision com…" at bounding box center [168, 270] width 12 height 22
checkbox above\ "true"
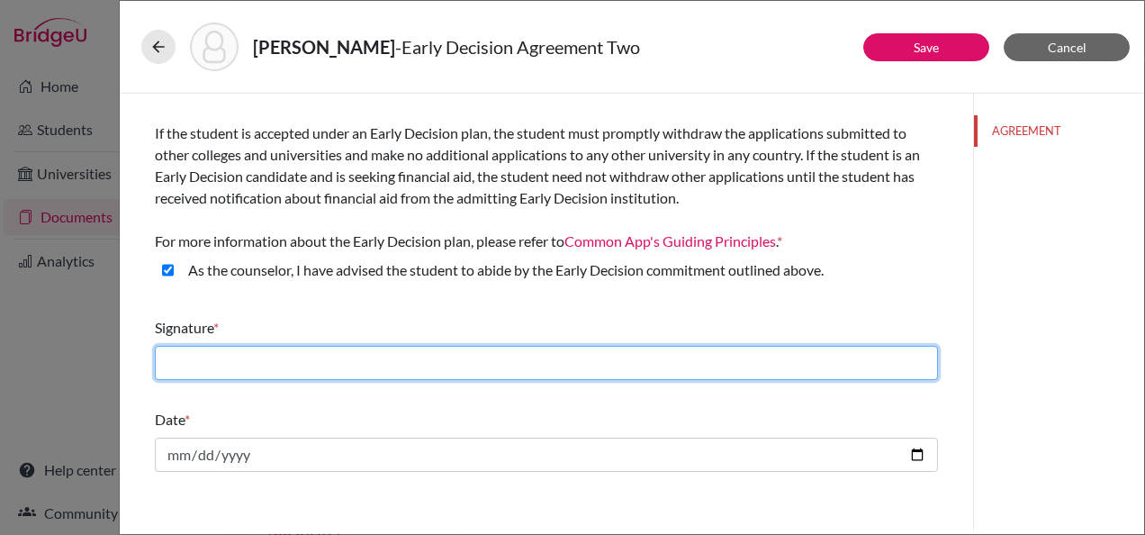
click at [287, 352] on input "text" at bounding box center [546, 363] width 783 height 34
type input "Maria Nouelaty"
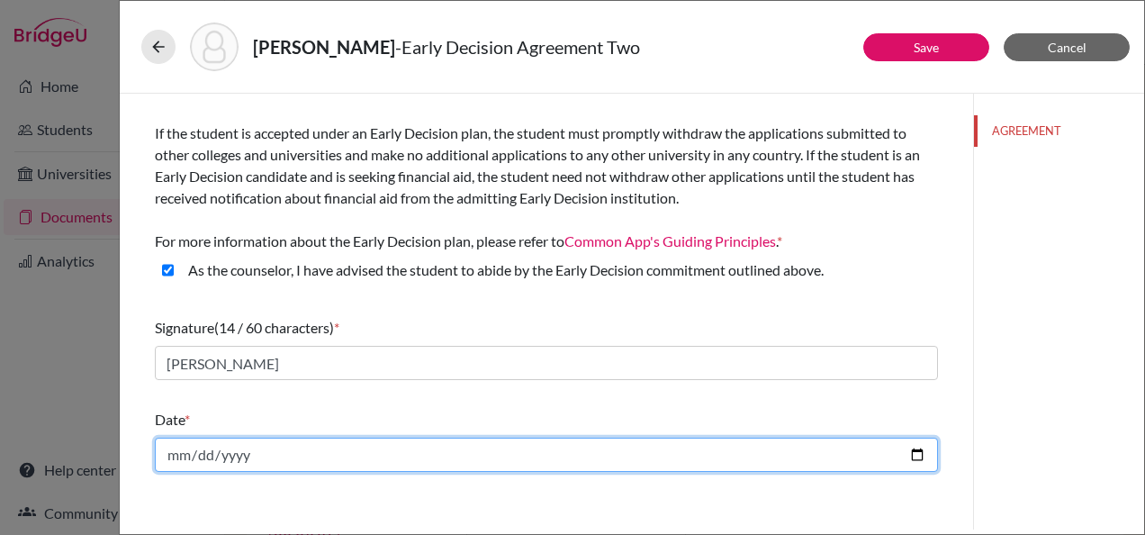
click at [288, 459] on input "date" at bounding box center [546, 455] width 783 height 34
type input "2025-10-06"
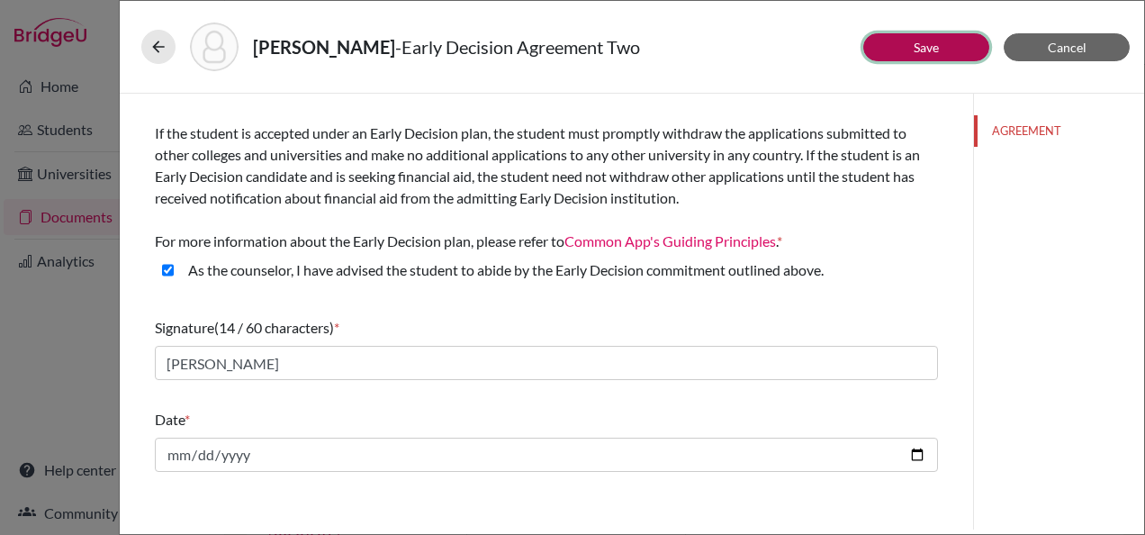
click at [900, 39] on button "Save" at bounding box center [927, 47] width 126 height 28
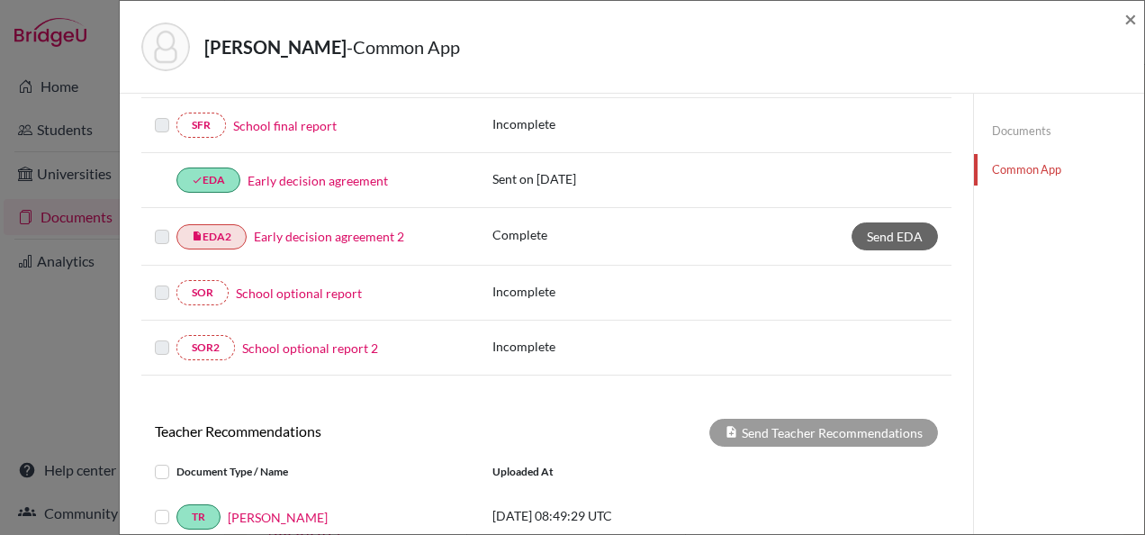
scroll to position [360, 0]
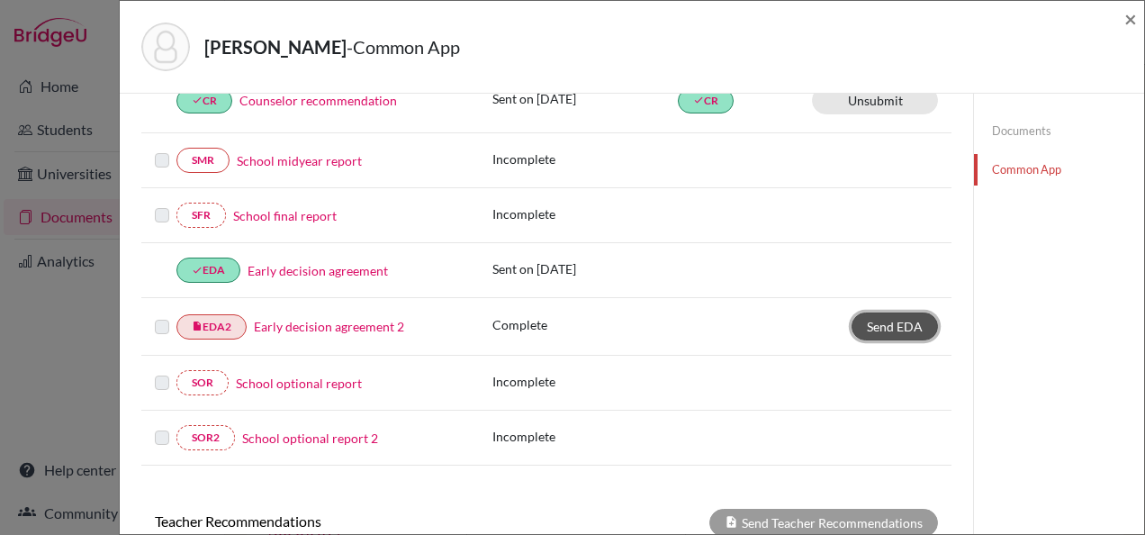
click at [881, 319] on span "Send EDA" at bounding box center [895, 326] width 56 height 15
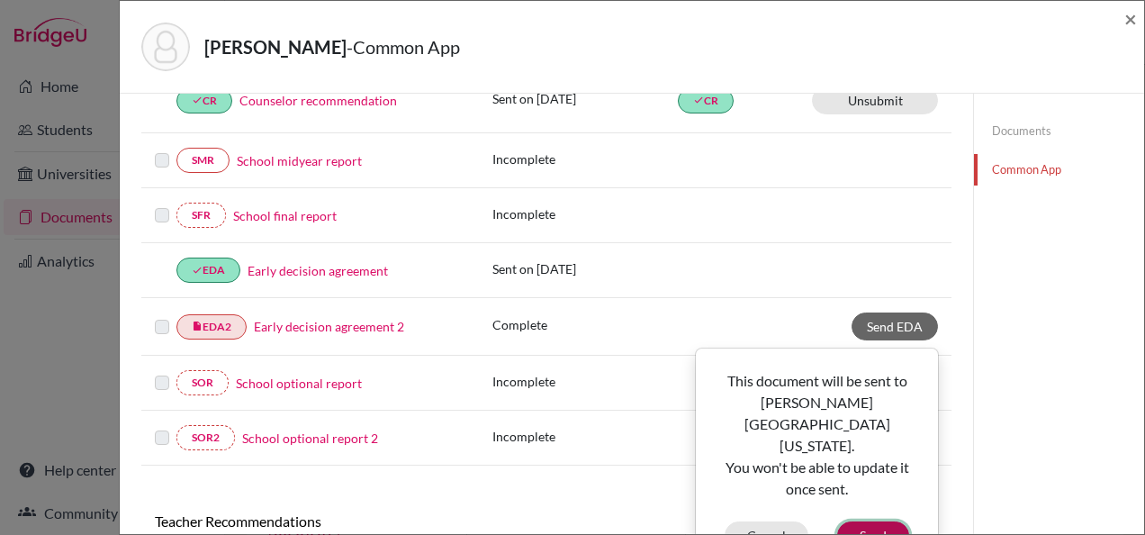
click at [850, 521] on button "Send" at bounding box center [873, 535] width 72 height 28
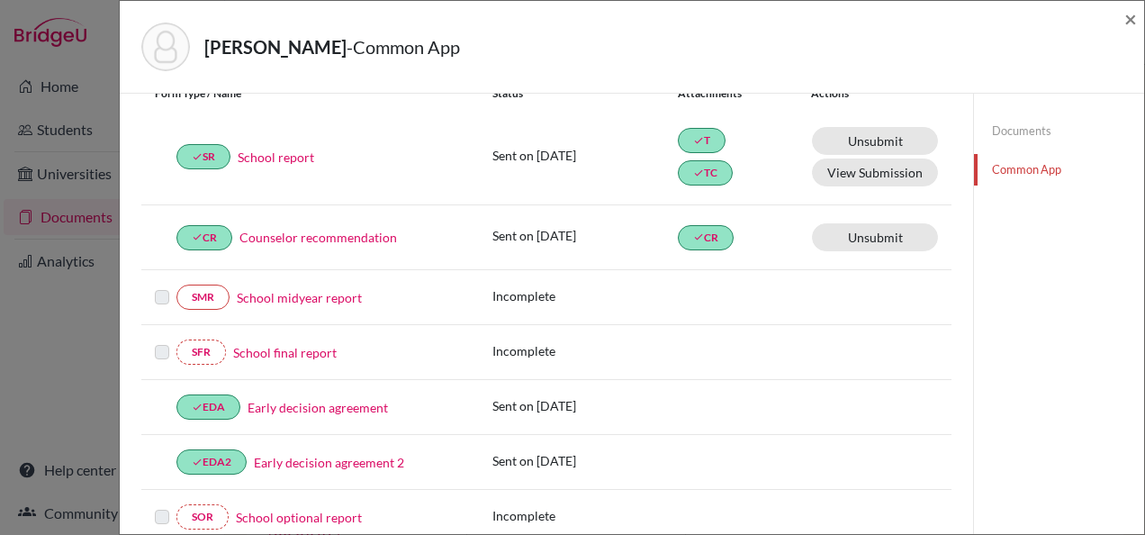
scroll to position [0, 0]
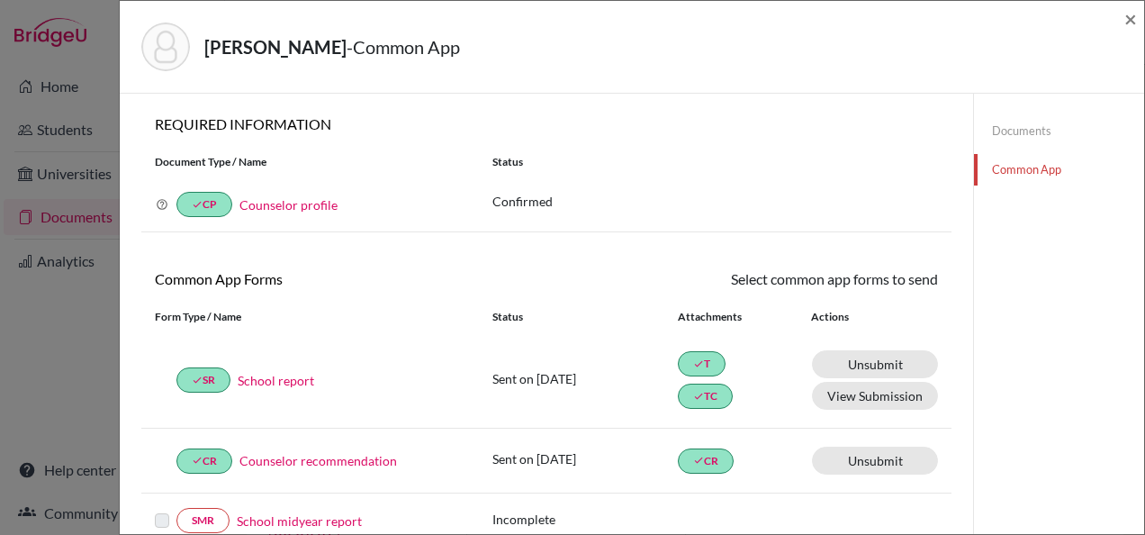
click at [42, 416] on div "Mustafa, Julia - Common App × × REQUIRED INFORMATION Document Type / Name Statu…" at bounding box center [572, 267] width 1145 height 535
click at [1129, 22] on span "×" at bounding box center [1131, 18] width 13 height 26
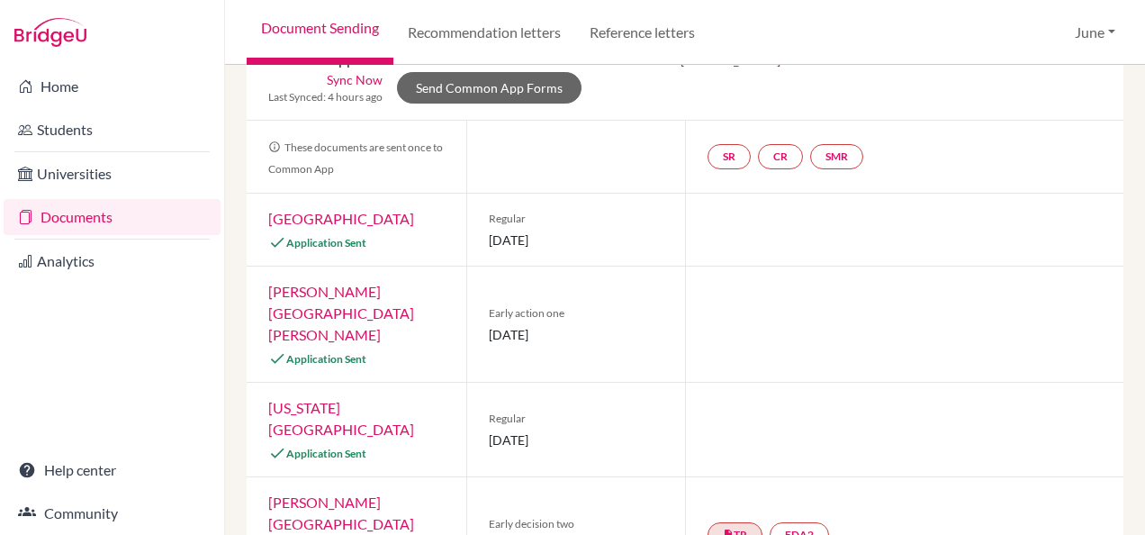
scroll to position [34, 0]
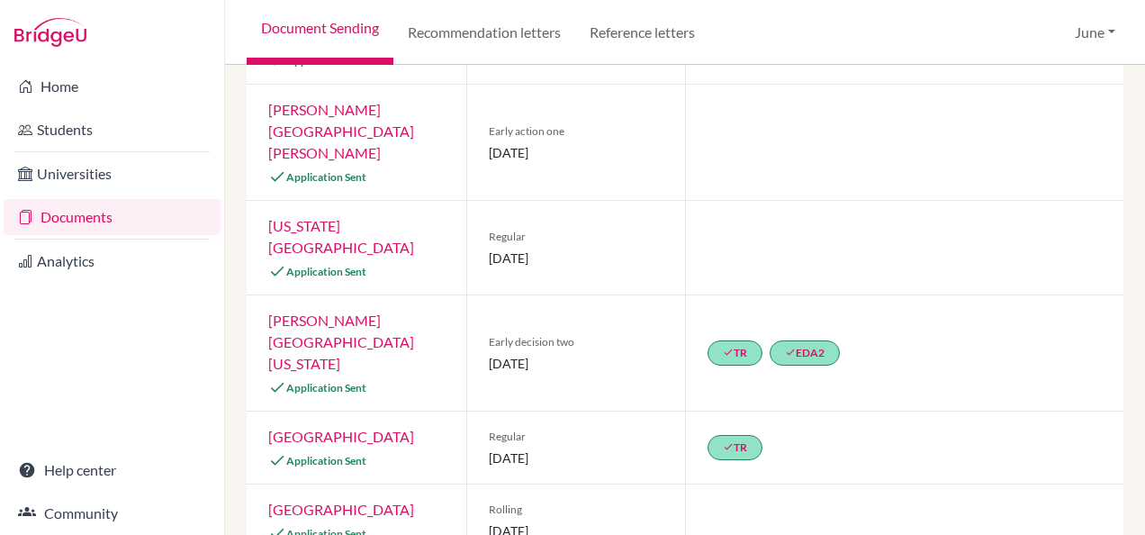
scroll to position [34, 0]
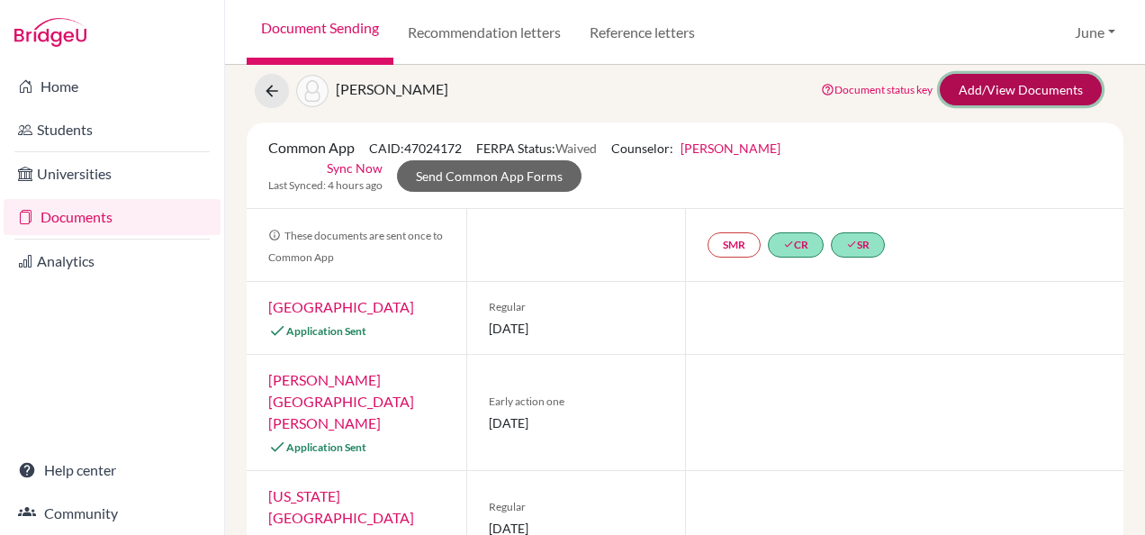
click at [993, 81] on link "Add/View Documents" at bounding box center [1021, 90] width 162 height 32
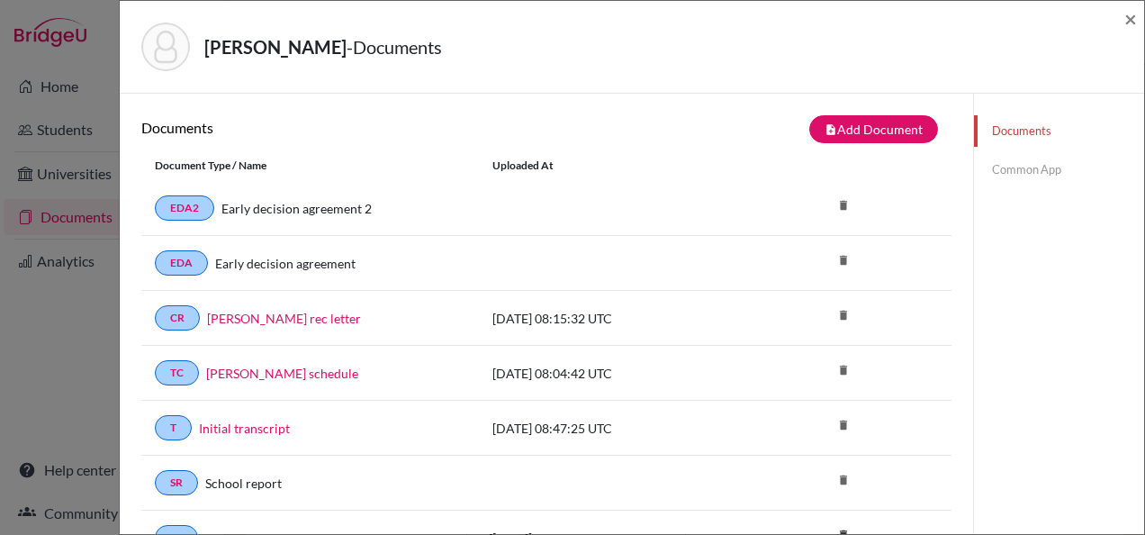
click at [1020, 168] on link "Common App" at bounding box center [1059, 170] width 170 height 32
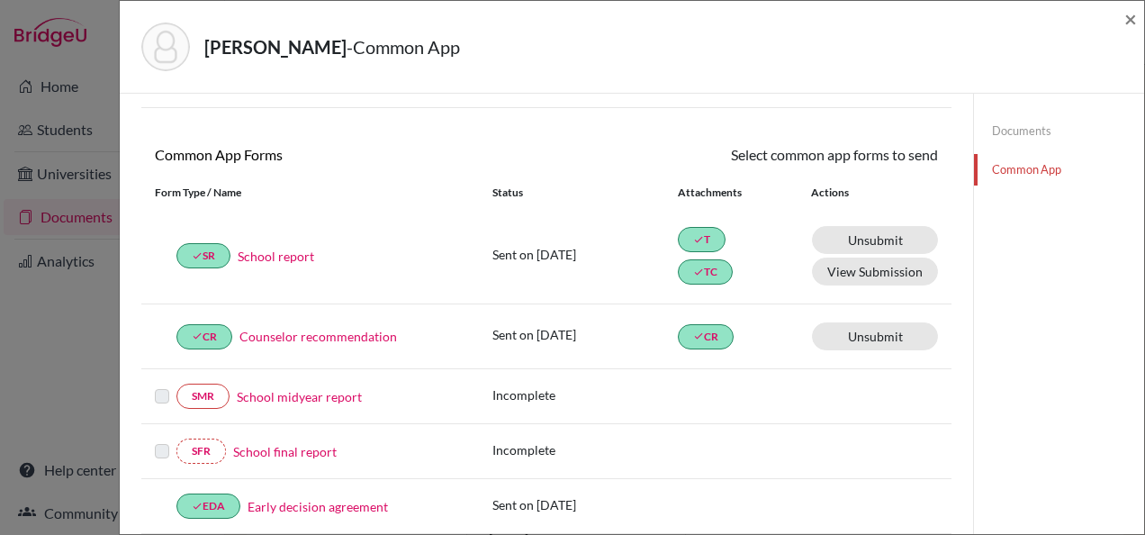
scroll to position [270, 0]
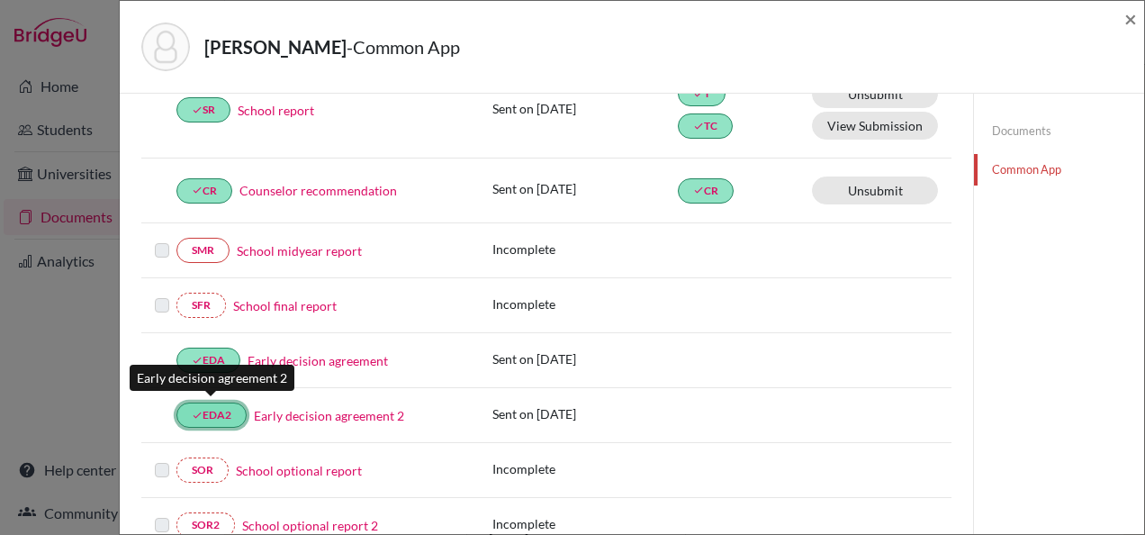
click at [213, 412] on link "done EDA2" at bounding box center [211, 415] width 70 height 25
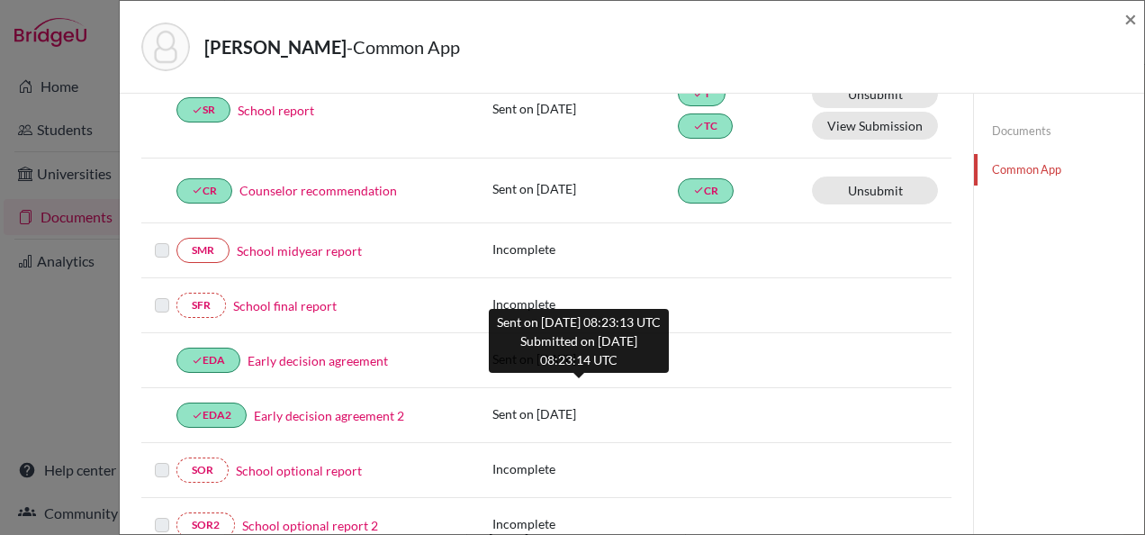
click at [529, 407] on p "Sent on 2025-10-06" at bounding box center [585, 413] width 185 height 19
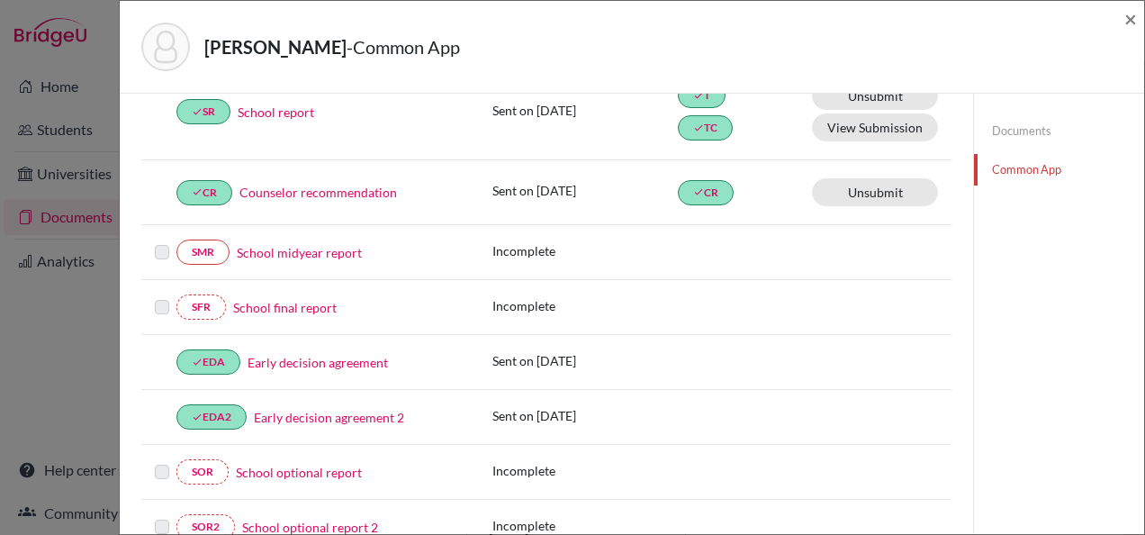
scroll to position [360, 0]
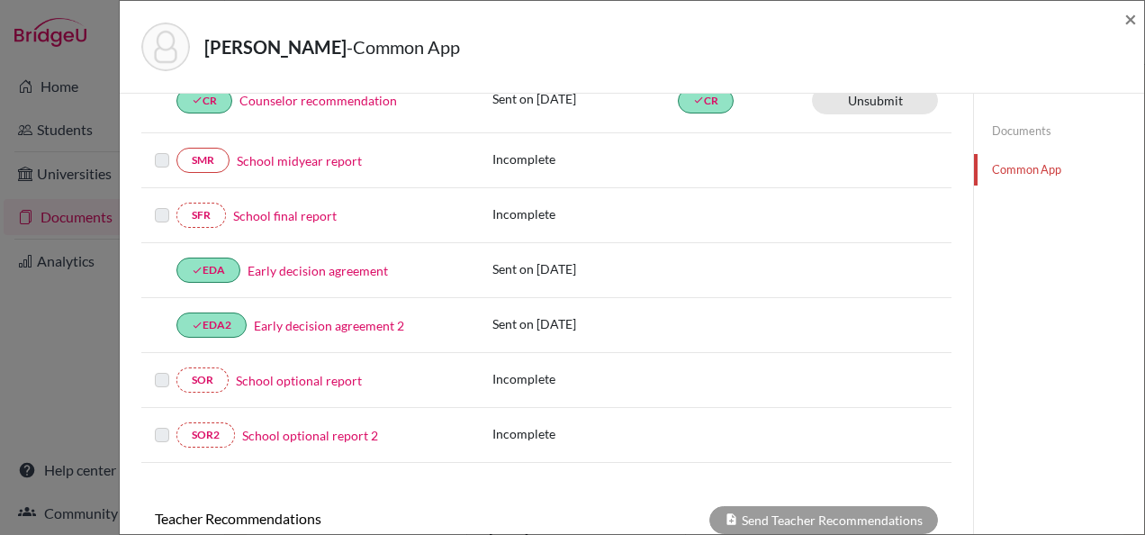
click at [309, 268] on link "Early decision agreement" at bounding box center [318, 270] width 140 height 19
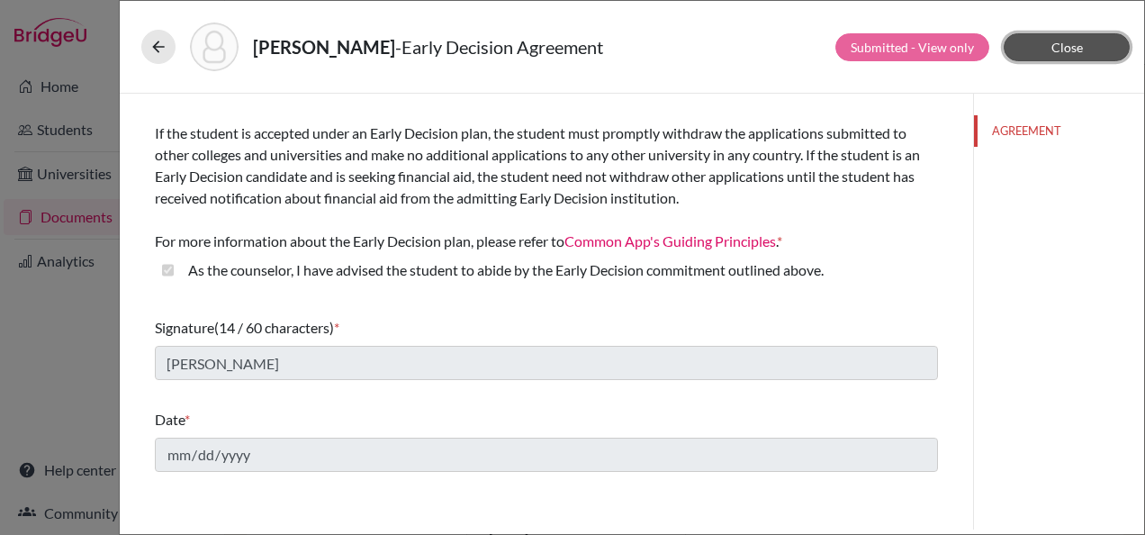
click at [1048, 44] on button "Close" at bounding box center [1067, 47] width 126 height 28
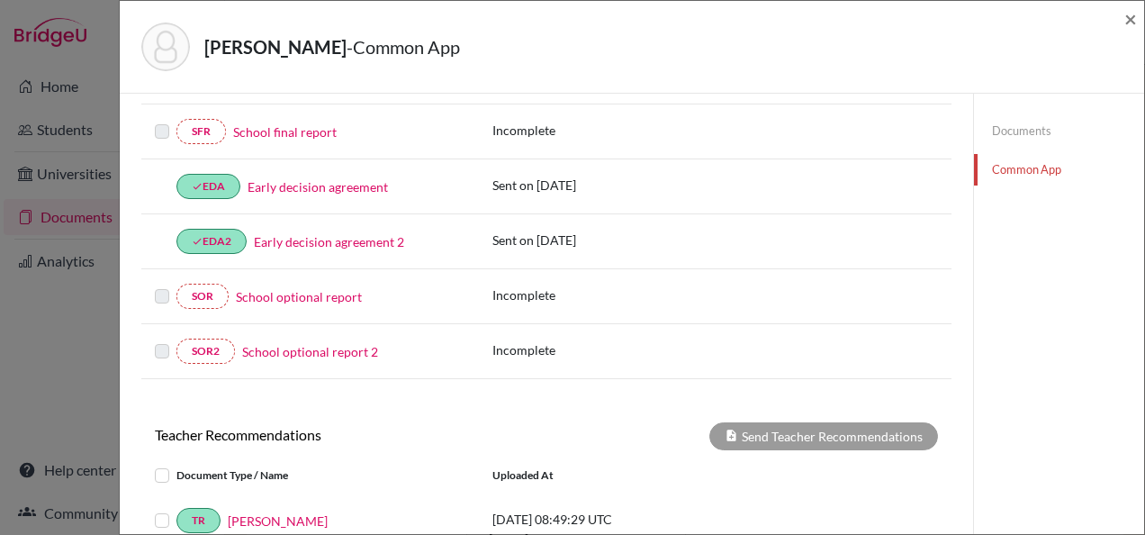
scroll to position [360, 0]
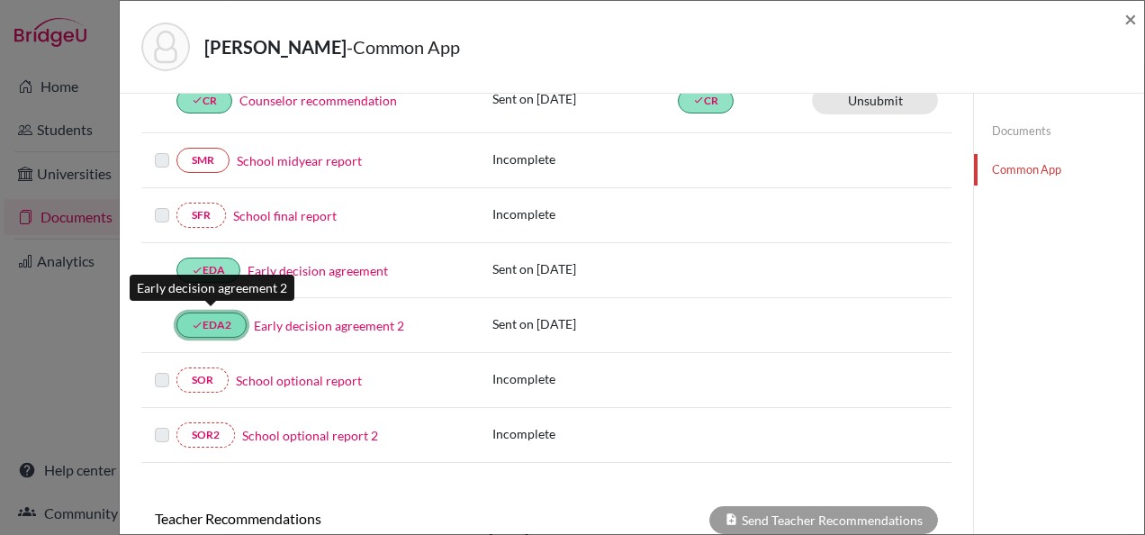
click at [210, 316] on link "done EDA2" at bounding box center [211, 324] width 70 height 25
click at [209, 317] on link "done EDA2" at bounding box center [211, 324] width 70 height 25
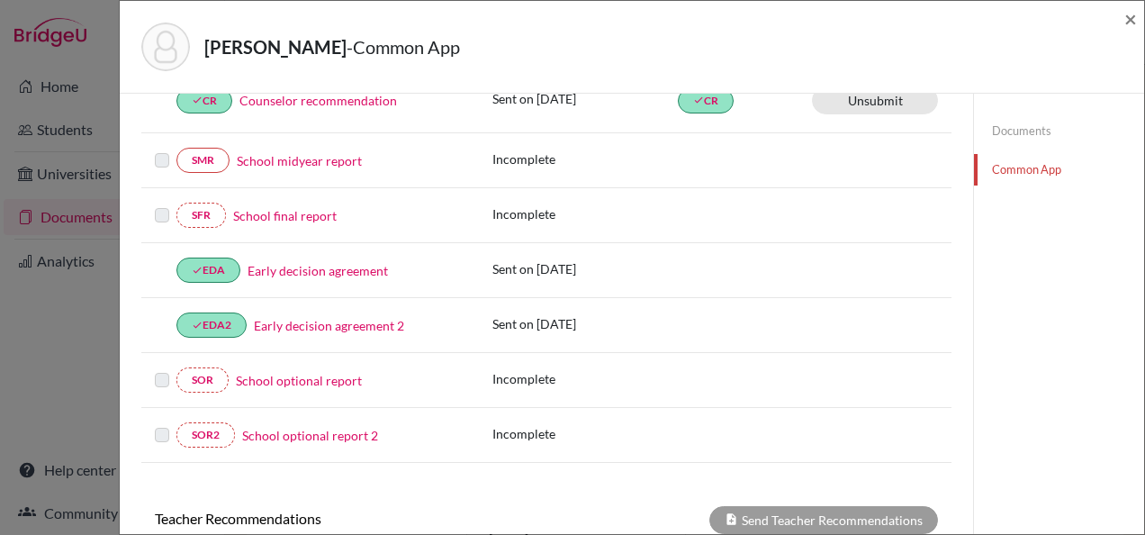
click at [439, 319] on div "Early decision agreement 2" at bounding box center [356, 325] width 219 height 19
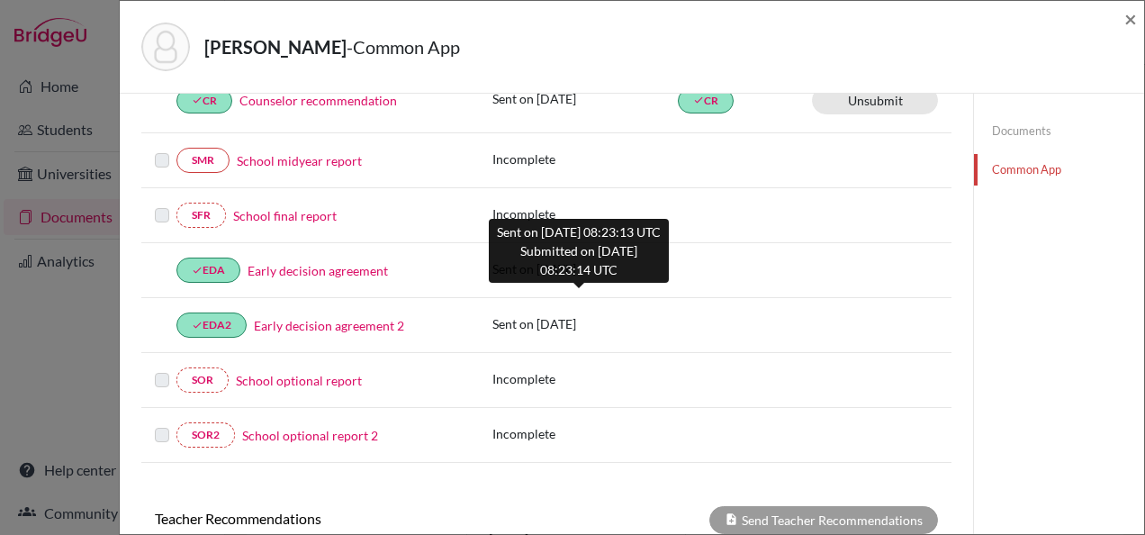
click at [574, 324] on p "Sent on 2025-10-06" at bounding box center [585, 323] width 185 height 19
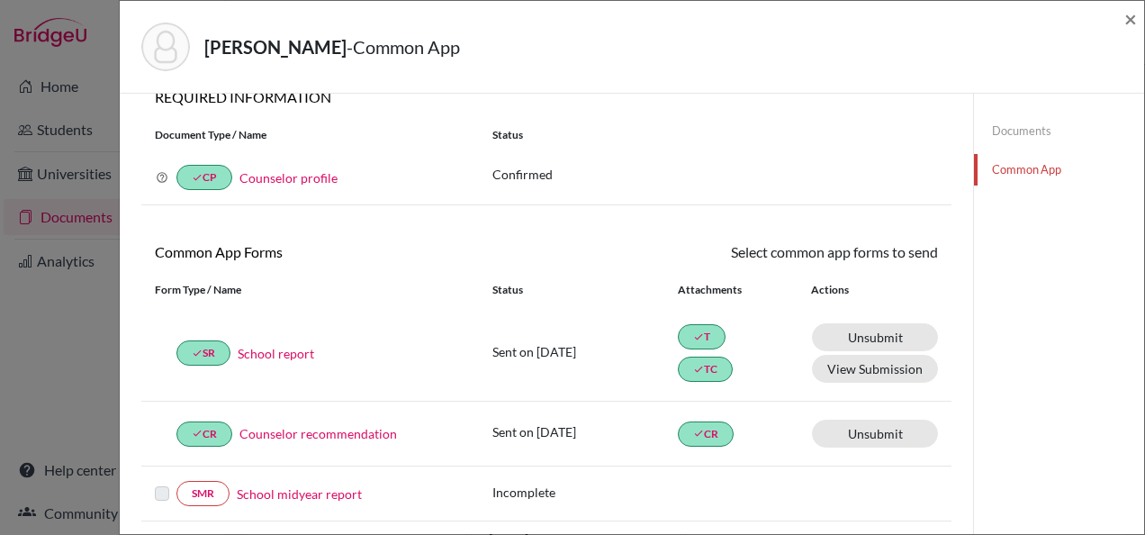
scroll to position [0, 0]
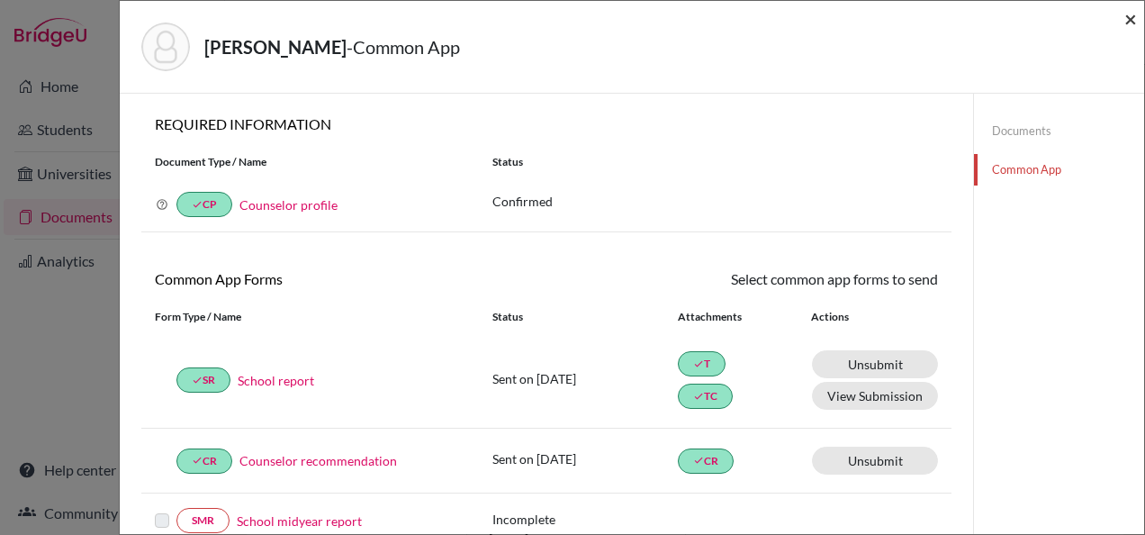
click at [1131, 23] on span "×" at bounding box center [1131, 18] width 13 height 26
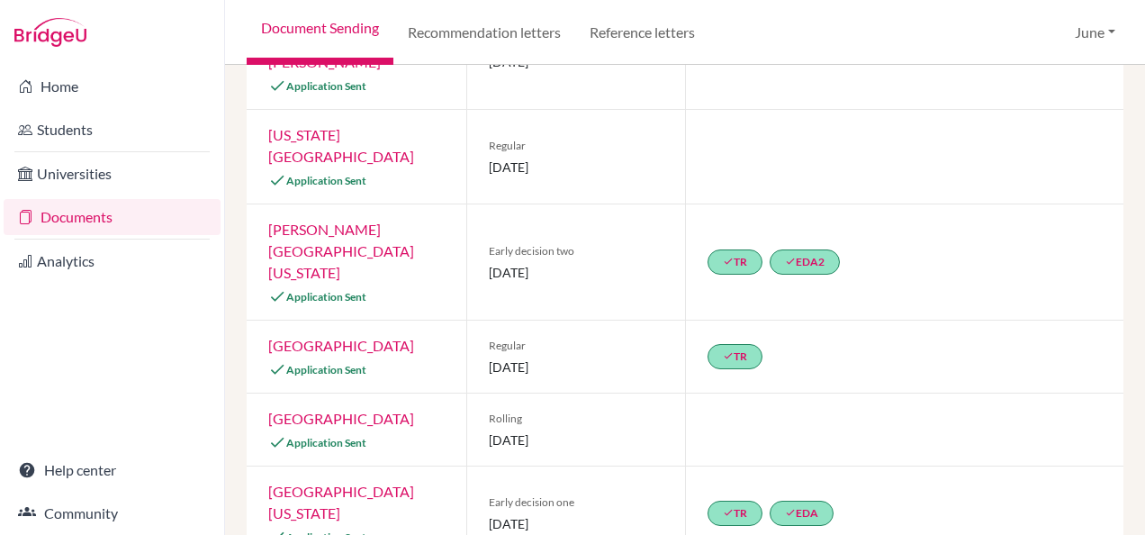
scroll to position [394, 0]
click at [788, 257] on icon "done" at bounding box center [790, 262] width 11 height 11
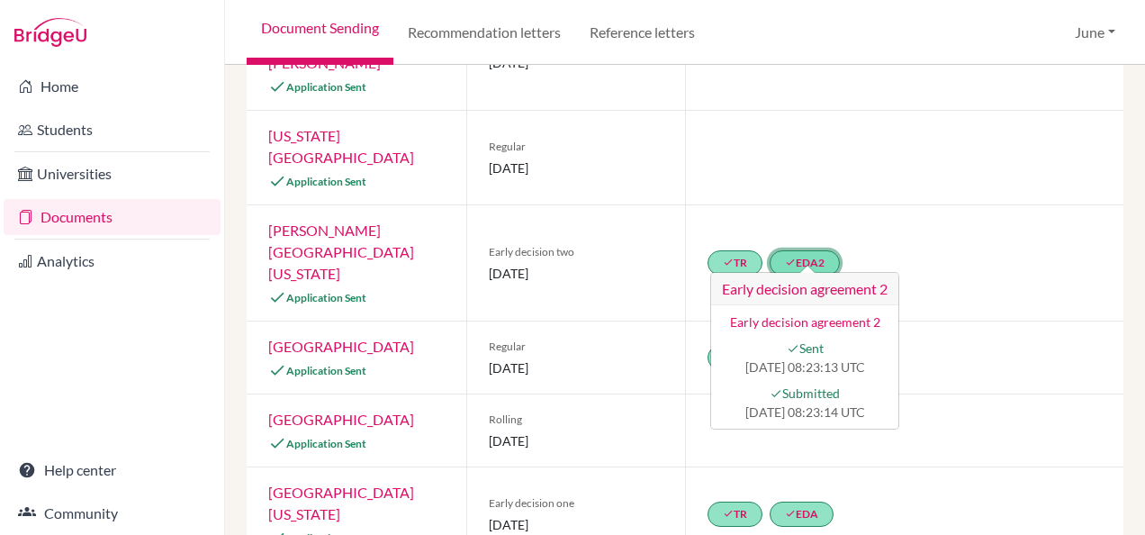
click at [785, 257] on icon "done" at bounding box center [790, 262] width 11 height 11
click at [954, 394] on div at bounding box center [904, 430] width 439 height 72
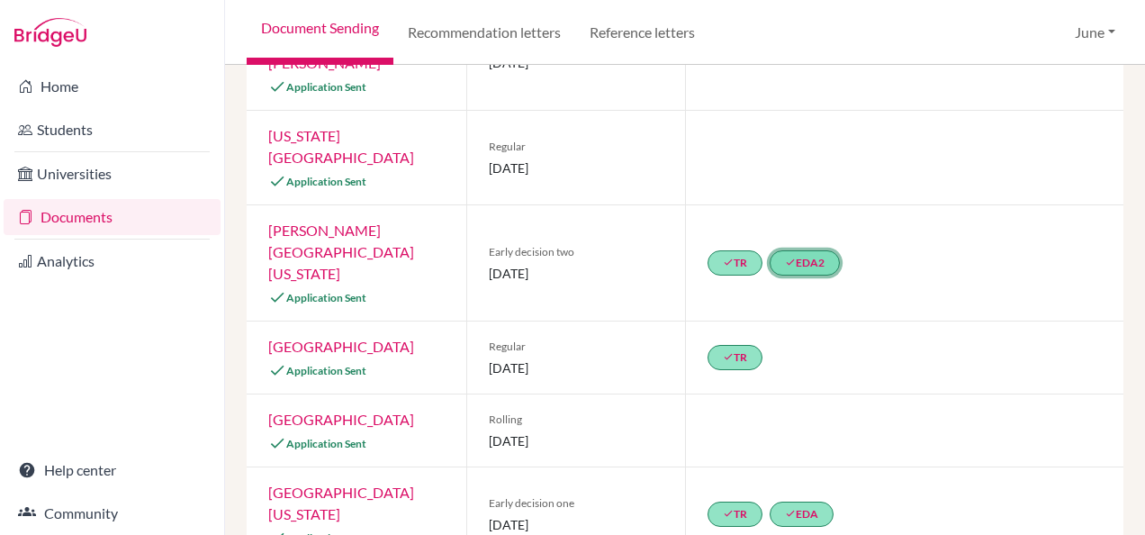
click at [785, 257] on icon "done" at bounding box center [790, 262] width 11 height 11
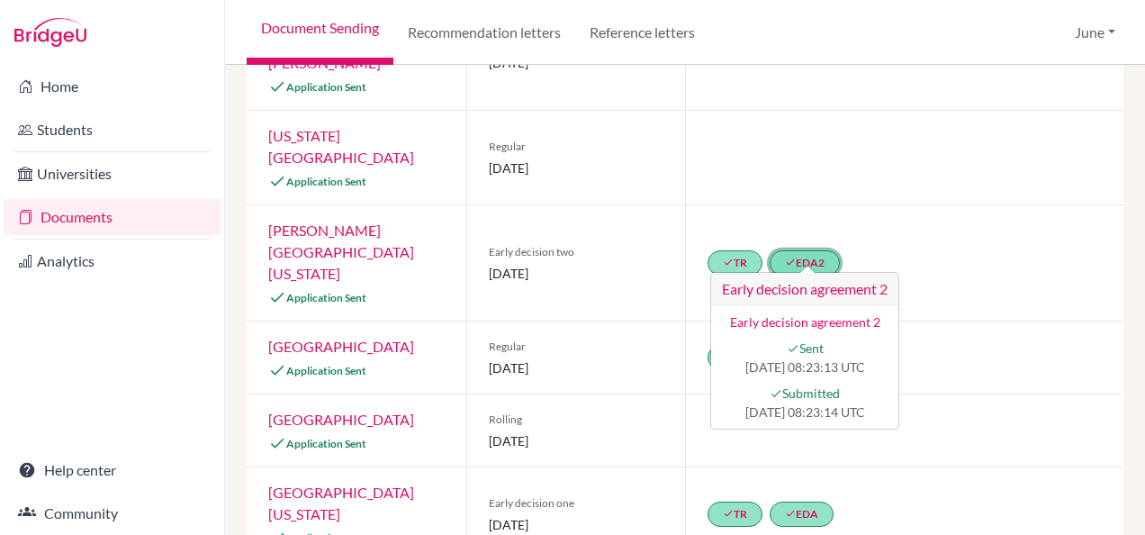
click at [785, 257] on icon "done" at bounding box center [790, 262] width 11 height 11
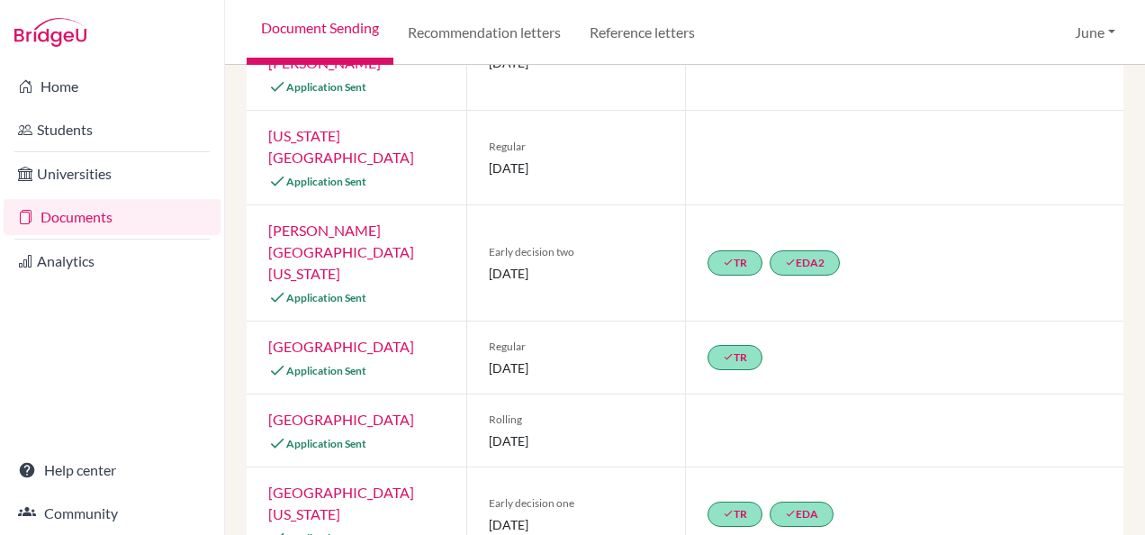
click at [989, 321] on div "done TR" at bounding box center [904, 357] width 439 height 72
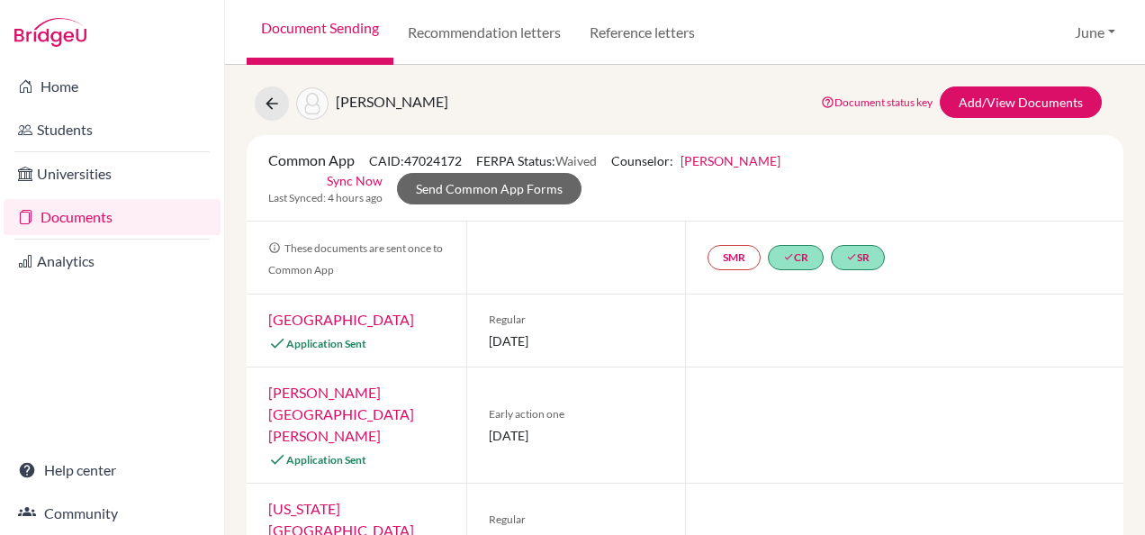
scroll to position [0, 0]
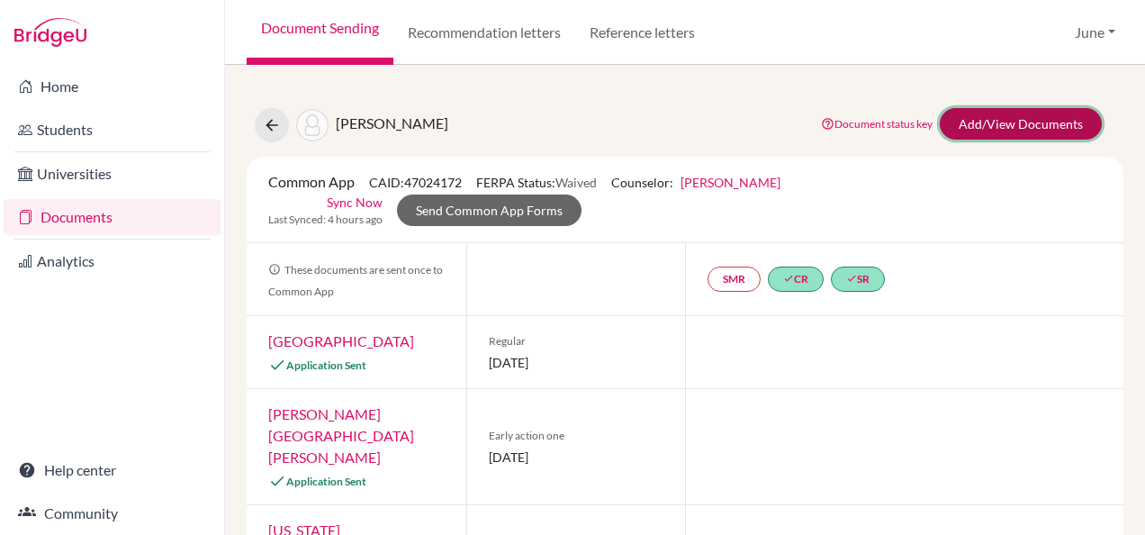
click at [1000, 133] on link "Add/View Documents" at bounding box center [1021, 124] width 162 height 32
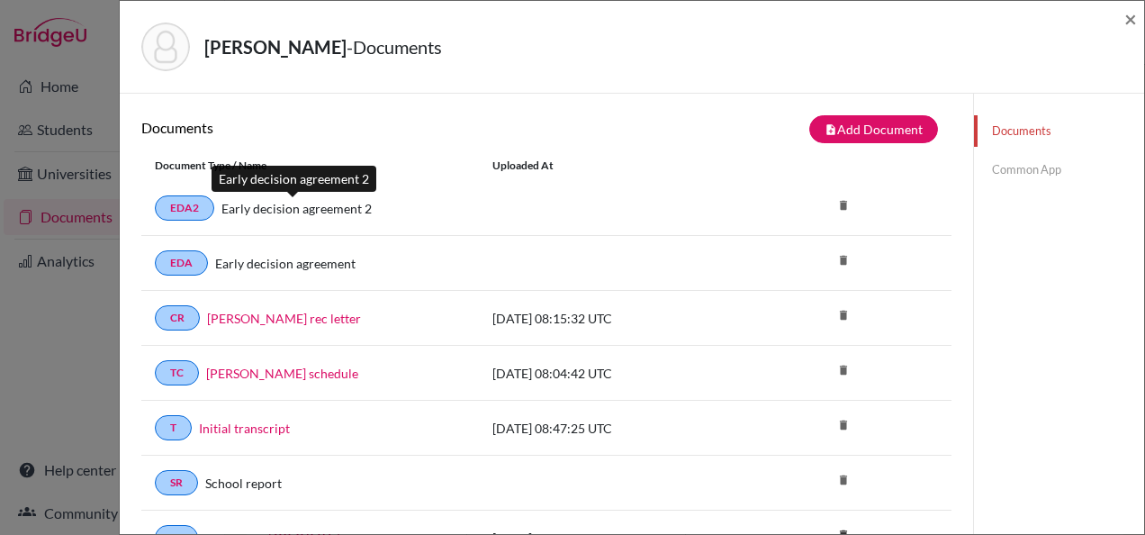
click at [297, 211] on link "Early decision agreement 2" at bounding box center [297, 208] width 150 height 19
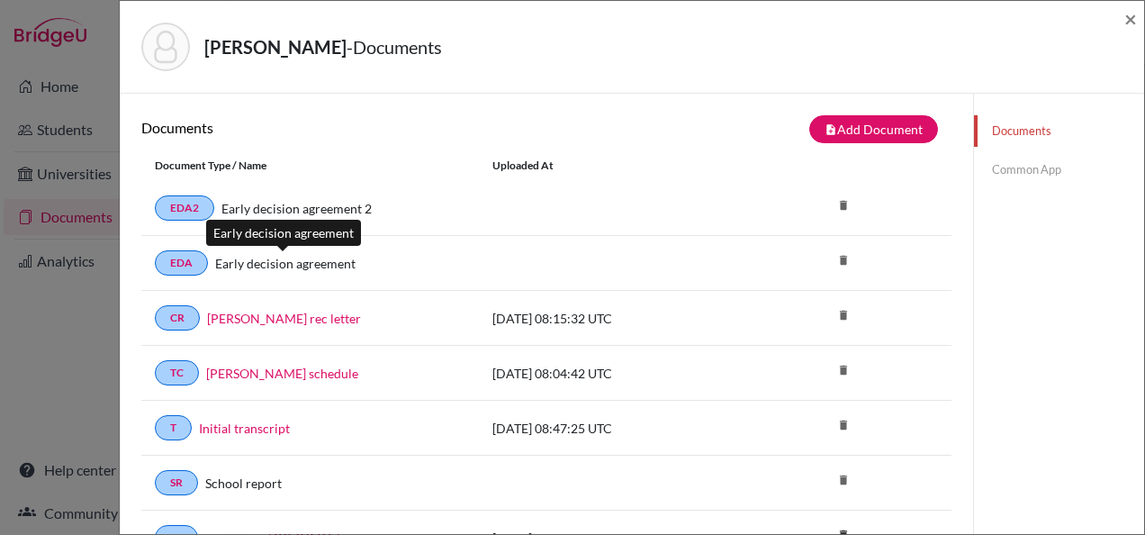
click at [280, 263] on link "Early decision agreement" at bounding box center [285, 263] width 140 height 19
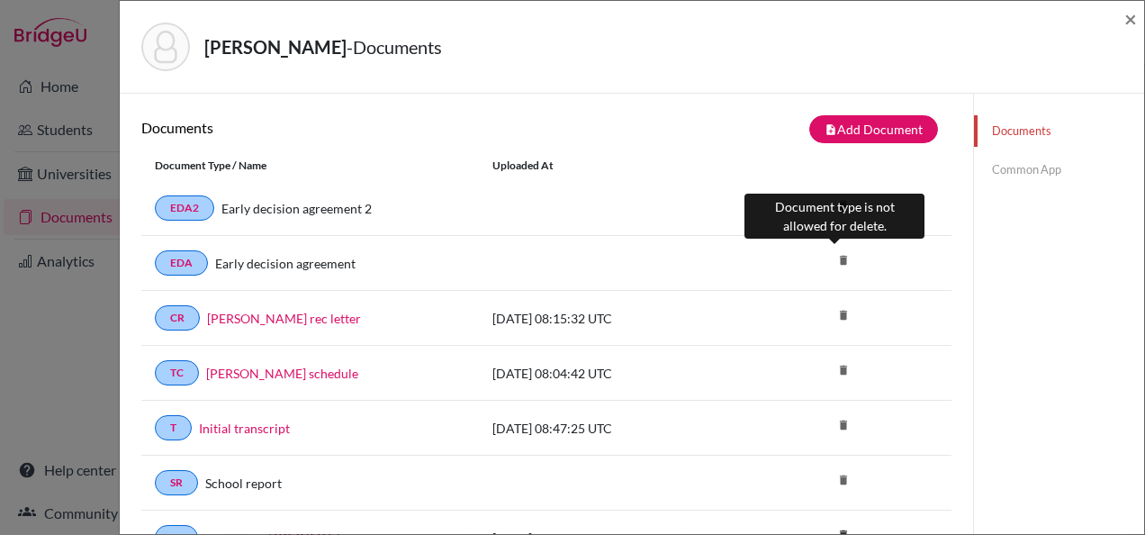
click at [831, 267] on icon "delete" at bounding box center [843, 260] width 27 height 27
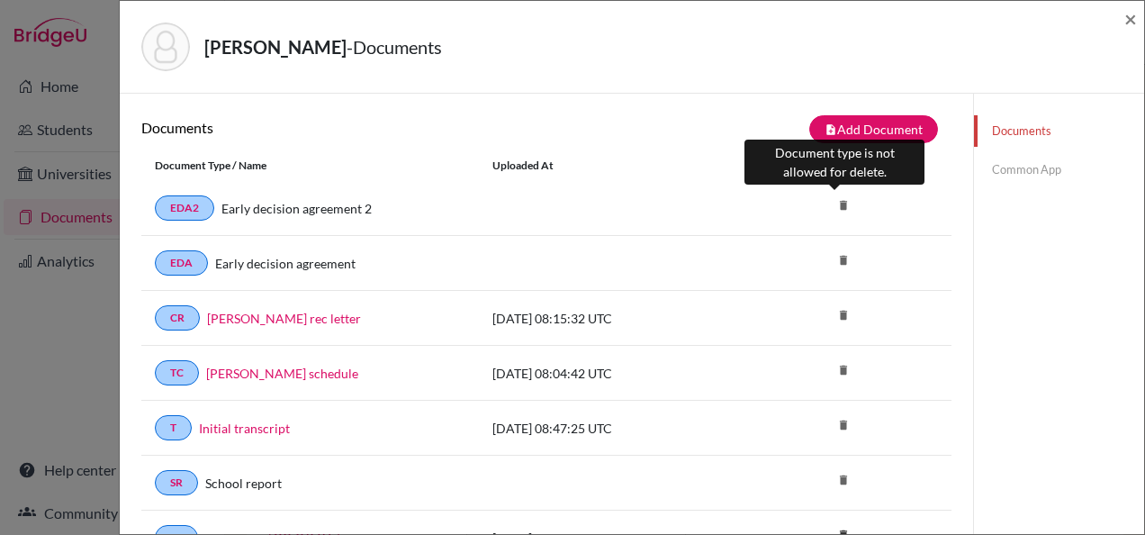
click at [836, 209] on icon "delete" at bounding box center [843, 205] width 27 height 27
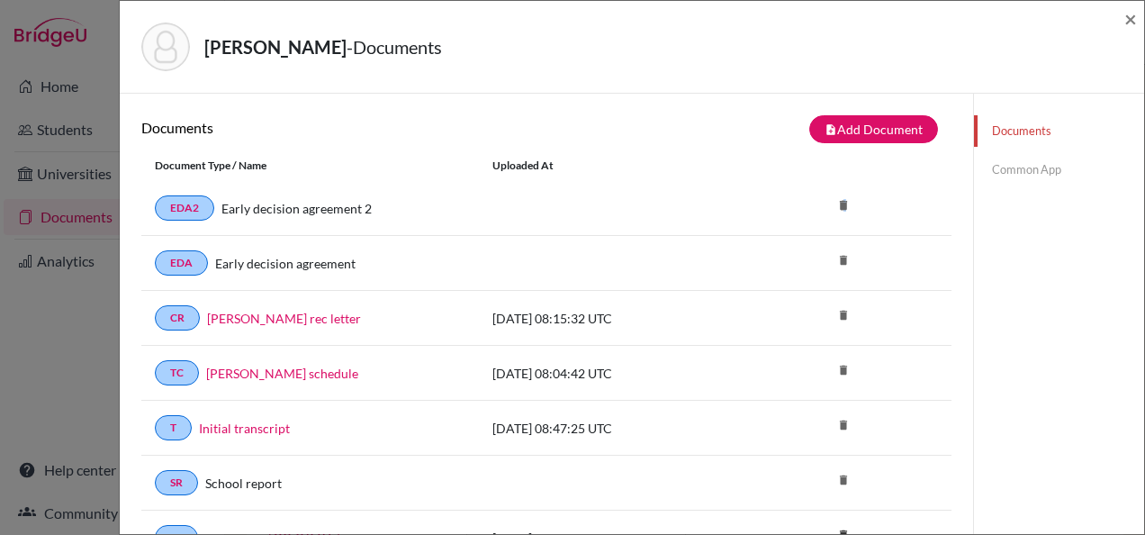
click at [836, 209] on icon "delete" at bounding box center [843, 205] width 27 height 27
click at [1129, 19] on span "×" at bounding box center [1131, 18] width 13 height 26
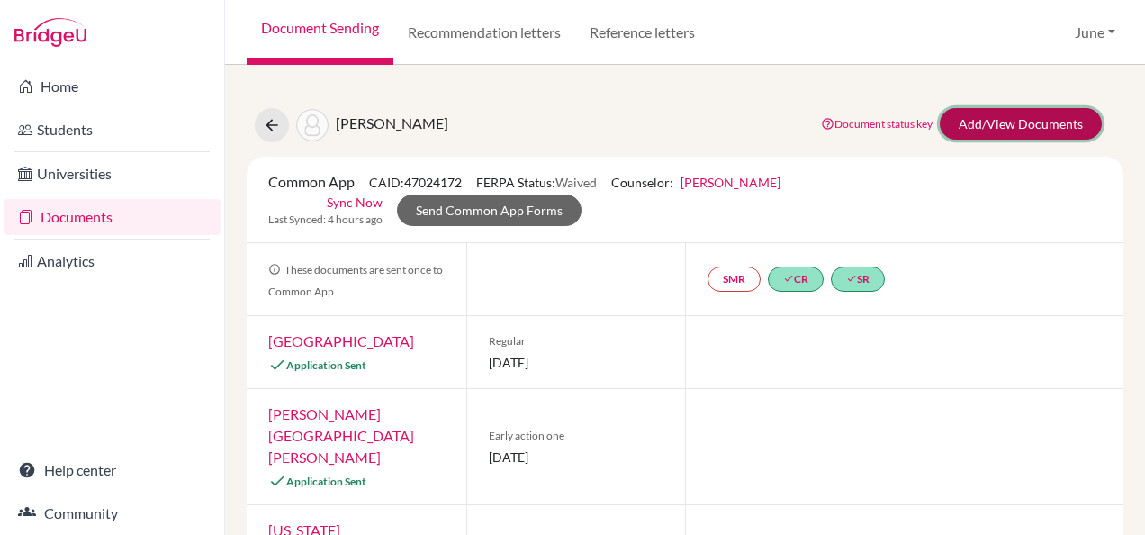
click at [991, 118] on link "Add/View Documents" at bounding box center [1021, 124] width 162 height 32
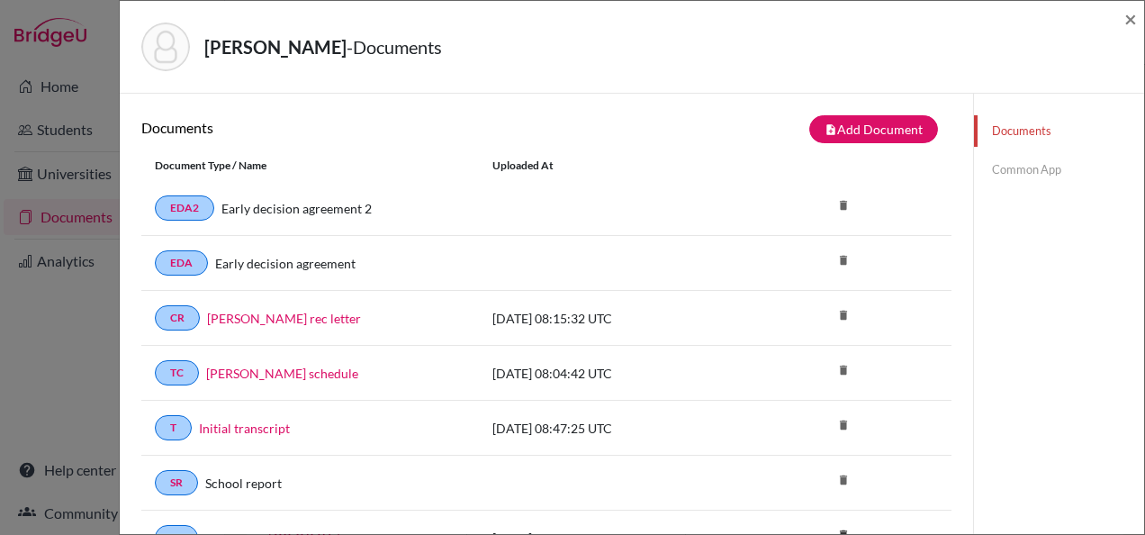
click at [1021, 168] on link "Common App" at bounding box center [1059, 170] width 170 height 32
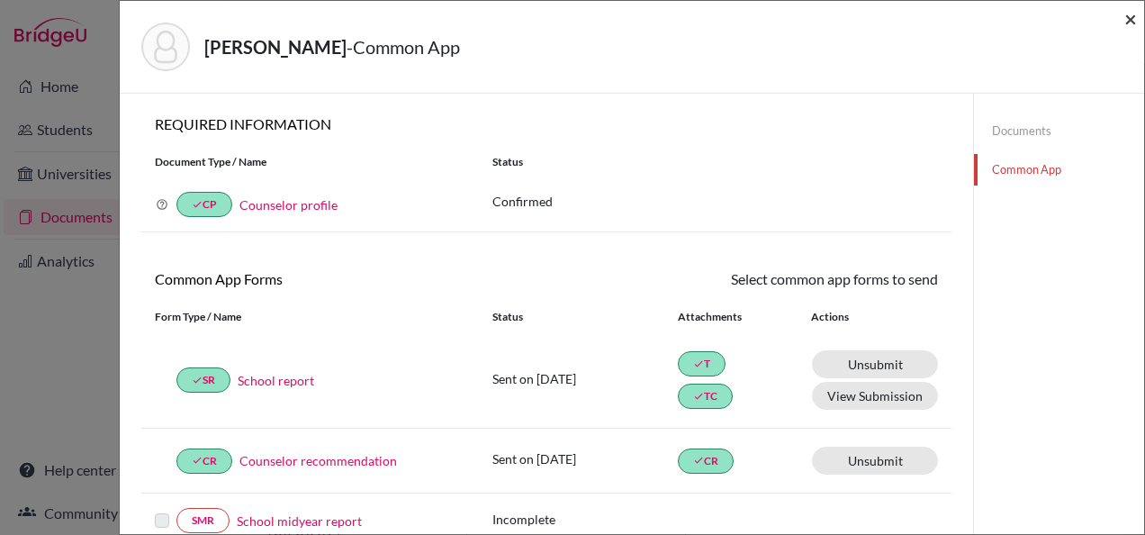
click at [1133, 17] on span "×" at bounding box center [1131, 18] width 13 height 26
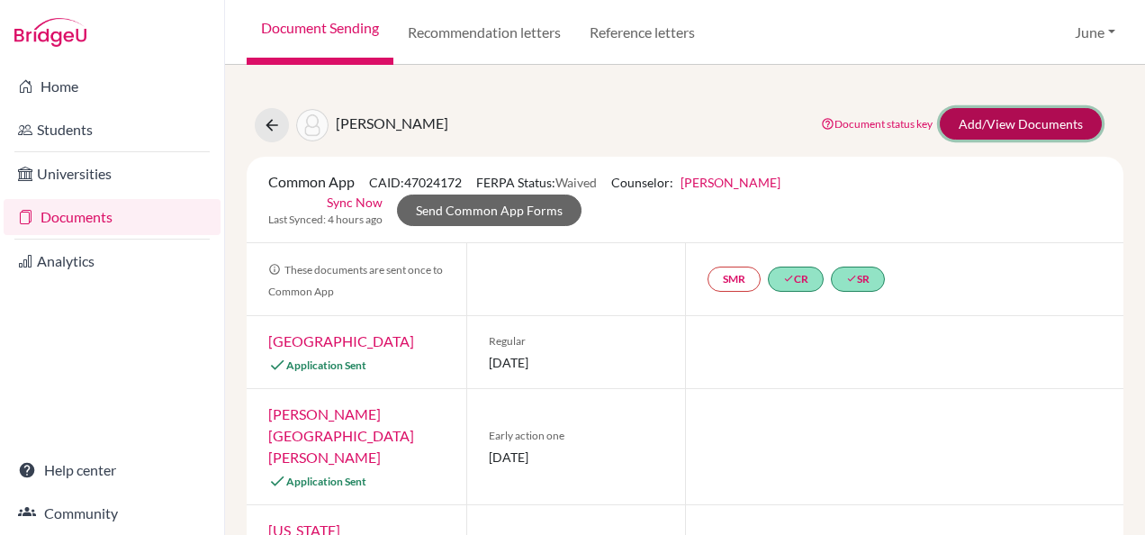
click at [963, 126] on link "Add/View Documents" at bounding box center [1021, 124] width 162 height 32
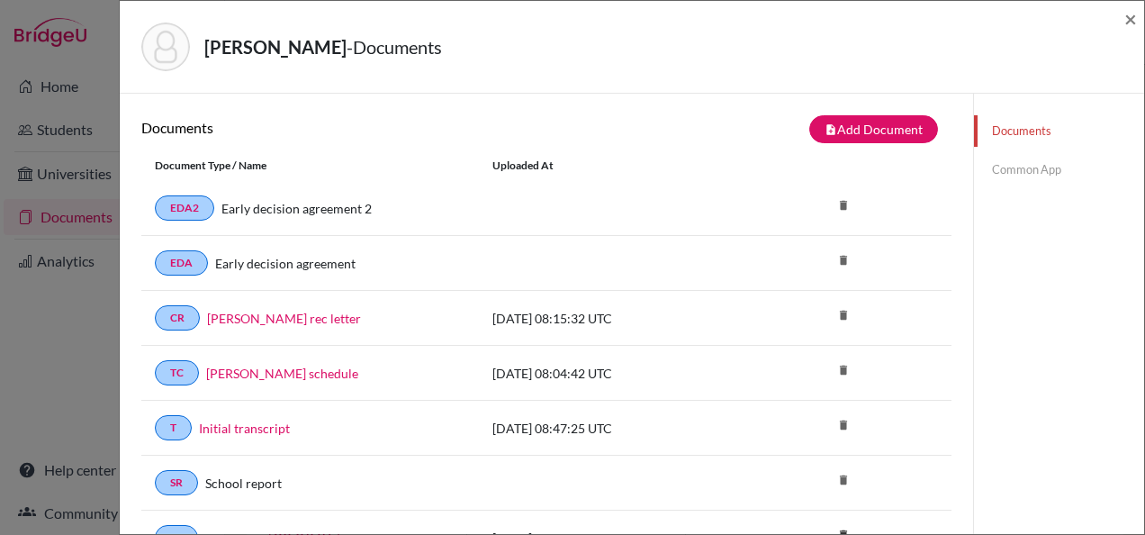
click at [1010, 168] on link "Common App" at bounding box center [1059, 170] width 170 height 32
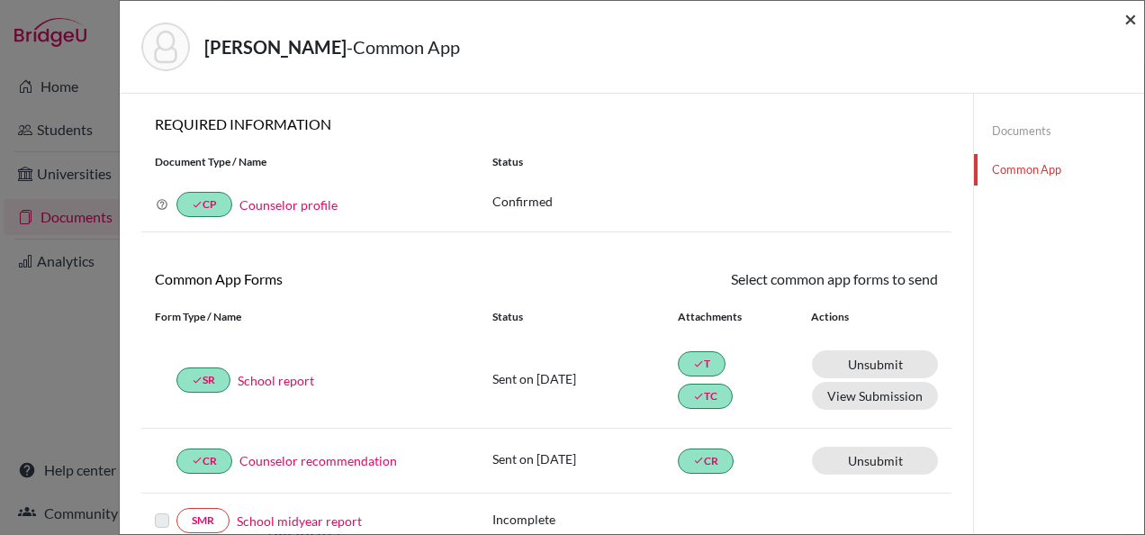
click at [1127, 16] on span "×" at bounding box center [1131, 18] width 13 height 26
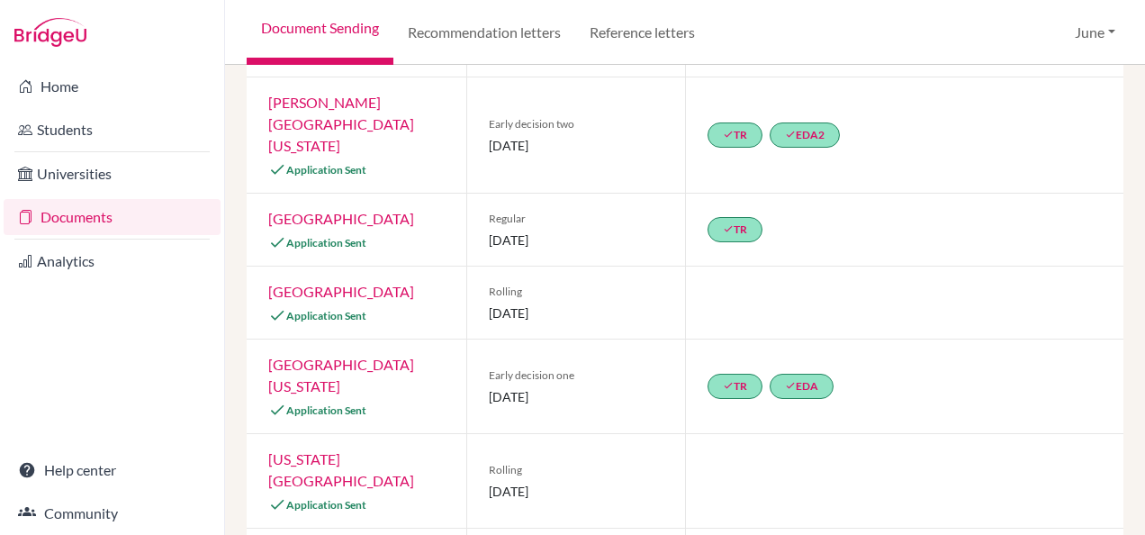
scroll to position [484, 0]
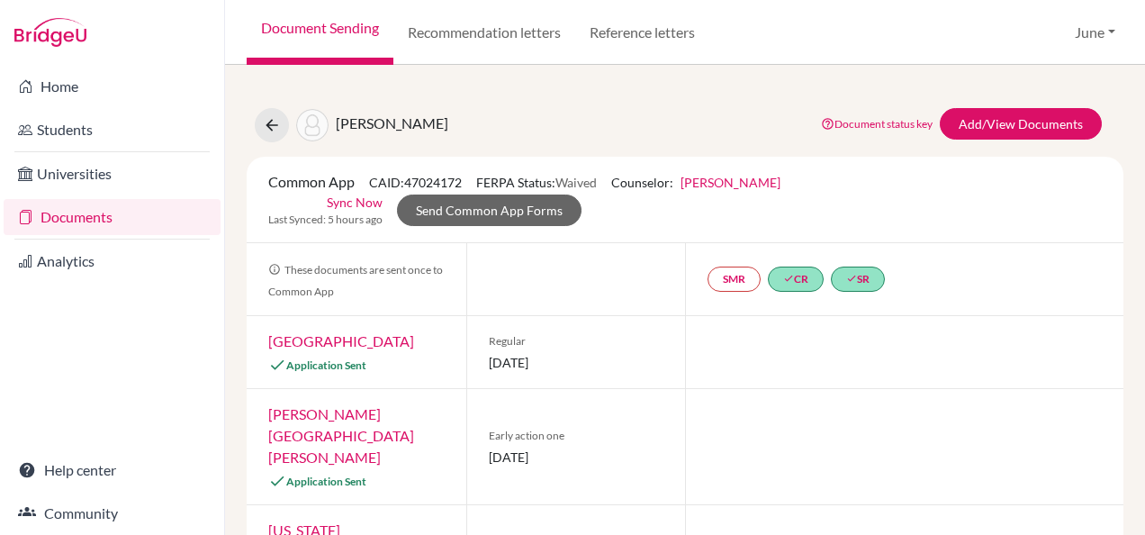
click at [535, 117] on div "[PERSON_NAME] Document status key TR Requirement. Document not uploaded yet. TR…" at bounding box center [685, 125] width 904 height 34
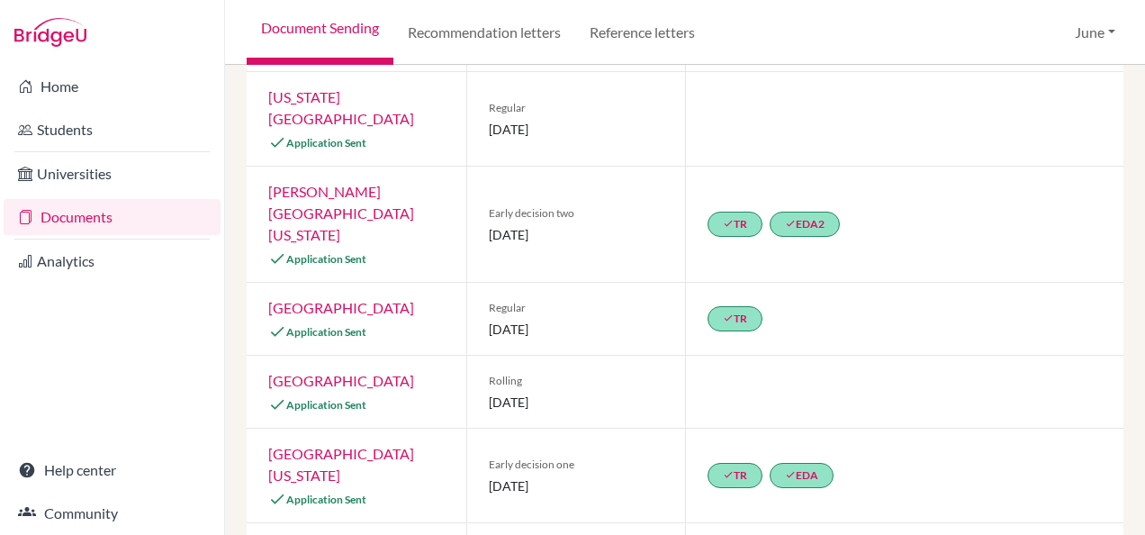
scroll to position [394, 0]
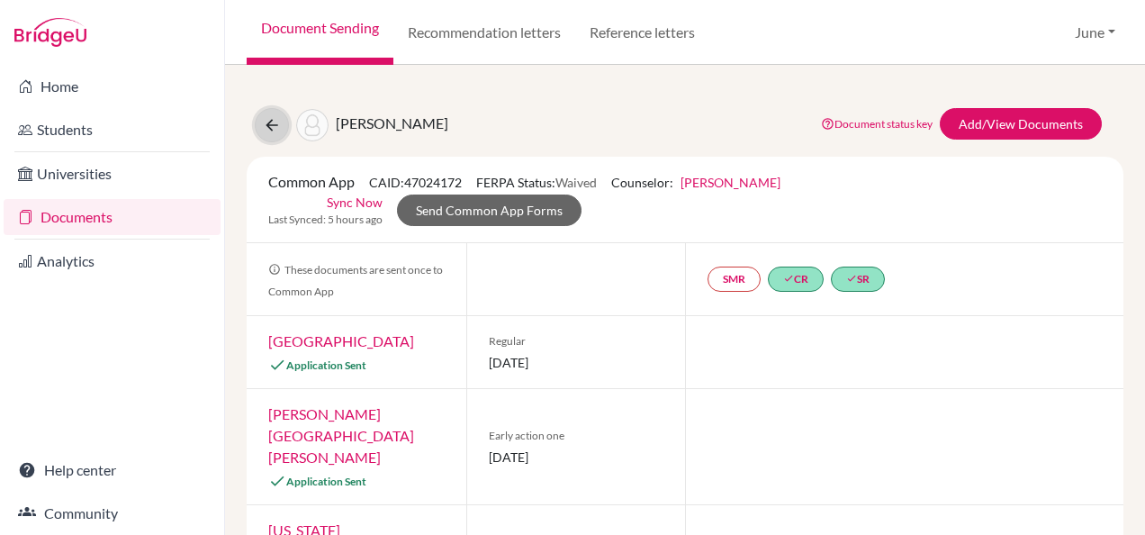
click at [274, 128] on icon at bounding box center [272, 125] width 18 height 18
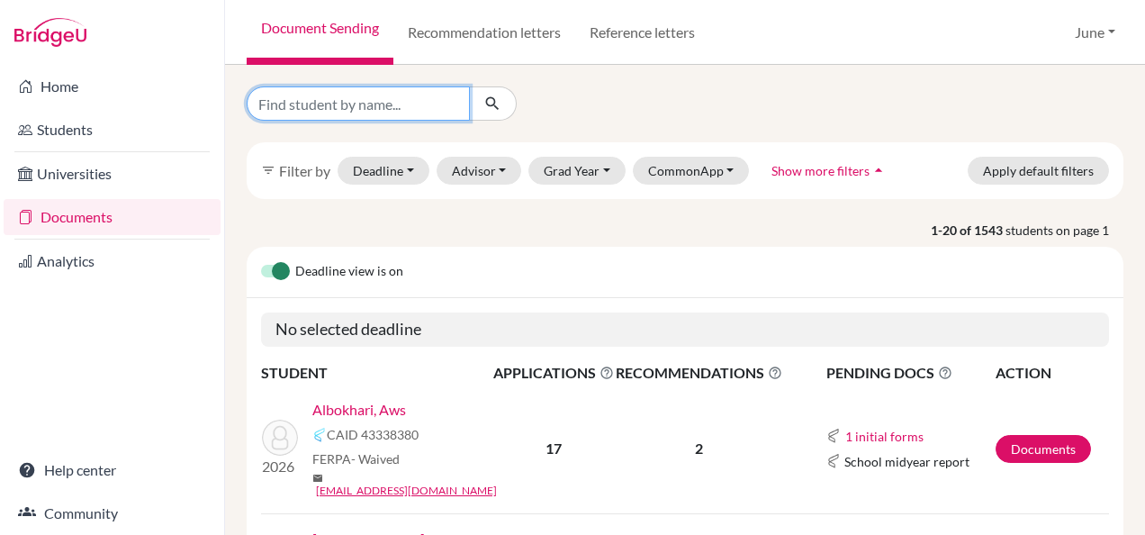
click at [311, 108] on input "Find student by name..." at bounding box center [358, 103] width 223 height 34
type input "loj"
click button "submit" at bounding box center [493, 103] width 48 height 34
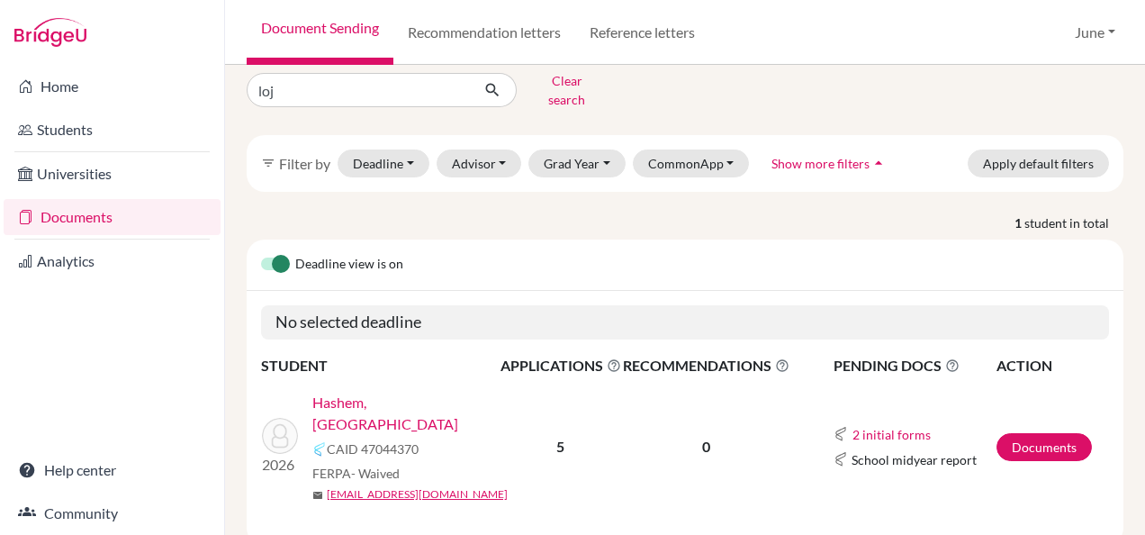
scroll to position [38, 0]
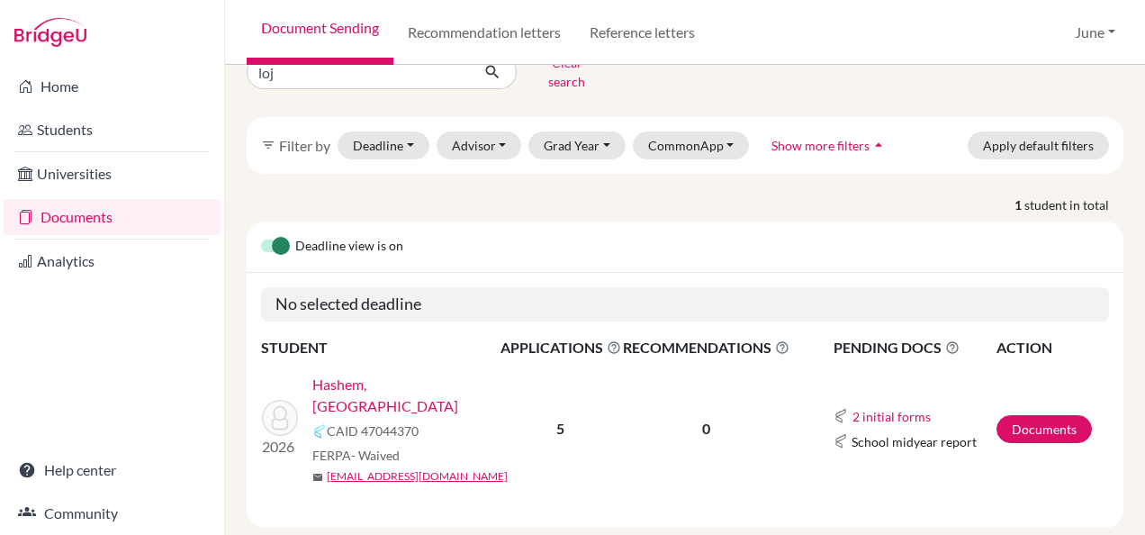
click at [365, 374] on link "Hashem, [GEOGRAPHIC_DATA]" at bounding box center [412, 395] width 200 height 43
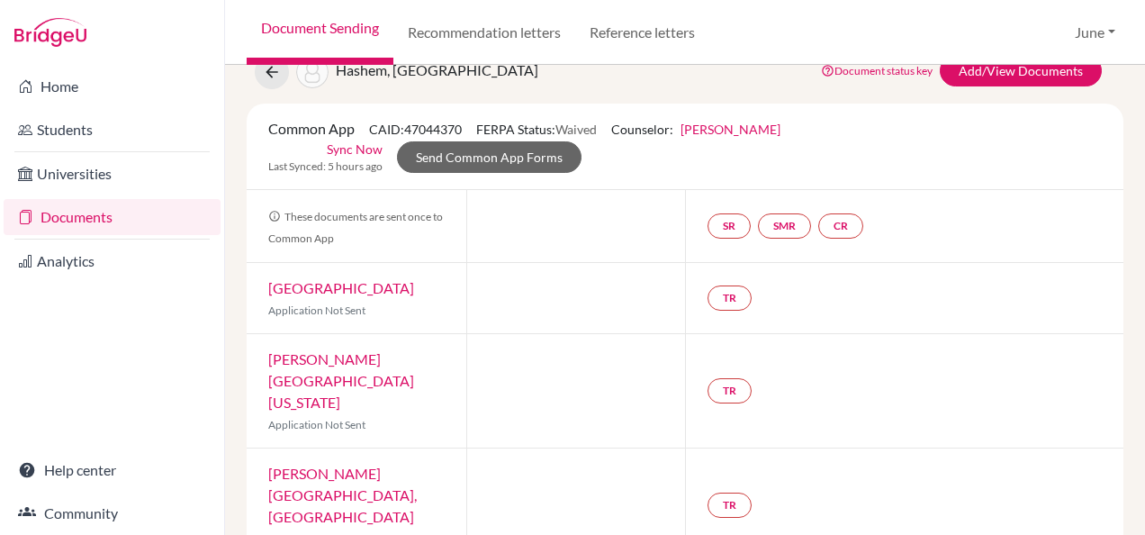
scroll to position [40, 0]
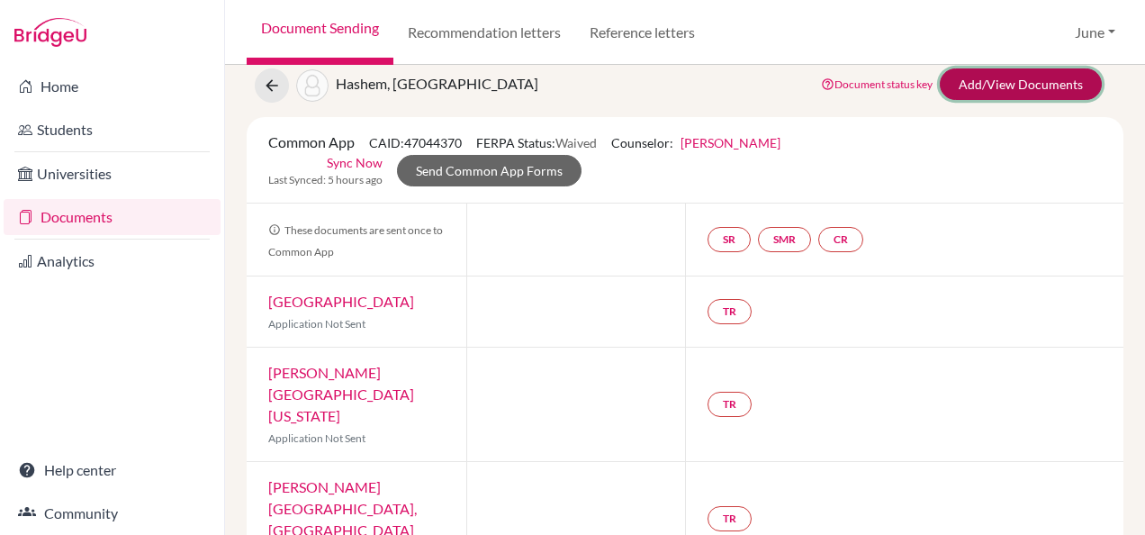
click at [973, 91] on link "Add/View Documents" at bounding box center [1021, 84] width 162 height 32
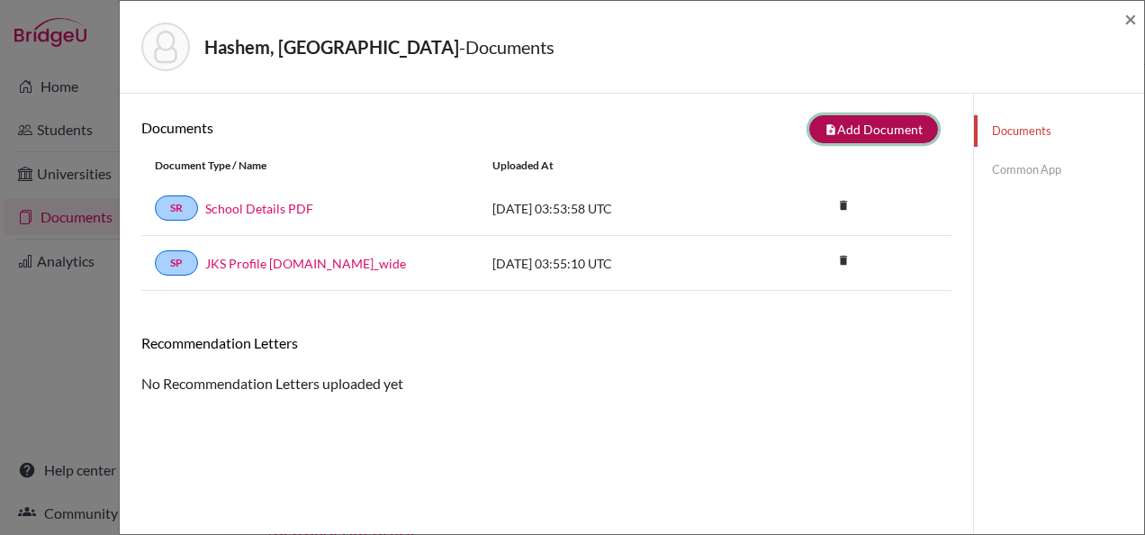
click at [857, 130] on button "note_add Add Document" at bounding box center [874, 129] width 129 height 28
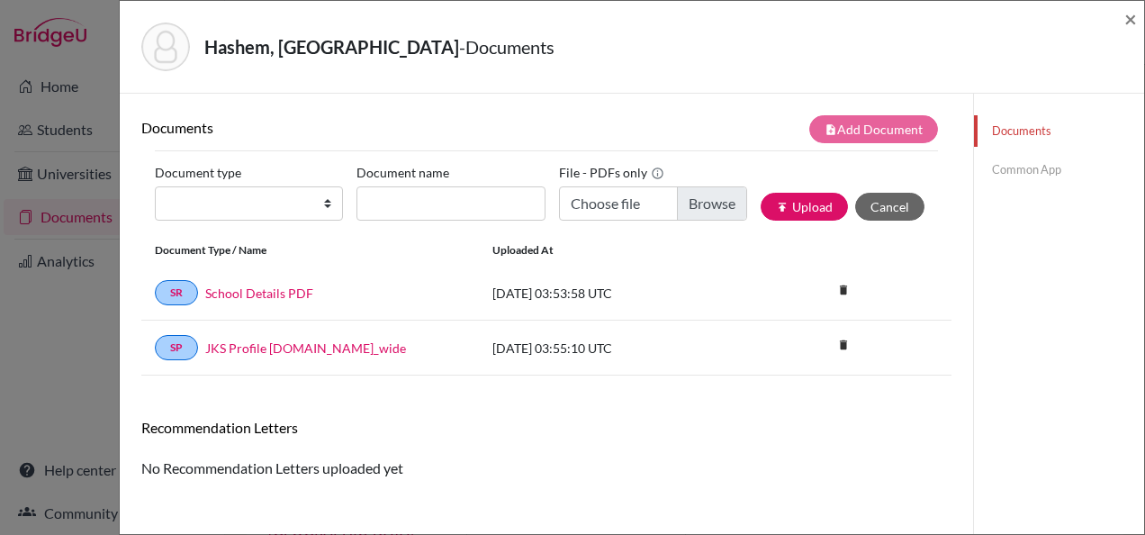
click at [1124, 24] on div "Hashem, Lojain - Documents ×" at bounding box center [632, 46] width 1010 height 77
click at [1127, 22] on span "×" at bounding box center [1131, 18] width 13 height 26
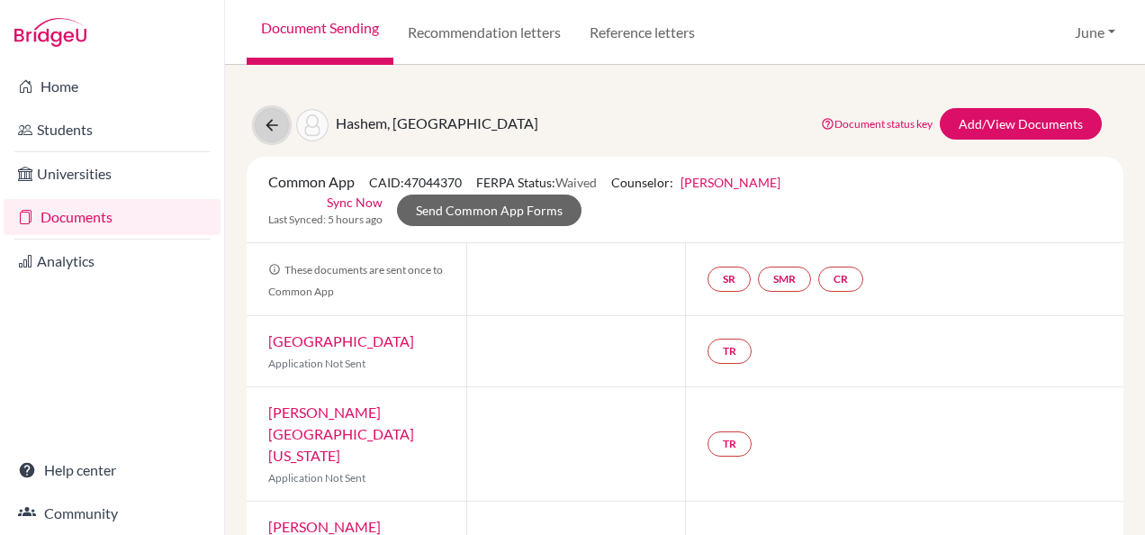
click at [268, 127] on icon at bounding box center [272, 125] width 18 height 18
